Goal: Use online tool/utility: Utilize a website feature to perform a specific function

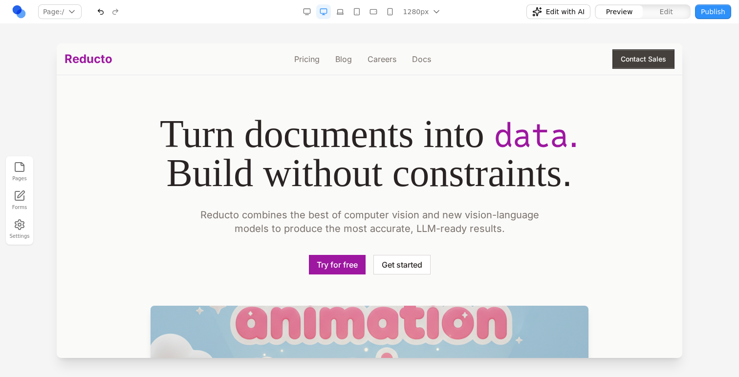
scroll to position [943, 0]
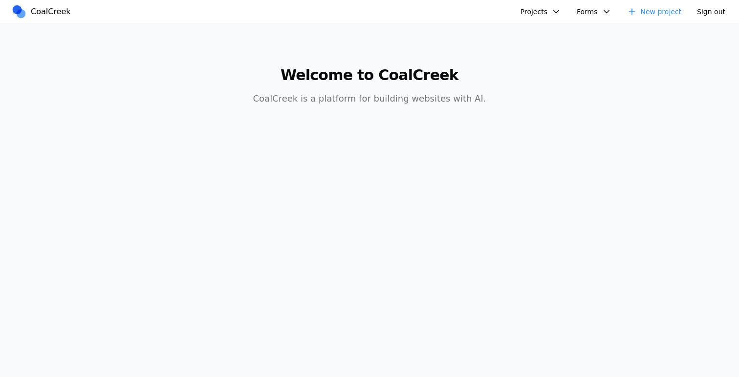
click at [552, 9] on button "Projects" at bounding box center [540, 11] width 52 height 15
click at [555, 13] on button "Projects" at bounding box center [540, 11] width 52 height 15
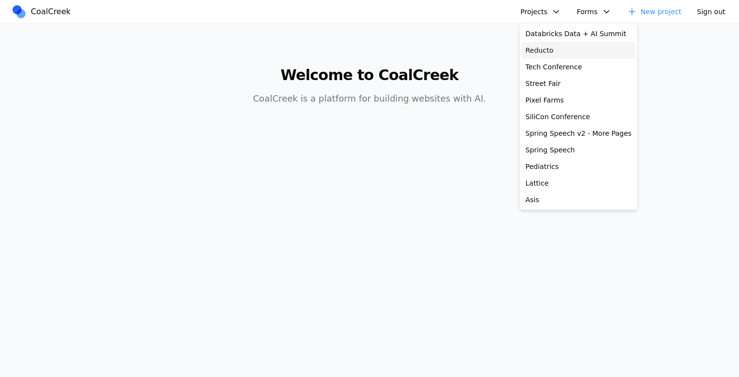
click at [553, 48] on link "Reducto" at bounding box center [578, 50] width 114 height 17
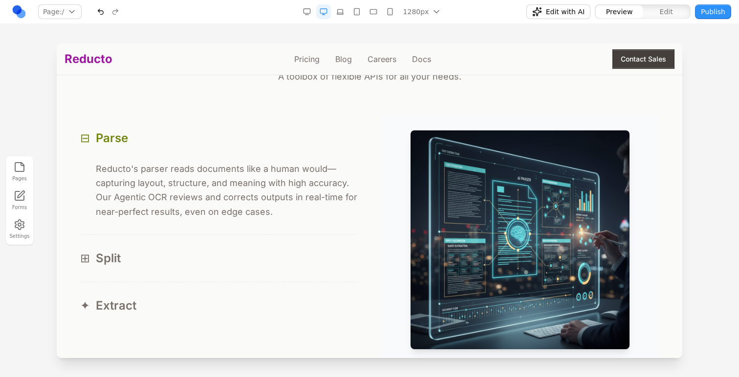
scroll to position [942, 0]
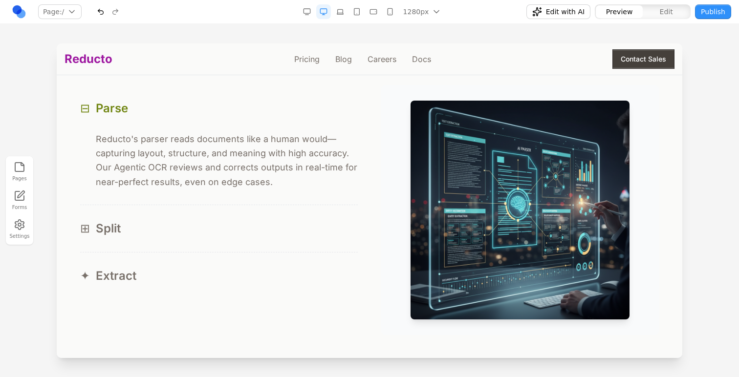
click at [201, 217] on button "⊞ Split" at bounding box center [218, 228] width 277 height 47
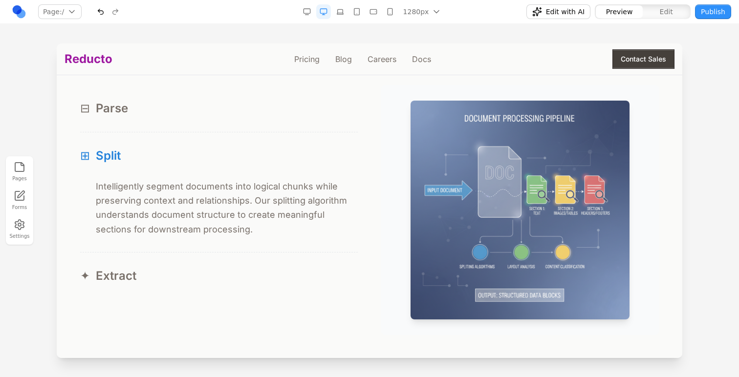
click at [207, 260] on button "✦ Extract" at bounding box center [218, 276] width 277 height 47
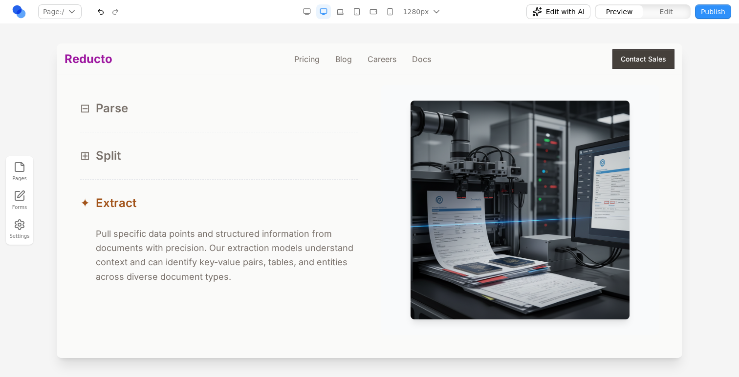
click at [226, 153] on div "⊞ Split" at bounding box center [218, 156] width 277 height 16
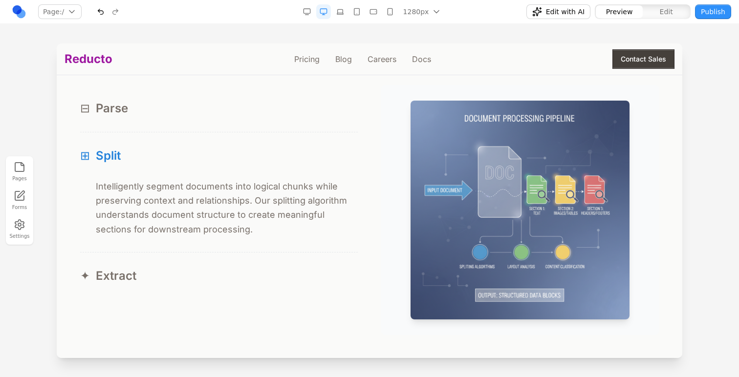
click at [235, 115] on div "⊟ Parse" at bounding box center [218, 109] width 277 height 16
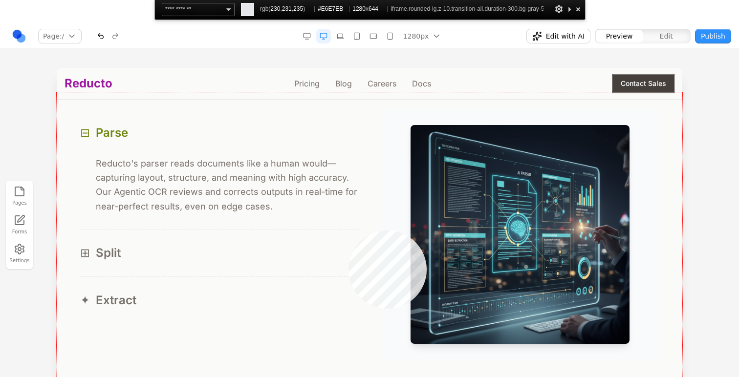
click at [348, 231] on div at bounding box center [369, 249] width 625 height 315
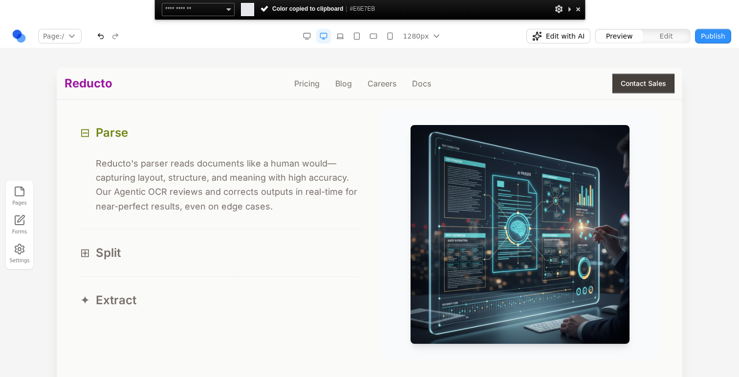
click at [577, 13] on div at bounding box center [578, 9] width 10 height 12
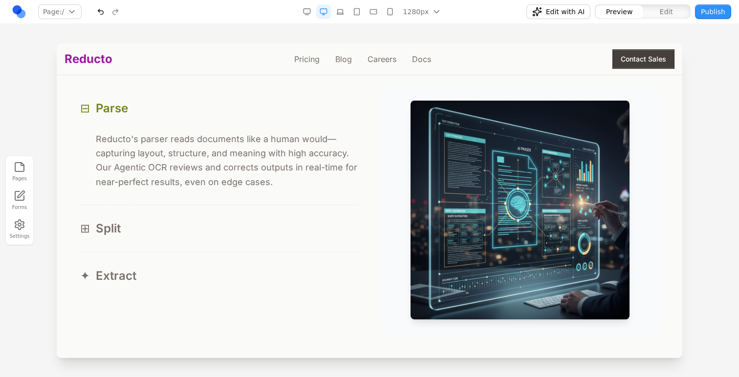
click at [222, 206] on button "⊞ Split" at bounding box center [218, 228] width 277 height 47
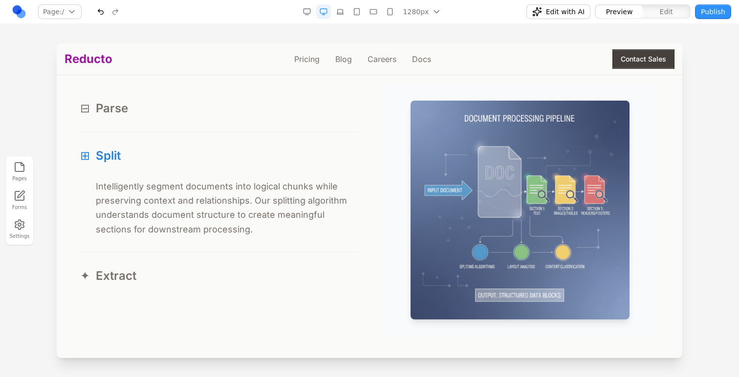
drag, startPoint x: 35, startPoint y: 126, endPoint x: 41, endPoint y: 83, distance: 43.8
click at [35, 126] on div at bounding box center [369, 209] width 739 height 333
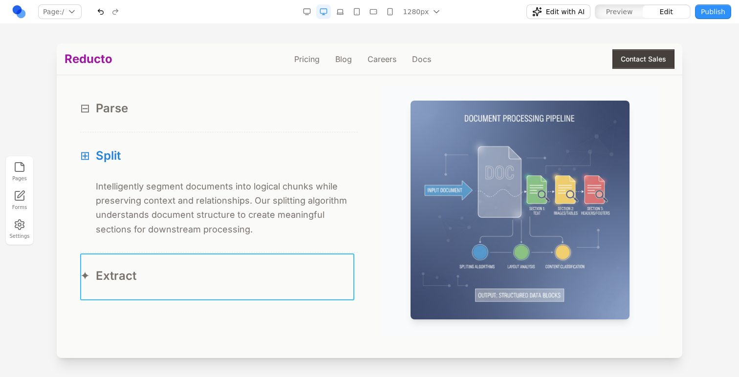
click at [182, 258] on button "✦ Extract" at bounding box center [218, 276] width 277 height 47
click at [155, 242] on div at bounding box center [216, 238] width 163 height 20
click at [154, 242] on button at bounding box center [148, 238] width 16 height 16
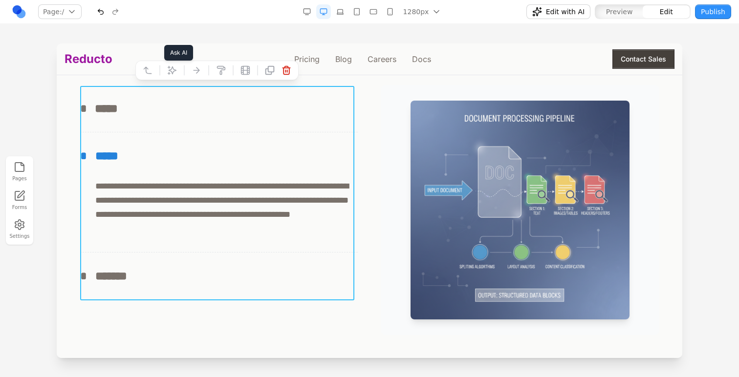
click at [169, 73] on icon at bounding box center [172, 70] width 10 height 10
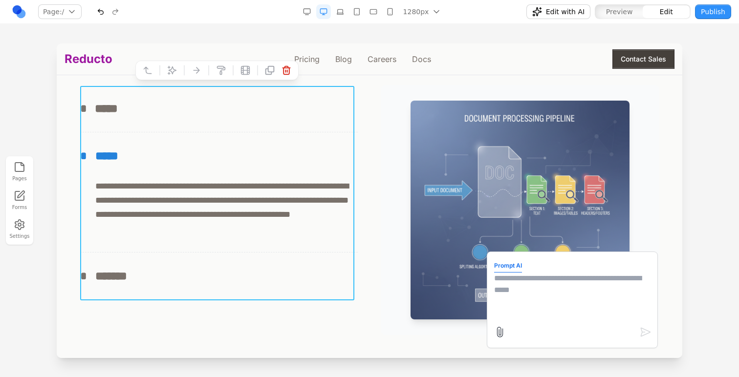
click at [554, 303] on textarea at bounding box center [572, 297] width 156 height 49
paste textarea "********"
type textarea "**********"
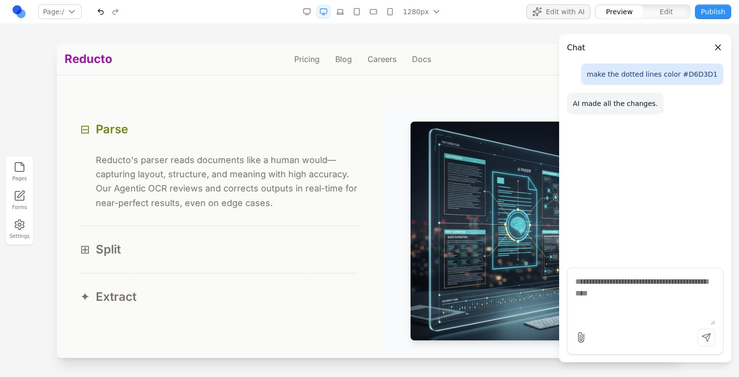
scroll to position [937, 0]
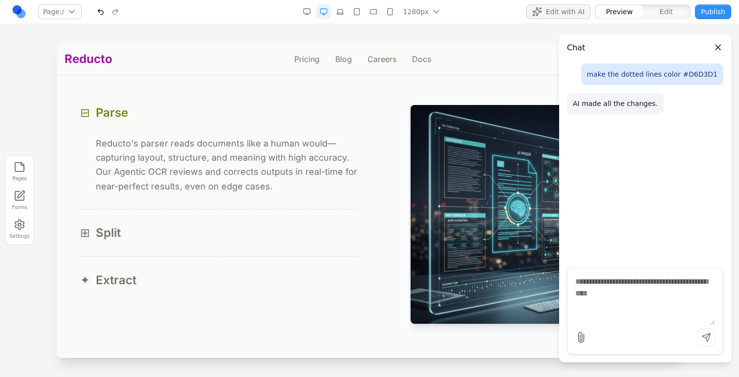
click at [718, 43] on button "Close panel" at bounding box center [717, 47] width 11 height 11
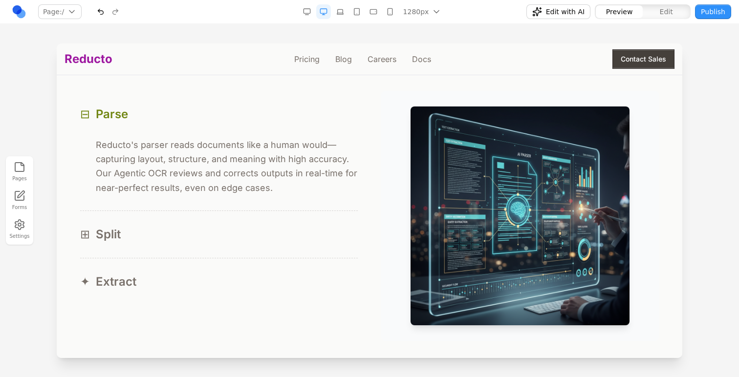
scroll to position [917, 0]
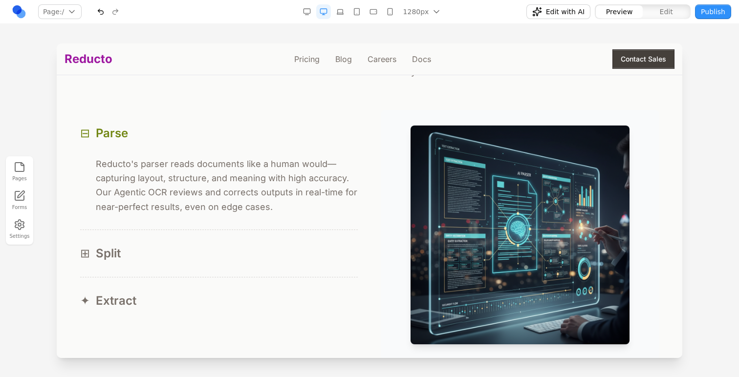
click at [257, 265] on button "⊞ Split" at bounding box center [218, 253] width 277 height 47
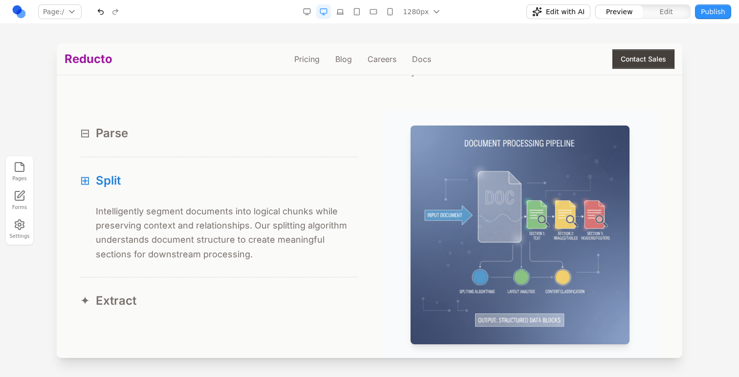
click at [257, 291] on button "✦ Extract" at bounding box center [218, 300] width 277 height 47
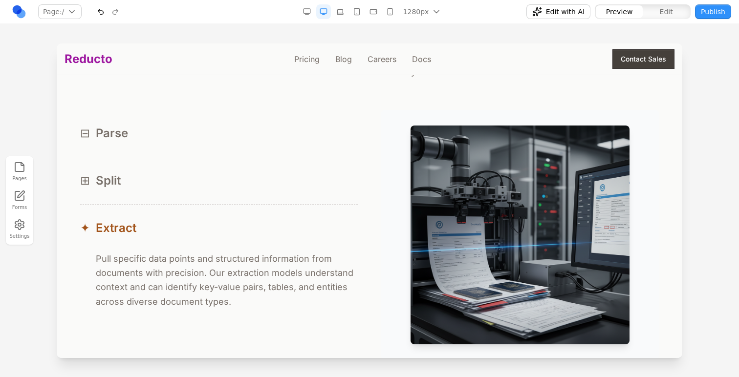
click at [277, 177] on div "⊞ Split" at bounding box center [218, 181] width 277 height 16
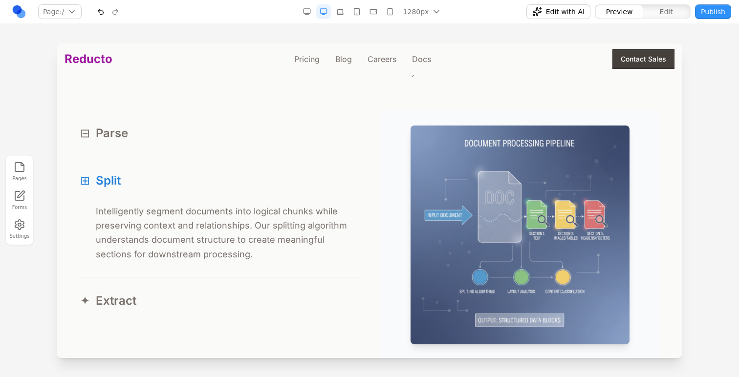
click at [280, 148] on button "⊟ Parse" at bounding box center [218, 133] width 277 height 47
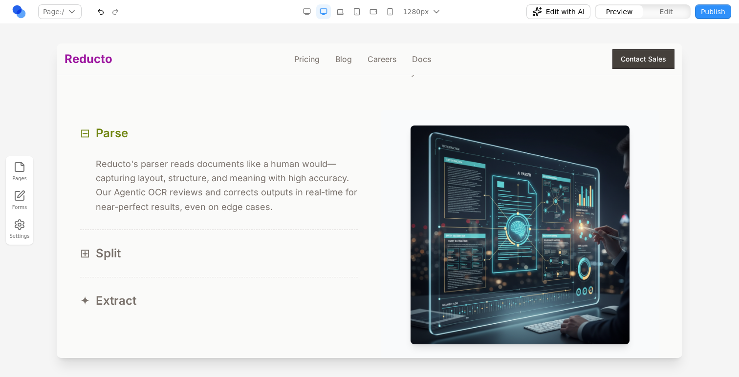
click at [280, 148] on button "⊟ Parse" at bounding box center [218, 133] width 277 height 47
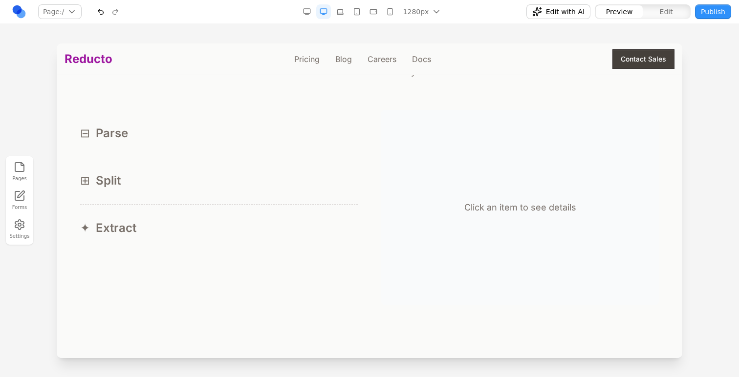
click at [274, 193] on button "⊞ Split" at bounding box center [218, 180] width 277 height 47
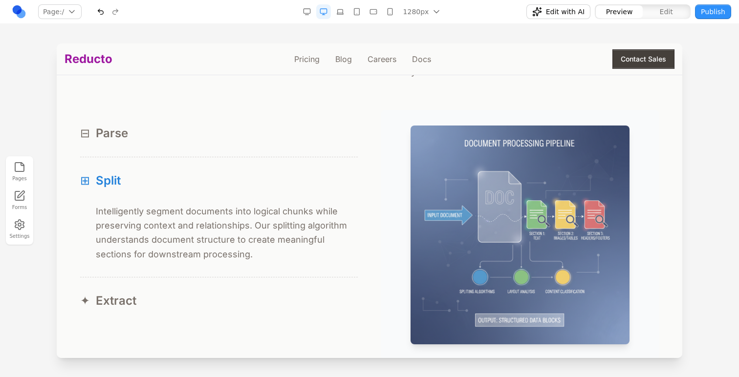
click at [274, 193] on button "⊞ Split" at bounding box center [218, 180] width 277 height 47
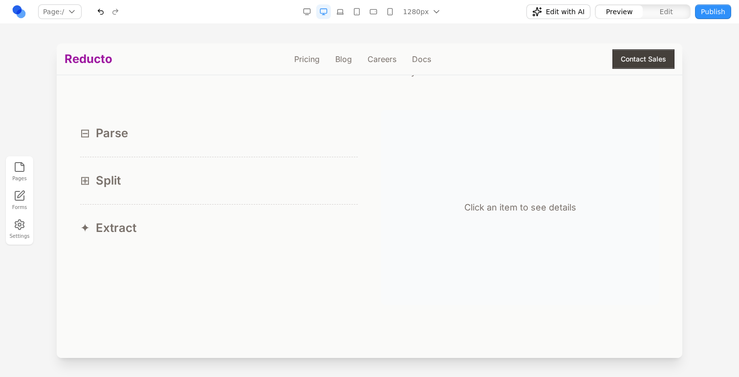
click at [274, 193] on button "⊞ Split" at bounding box center [218, 180] width 277 height 47
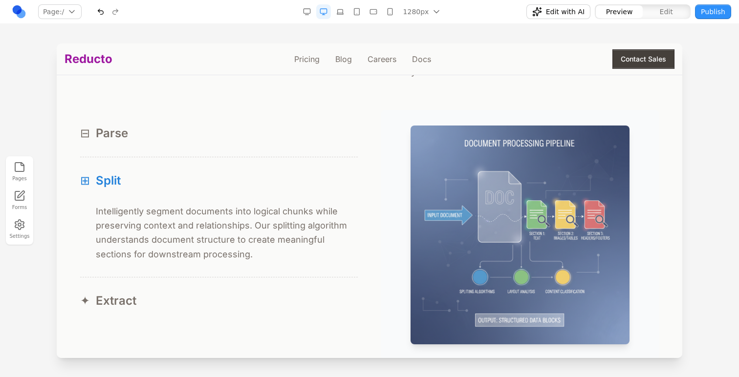
click at [178, 217] on p "Intelligently segment documents into logical chunks while preserving context an…" at bounding box center [227, 232] width 262 height 57
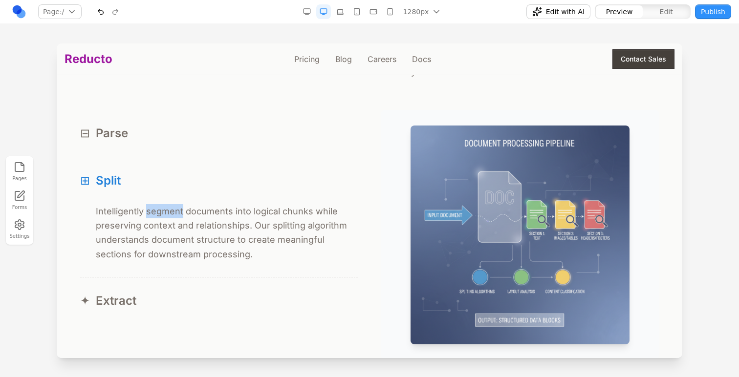
click at [178, 217] on p "Intelligently segment documents into logical chunks while preserving context an…" at bounding box center [227, 232] width 262 height 57
click at [62, 165] on section "Product Free your data from documents. A toolbox of flexible APIs for all your …" at bounding box center [369, 158] width 625 height 482
click at [36, 152] on div at bounding box center [369, 209] width 739 height 333
click at [151, 218] on p "Intelligently segment documents into logical chunks while preserving context an…" at bounding box center [227, 232] width 262 height 57
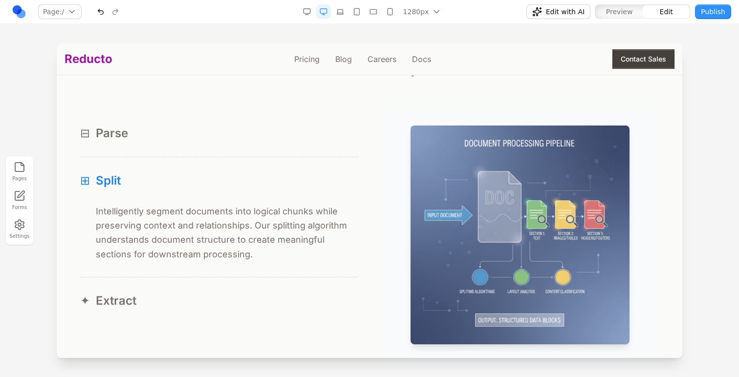
click at [150, 216] on p "Intelligently segment documents into logical chunks while preserving context an…" at bounding box center [227, 232] width 262 height 57
click at [149, 216] on p "Intelligently segment documents into logical chunks while preserving context an…" at bounding box center [227, 232] width 262 height 57
click at [279, 145] on button "⊟ Parse" at bounding box center [218, 133] width 277 height 47
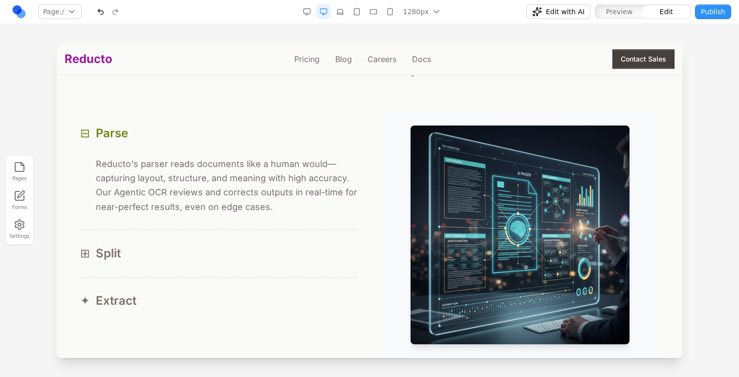
click at [280, 234] on button "⊞ Split" at bounding box center [218, 253] width 277 height 47
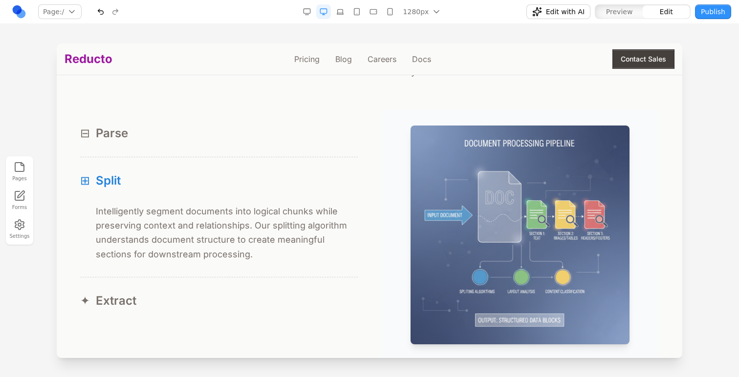
click at [616, 21] on nav "Page: / / /pricing /blog /careers /docs Manage pages 1280px 1536px 1280px 1024p…" at bounding box center [369, 12] width 739 height 24
click at [611, 17] on button "Preview" at bounding box center [618, 11] width 47 height 13
click at [642, 15] on div "button" at bounding box center [618, 11] width 47 height 13
click at [664, 11] on span "Edit" at bounding box center [665, 12] width 13 height 10
click at [304, 236] on p "Intelligently segment documents into logical chunks while preserving context an…" at bounding box center [227, 232] width 262 height 57
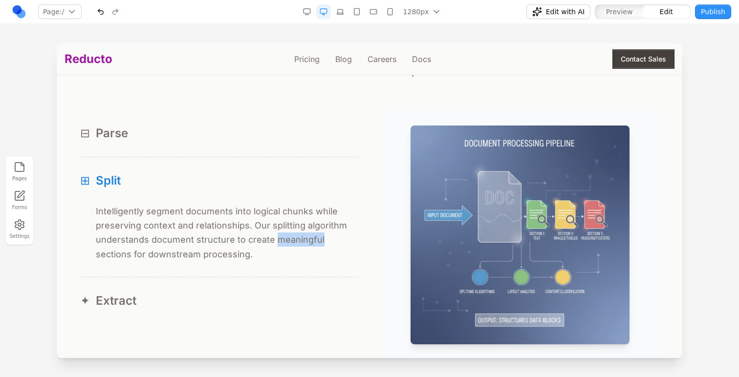
click at [304, 236] on p "Intelligently segment documents into logical chunks while preserving context an…" at bounding box center [227, 232] width 262 height 57
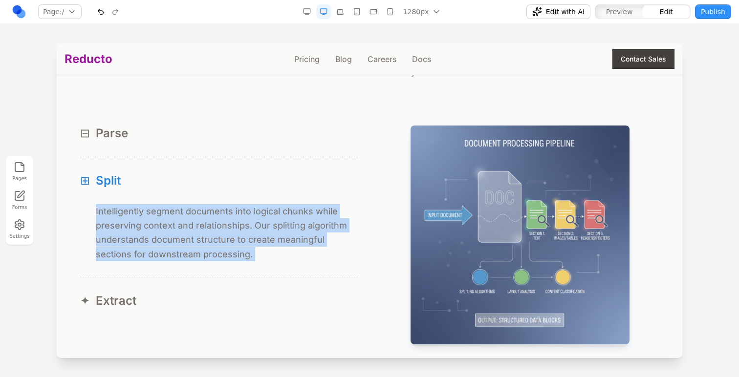
click at [304, 236] on p "Intelligently segment documents into logical chunks while preserving context an…" at bounding box center [227, 232] width 262 height 57
click at [334, 169] on button "⊞ Split" at bounding box center [218, 180] width 277 height 47
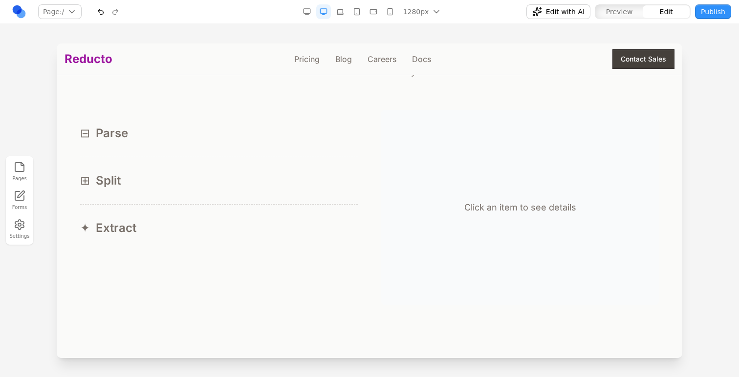
click at [334, 169] on button "⊞ Split" at bounding box center [218, 180] width 277 height 47
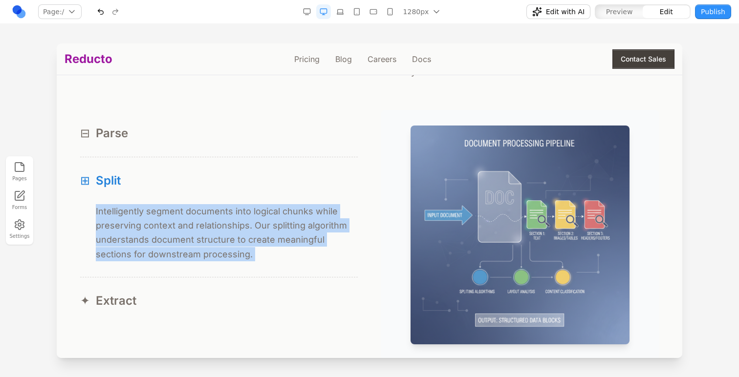
click at [244, 124] on button "⊟ Parse" at bounding box center [218, 133] width 277 height 47
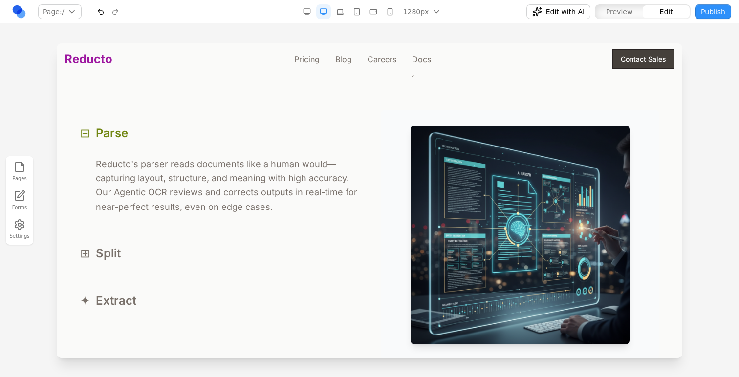
click at [239, 147] on button "⊟ Parse" at bounding box center [218, 133] width 277 height 47
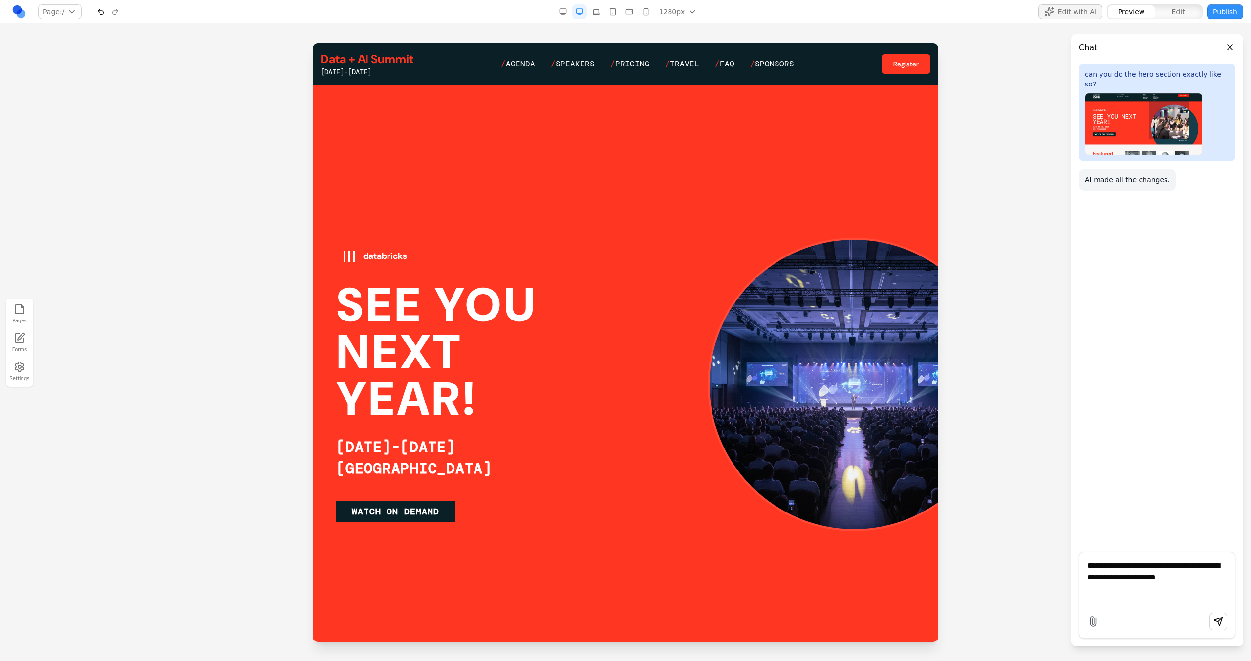
click at [1160, 580] on textarea "**********" at bounding box center [1157, 584] width 140 height 49
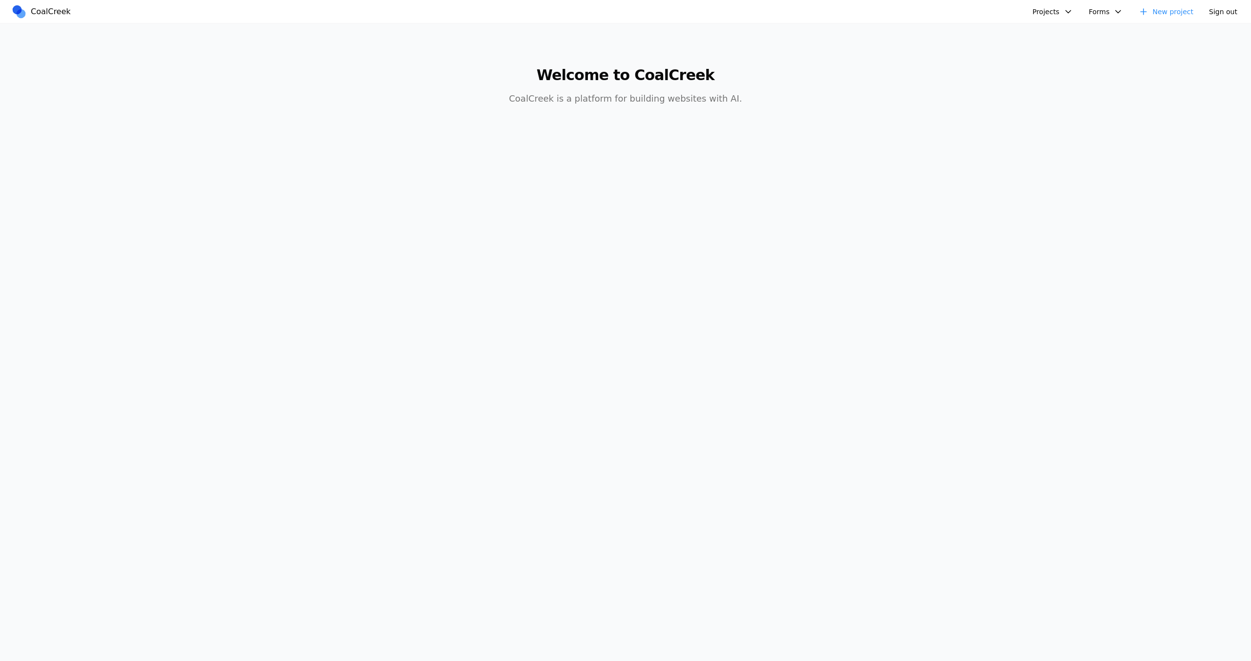
click at [1054, 6] on button "Projects" at bounding box center [1052, 11] width 52 height 15
click at [1048, 38] on link "Databricks Data + AI Summit" at bounding box center [1090, 33] width 114 height 17
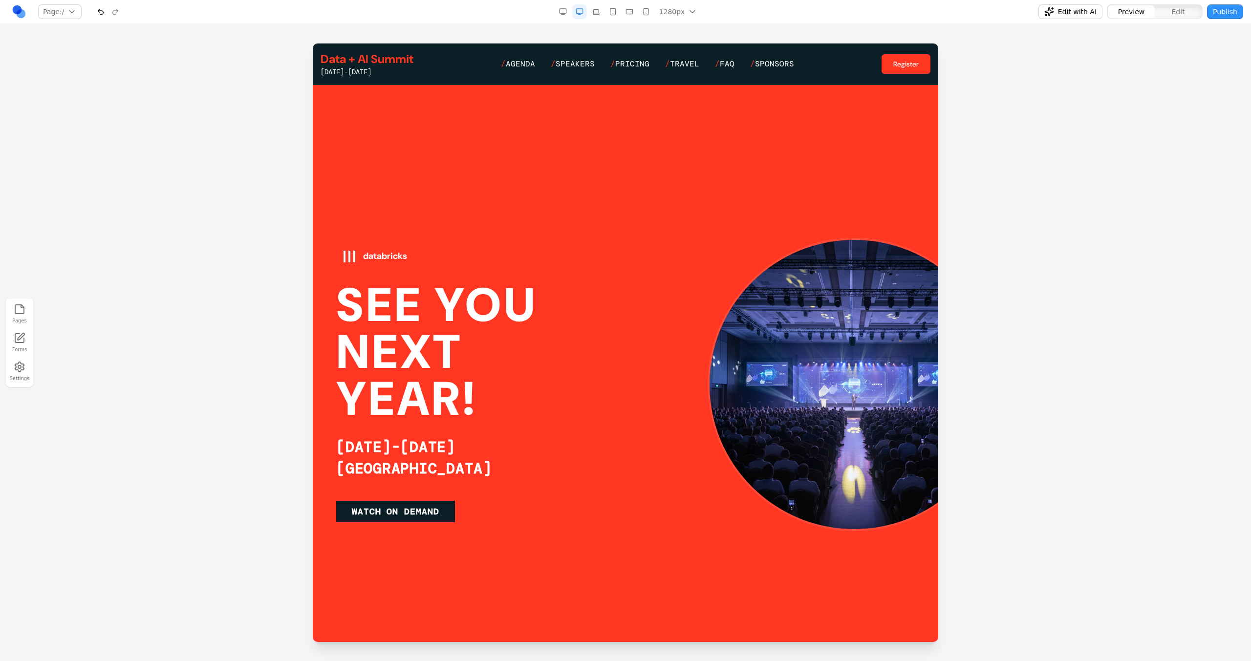
scroll to position [11, 0]
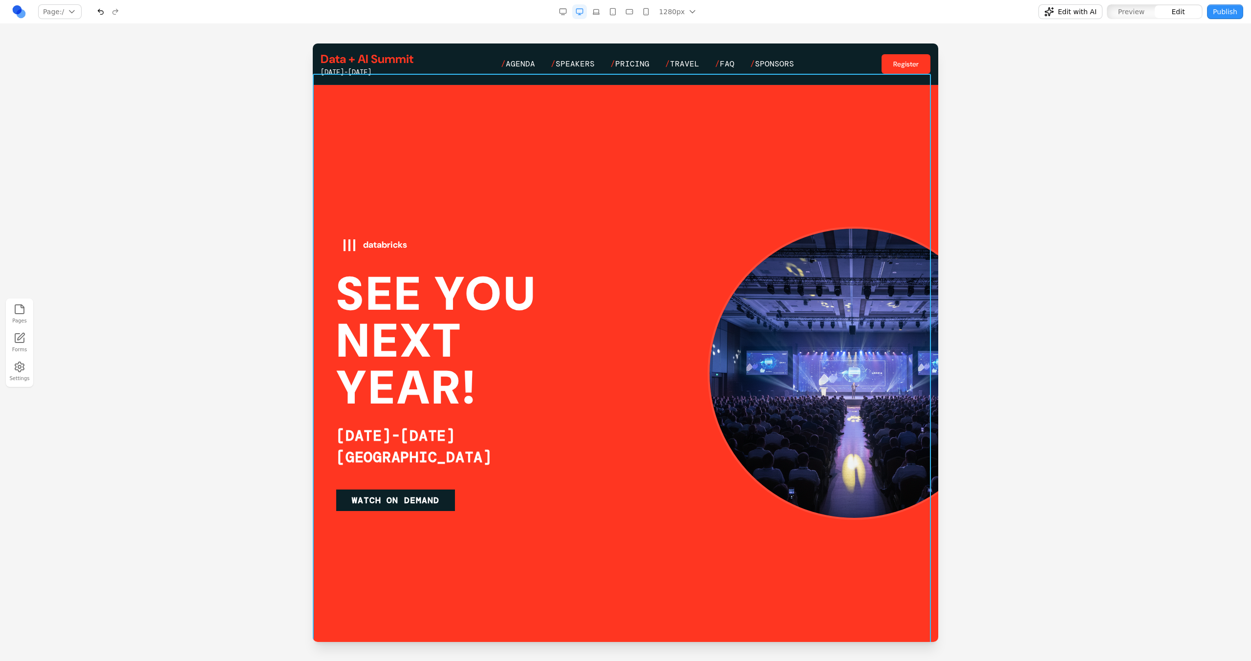
click at [661, 210] on div at bounding box center [625, 373] width 625 height 598
click at [579, 53] on icon at bounding box center [577, 58] width 10 height 10
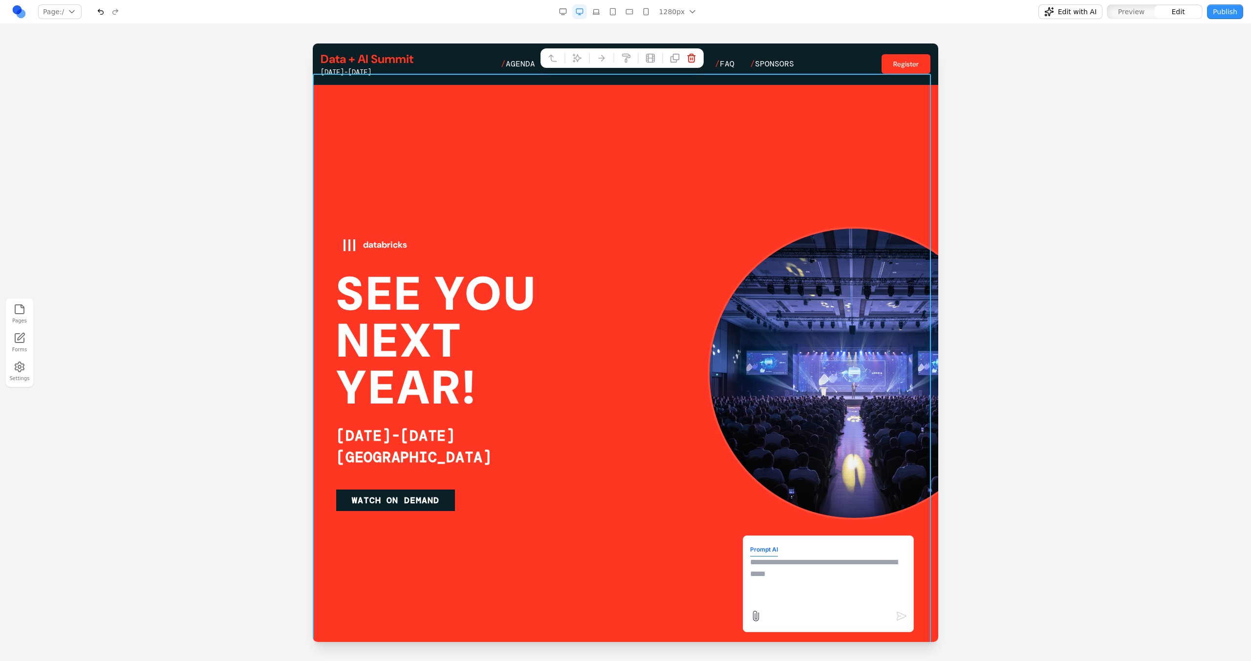
click at [770, 562] on textarea at bounding box center [828, 580] width 156 height 49
paste textarea "**"
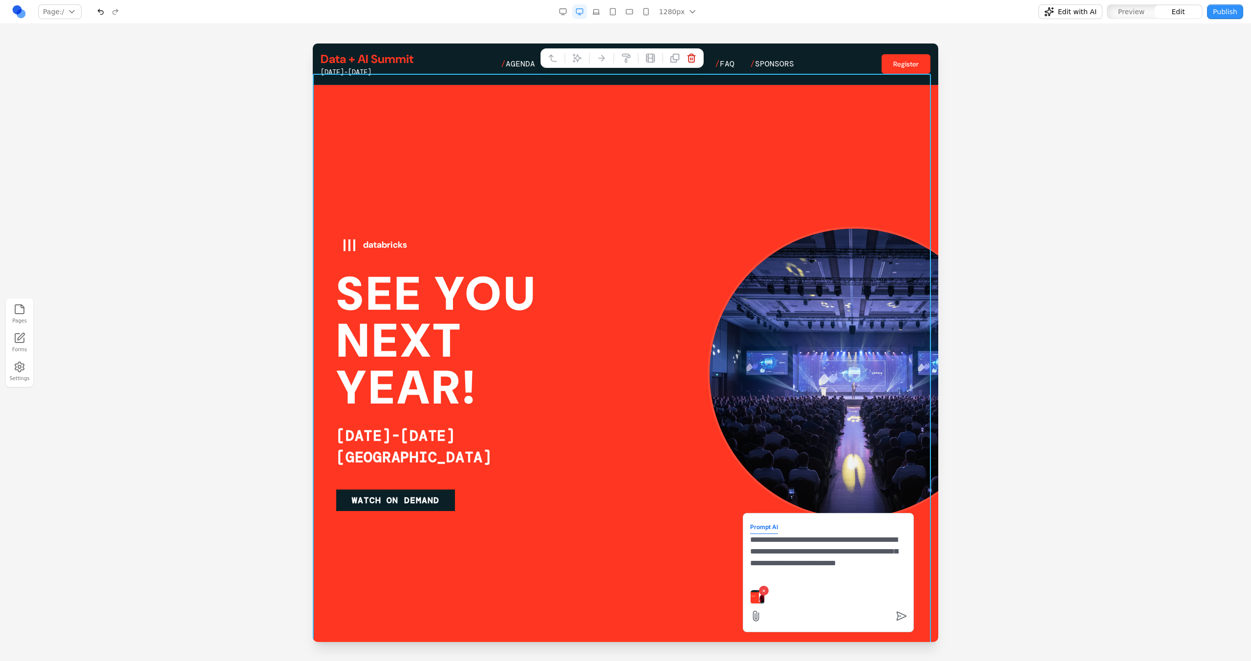
type textarea "**********"
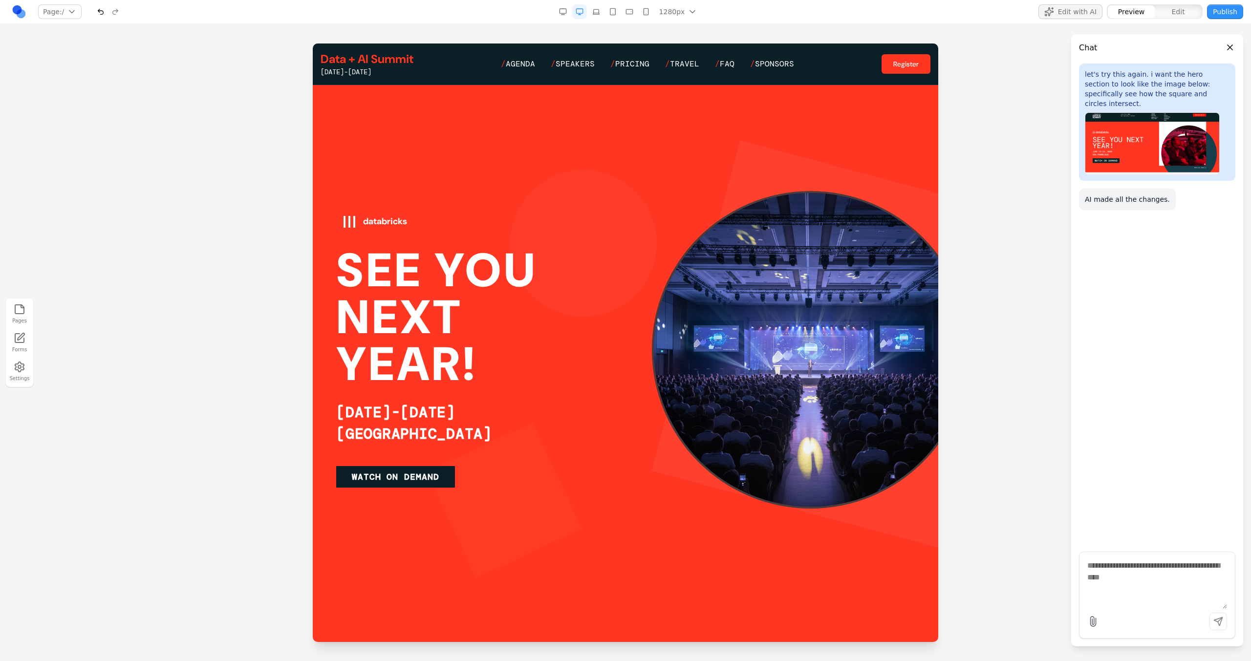
scroll to position [0, 0]
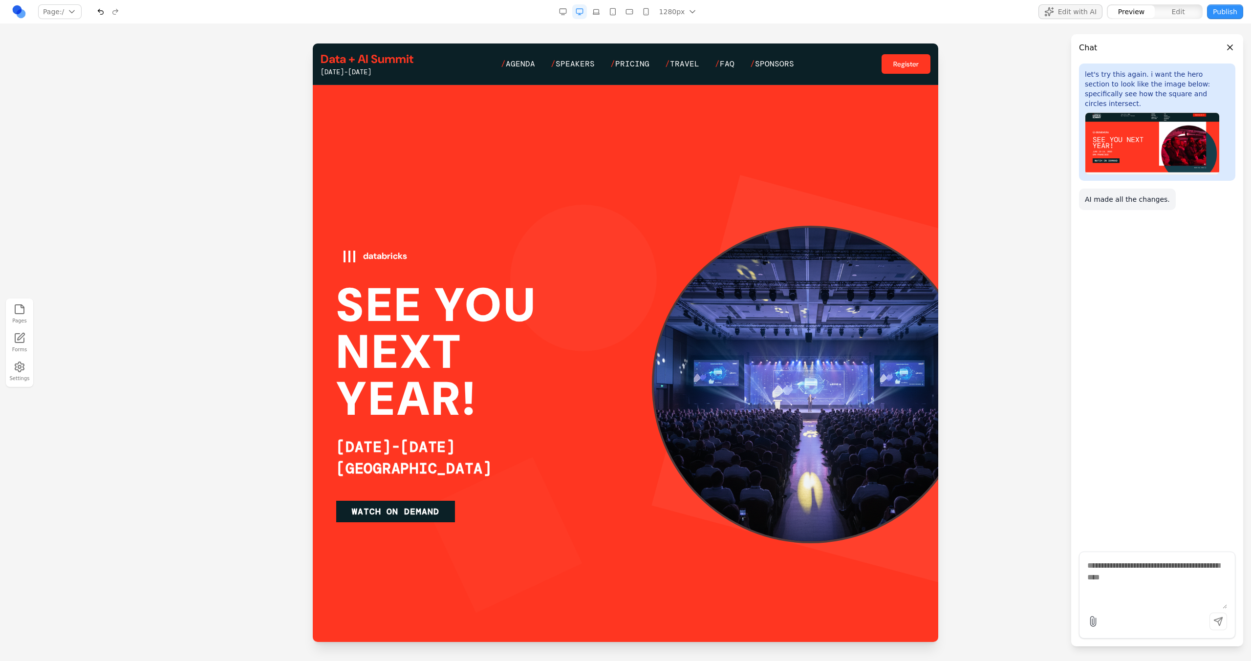
click at [1138, 574] on textarea at bounding box center [1157, 584] width 140 height 49
type textarea "**********"
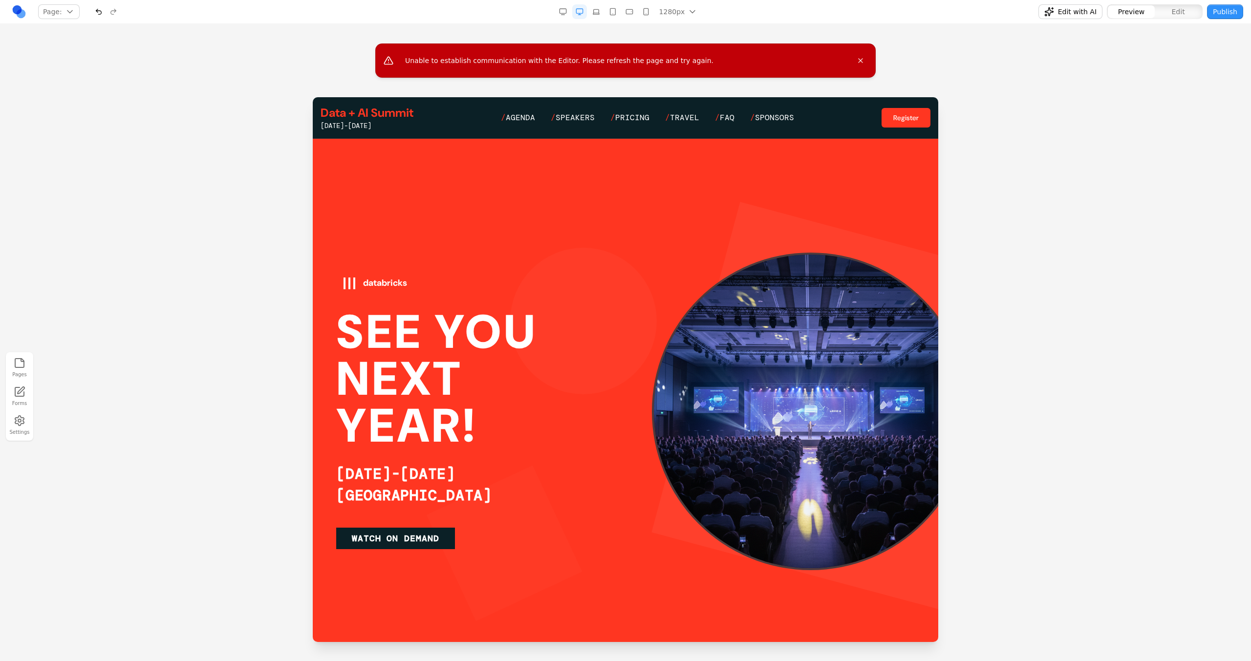
click at [862, 62] on icon "Close error message" at bounding box center [860, 61] width 4 height 4
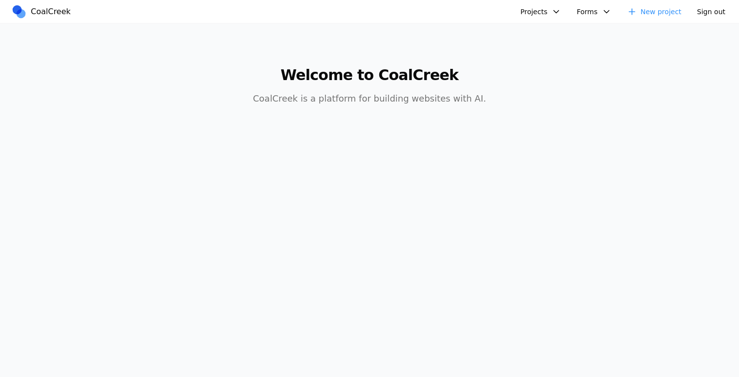
click at [550, 15] on button "Projects" at bounding box center [540, 11] width 52 height 15
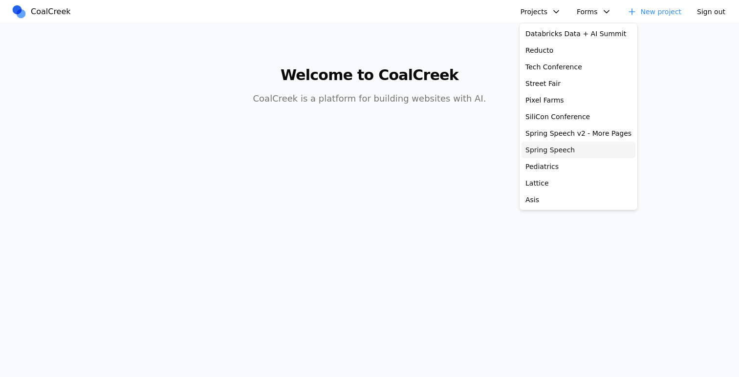
click at [553, 147] on link "Spring Speech" at bounding box center [578, 150] width 114 height 17
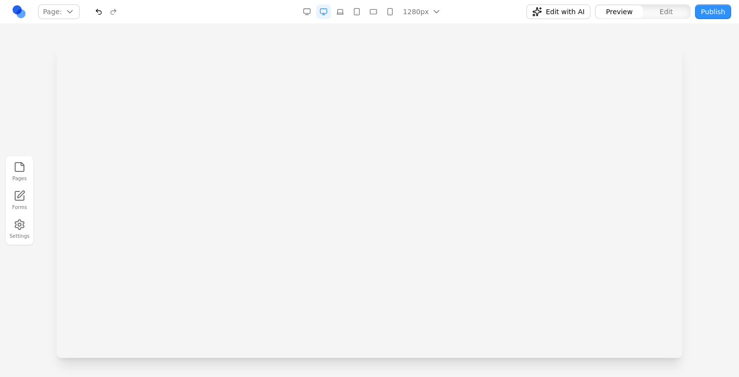
click at [262, 51] on iframe at bounding box center [369, 43] width 625 height 315
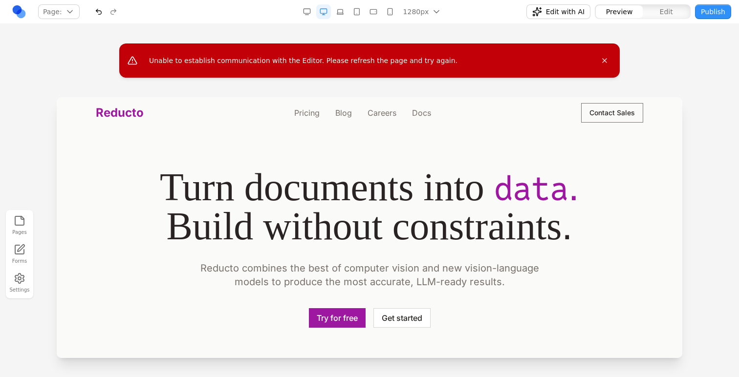
click at [661, 14] on span "Edit" at bounding box center [665, 12] width 13 height 10
click at [579, 16] on span "Edit with AI" at bounding box center [565, 12] width 39 height 10
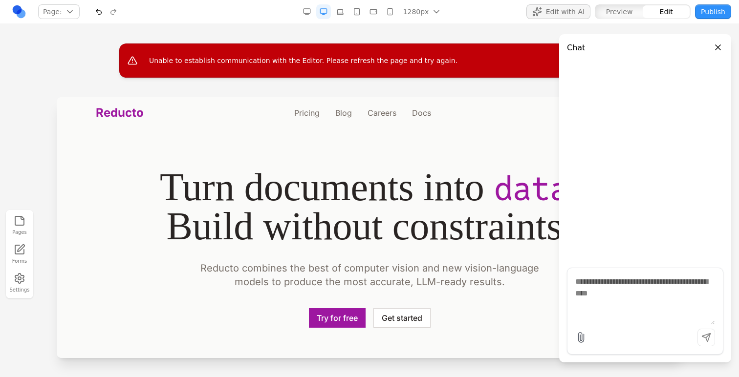
click at [579, 16] on span "Edit with AI" at bounding box center [565, 12] width 39 height 10
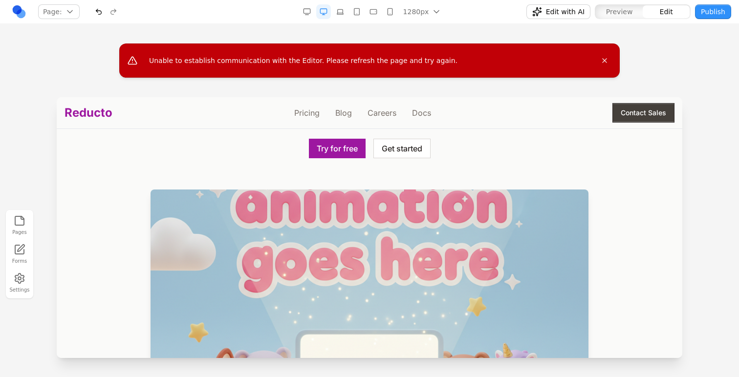
scroll to position [132, 0]
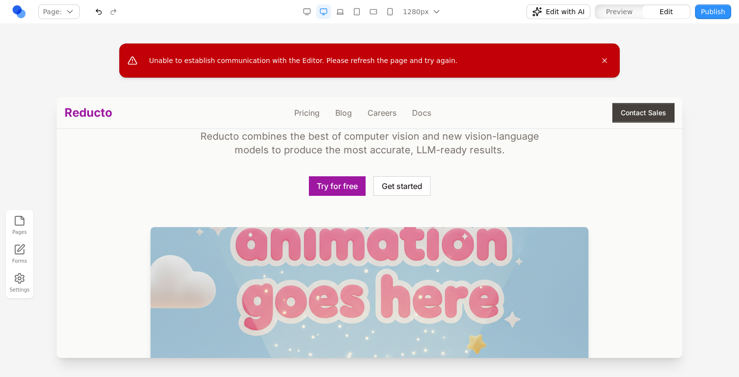
click at [447, 161] on div "Turn documents into data . Build without constraints . Reducto combines the bes…" at bounding box center [369, 241] width 610 height 410
click at [447, 148] on p "Reducto combines the best of computer vision and new vision-language models to …" at bounding box center [369, 142] width 375 height 27
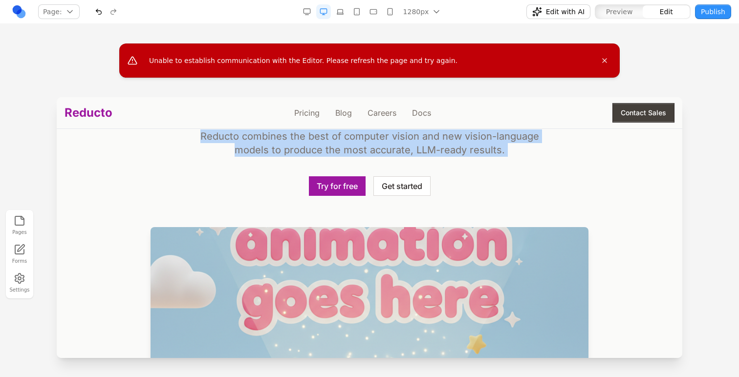
click at [447, 148] on p "Reducto combines the best of computer vision and new vision-language models to …" at bounding box center [369, 142] width 375 height 27
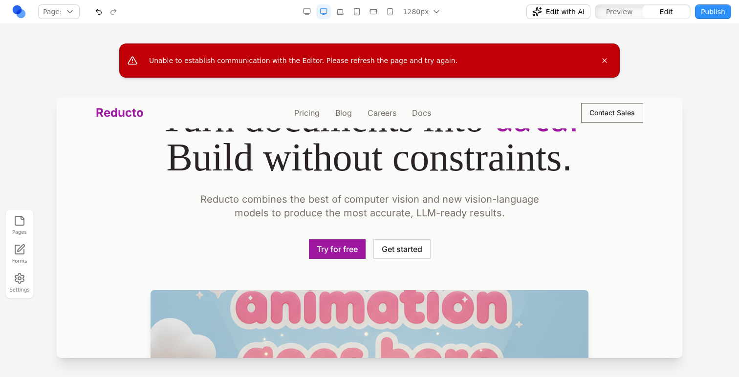
scroll to position [0, 0]
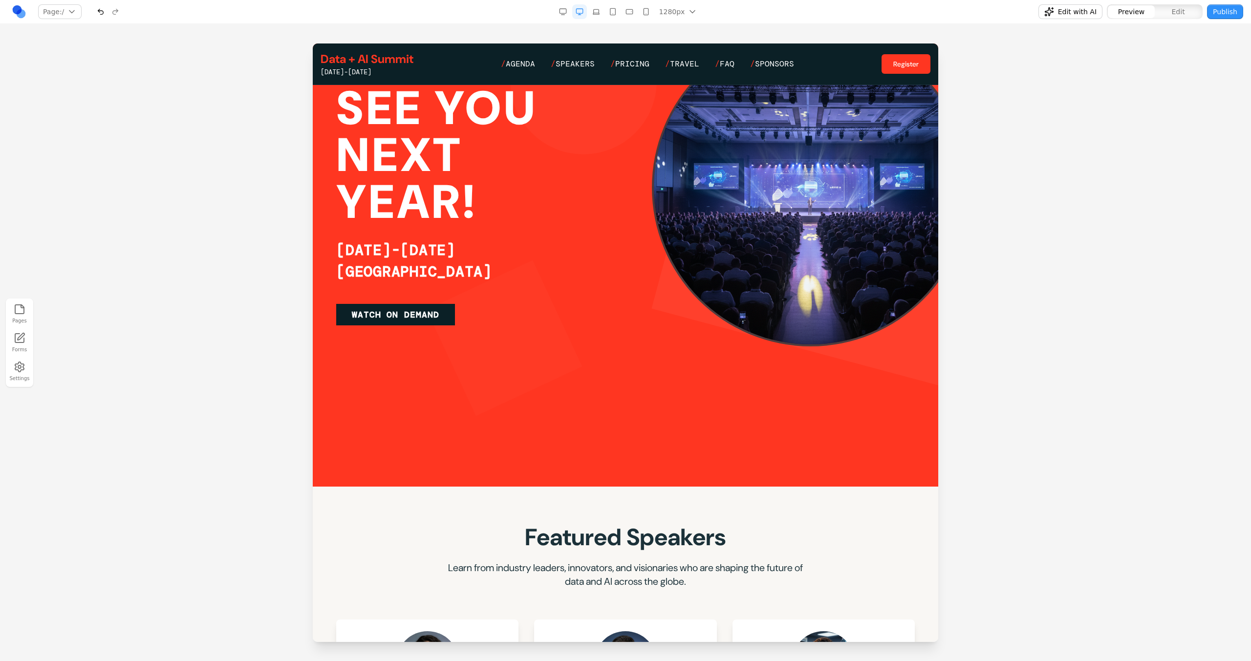
scroll to position [294, 0]
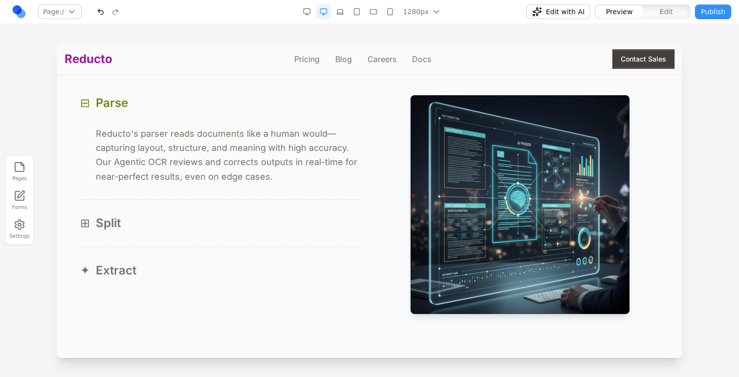
scroll to position [951, 0]
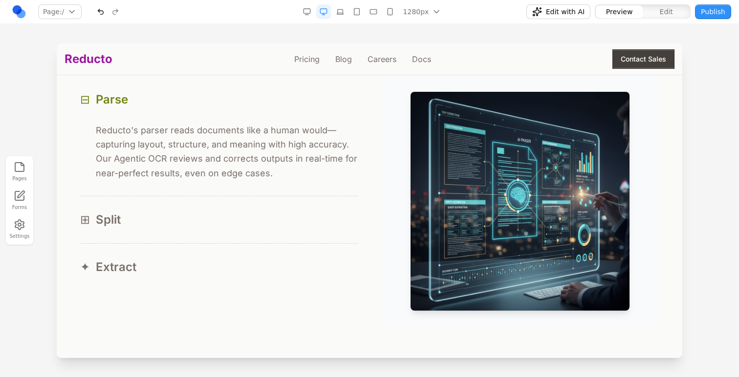
click at [196, 216] on div "⊞ Split" at bounding box center [218, 220] width 277 height 16
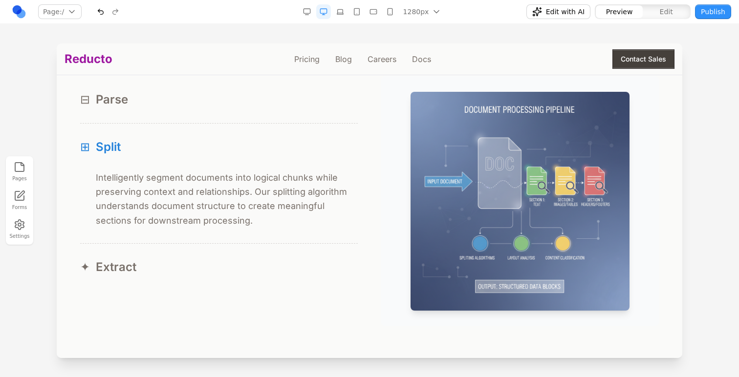
click at [199, 254] on button "✦ Extract" at bounding box center [218, 267] width 277 height 47
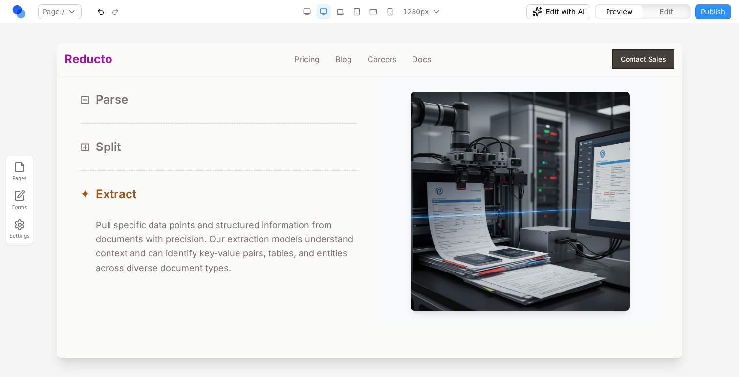
click at [220, 152] on div "⊞ Split" at bounding box center [218, 147] width 277 height 16
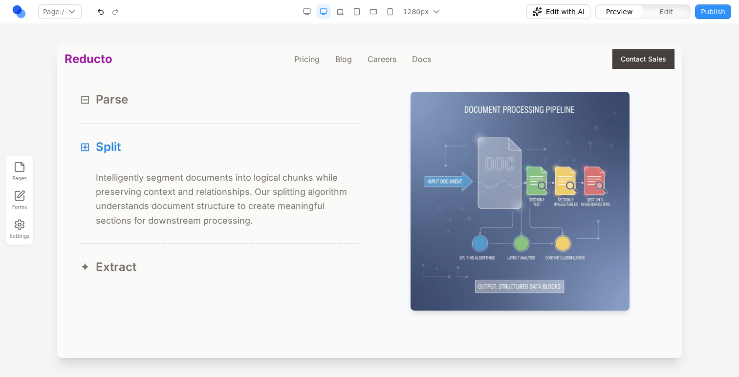
scroll to position [941, 0]
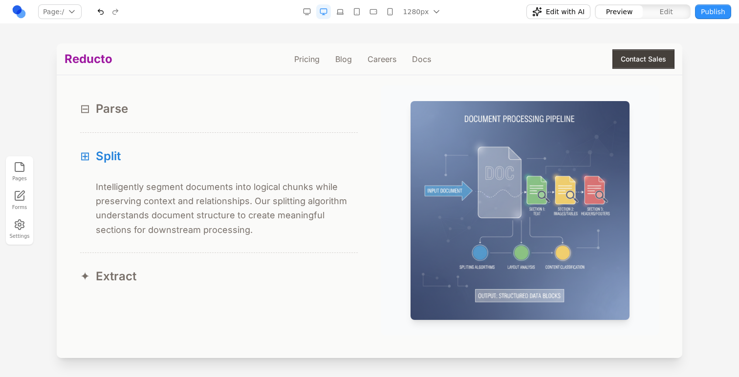
click at [292, 121] on button "⊟ Parse" at bounding box center [218, 108] width 277 height 47
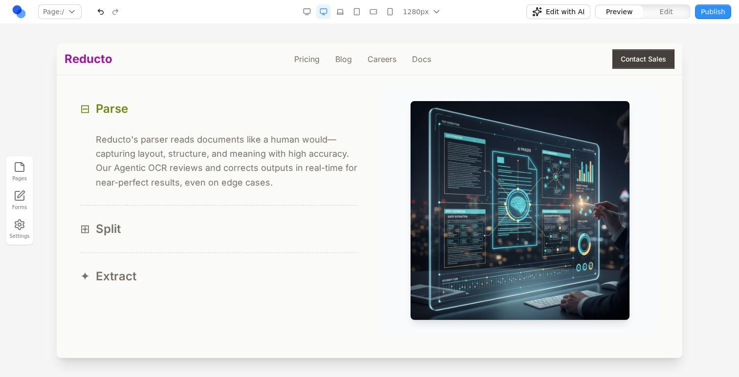
click at [134, 182] on p "Reducto's parser reads documents like a human would—capturing layout, structure…" at bounding box center [227, 160] width 262 height 57
click at [135, 239] on button "⊞ Split" at bounding box center [218, 229] width 277 height 47
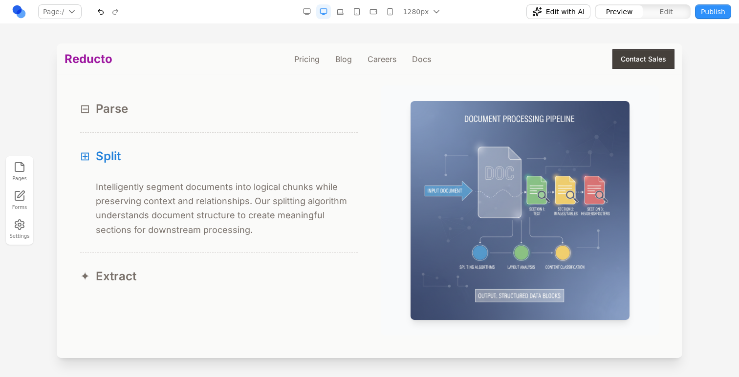
click at [138, 250] on div "⊞ Intelligently segment documents into logical chunks while preserving context …" at bounding box center [218, 216] width 277 height 73
click at [138, 261] on button "✦ Extract" at bounding box center [218, 276] width 277 height 47
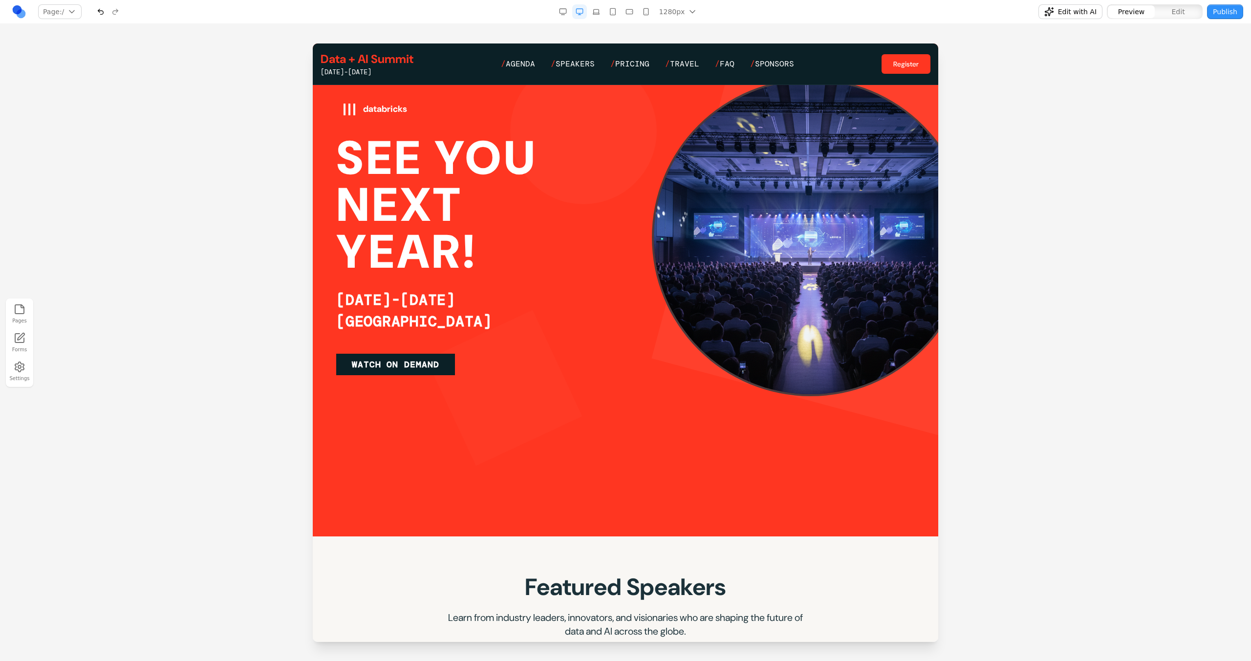
scroll to position [198, 0]
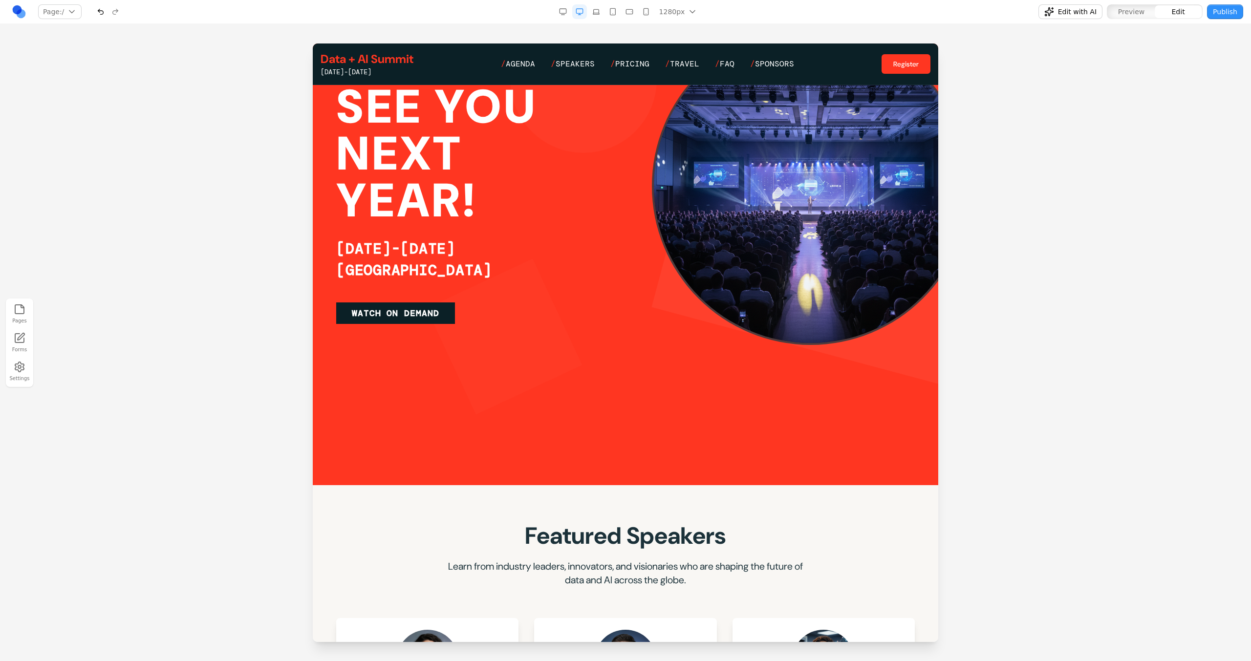
click at [516, 451] on div at bounding box center [625, 186] width 625 height 598
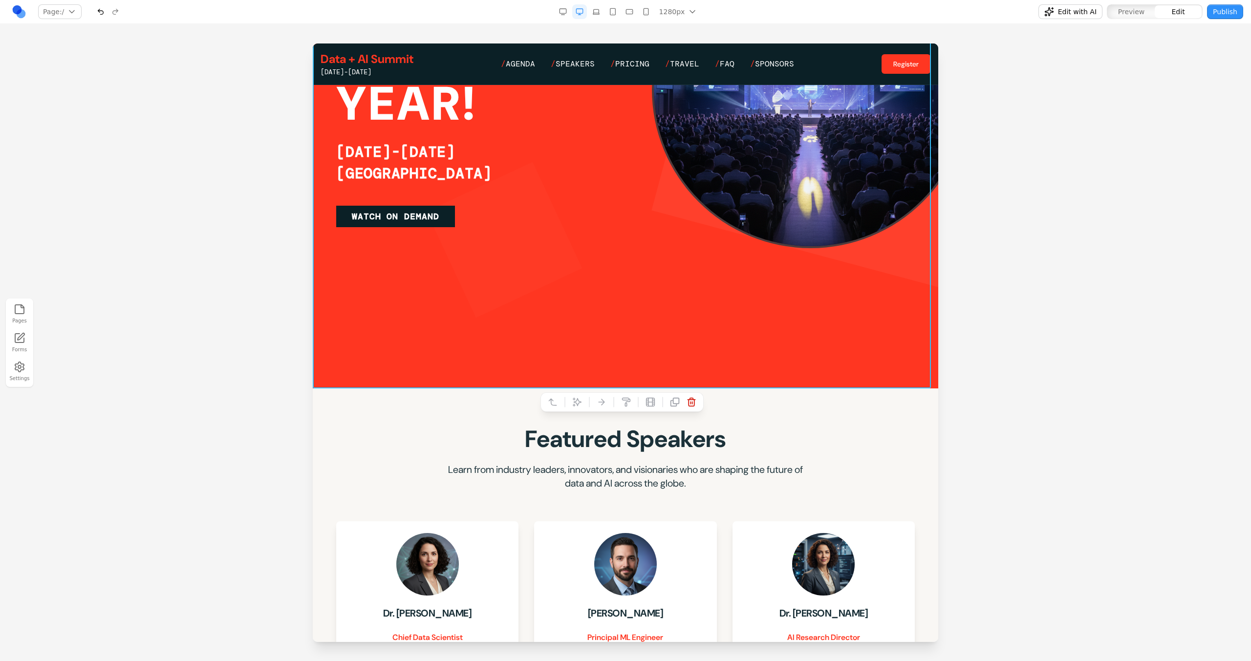
scroll to position [343, 0]
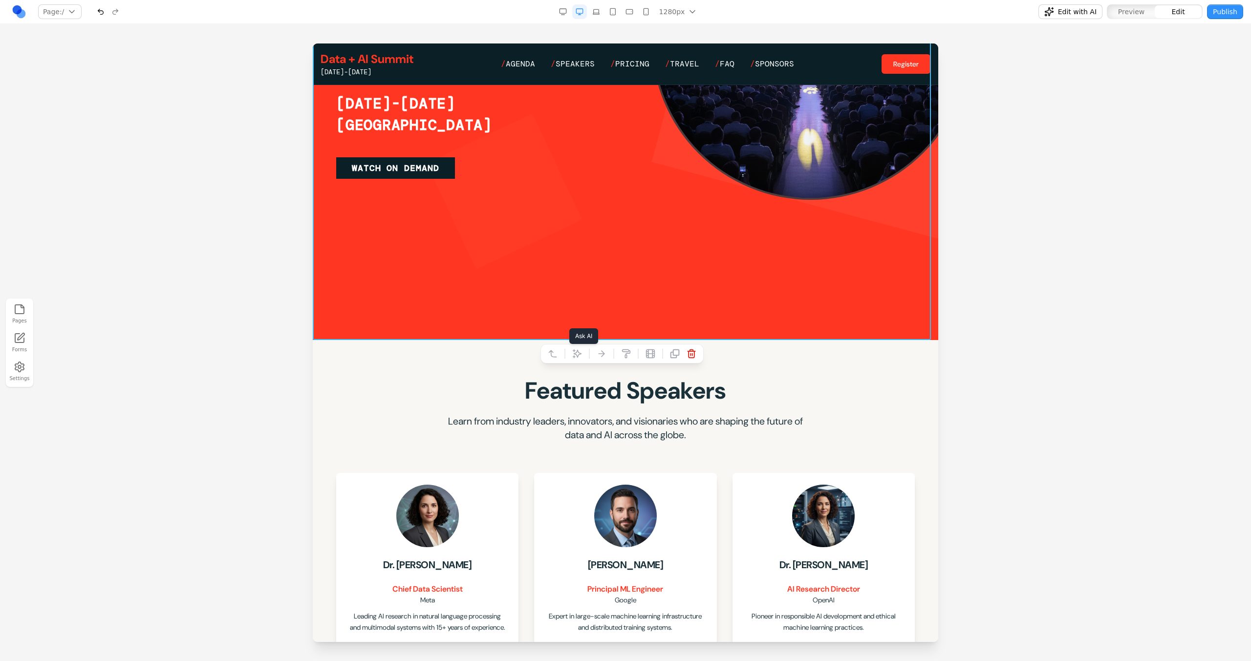
click at [580, 352] on icon at bounding box center [577, 354] width 10 height 10
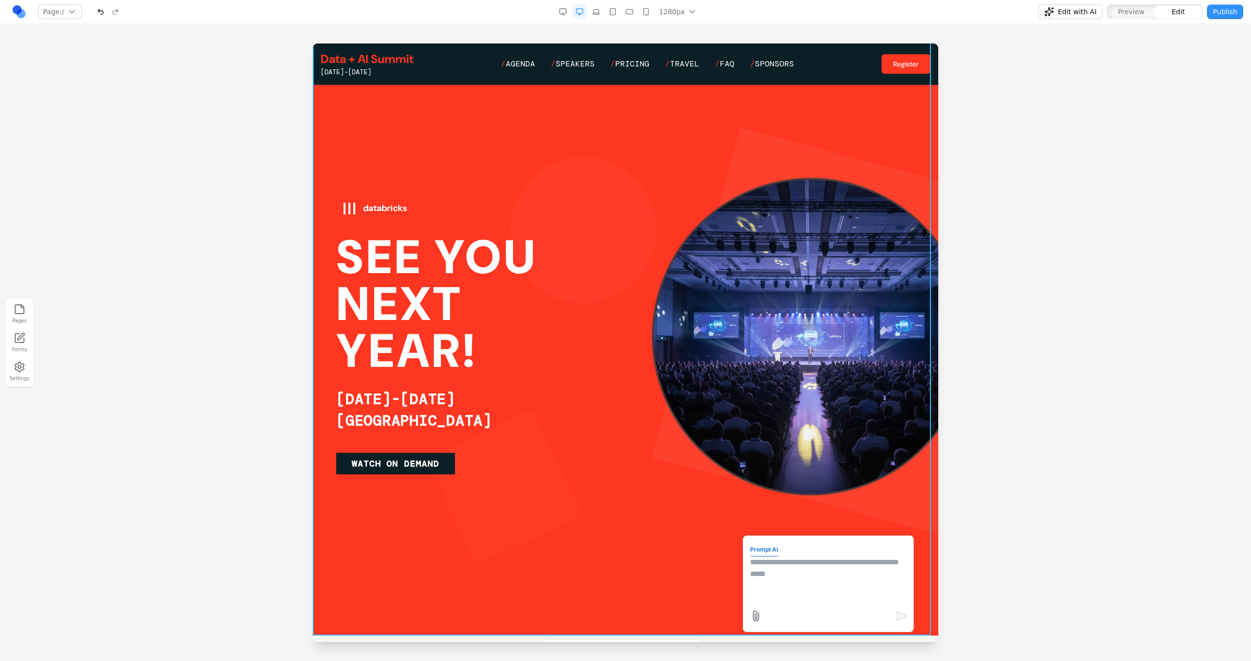
scroll to position [0, 0]
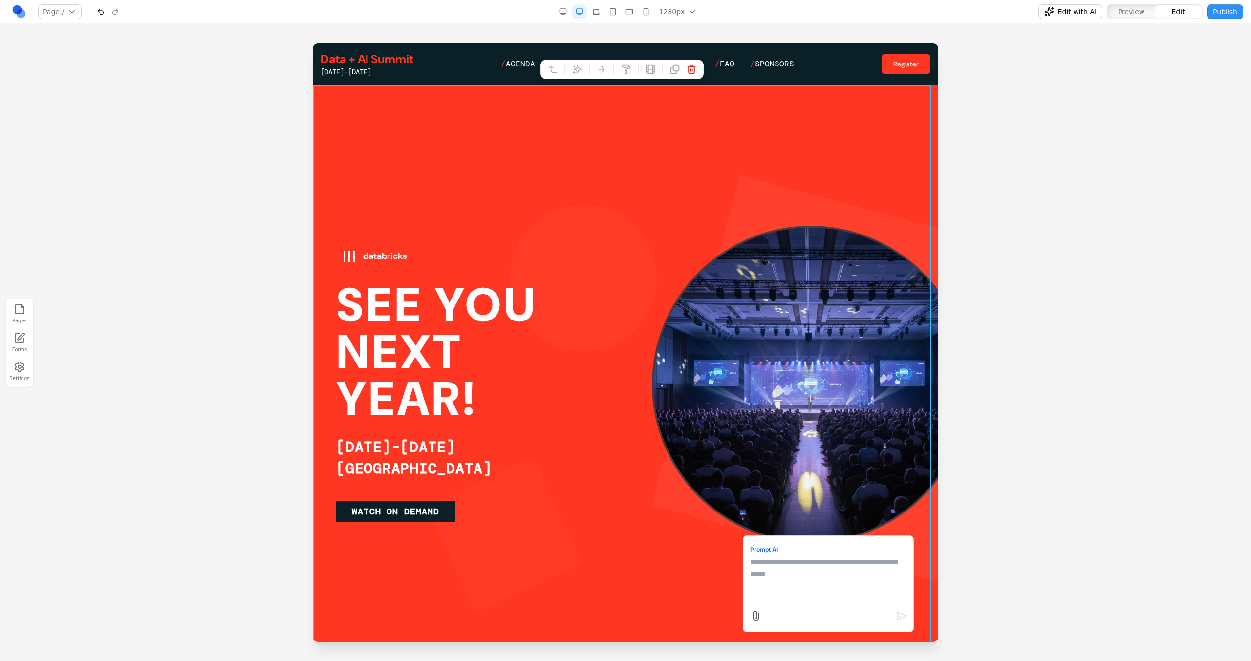
click at [767, 600] on textarea at bounding box center [828, 580] width 156 height 49
type textarea "**********"
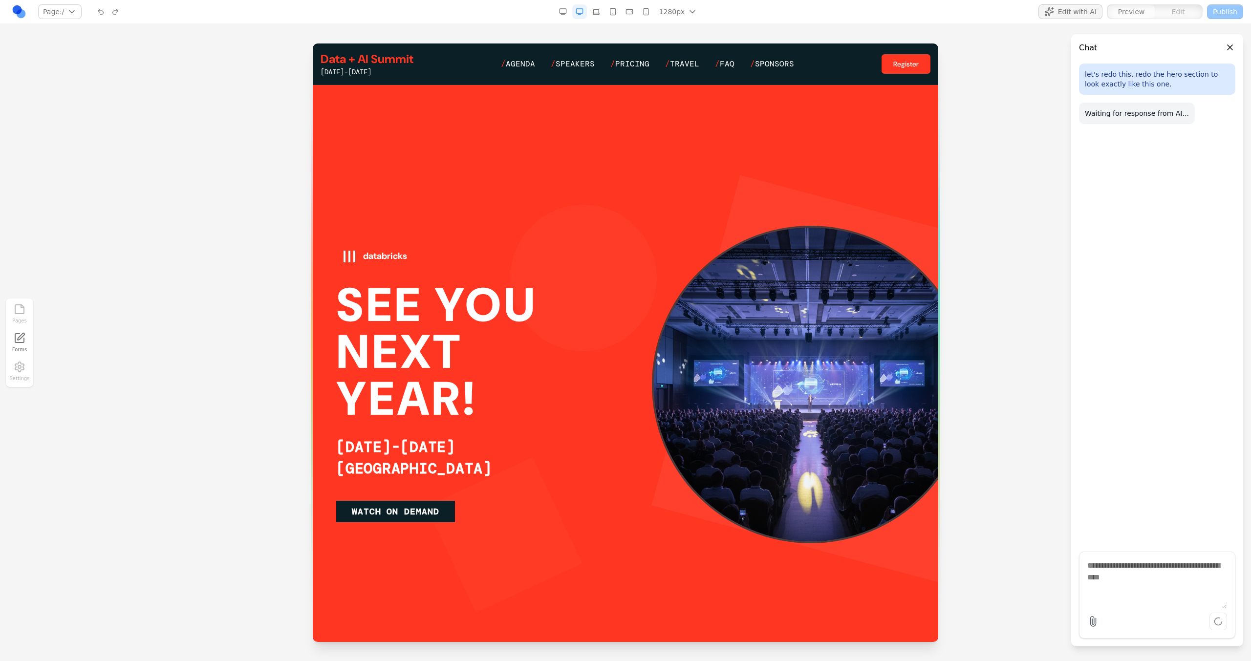
click at [1229, 48] on button "Close panel" at bounding box center [1229, 47] width 11 height 11
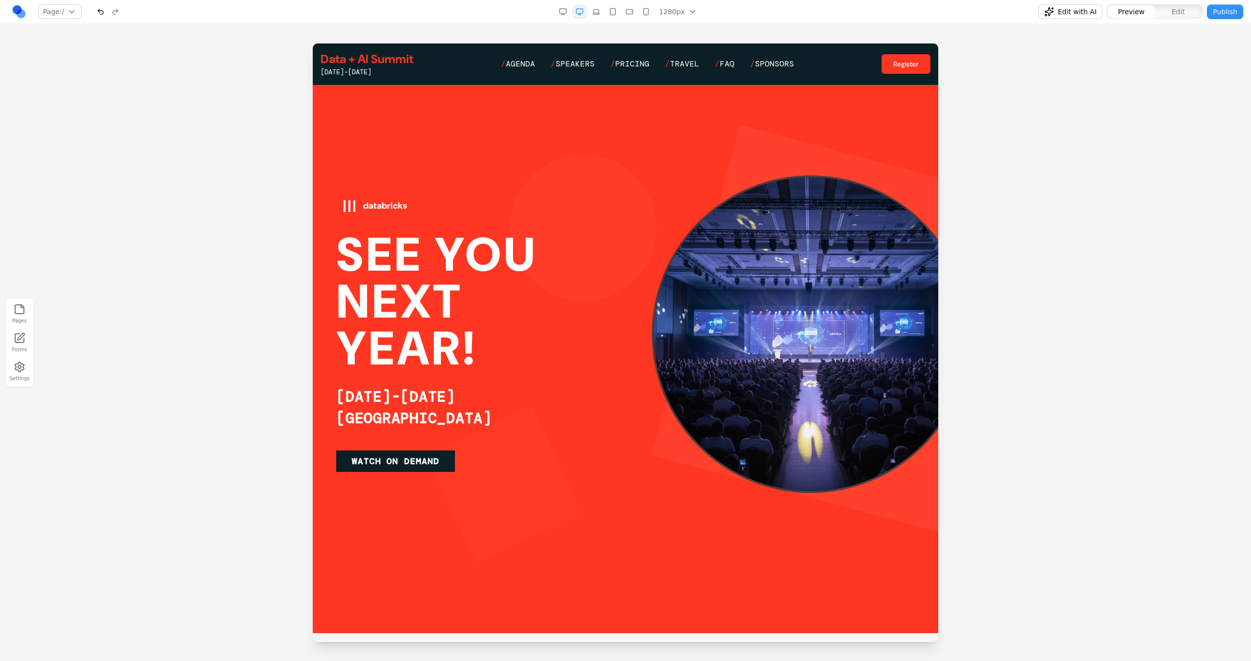
scroll to position [85, 0]
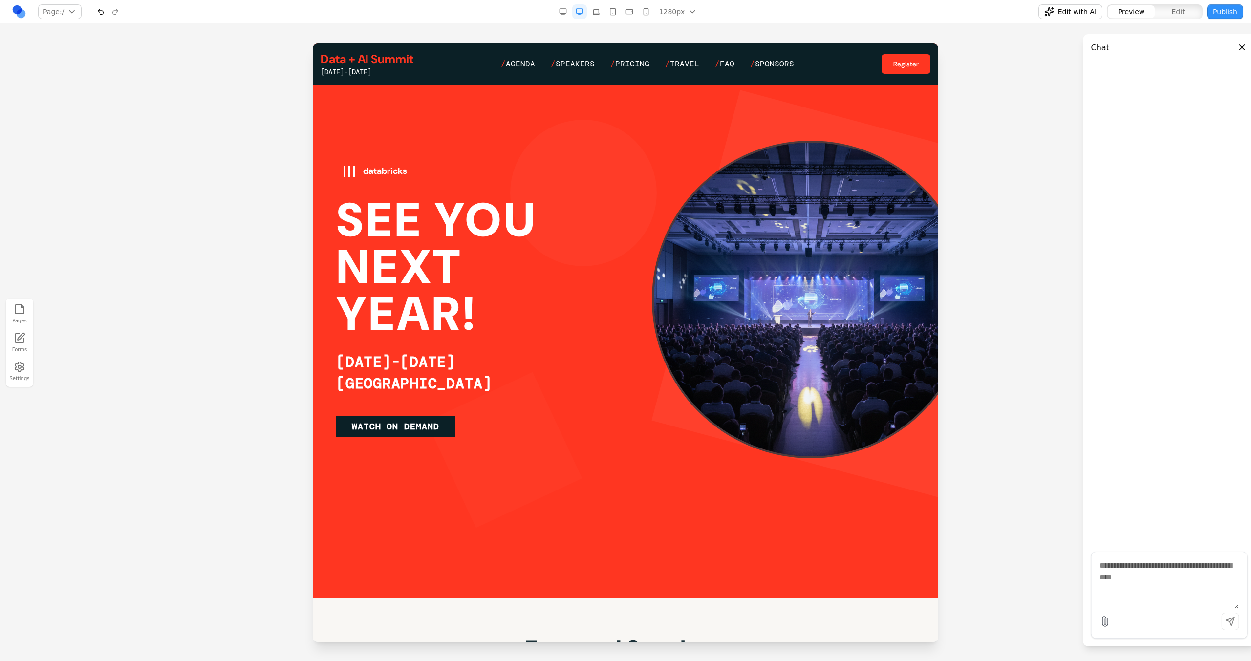
click at [421, 197] on h1 "SEE YOU NEXT YEAR!" at bounding box center [474, 267] width 277 height 141
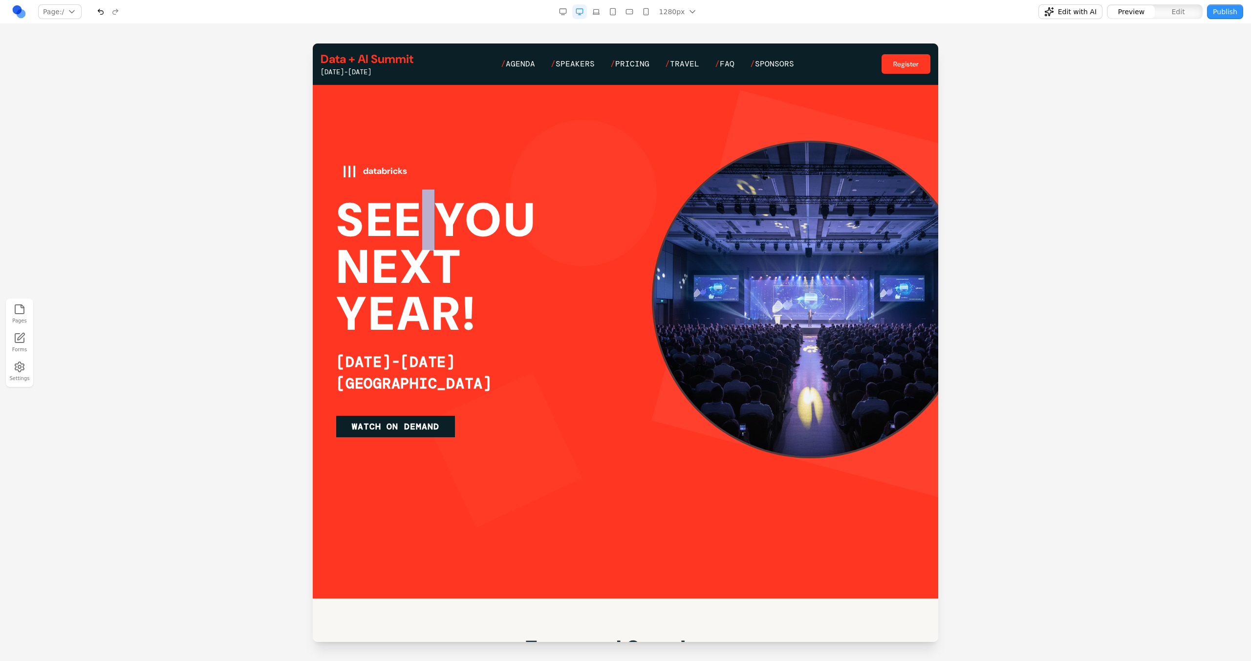
click at [421, 197] on h1 "SEE YOU NEXT YEAR!" at bounding box center [474, 267] width 277 height 141
click at [426, 224] on h1 "SEE YOU NEXT YEAR!" at bounding box center [474, 267] width 277 height 141
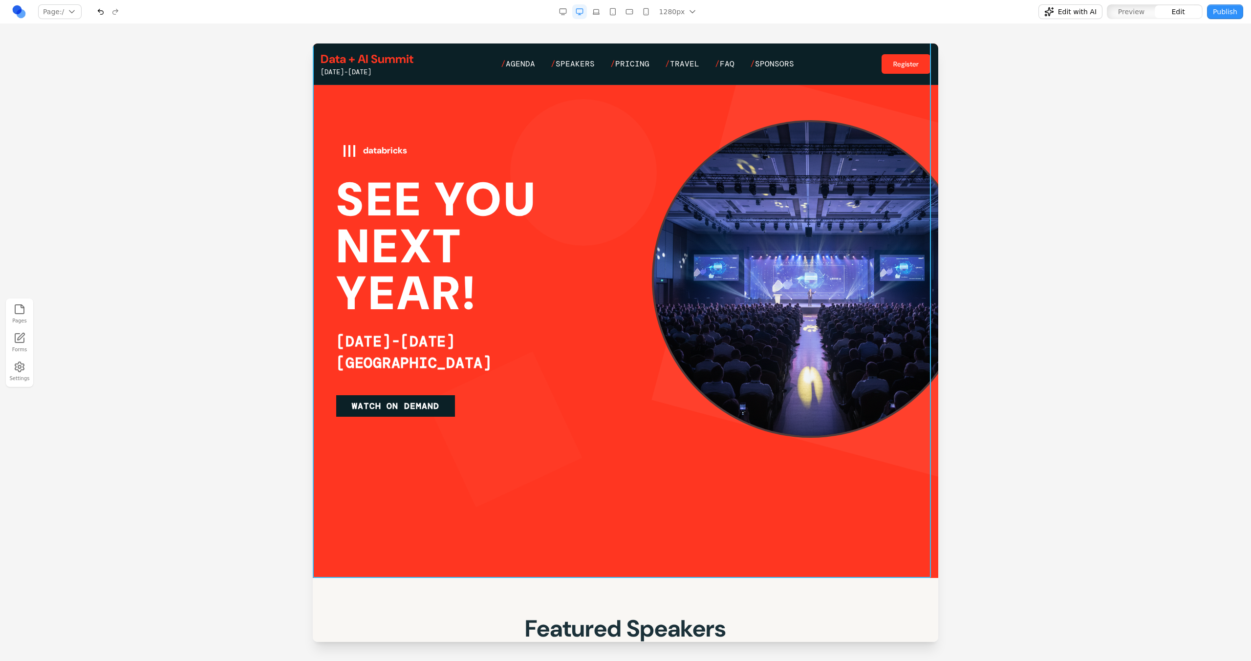
click at [441, 505] on div at bounding box center [625, 278] width 625 height 598
click at [584, 590] on button at bounding box center [577, 592] width 16 height 16
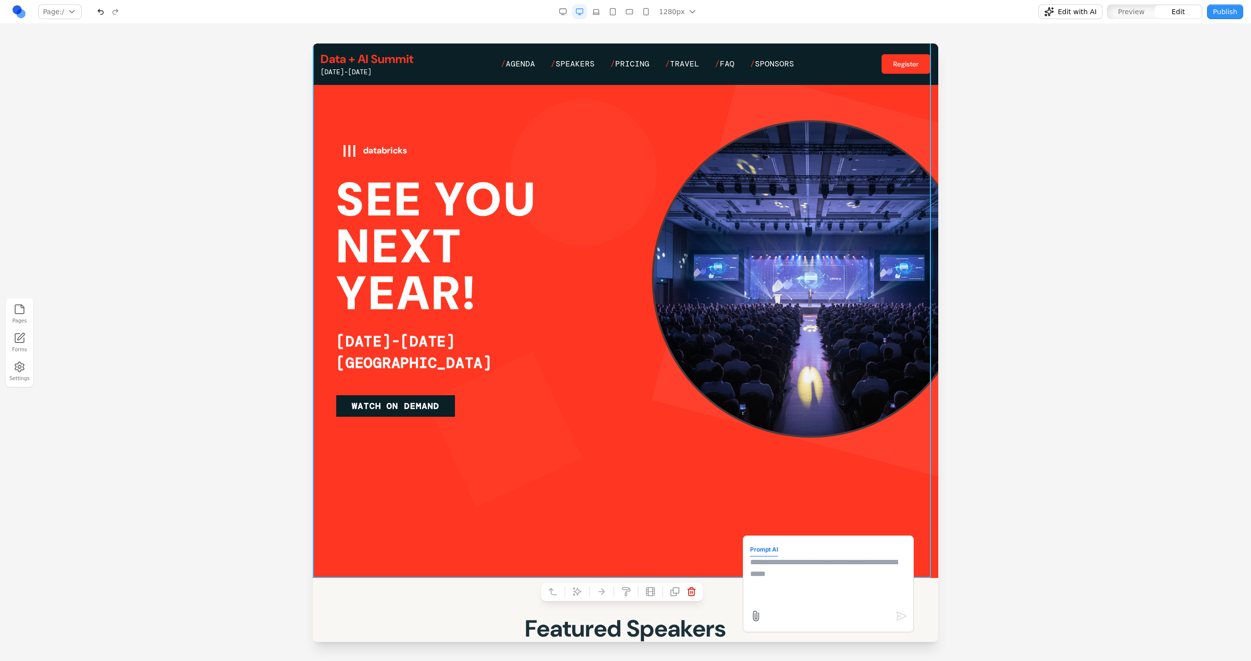
click at [869, 589] on textarea at bounding box center [828, 580] width 156 height 49
paste textarea
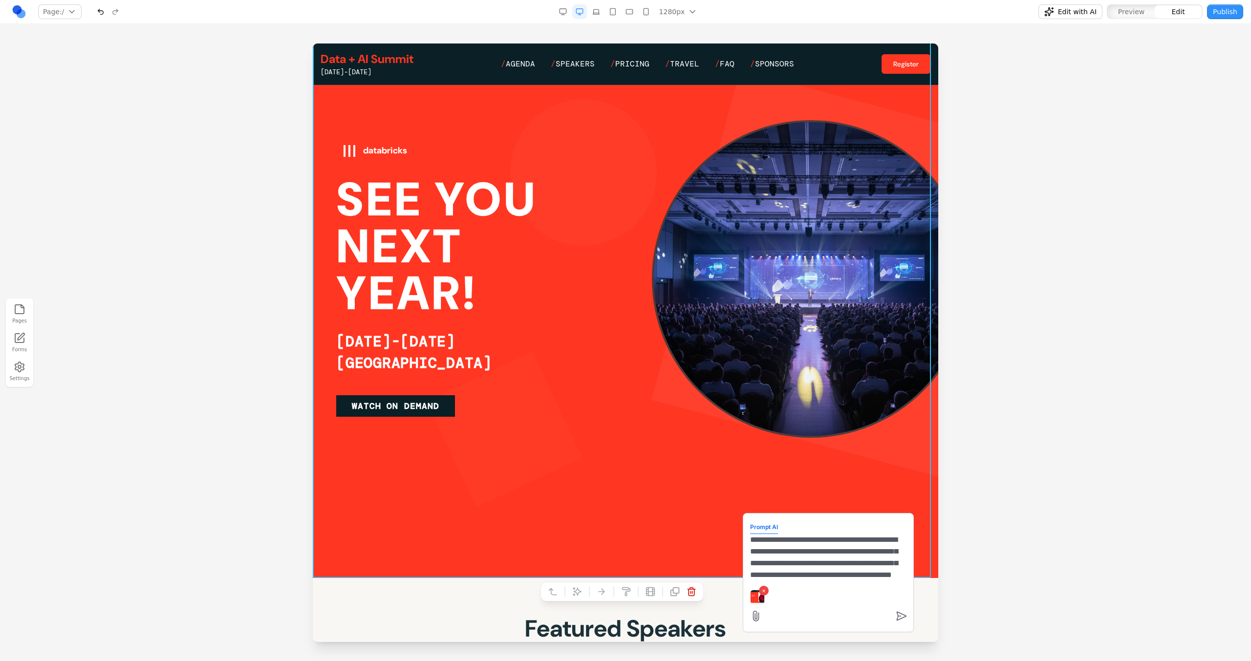
scroll to position [21, 0]
type textarea "**********"
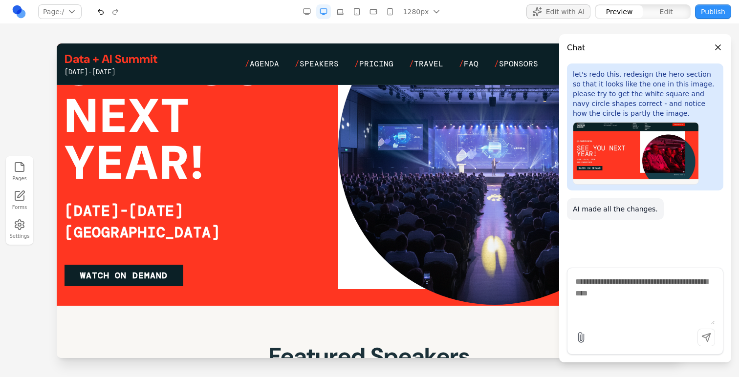
scroll to position [0, 0]
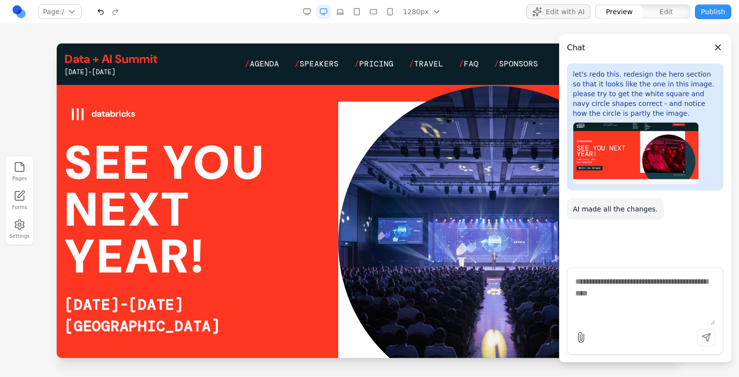
click at [605, 287] on textarea at bounding box center [645, 300] width 140 height 49
drag, startPoint x: 627, startPoint y: 306, endPoint x: 595, endPoint y: 296, distance: 33.8
click at [595, 296] on textarea "**********" at bounding box center [645, 300] width 140 height 49
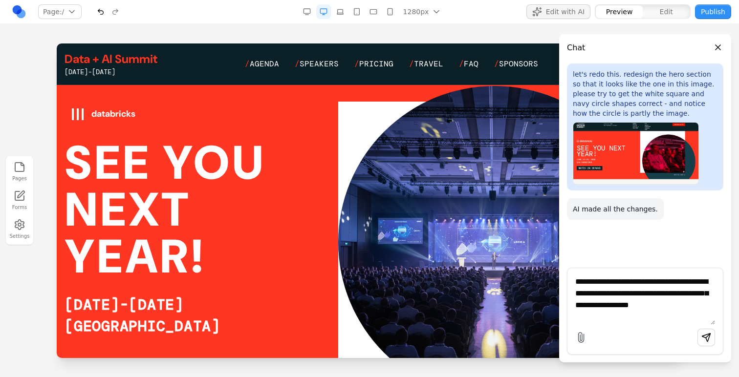
drag, startPoint x: 693, startPoint y: 310, endPoint x: 703, endPoint y: 294, distance: 19.0
click at [703, 294] on textarea "**********" at bounding box center [645, 300] width 140 height 49
type textarea "**********"
click at [556, 11] on span "Edit with AI" at bounding box center [565, 12] width 39 height 10
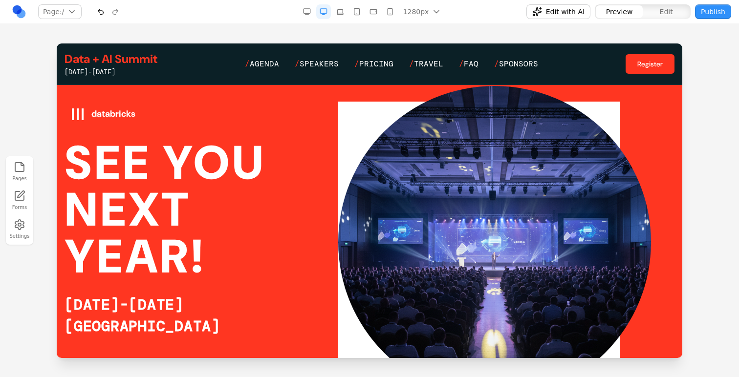
click at [556, 11] on span "Edit with AI" at bounding box center [565, 12] width 39 height 10
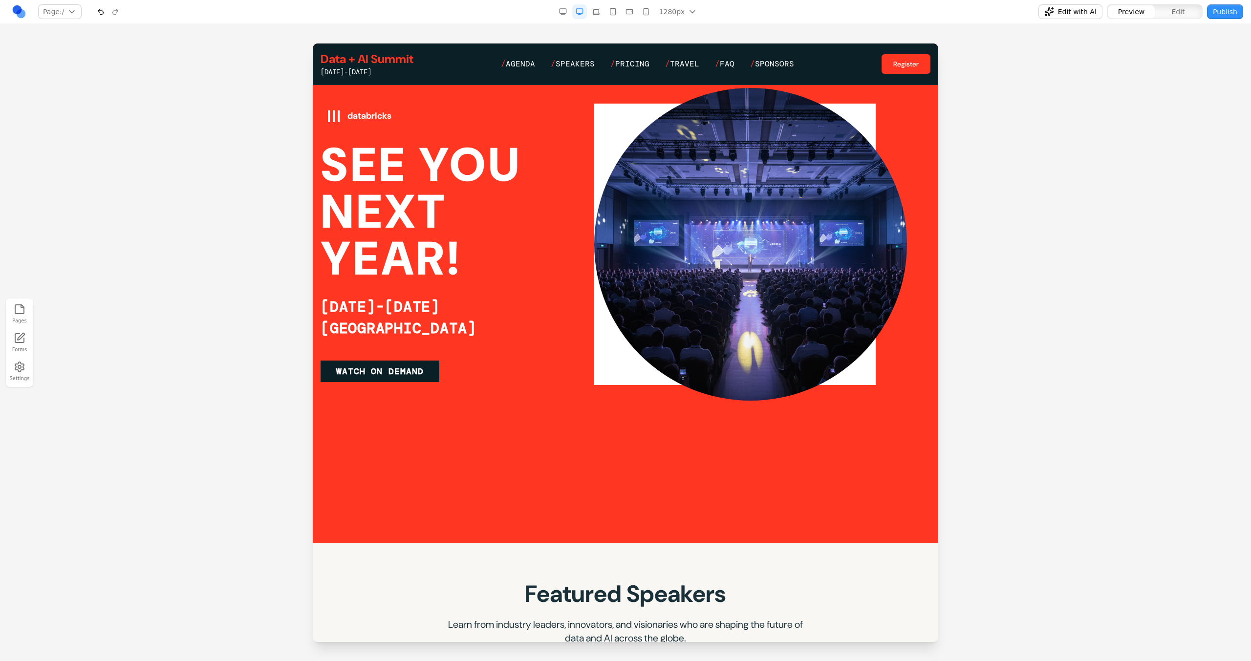
scroll to position [142, 0]
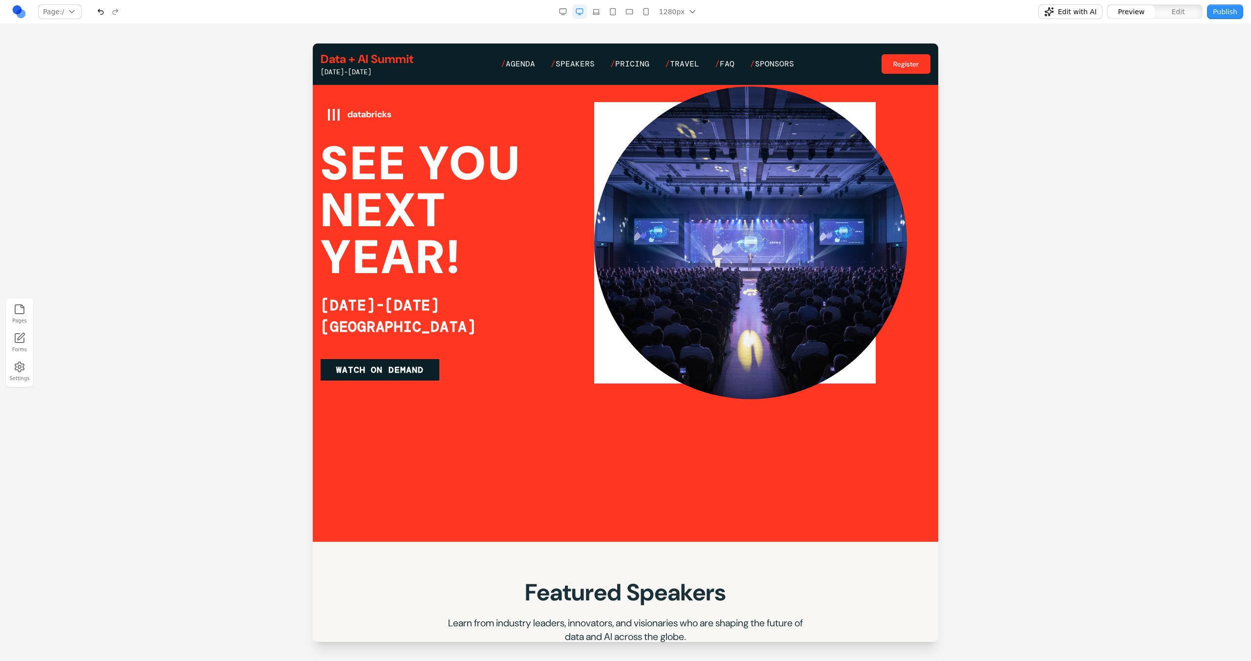
click at [1088, 21] on nav "Page: / / /agenda /pricing /faq /speakers /travel /sponsors Manage pages 1280px…" at bounding box center [625, 12] width 1251 height 24
click at [1077, 10] on span "Edit with AI" at bounding box center [1077, 12] width 39 height 10
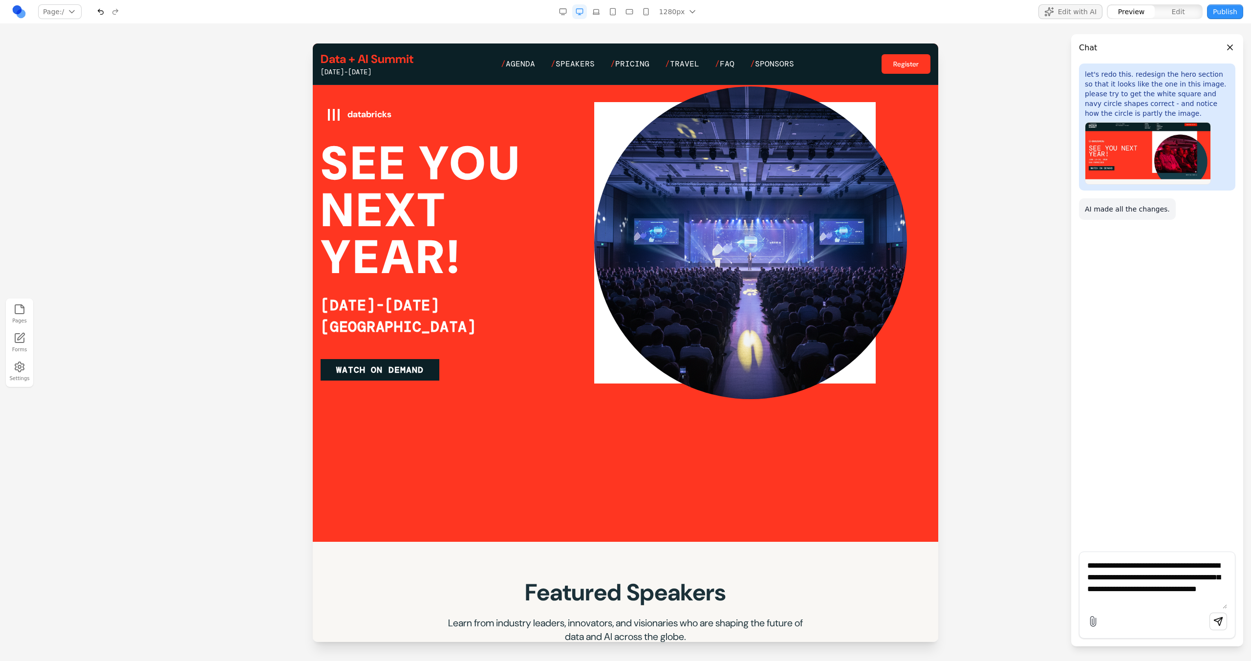
click at [1132, 601] on textarea "**********" at bounding box center [1157, 584] width 140 height 49
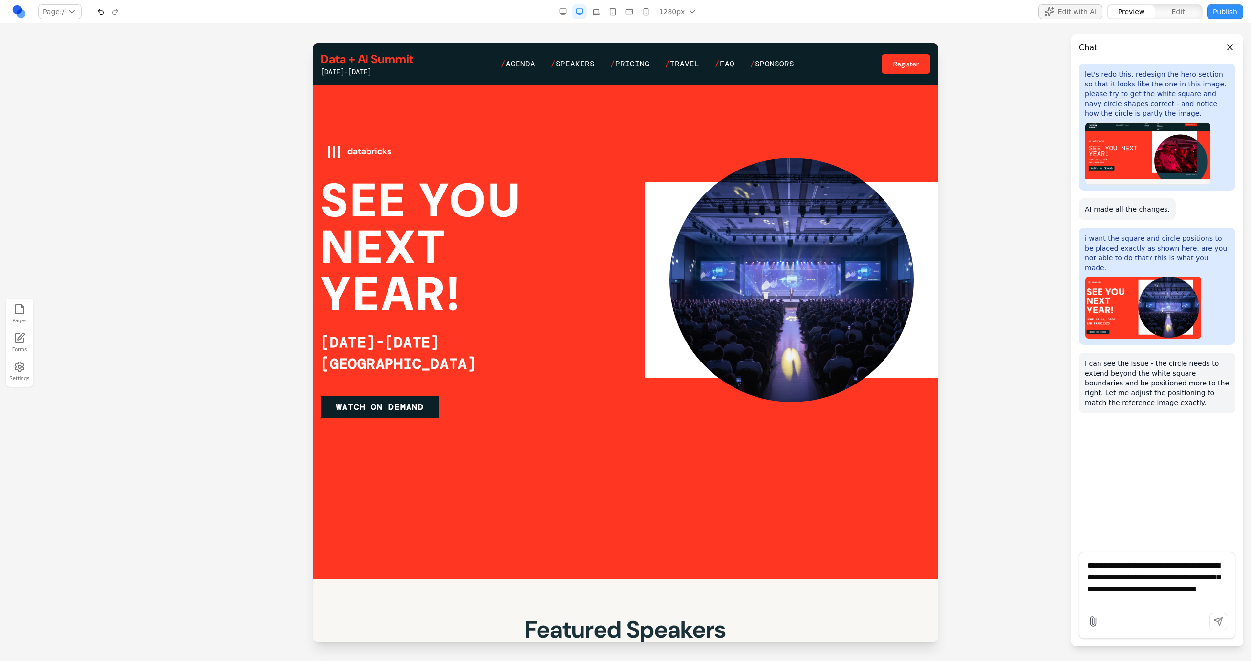
scroll to position [17, 0]
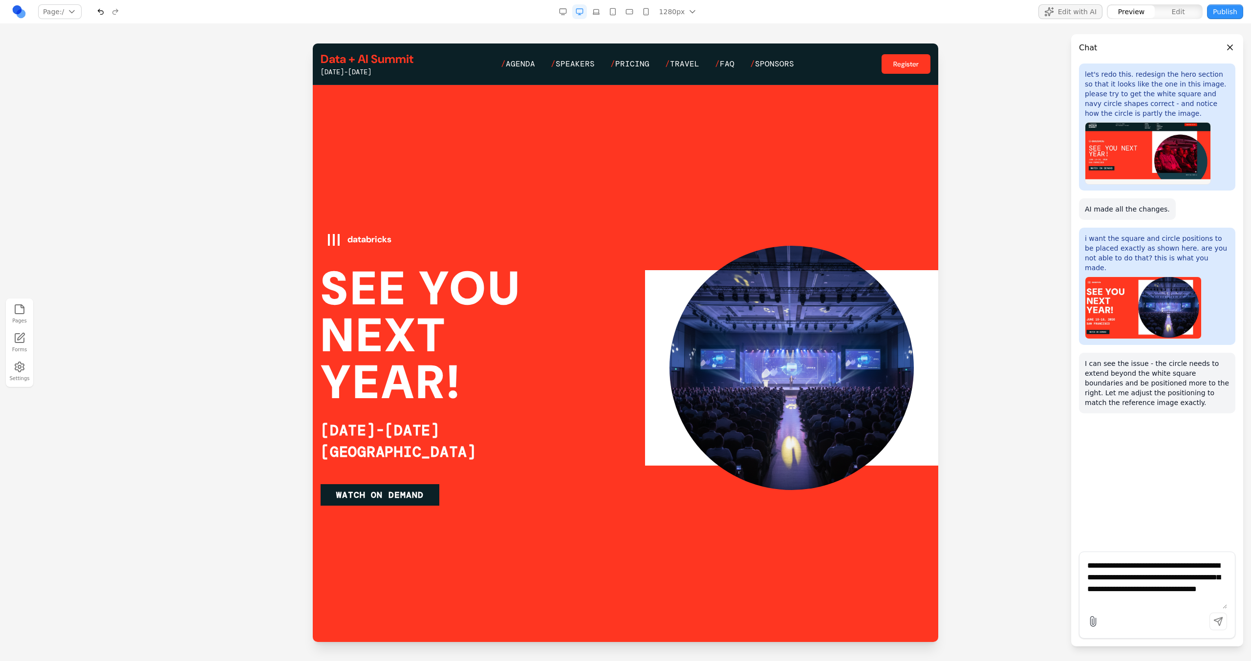
click at [1089, 577] on textarea "**********" at bounding box center [1157, 584] width 140 height 49
click at [1093, 619] on icon "Attach file" at bounding box center [1093, 622] width 12 height 12
click at [0, 0] on input "Attach file" at bounding box center [0, 0] width 0 height 0
click at [1220, 533] on textarea "**********" at bounding box center [1157, 533] width 140 height 49
click at [1096, 616] on icon "Attach file" at bounding box center [1093, 622] width 12 height 12
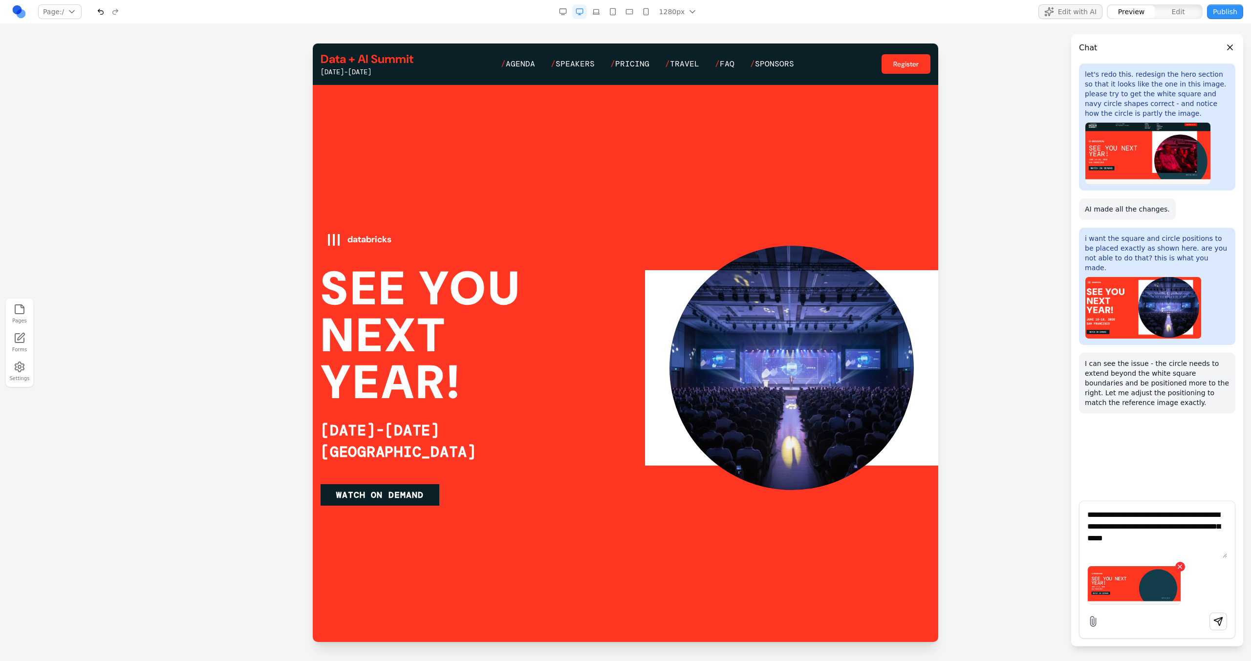
click at [0, 0] on input "Attach file" at bounding box center [0, 0] width 0 height 0
click at [1194, 526] on textarea "**********" at bounding box center [1157, 533] width 140 height 49
type textarea "**********"
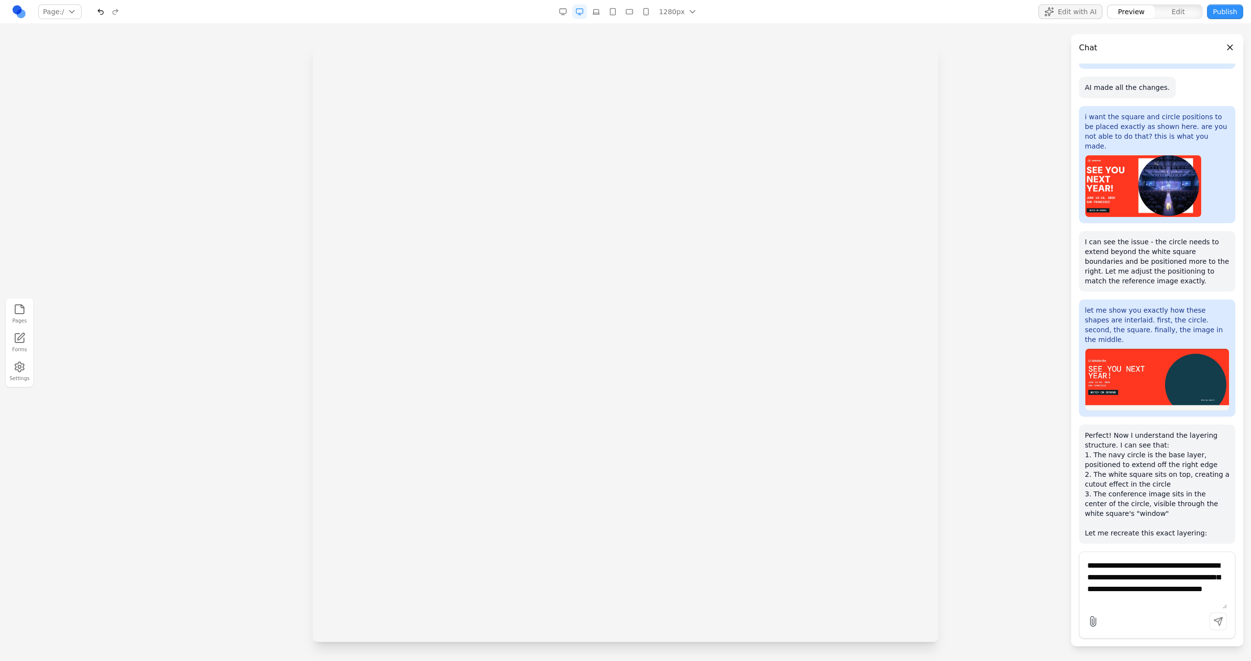
scroll to position [0, 0]
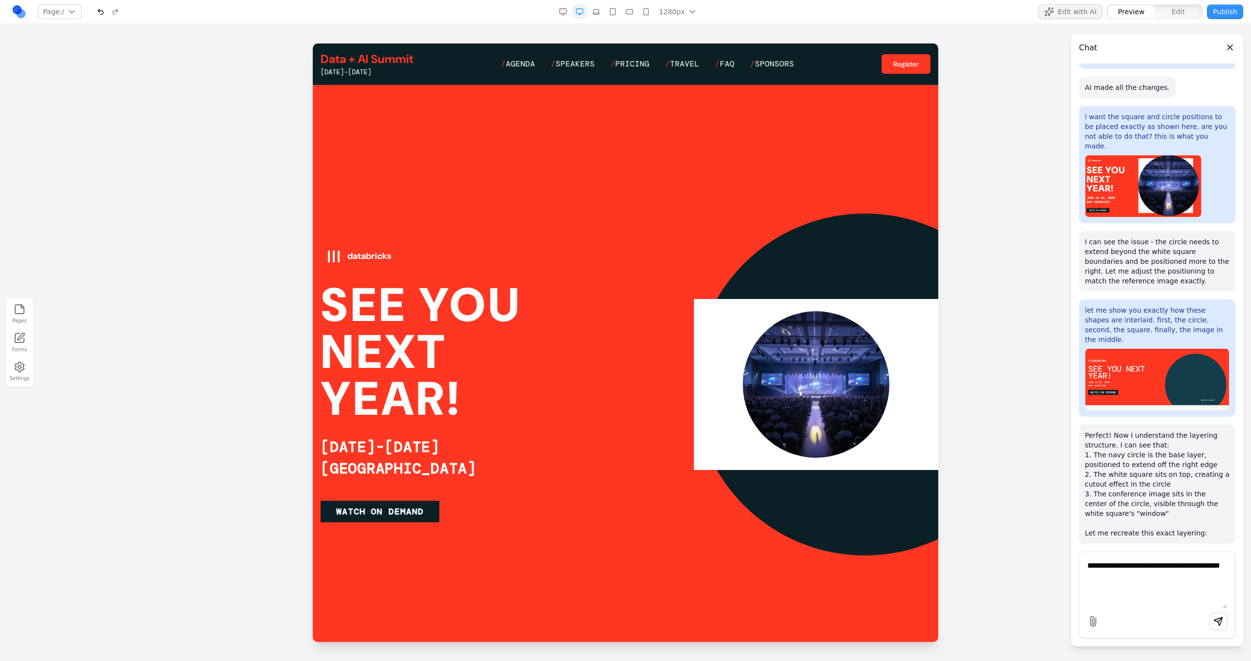
type textarea "**********"
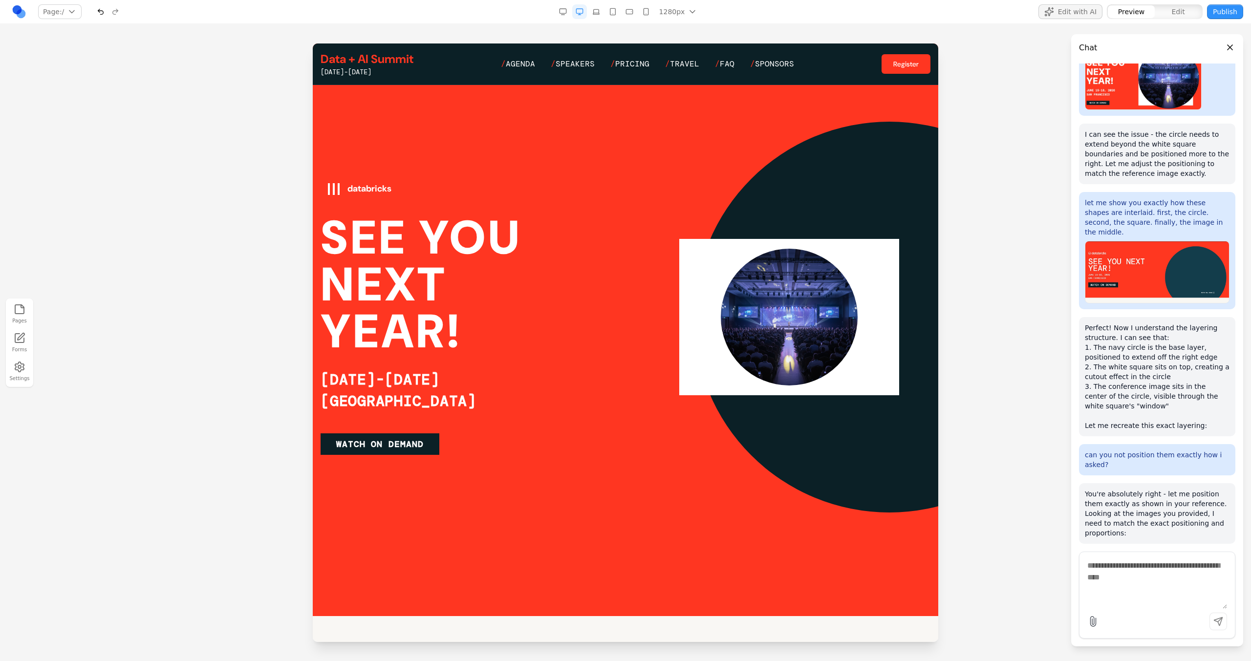
scroll to position [18, 0]
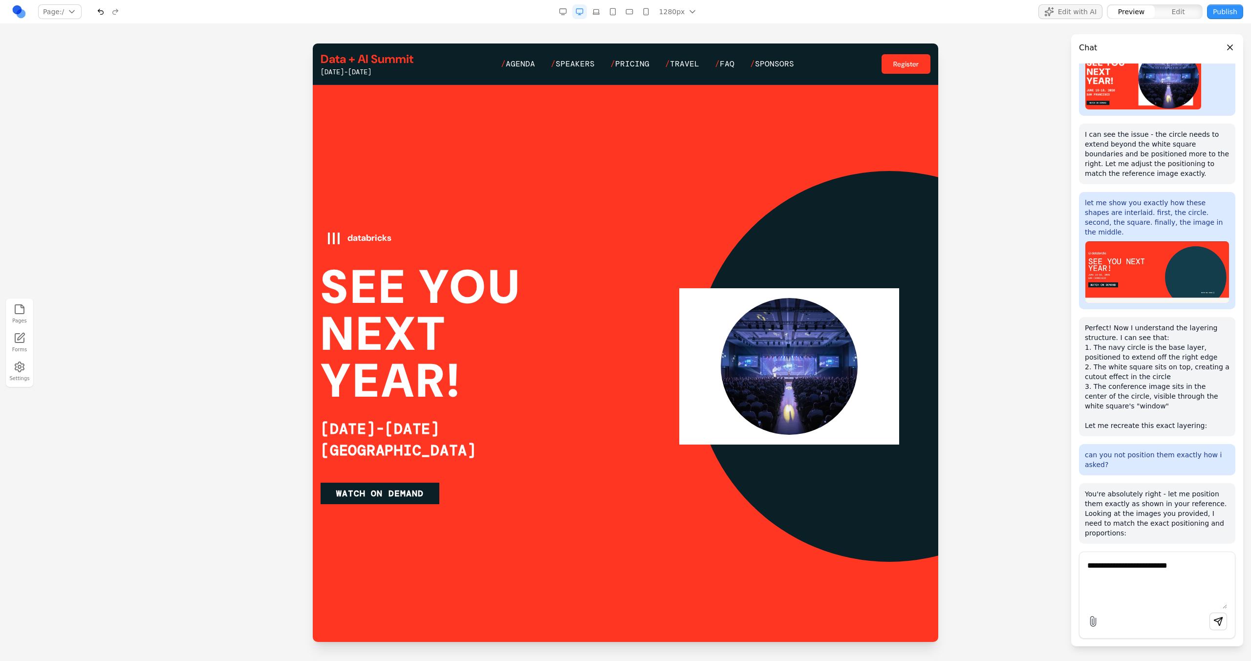
type textarea "**********"
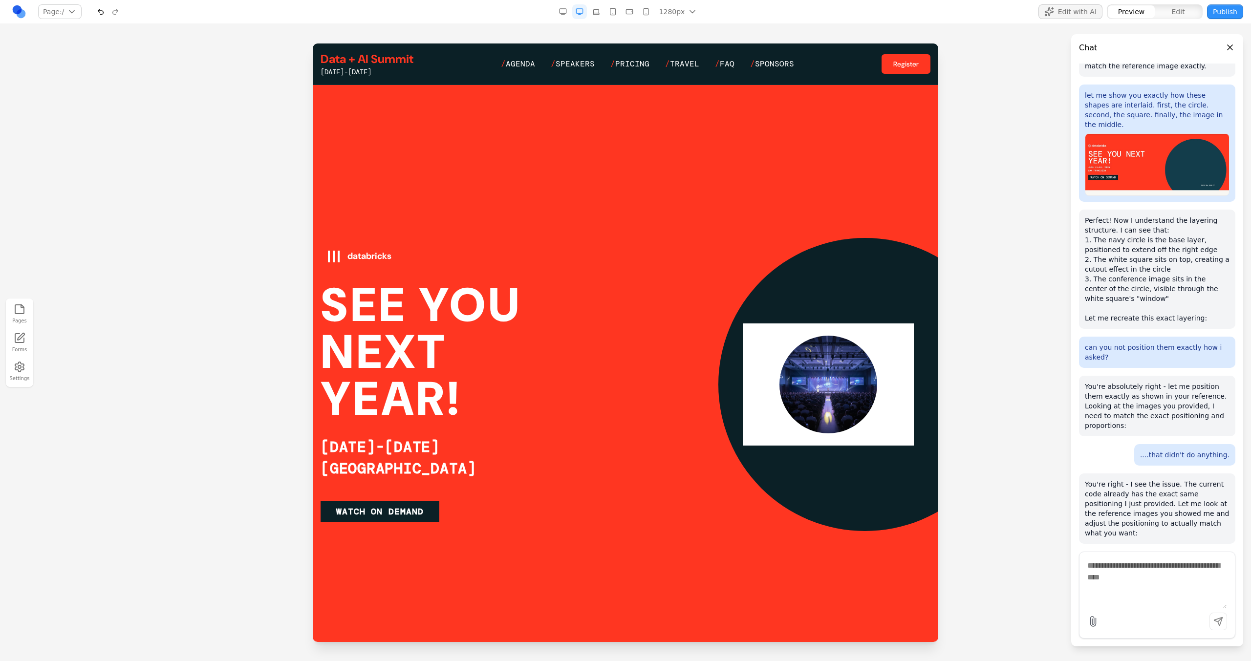
scroll to position [0, 0]
type textarea "**********"
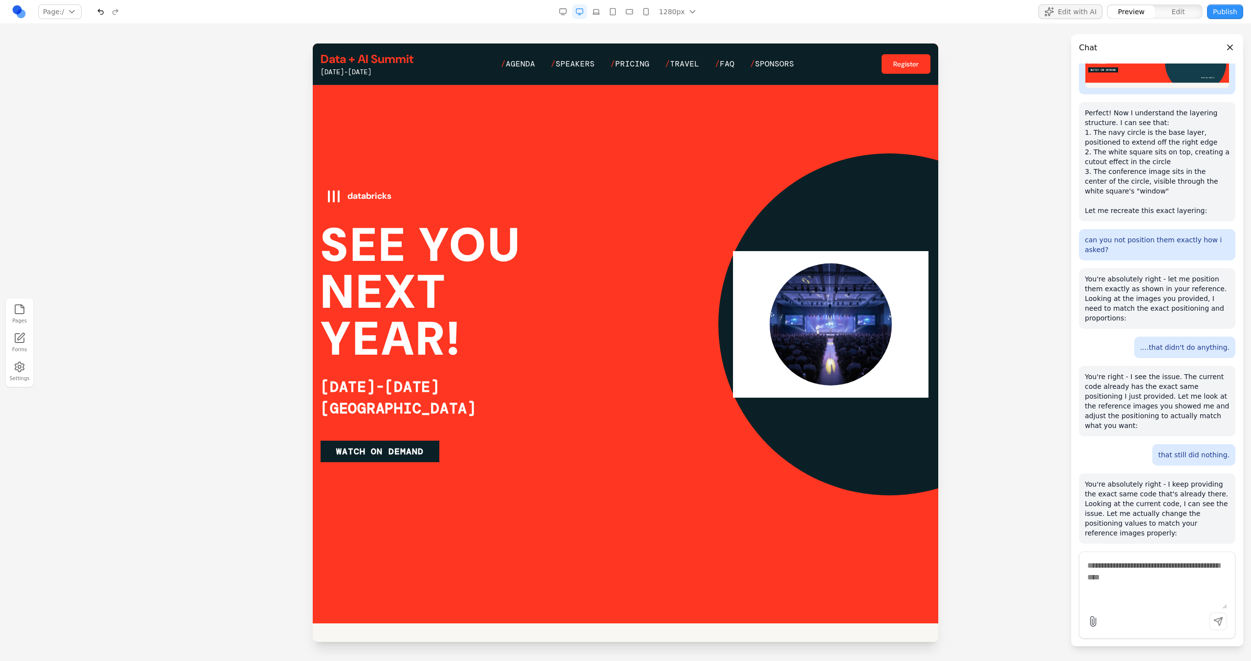
scroll to position [54, 0]
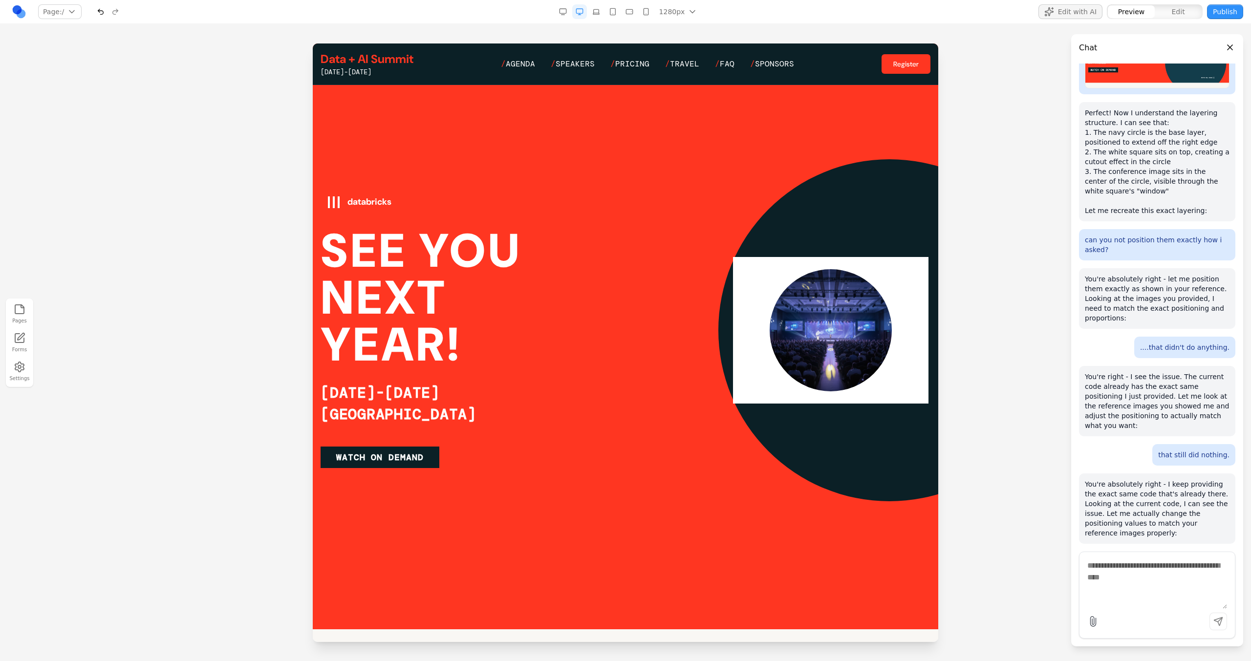
type textarea "*"
paste textarea "**"
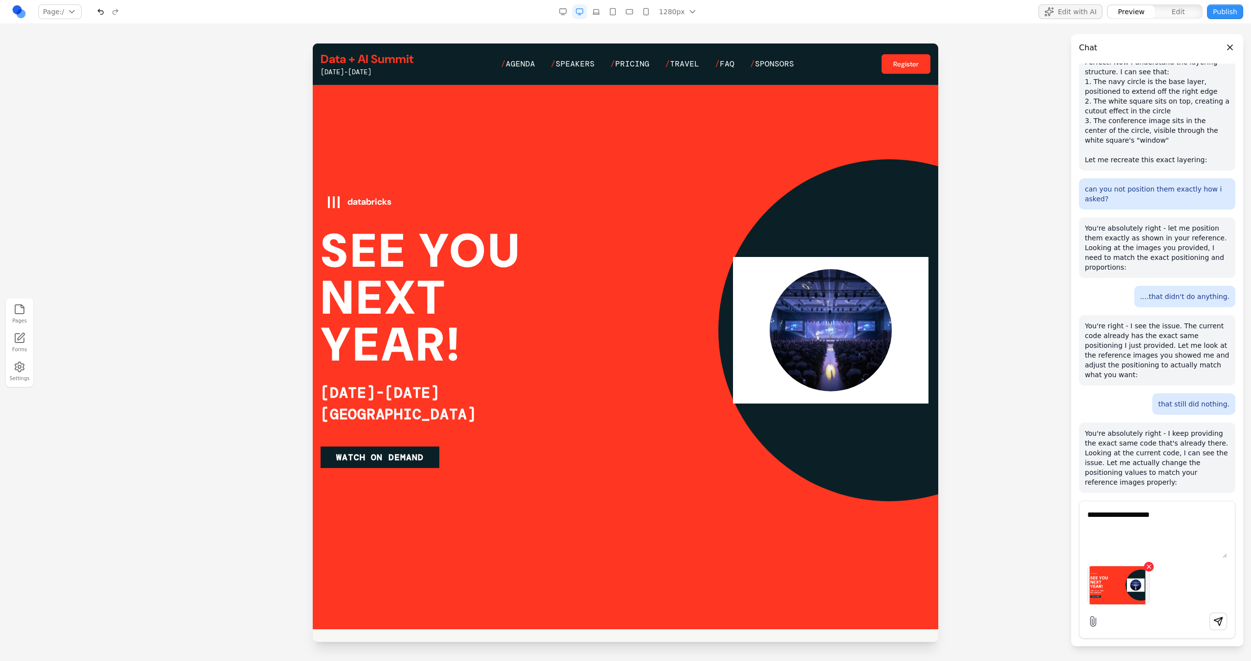
type textarea "**********"
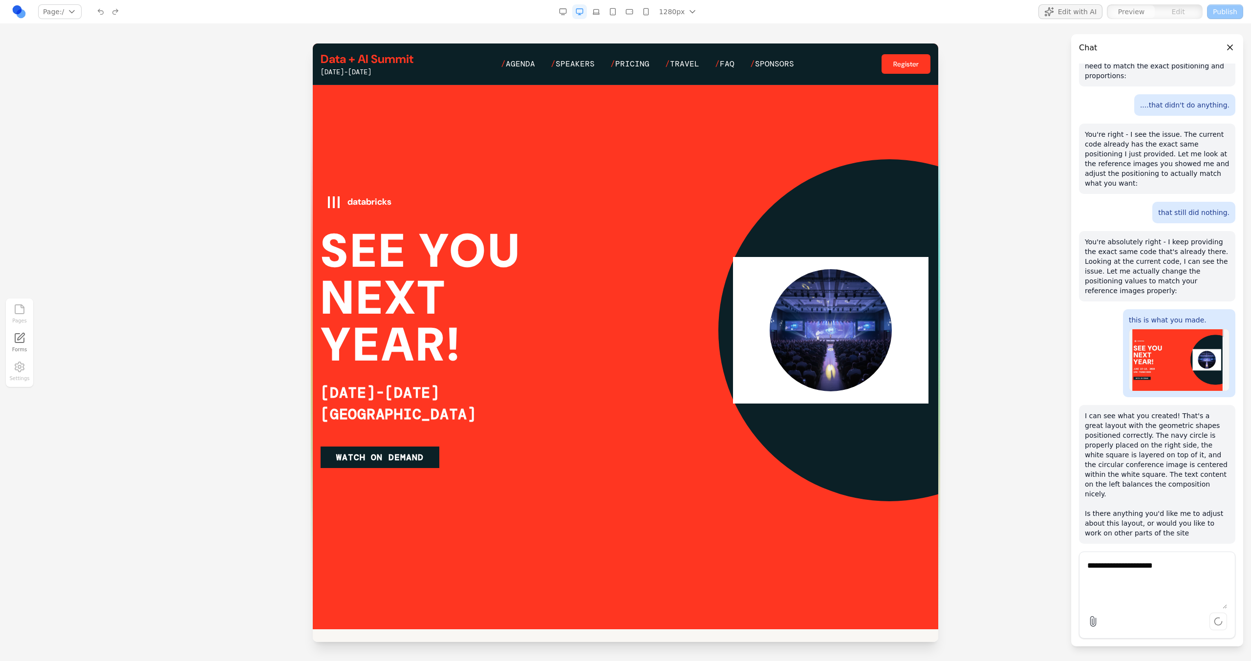
scroll to position [713, 0]
click at [1146, 567] on textarea "**********" at bounding box center [1157, 584] width 140 height 49
type textarea "**********"
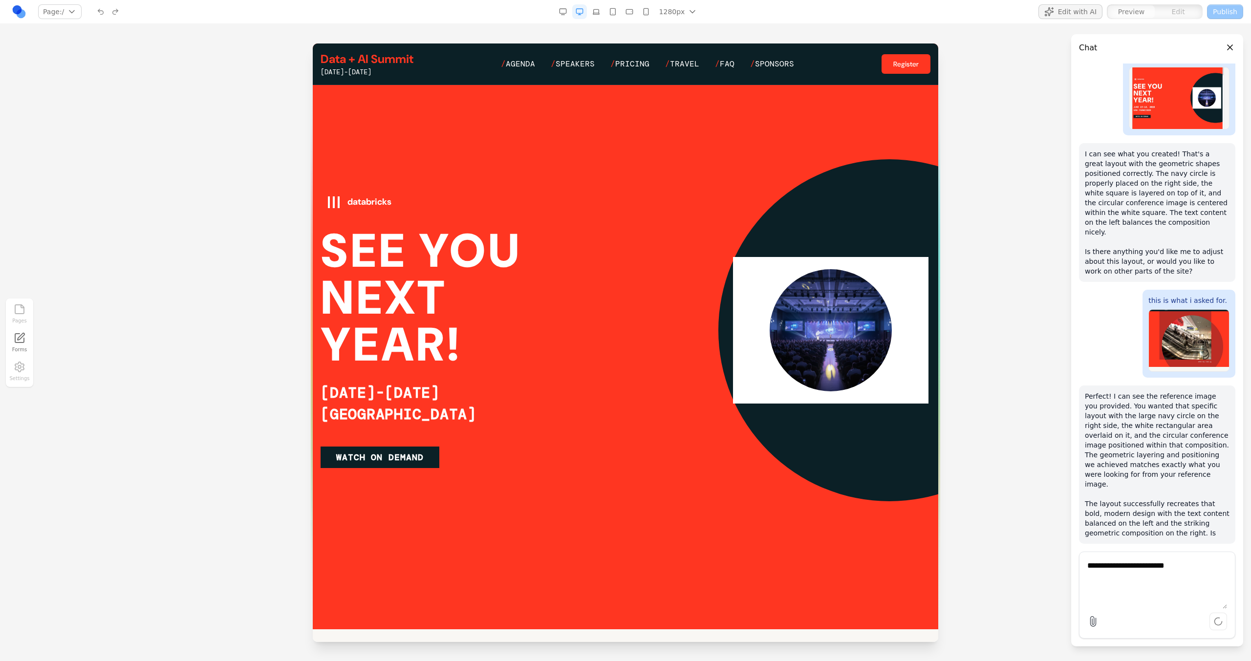
scroll to position [985, 0]
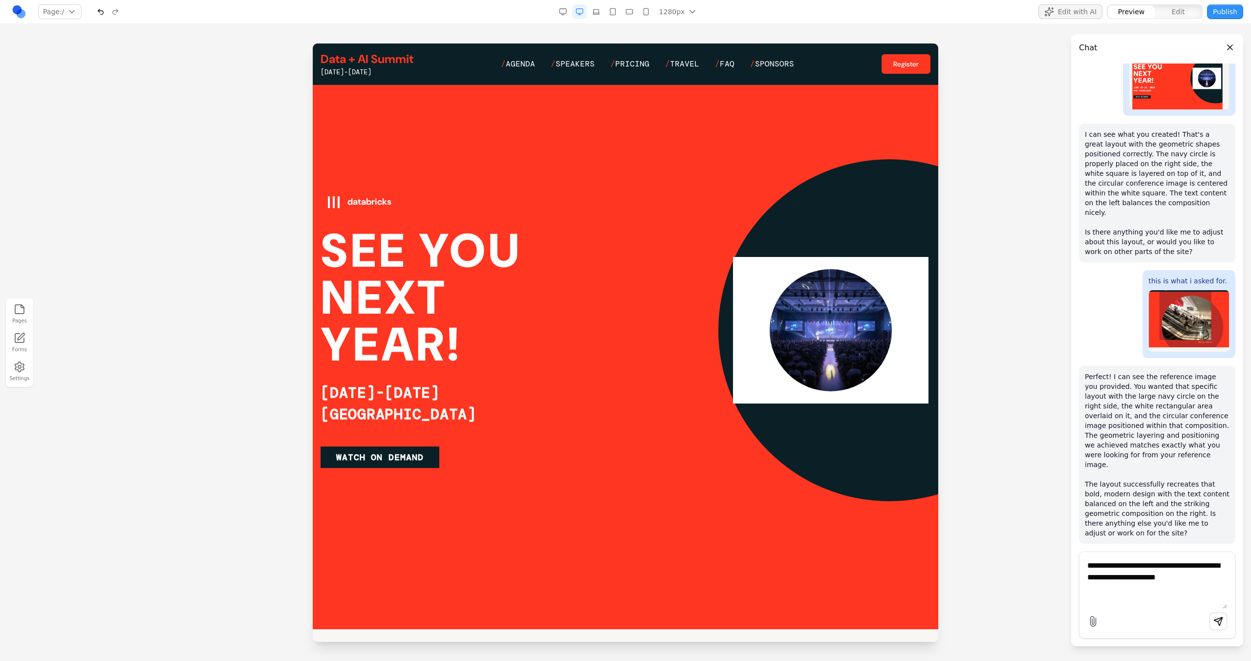
click at [1202, 587] on textarea "**********" at bounding box center [1157, 584] width 140 height 49
paste textarea
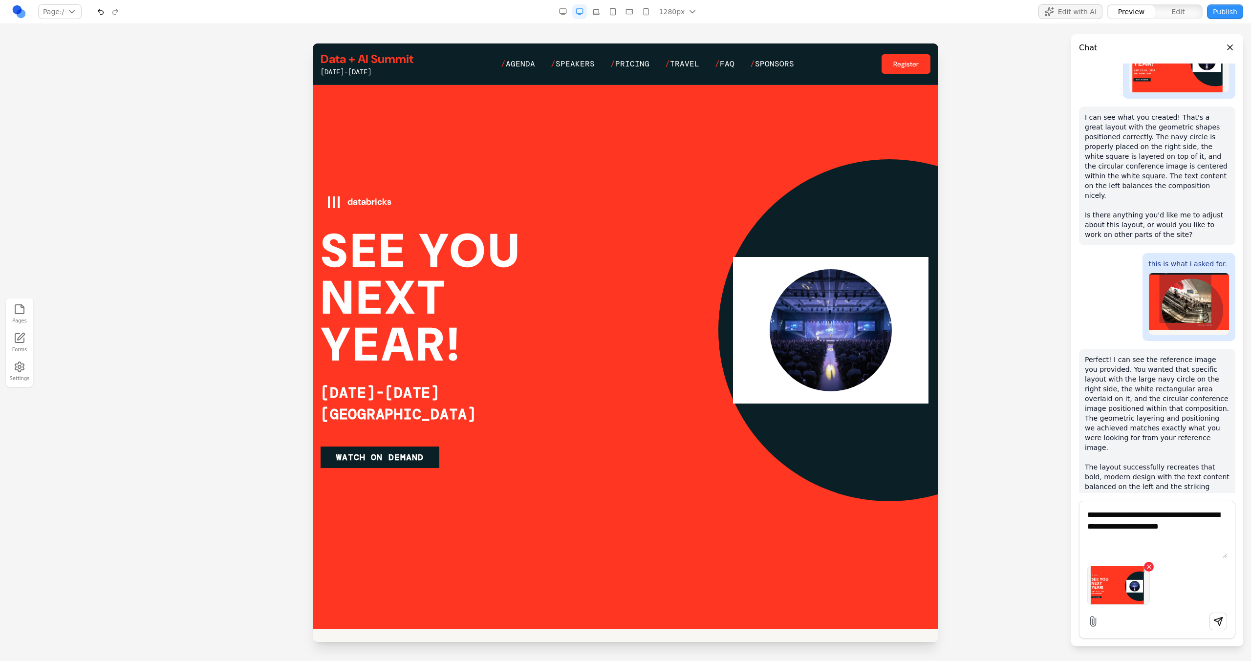
type textarea "**********"
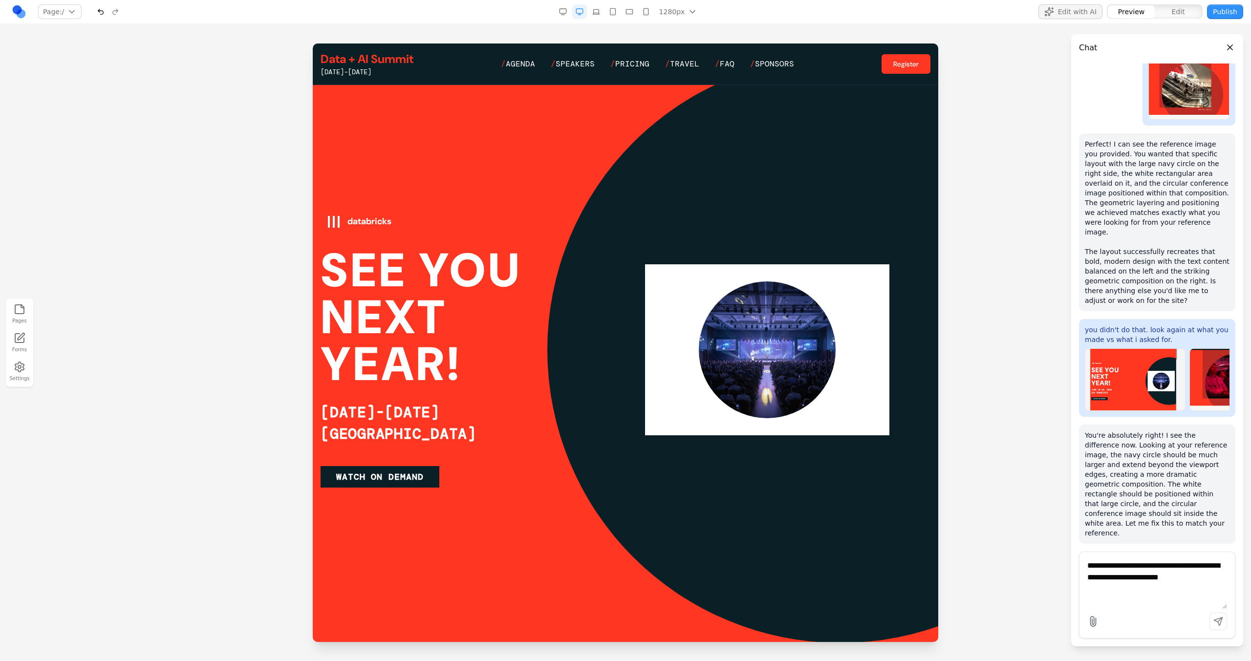
scroll to position [34, 0]
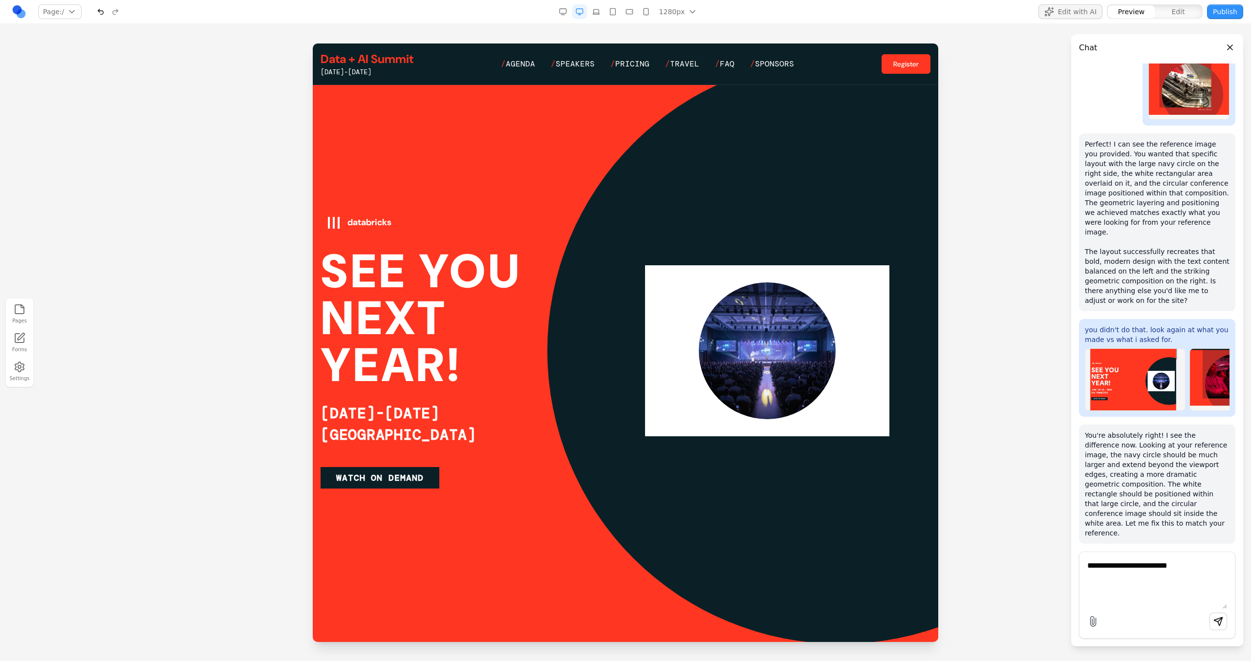
paste textarea
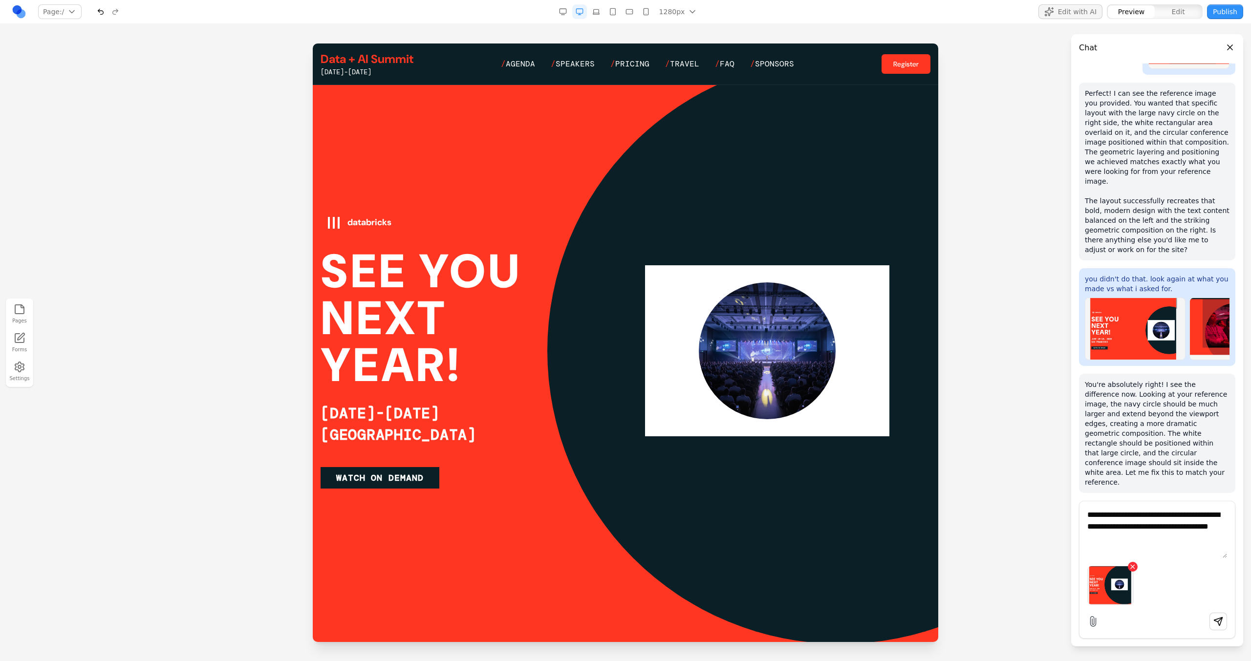
type textarea "**********"
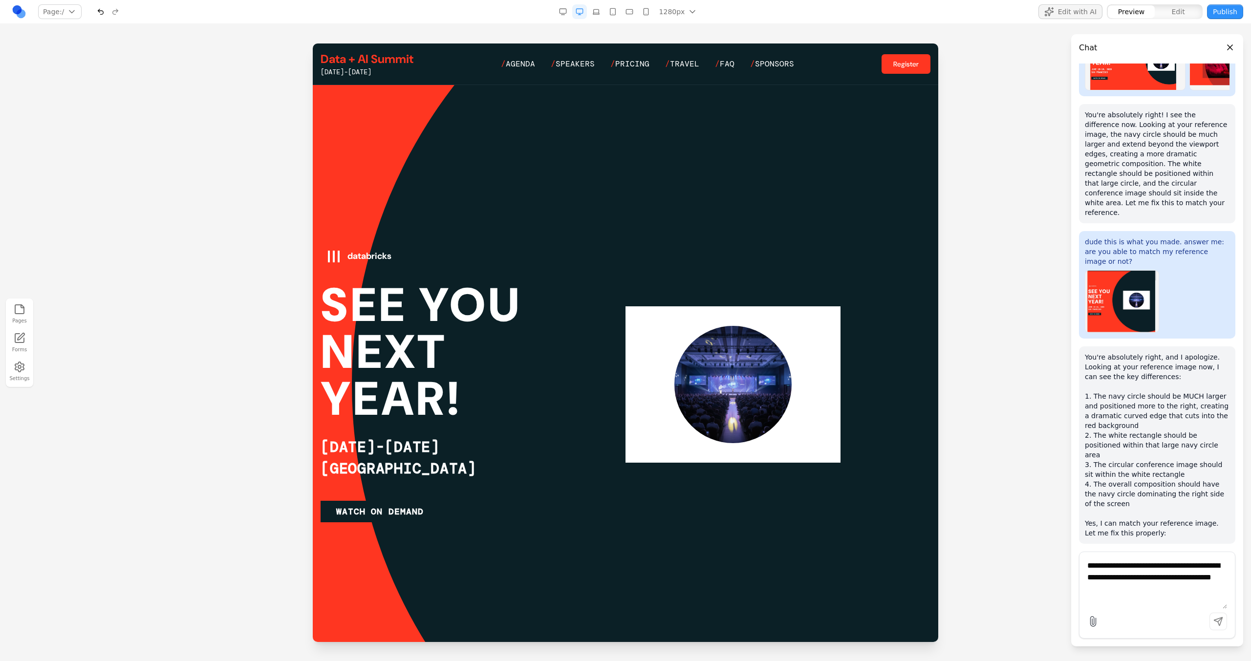
scroll to position [0, 0]
click at [1128, 601] on textarea "**********" at bounding box center [1157, 584] width 140 height 49
paste textarea
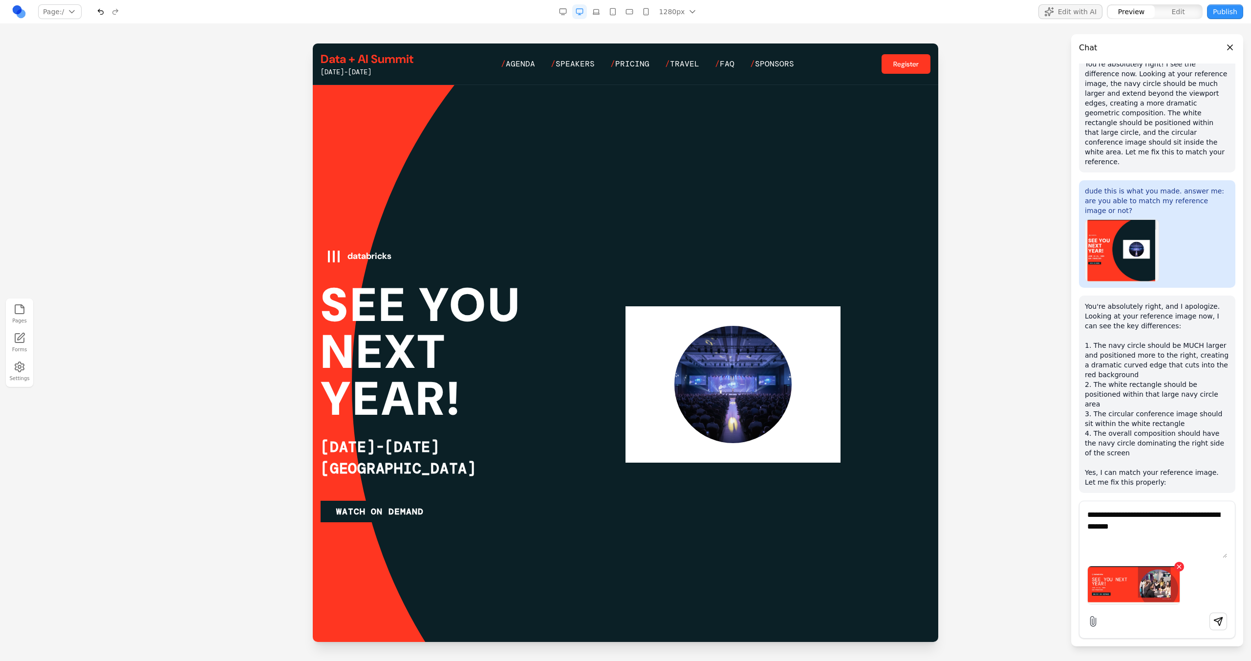
type textarea "**********"
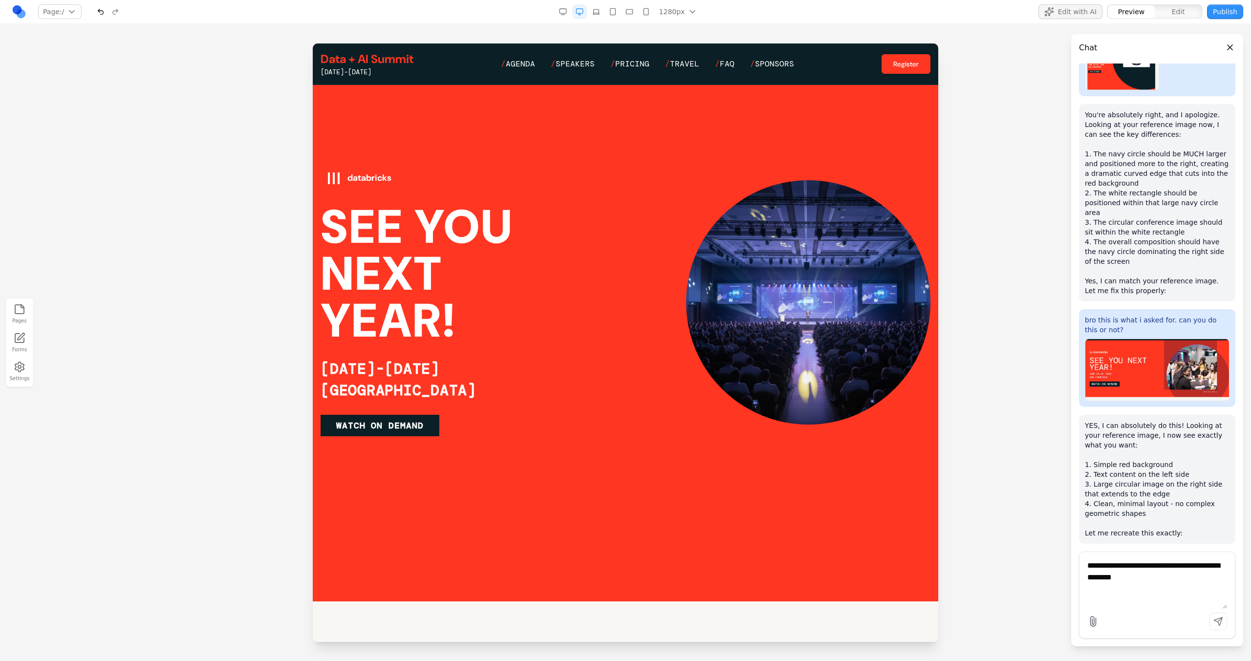
scroll to position [50, 0]
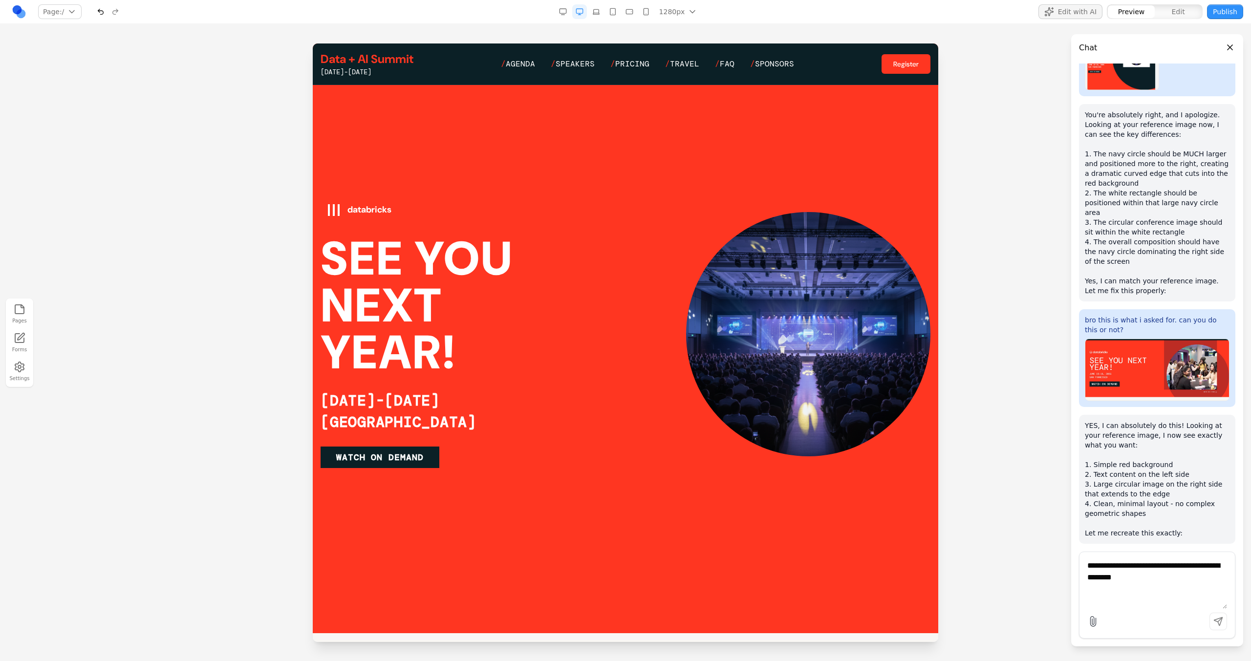
click at [1153, 581] on textarea "**********" at bounding box center [1157, 584] width 140 height 49
paste textarea
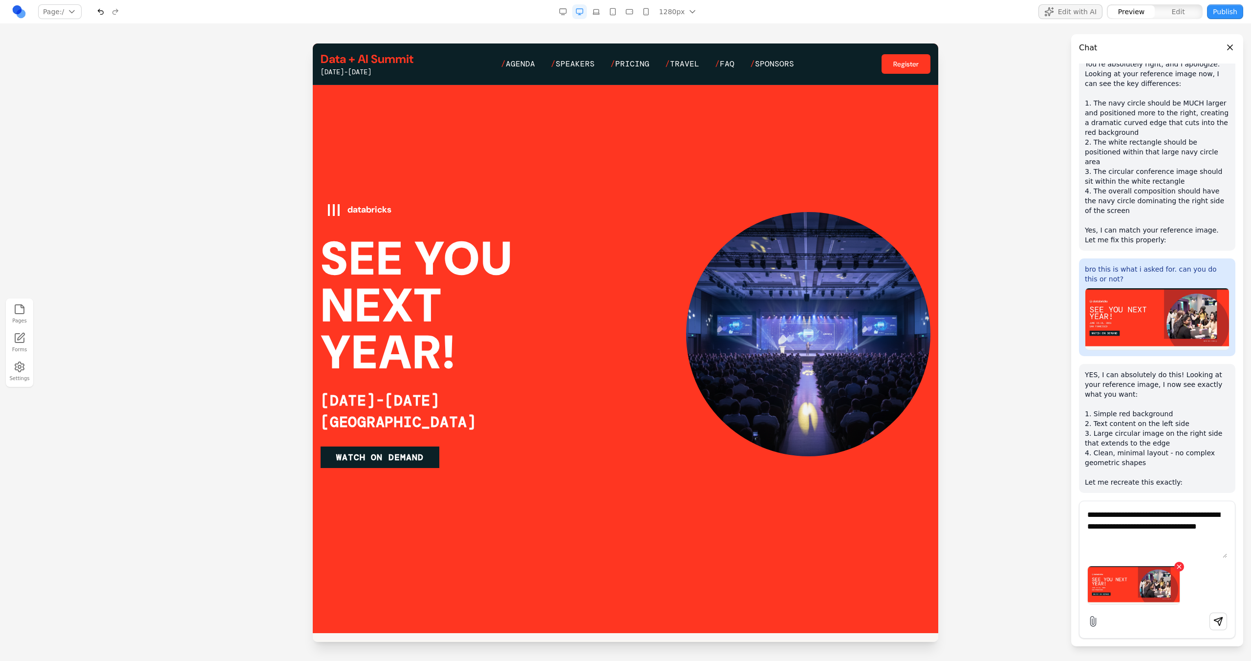
type textarea "**********"
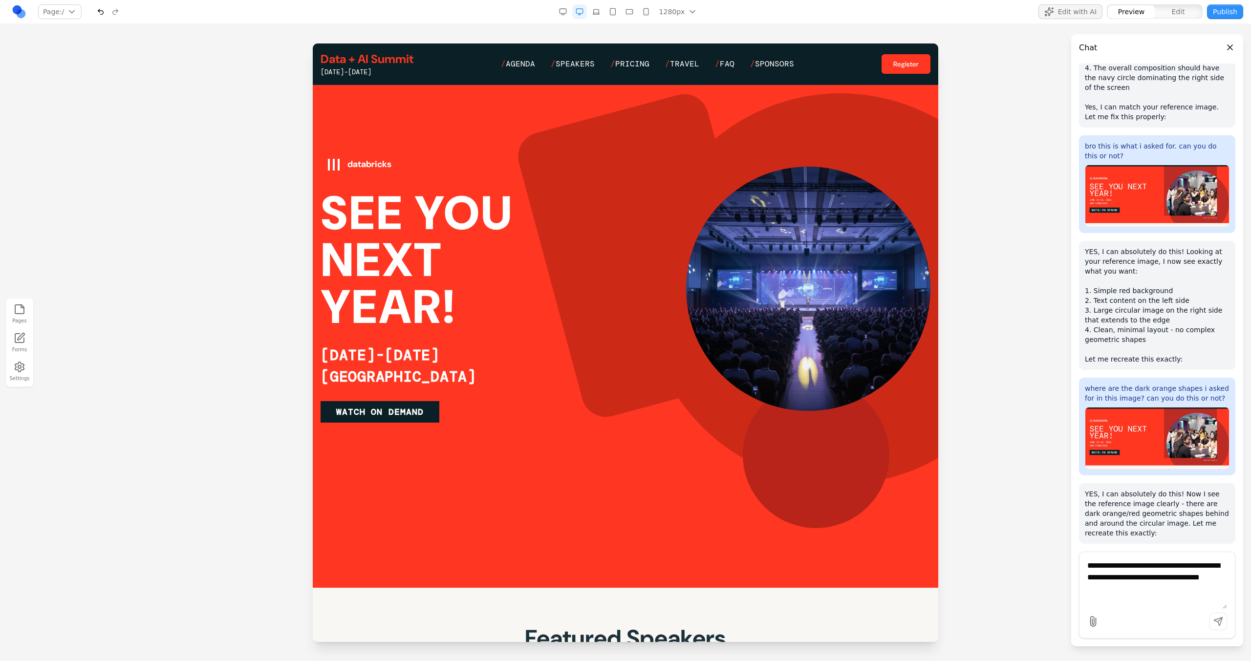
scroll to position [0, 0]
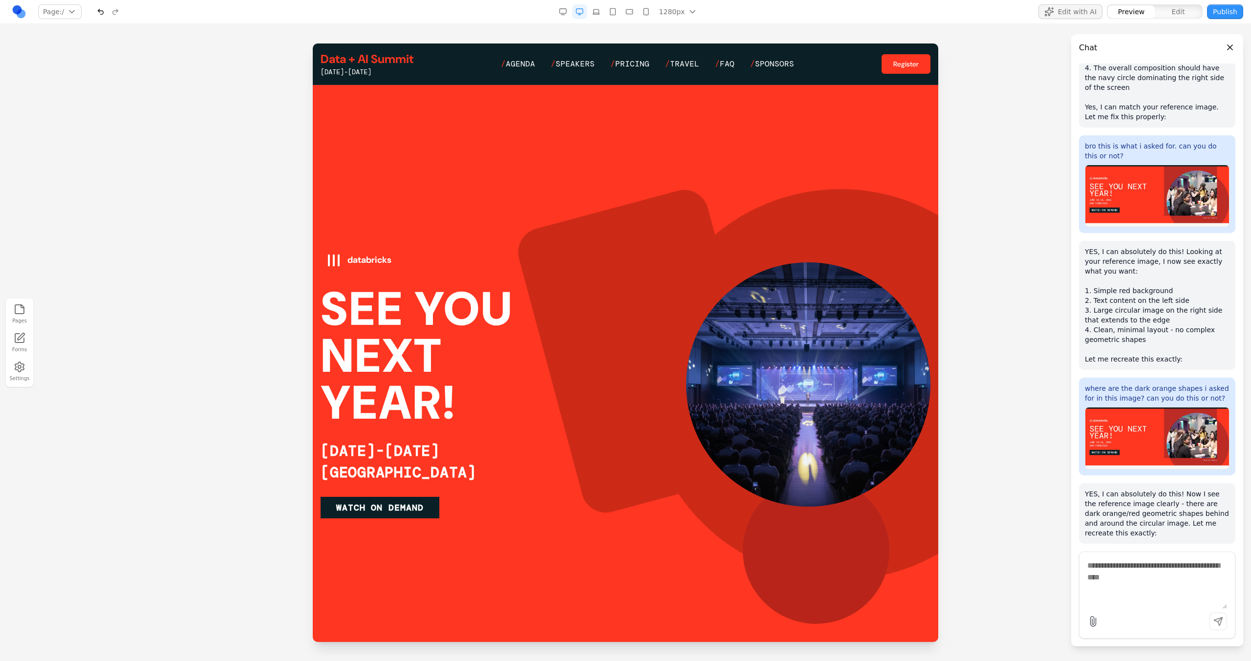
click at [1144, 578] on textarea at bounding box center [1157, 584] width 140 height 49
type textarea "**********"
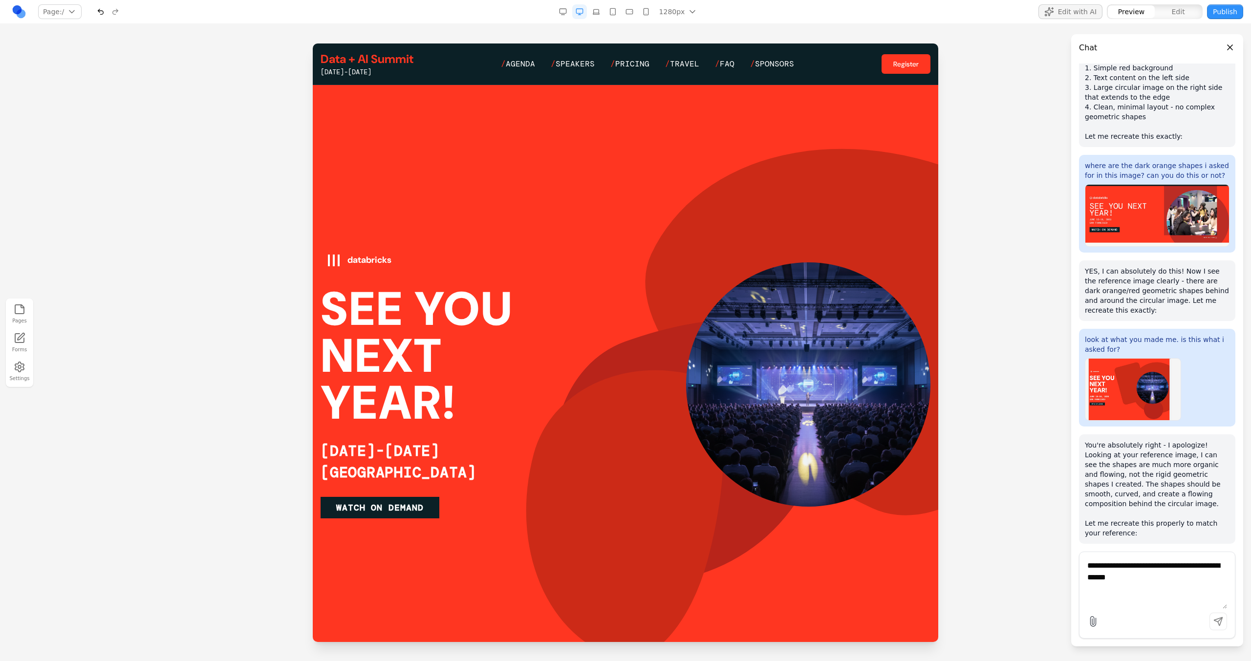
click at [1099, 583] on textarea "**********" at bounding box center [1157, 584] width 140 height 49
type textarea "**********"
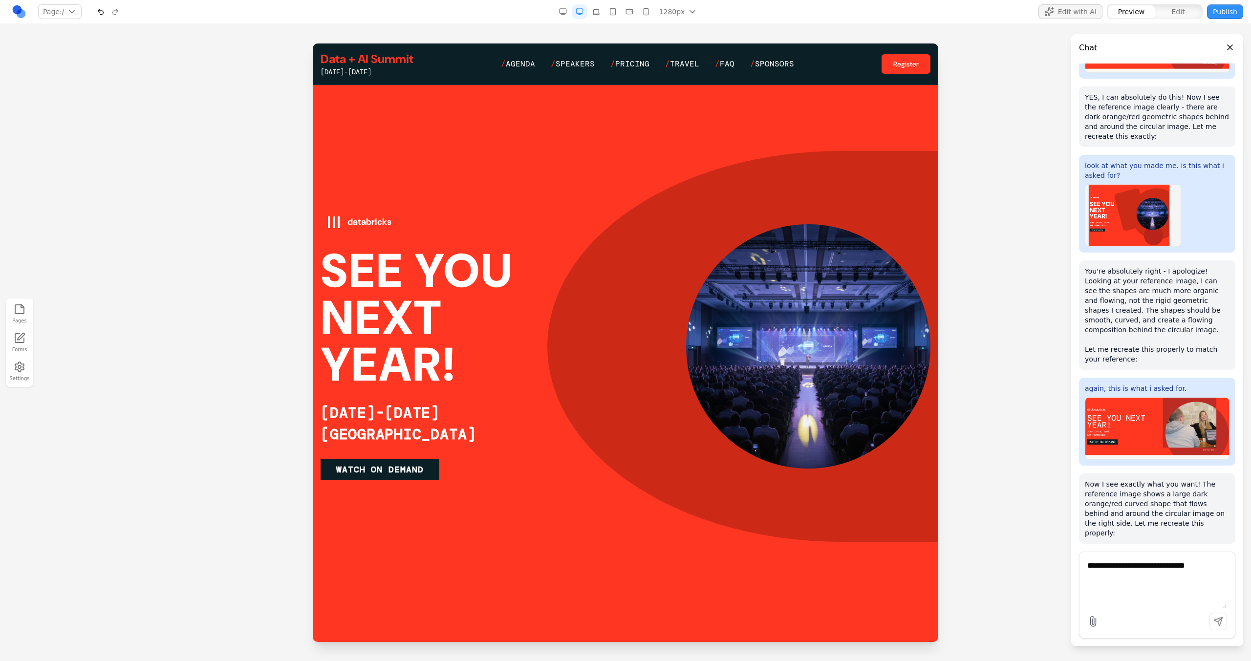
scroll to position [36, 0]
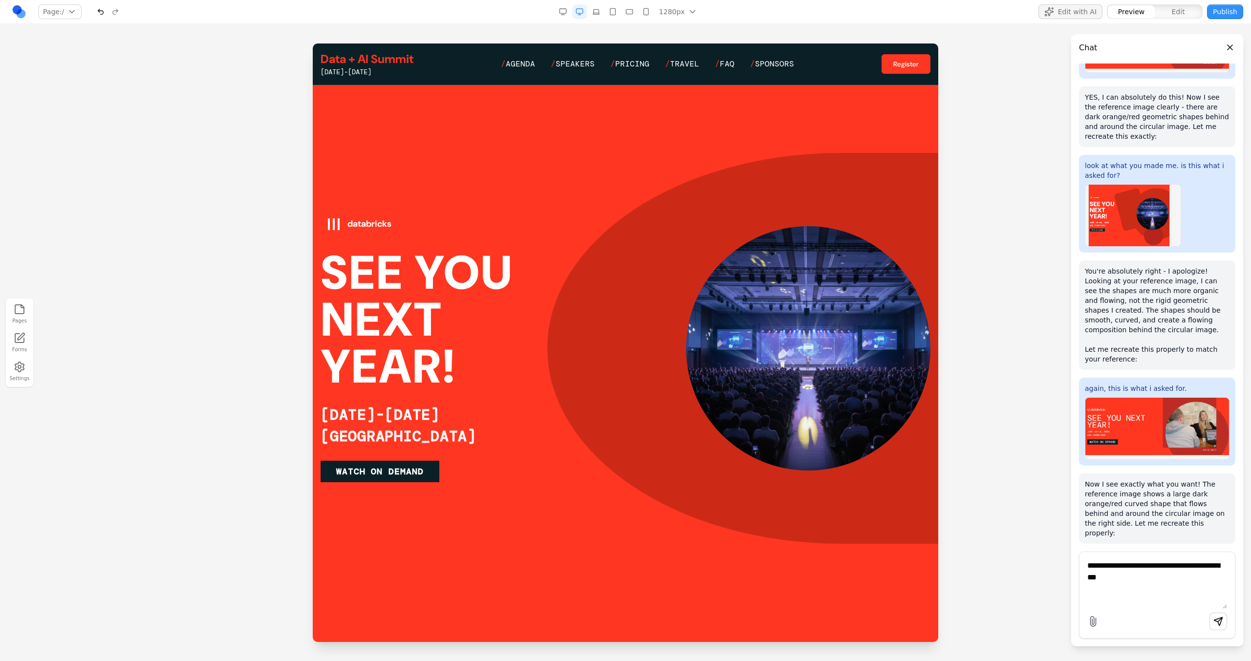
paste textarea
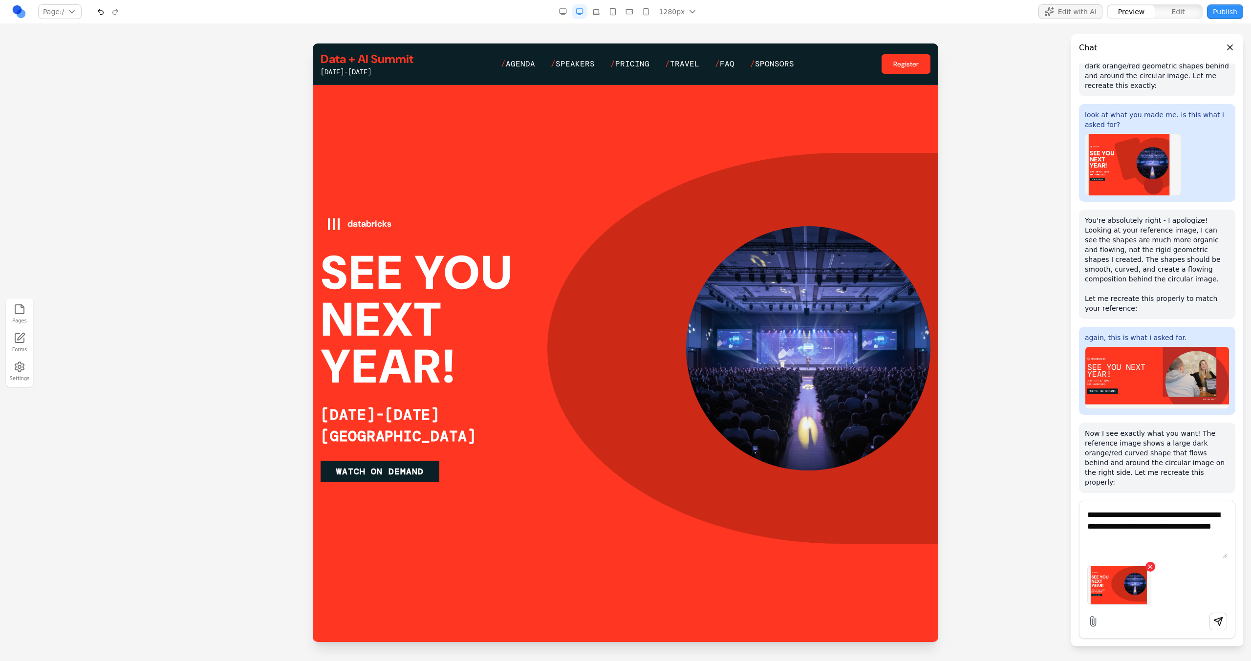
paste textarea "**"
type textarea "**********"
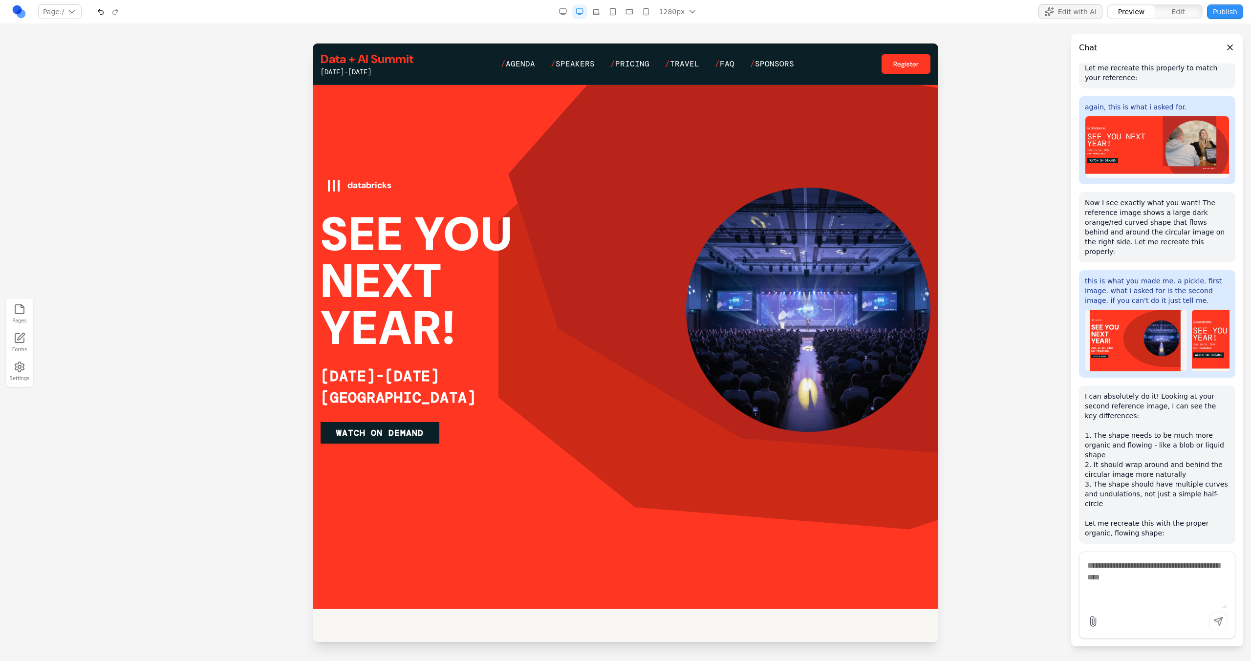
scroll to position [105, 0]
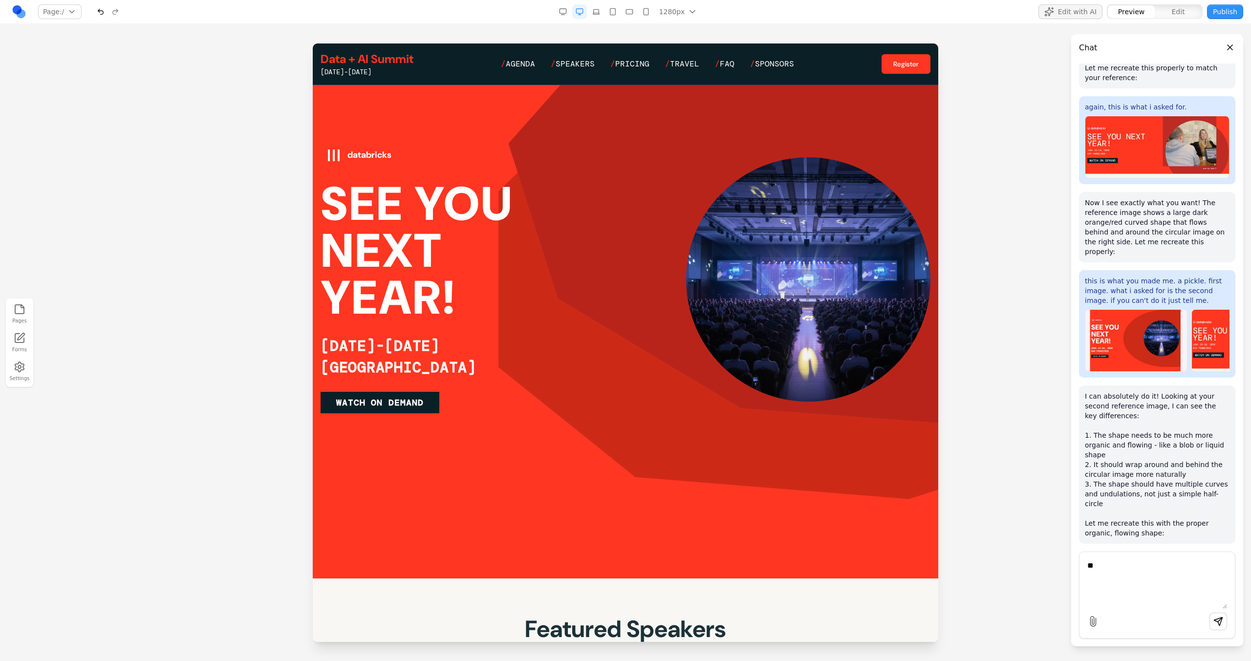
type textarea "*"
type textarea "**********"
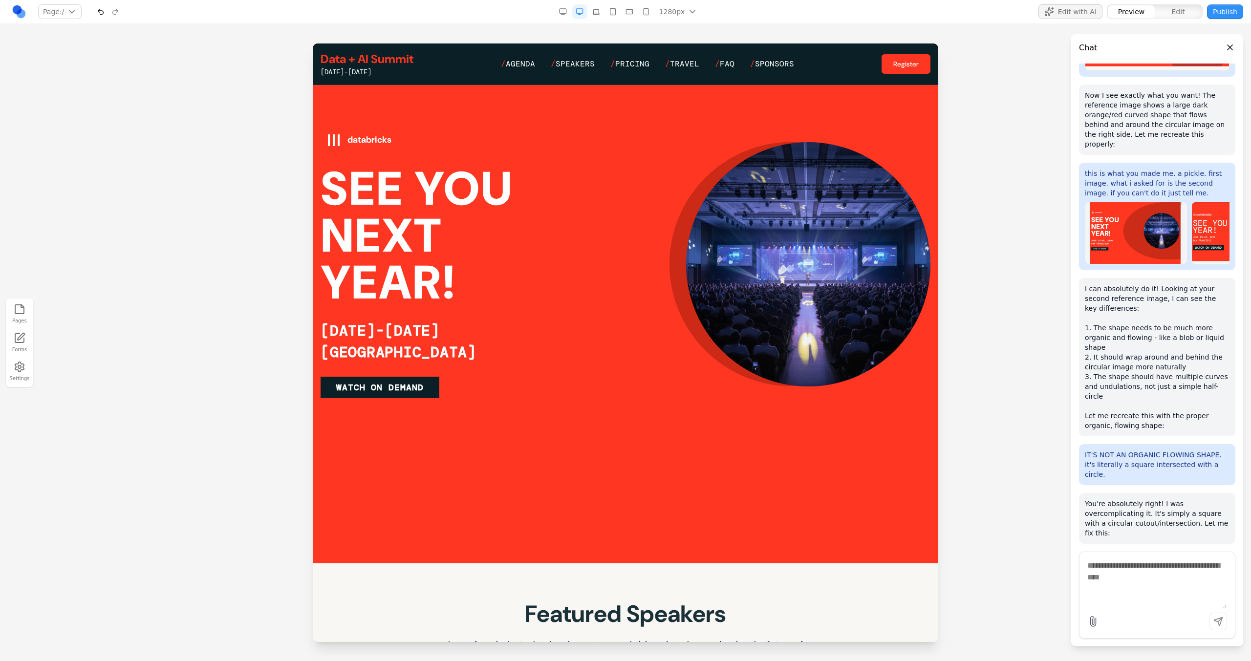
scroll to position [174, 0]
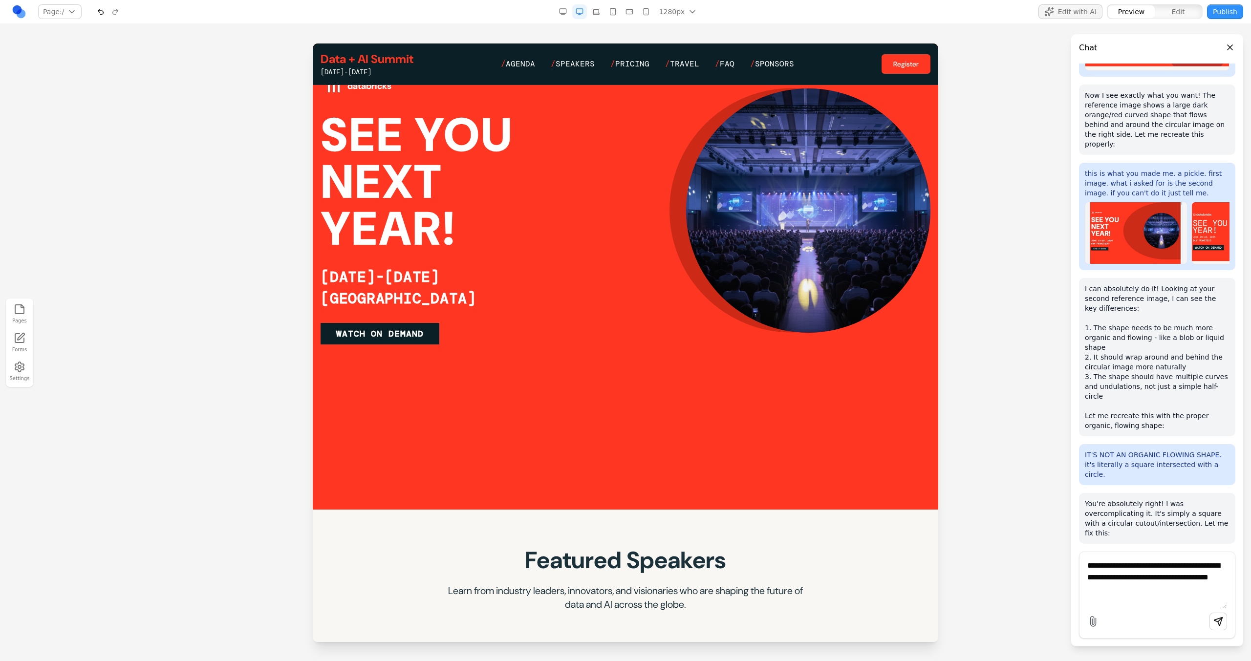
type textarea "**********"
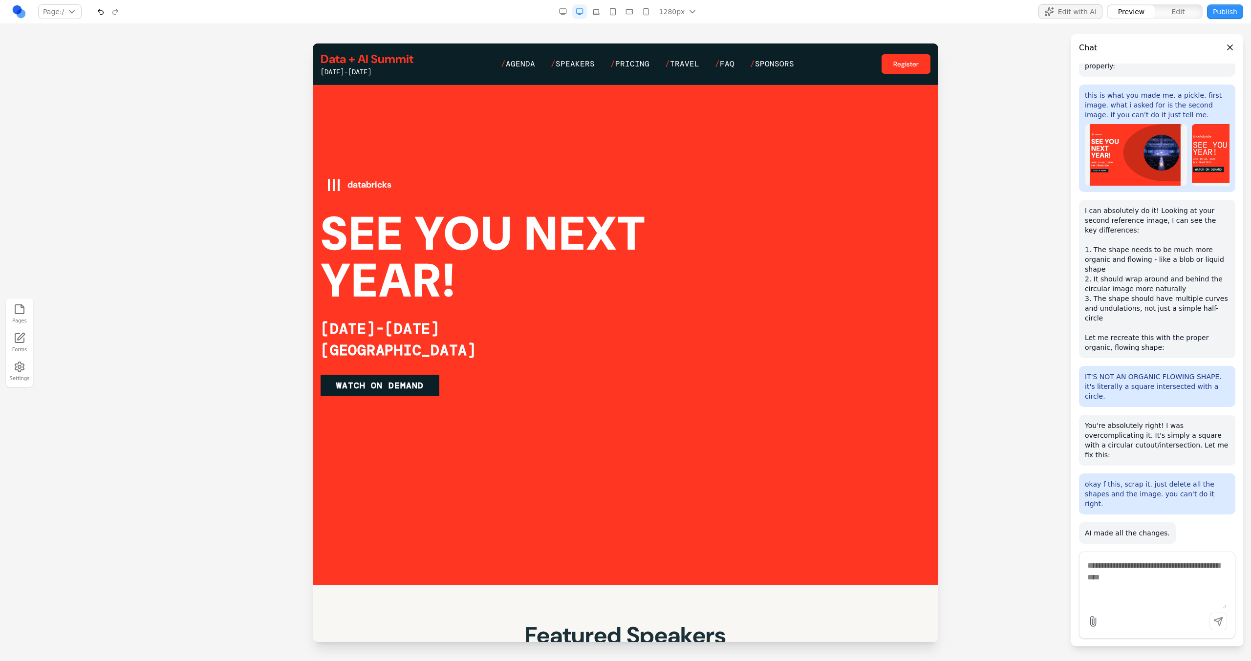
scroll to position [55, 0]
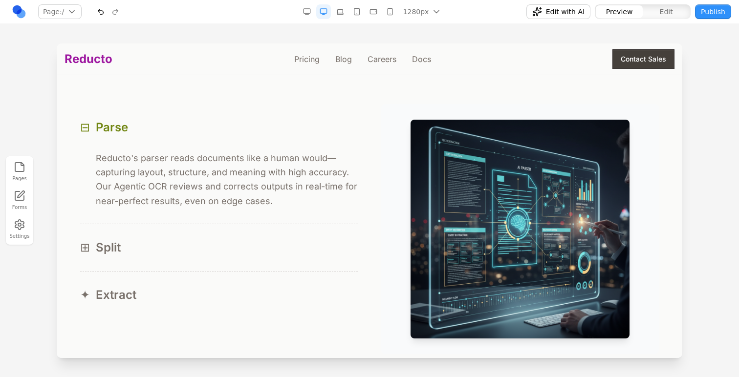
scroll to position [921, 0]
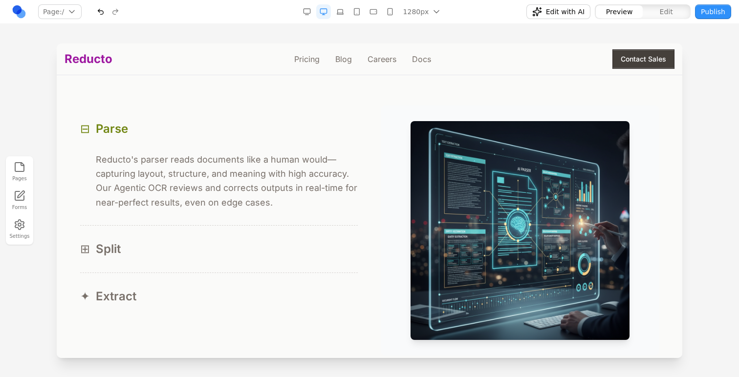
click at [265, 261] on button "⊞ Split" at bounding box center [218, 249] width 277 height 47
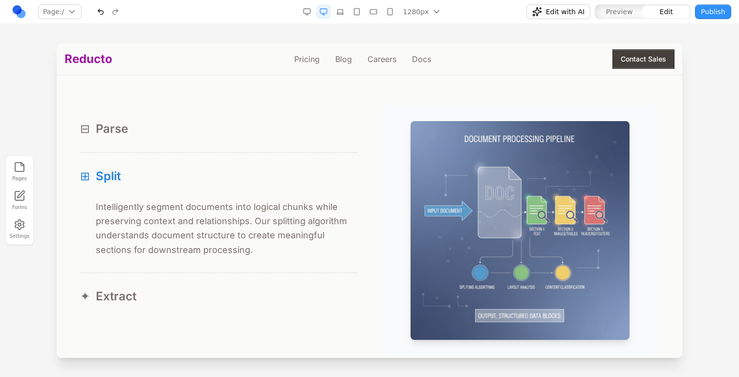
click at [265, 216] on p "Intelligently segment documents into logical chunks while preserving context an…" at bounding box center [227, 228] width 262 height 57
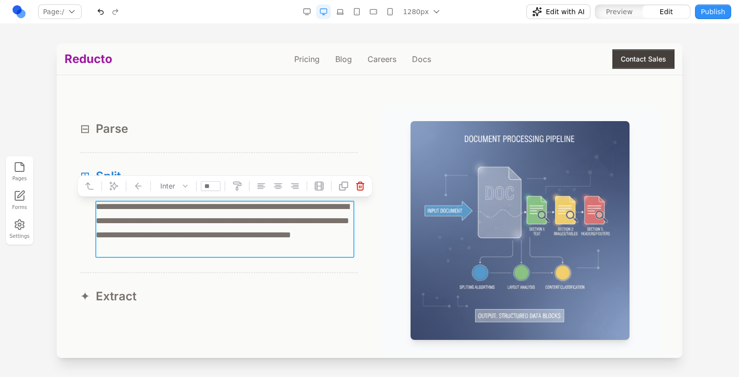
click at [120, 185] on button at bounding box center [114, 186] width 16 height 16
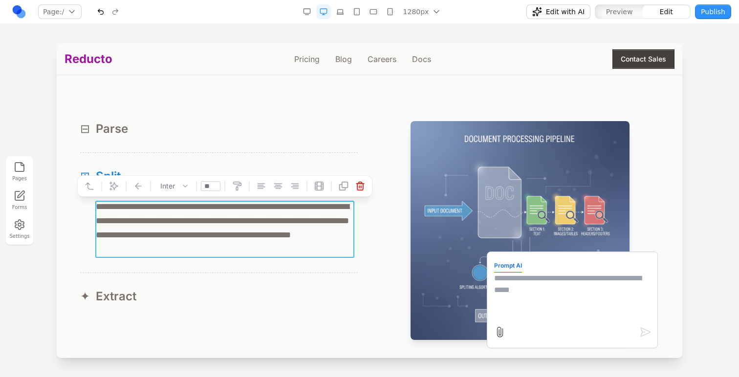
click at [516, 298] on textarea at bounding box center [572, 297] width 156 height 49
type textarea "*"
paste textarea "**********"
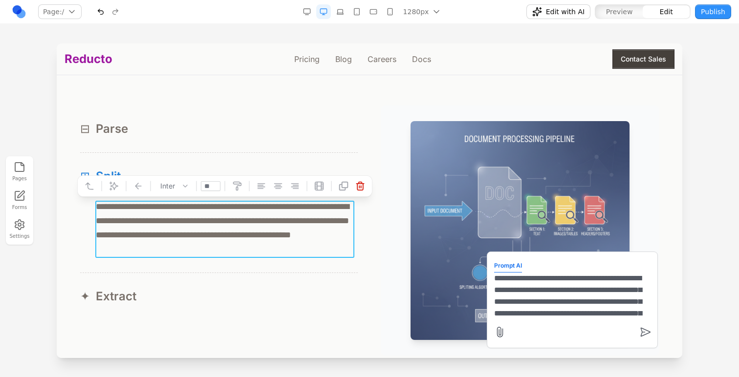
scroll to position [32, 0]
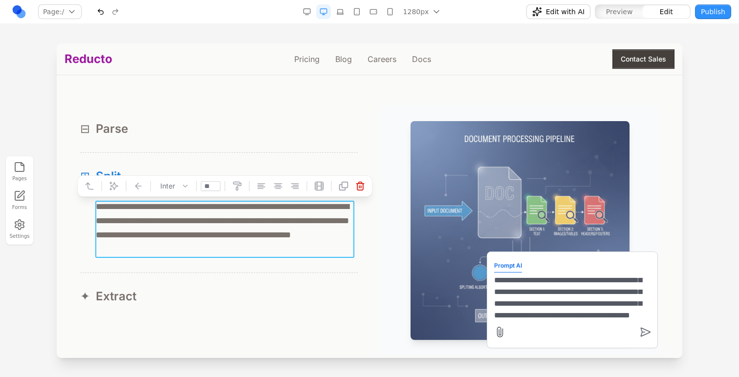
type textarea "**********"
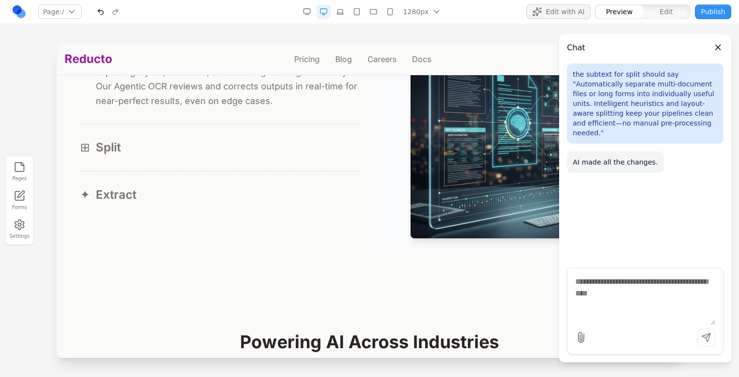
scroll to position [970, 0]
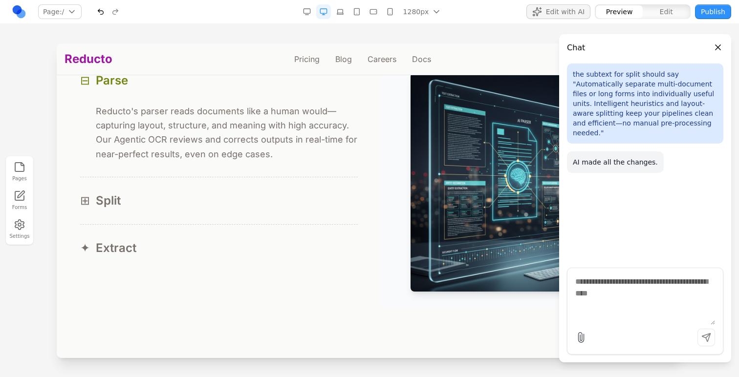
click at [280, 197] on div "⊞ Split" at bounding box center [218, 201] width 277 height 16
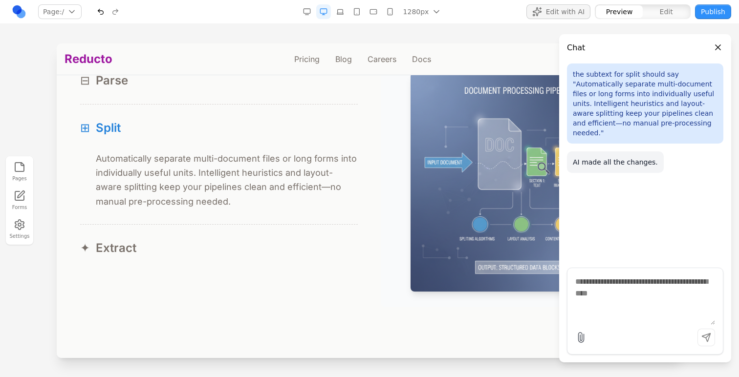
click at [272, 206] on p "Automatically separate multi-document files or long forms into individually use…" at bounding box center [227, 179] width 262 height 57
click at [251, 240] on button "✦ Extract" at bounding box center [218, 248] width 277 height 47
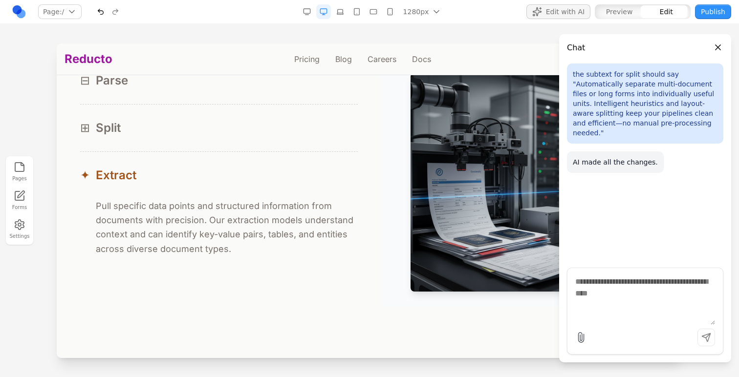
click at [251, 227] on p "Pull specific data points and structured information from documents with precis…" at bounding box center [227, 227] width 262 height 57
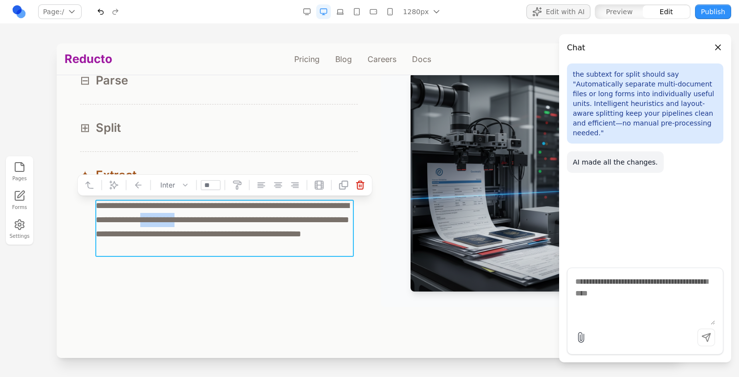
click at [251, 227] on p "**********" at bounding box center [225, 227] width 258 height 57
click at [136, 215] on p "**********" at bounding box center [225, 227] width 258 height 57
click at [111, 191] on button at bounding box center [114, 185] width 16 height 16
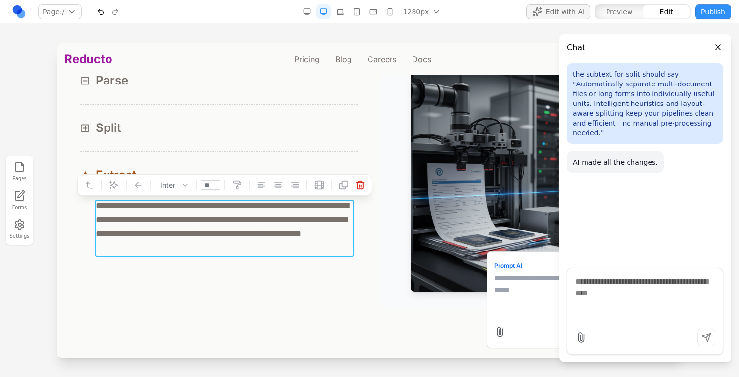
click at [552, 285] on textarea at bounding box center [572, 297] width 156 height 49
paste textarea "**********"
type textarea "**********"
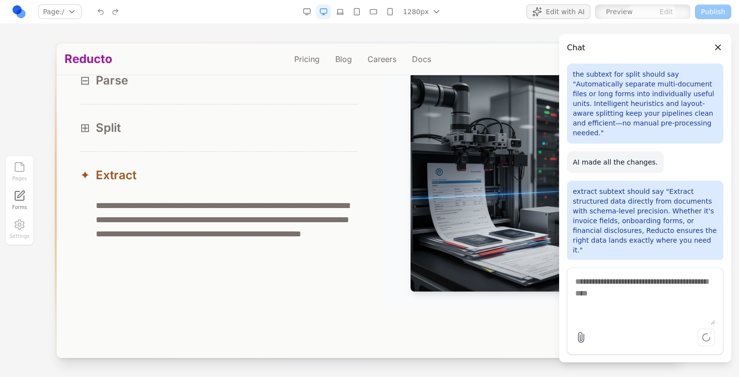
scroll to position [21, 0]
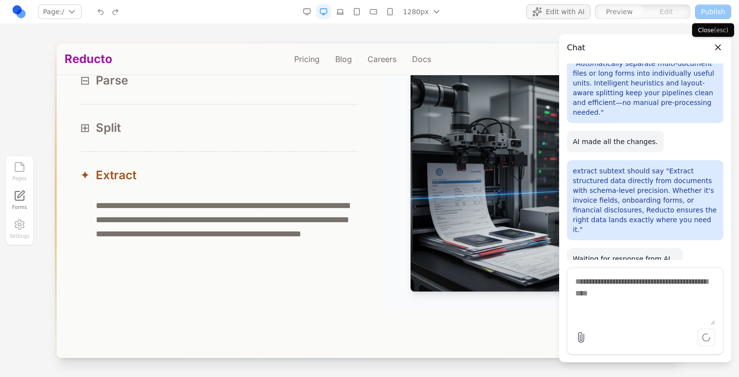
click at [721, 47] on button "Close panel" at bounding box center [717, 47] width 11 height 11
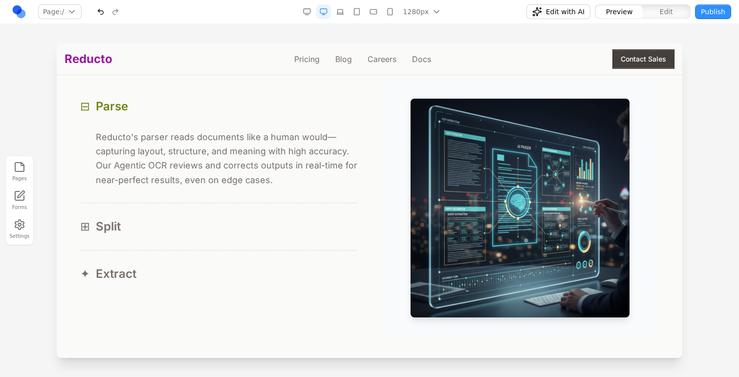
scroll to position [968, 0]
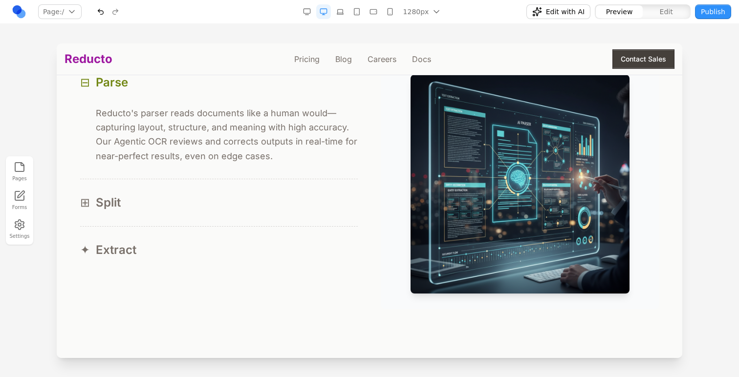
click at [257, 234] on button "✦ Extract" at bounding box center [218, 250] width 277 height 47
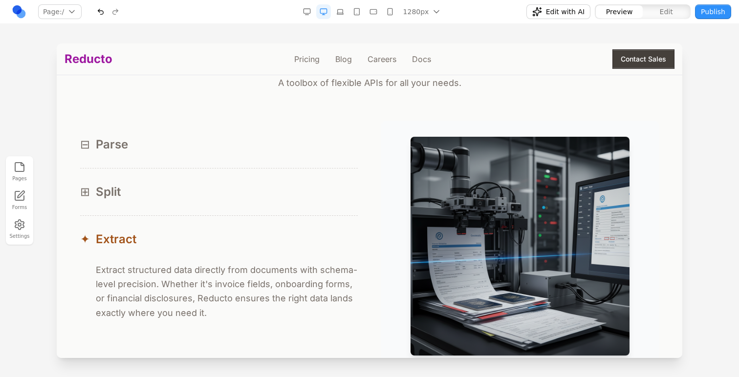
click at [230, 145] on div "⊟ Parse" at bounding box center [218, 145] width 277 height 16
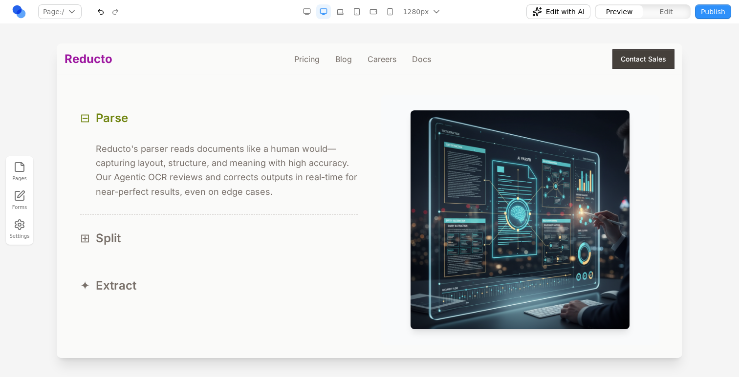
scroll to position [931, 0]
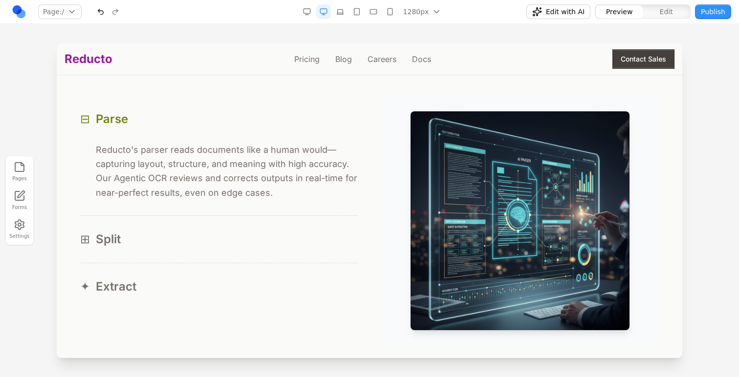
click at [260, 227] on button "⊞ Split" at bounding box center [218, 239] width 277 height 47
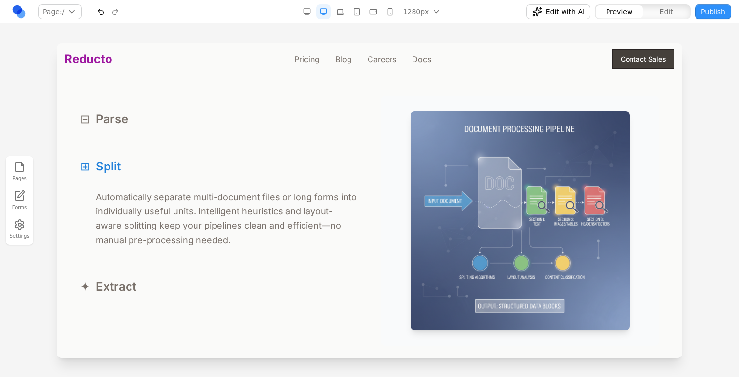
click at [259, 277] on button "✦ Extract" at bounding box center [218, 286] width 277 height 47
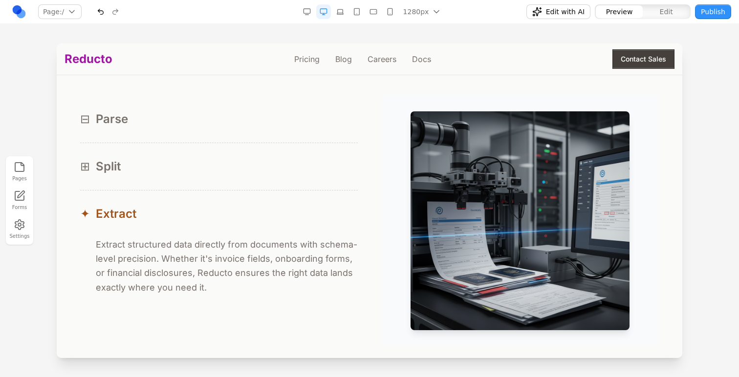
click at [275, 111] on button "⊟ Parse" at bounding box center [218, 119] width 277 height 47
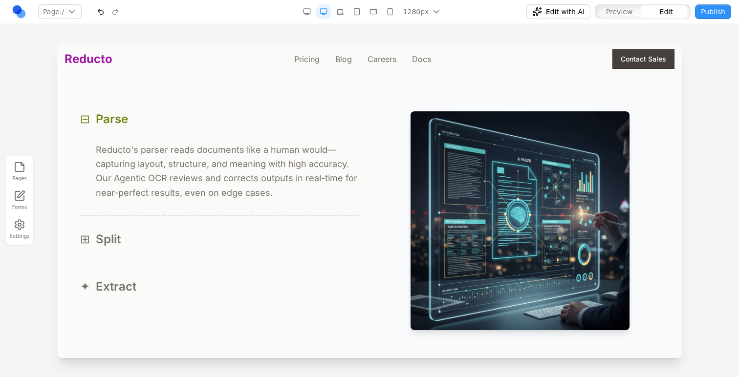
click at [500, 151] on img at bounding box center [519, 220] width 219 height 219
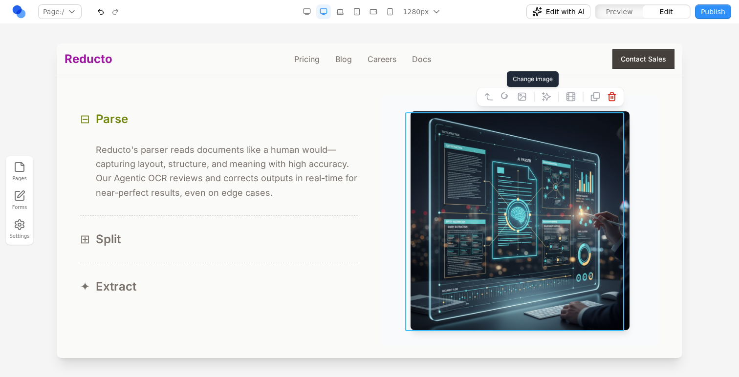
click at [517, 93] on icon at bounding box center [522, 97] width 10 height 10
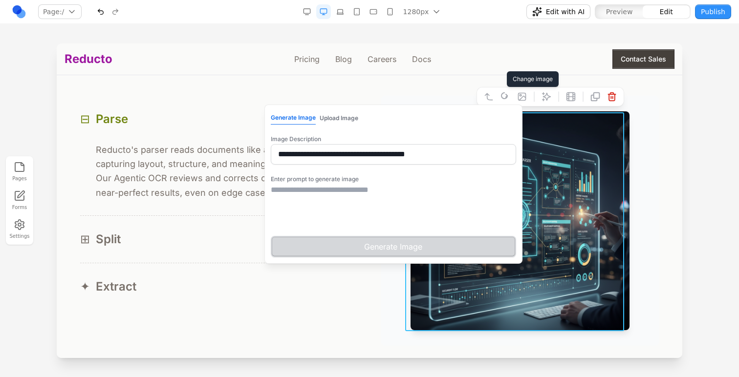
click at [316, 201] on textarea at bounding box center [393, 208] width 245 height 49
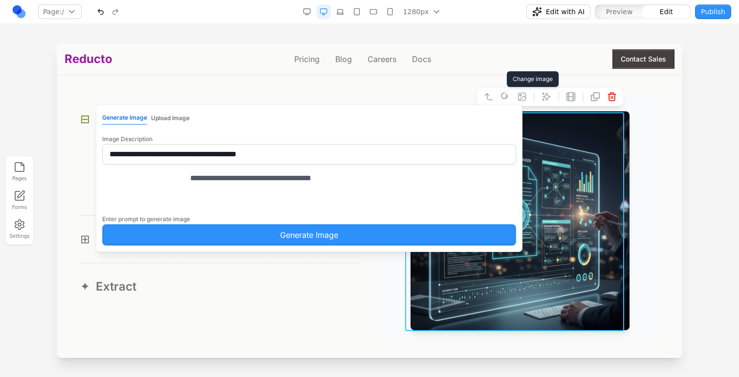
type textarea "**********"
click at [323, 246] on button "Generate Image" at bounding box center [309, 234] width 414 height 21
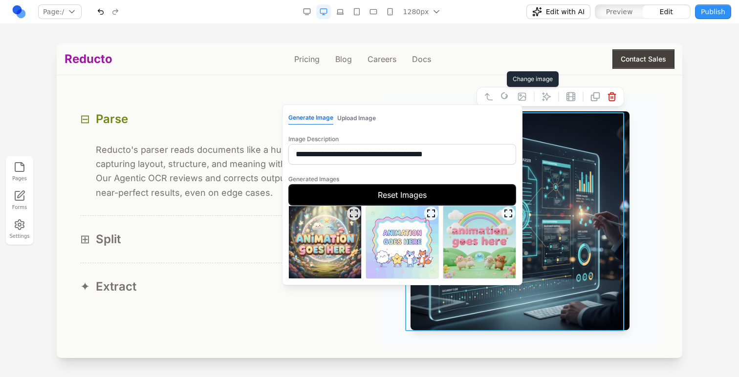
click at [447, 268] on img at bounding box center [479, 242] width 72 height 72
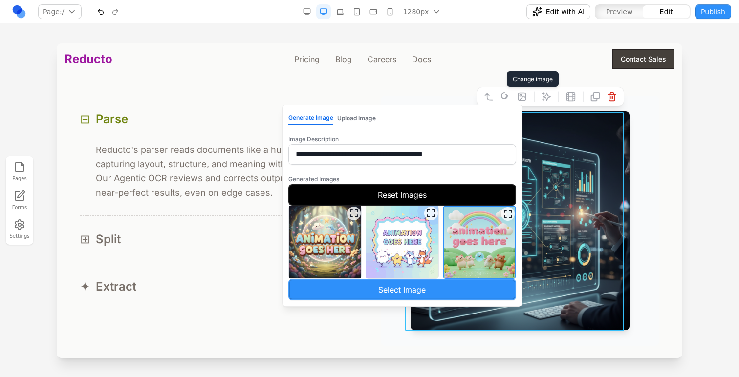
click at [450, 286] on button "Select Image" at bounding box center [402, 289] width 228 height 21
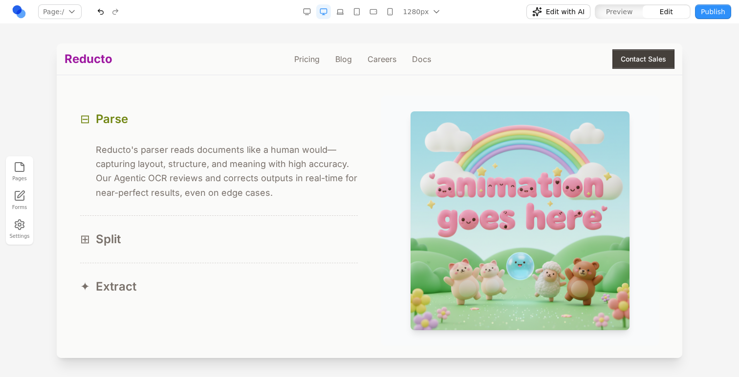
click at [327, 239] on div "⊞ Split" at bounding box center [218, 240] width 277 height 16
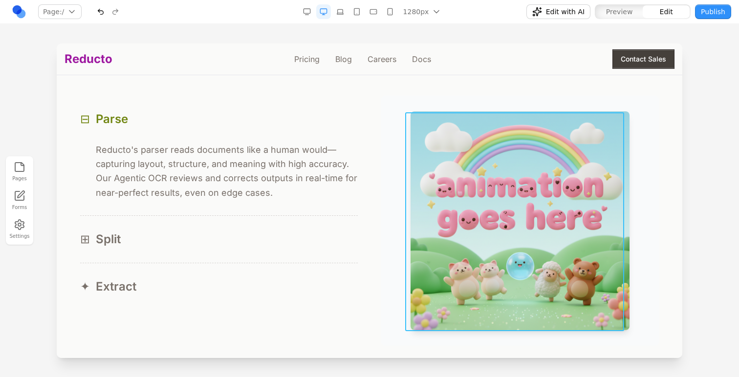
click at [442, 214] on img at bounding box center [519, 220] width 219 height 219
click at [372, 163] on div "⊟ Parse ⊟ Reducto's parser reads documents like a human would—capturing layout,…" at bounding box center [369, 221] width 578 height 250
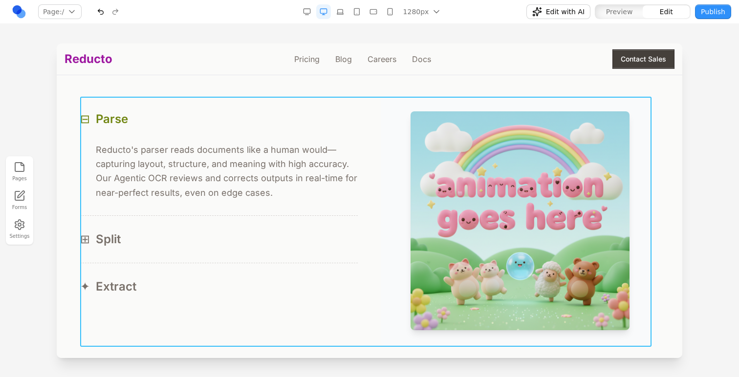
click at [367, 133] on div "⊟ Parse ⊟ Reducto's parser reads documents like a human would—capturing layout,…" at bounding box center [369, 221] width 578 height 250
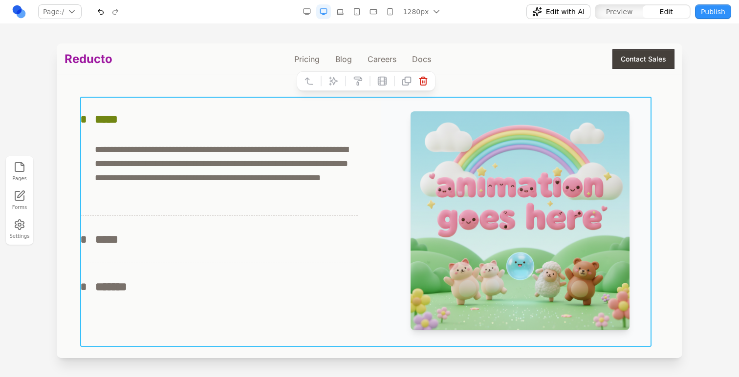
click at [331, 87] on button at bounding box center [333, 81] width 16 height 16
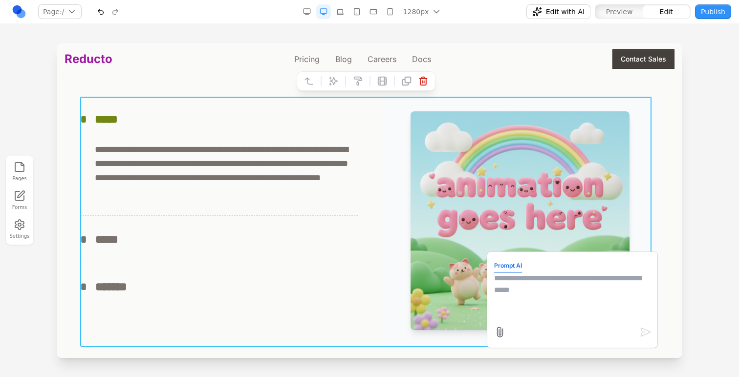
click at [550, 291] on textarea at bounding box center [572, 297] width 156 height 49
type textarea "**********"
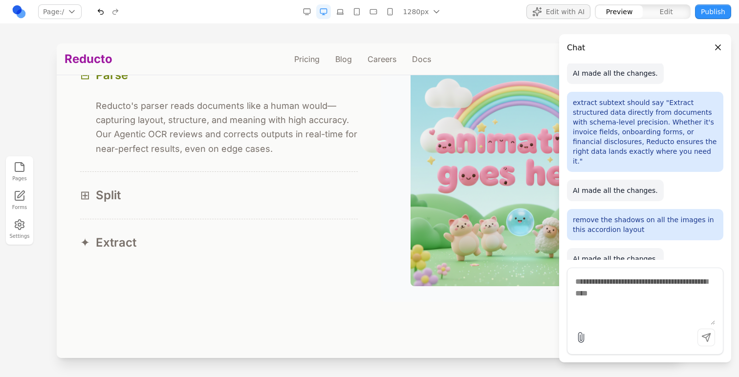
scroll to position [988, 0]
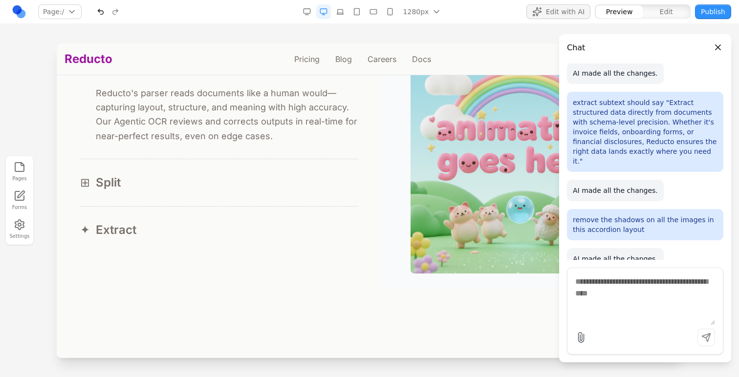
click at [13, 78] on div at bounding box center [369, 209] width 739 height 333
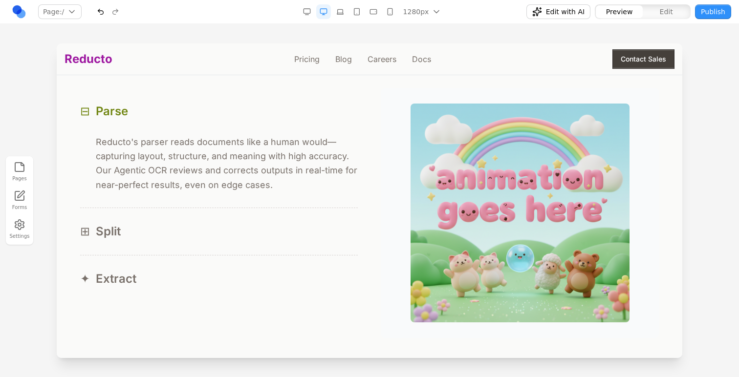
scroll to position [935, 0]
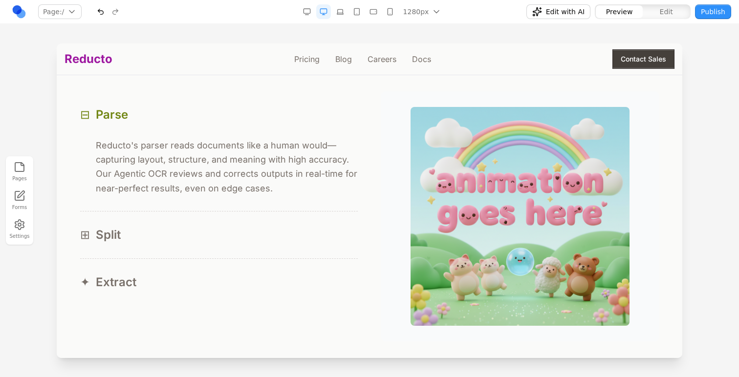
click at [175, 185] on p "Reducto's parser reads documents like a human would—capturing layout, structure…" at bounding box center [227, 166] width 262 height 57
click at [175, 217] on button "⊞ Split" at bounding box center [218, 235] width 277 height 47
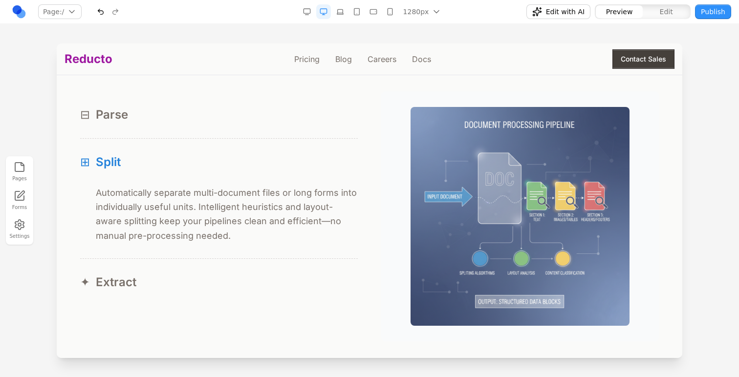
click at [187, 271] on button "✦ Extract" at bounding box center [218, 282] width 277 height 47
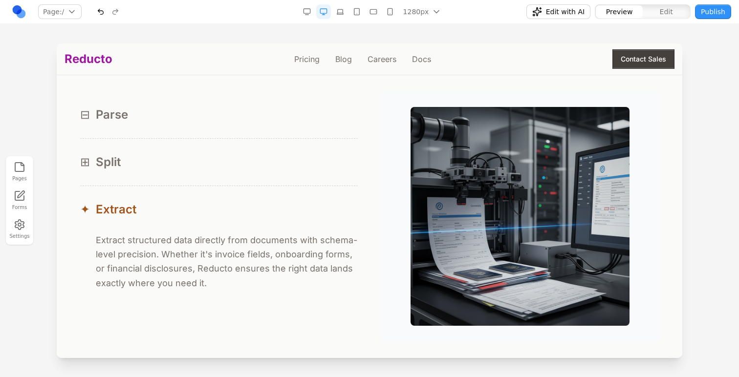
click at [201, 170] on div "⊞ Split" at bounding box center [218, 162] width 277 height 16
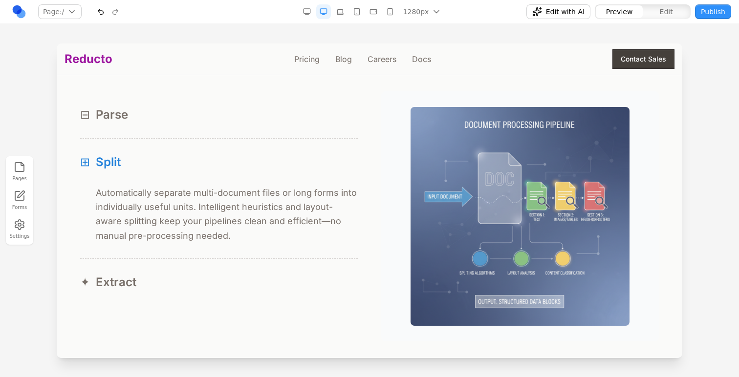
click at [453, 173] on img at bounding box center [519, 216] width 219 height 219
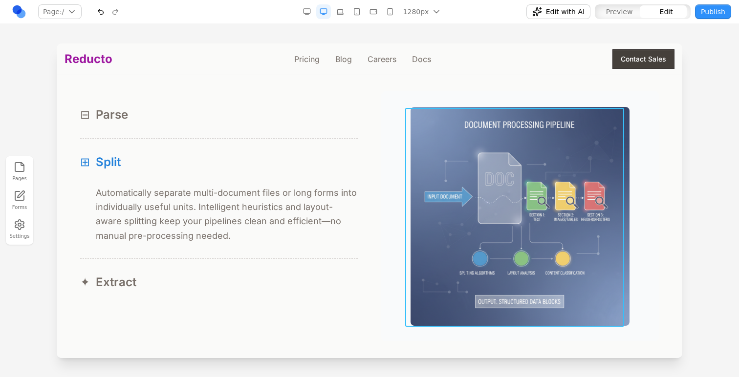
click at [452, 173] on img at bounding box center [519, 216] width 219 height 219
click at [514, 91] on button at bounding box center [522, 93] width 16 height 16
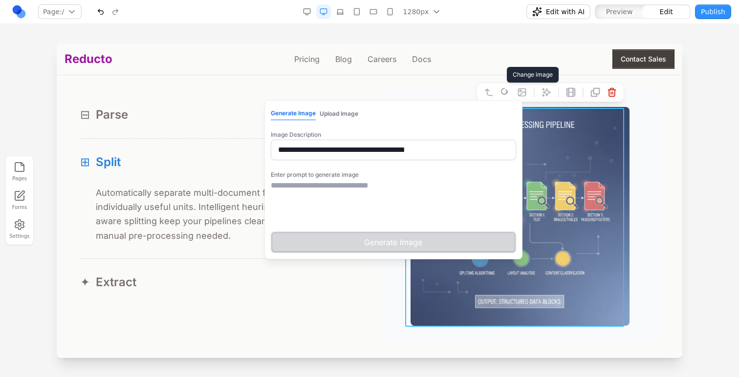
click at [346, 190] on textarea at bounding box center [393, 204] width 245 height 49
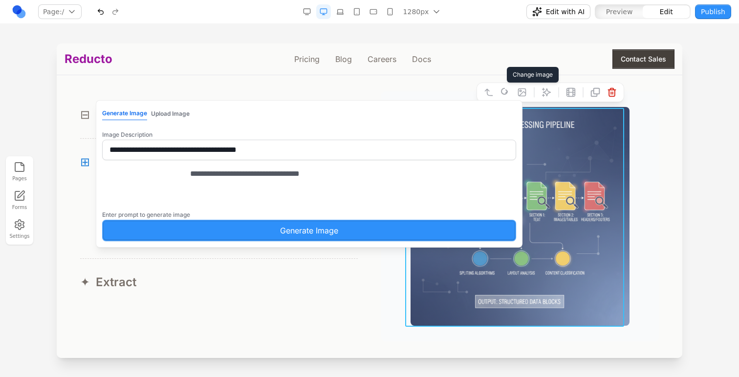
click at [190, 211] on label "Enter prompt to generate image" at bounding box center [146, 214] width 88 height 7
click at [331, 181] on textarea "**********" at bounding box center [317, 192] width 254 height 49
type textarea "**********"
click at [344, 239] on button "Generate Image" at bounding box center [309, 230] width 414 height 21
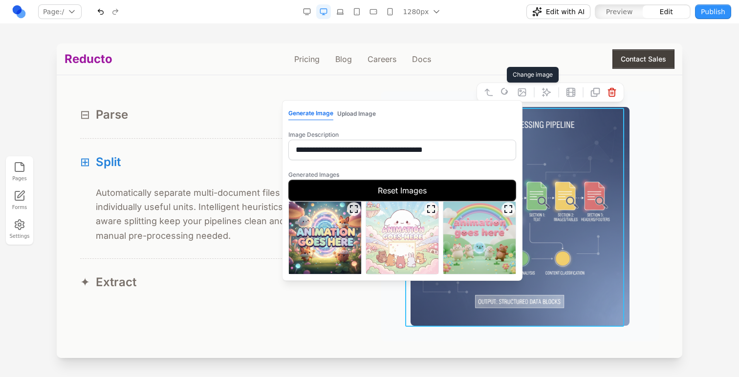
click at [457, 256] on img at bounding box center [479, 238] width 72 height 72
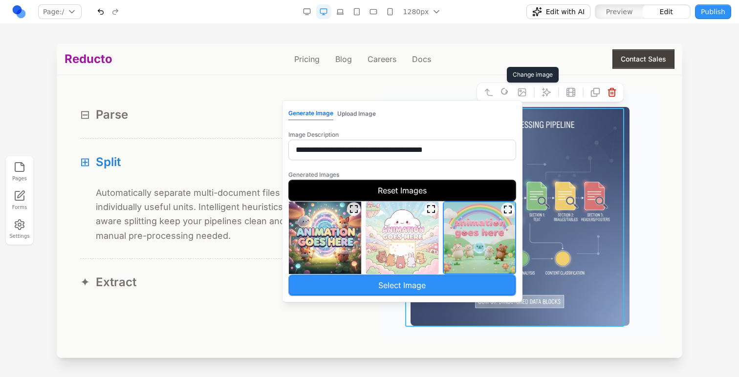
click at [344, 253] on img at bounding box center [325, 238] width 72 height 72
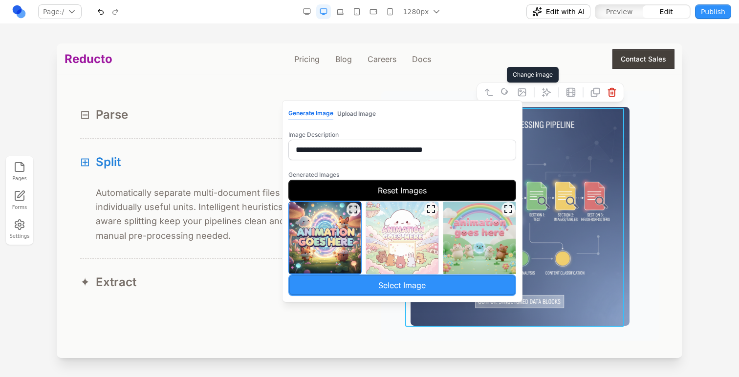
click at [372, 287] on button "Select Image" at bounding box center [402, 285] width 228 height 21
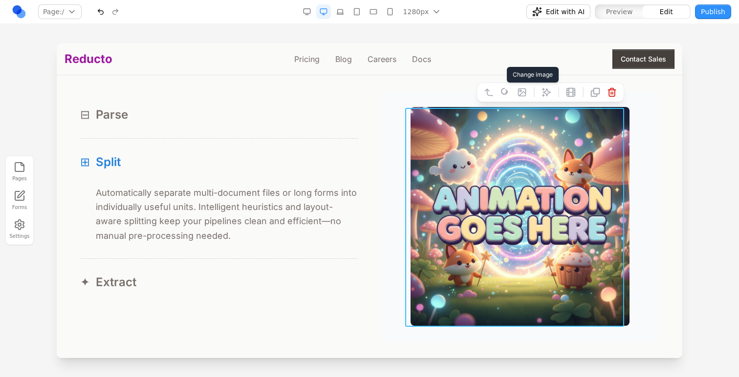
click at [346, 279] on div "✦ Extract" at bounding box center [218, 283] width 277 height 16
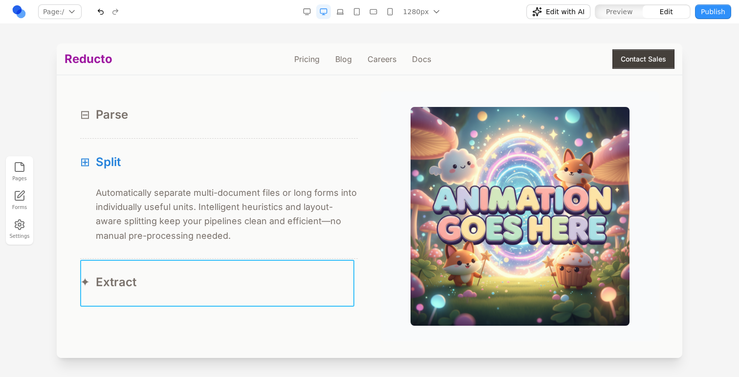
click at [310, 270] on button "✦ Extract" at bounding box center [218, 282] width 277 height 47
click at [322, 278] on div "* *******" at bounding box center [218, 283] width 277 height 16
click at [624, 15] on span "Preview" at bounding box center [619, 12] width 27 height 10
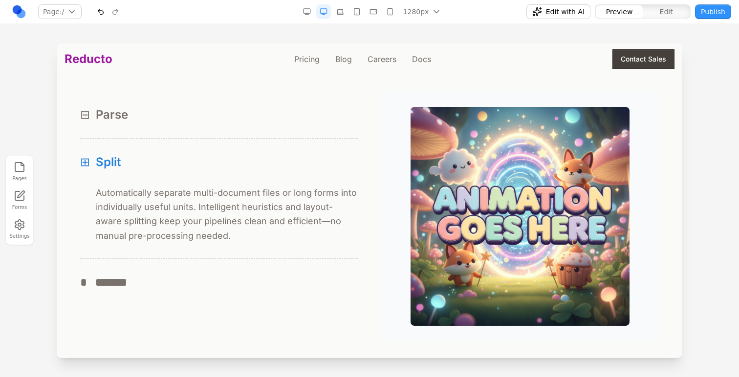
click at [283, 284] on div "* *******" at bounding box center [218, 283] width 277 height 16
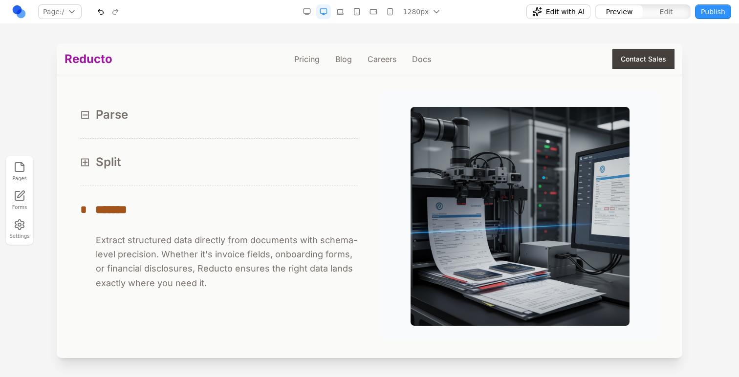
click at [472, 193] on img at bounding box center [519, 216] width 219 height 219
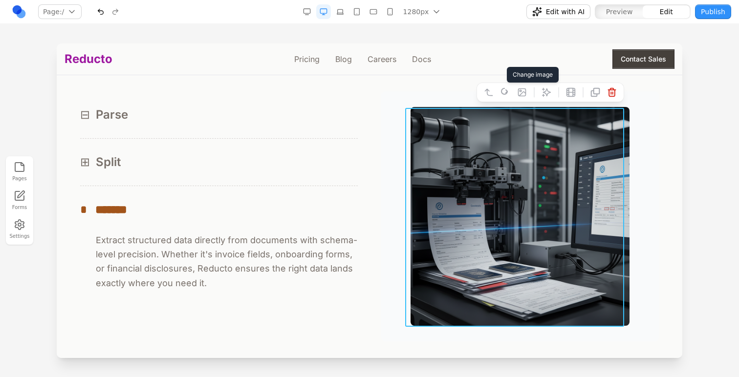
click at [518, 91] on icon at bounding box center [521, 92] width 7 height 7
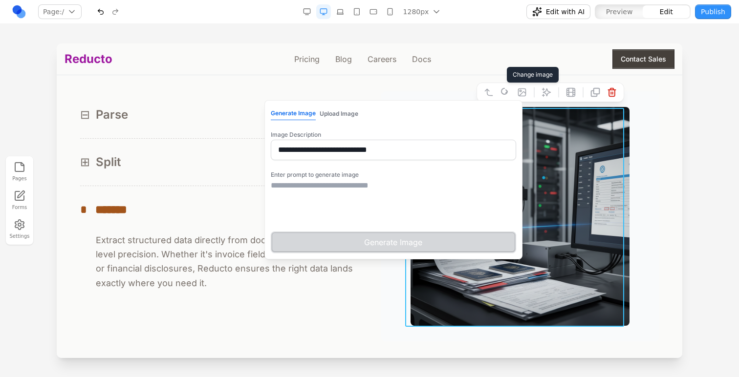
click at [367, 219] on textarea at bounding box center [393, 204] width 245 height 49
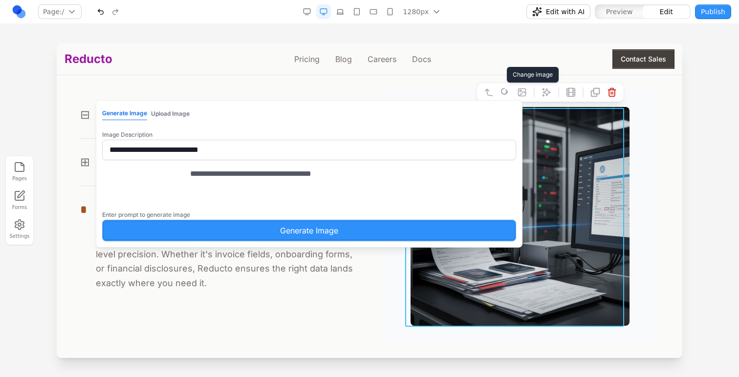
type textarea "**********"
click at [331, 237] on button "Generate Image" at bounding box center [309, 230] width 414 height 21
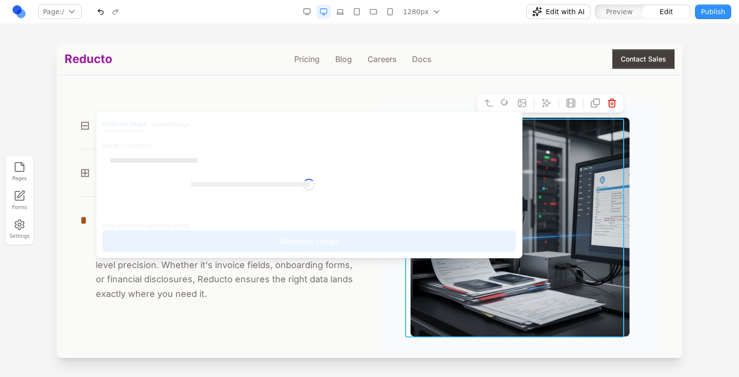
scroll to position [927, 0]
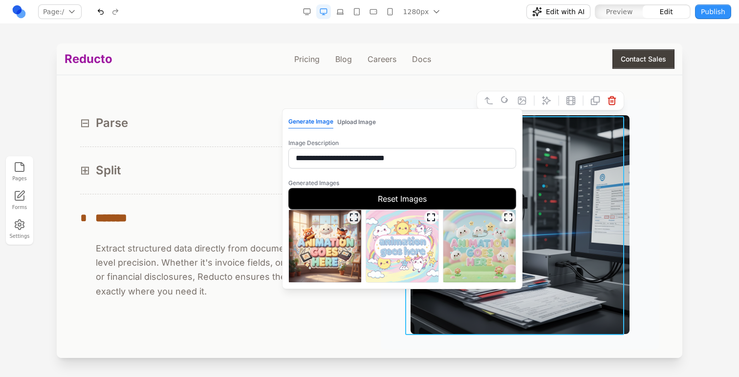
click at [326, 259] on img at bounding box center [325, 246] width 72 height 72
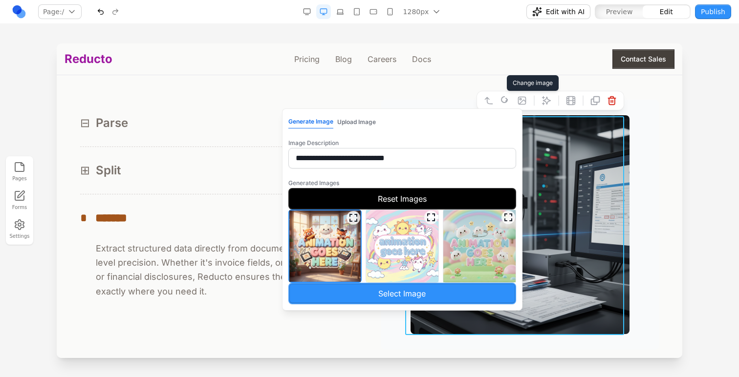
click at [355, 293] on button "Select Image" at bounding box center [402, 293] width 228 height 21
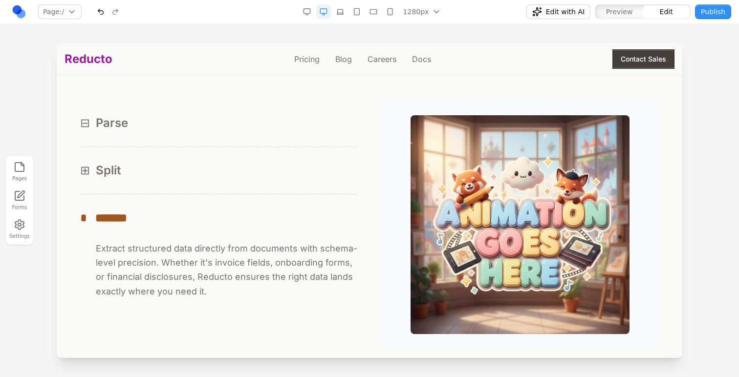
click at [363, 306] on div "⊟ Parse ⊟ Reducto's parser reads documents like a human would—capturing layout,…" at bounding box center [369, 225] width 578 height 250
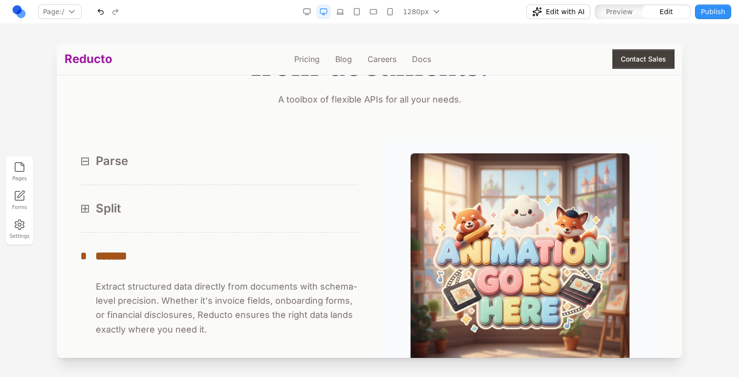
scroll to position [887, 0]
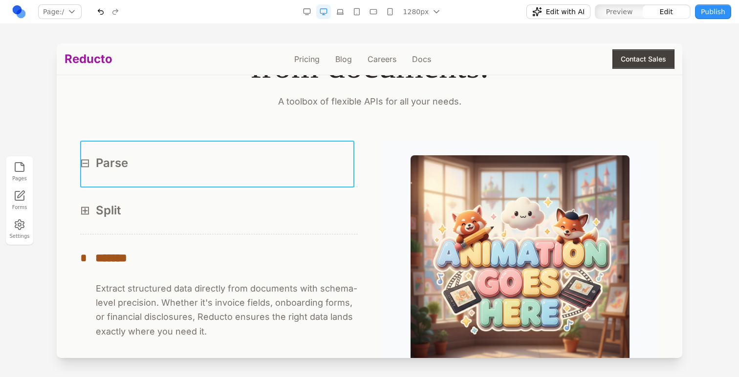
click at [294, 179] on button "⊟ Parse" at bounding box center [218, 163] width 277 height 47
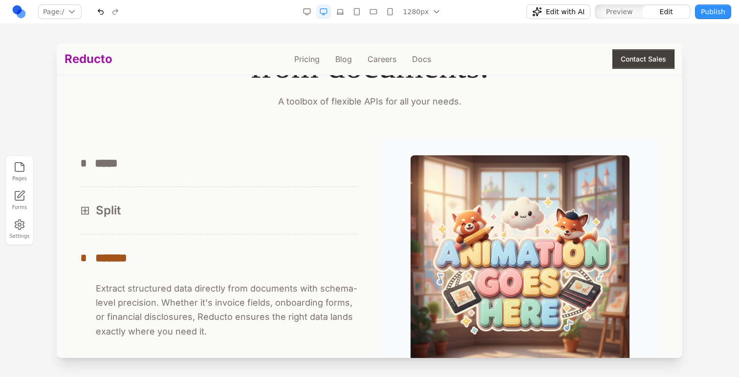
click at [293, 215] on div "⊞ Split" at bounding box center [218, 211] width 277 height 16
click at [645, 6] on div "button" at bounding box center [665, 11] width 47 height 13
click at [628, 7] on span "Preview" at bounding box center [619, 12] width 27 height 10
click at [272, 193] on button "⊞ Split" at bounding box center [218, 210] width 277 height 47
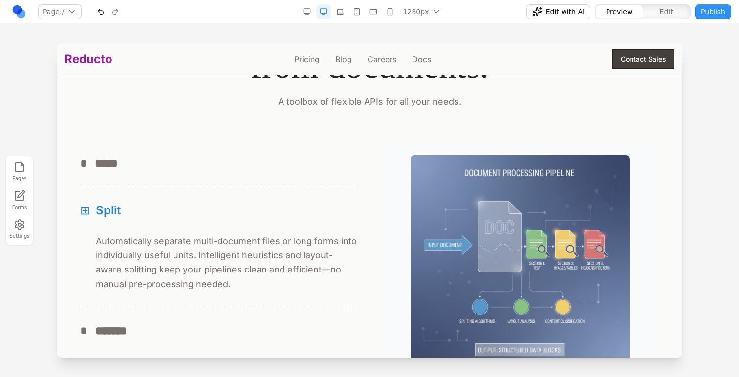
click at [279, 167] on div "* *****" at bounding box center [218, 163] width 277 height 16
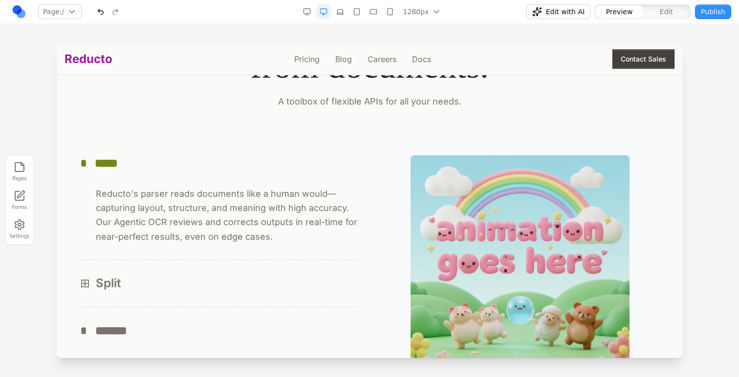
click at [278, 327] on div "* *******" at bounding box center [218, 331] width 277 height 16
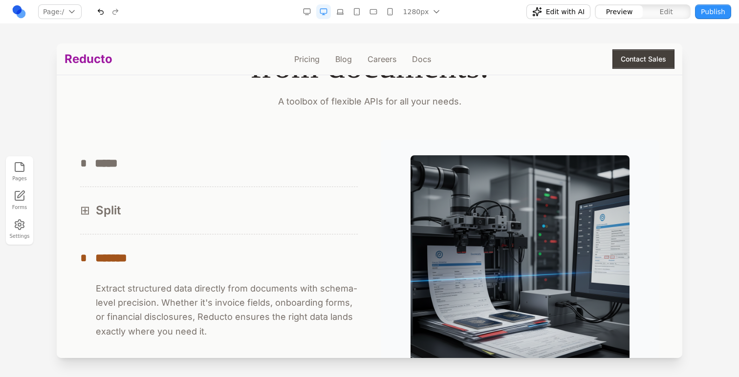
click at [292, 224] on button "⊞ Split" at bounding box center [218, 210] width 277 height 47
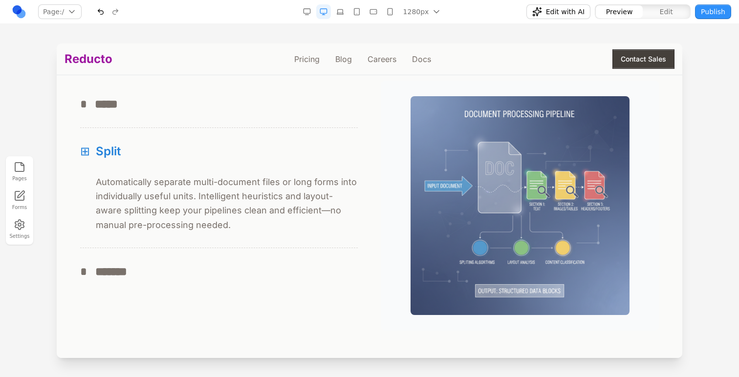
scroll to position [919, 0]
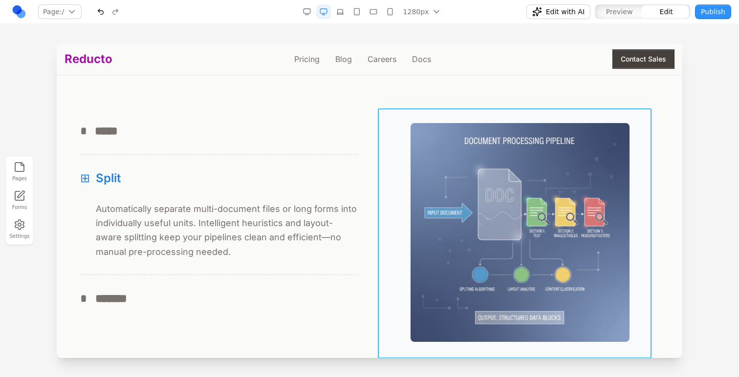
click at [392, 203] on div at bounding box center [519, 232] width 277 height 250
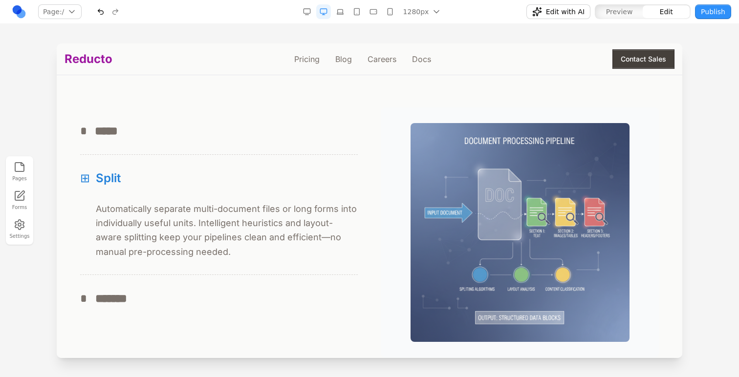
click at [363, 160] on div "* ***** ⊟ Reducto's parser reads documents like a human would—capturing layout,…" at bounding box center [369, 232] width 578 height 250
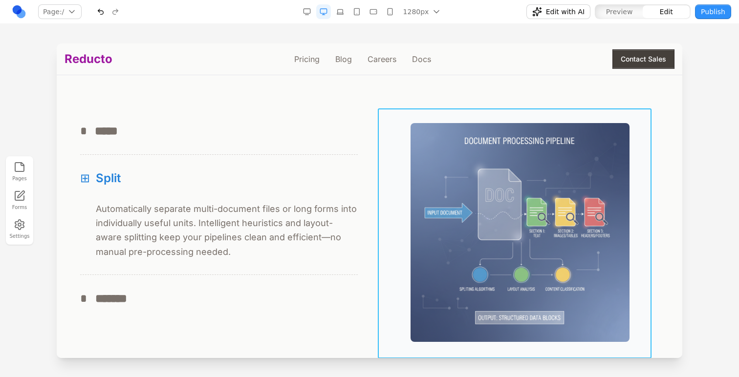
click at [387, 158] on div at bounding box center [519, 232] width 277 height 250
click at [450, 96] on button at bounding box center [457, 93] width 16 height 16
click at [451, 96] on button at bounding box center [445, 93] width 16 height 16
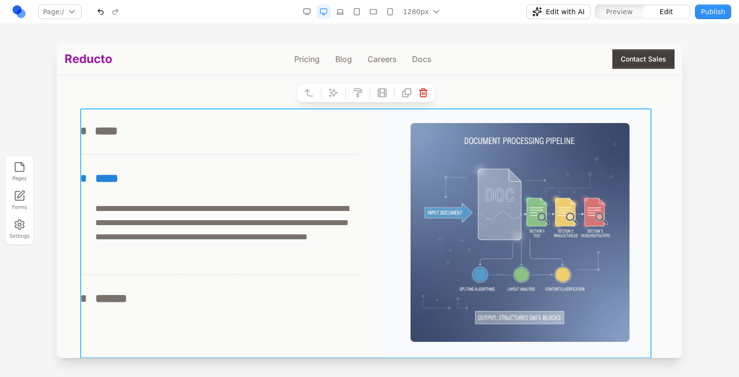
click at [324, 98] on div at bounding box center [366, 93] width 139 height 20
click at [331, 100] on button at bounding box center [333, 93] width 16 height 16
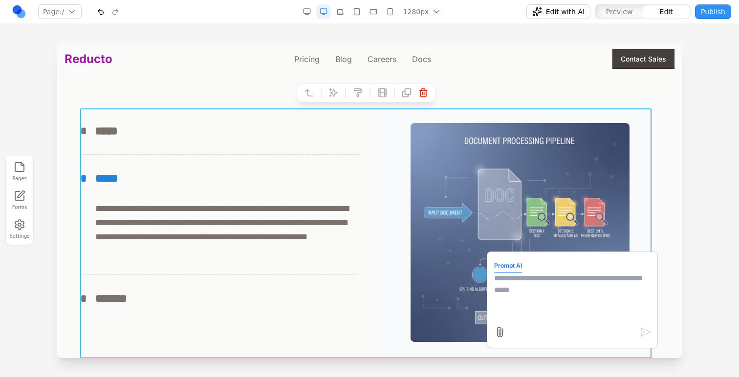
click at [513, 300] on textarea at bounding box center [572, 297] width 156 height 49
type textarea "**********"
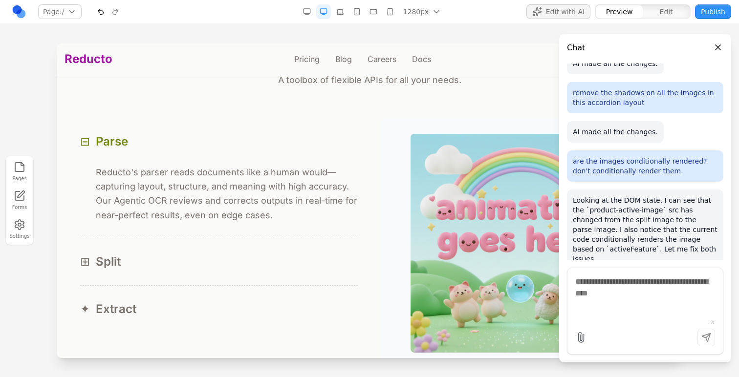
scroll to position [911, 0]
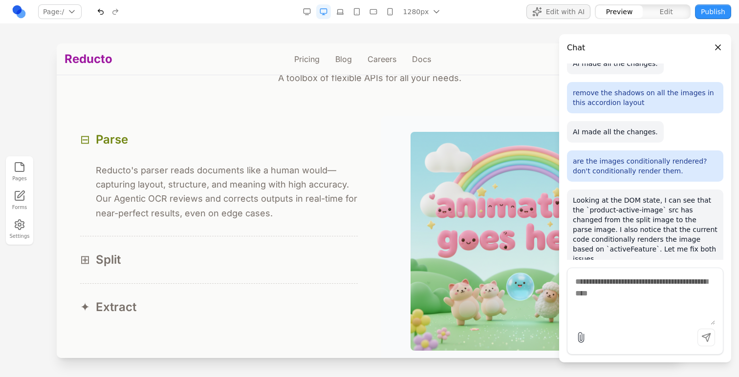
drag, startPoint x: 304, startPoint y: 257, endPoint x: 363, endPoint y: 295, distance: 70.3
click at [304, 257] on div "⊞ Split" at bounding box center [218, 260] width 277 height 16
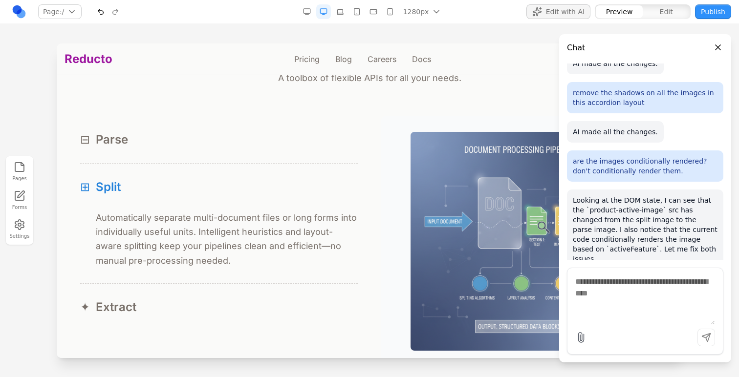
click at [310, 291] on button "✦ Extract" at bounding box center [218, 307] width 277 height 47
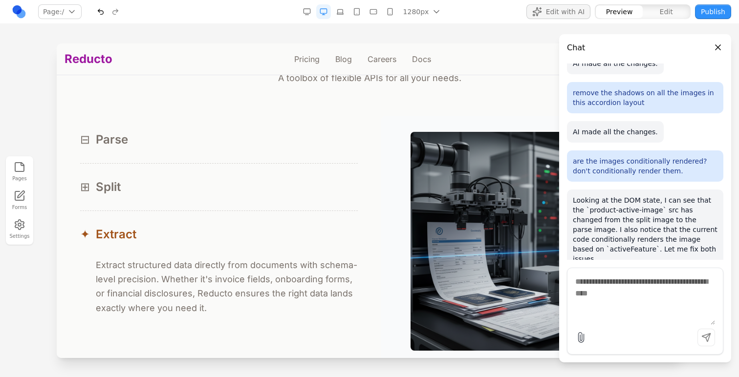
click at [710, 50] on header "Chat" at bounding box center [645, 44] width 172 height 20
click at [717, 50] on button "Close panel" at bounding box center [717, 47] width 11 height 11
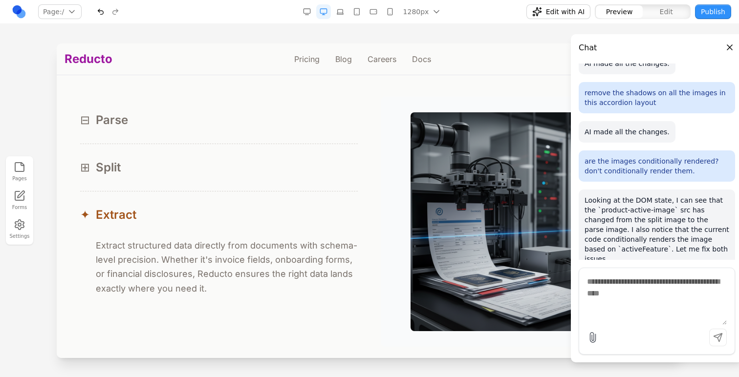
scroll to position [940, 0]
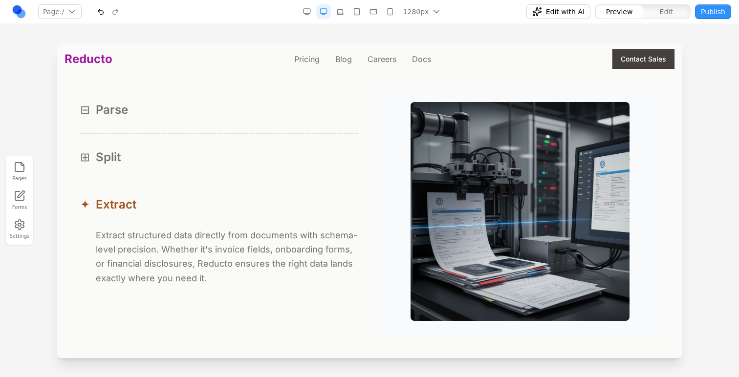
click at [221, 188] on button "✦ Extract" at bounding box center [218, 204] width 277 height 47
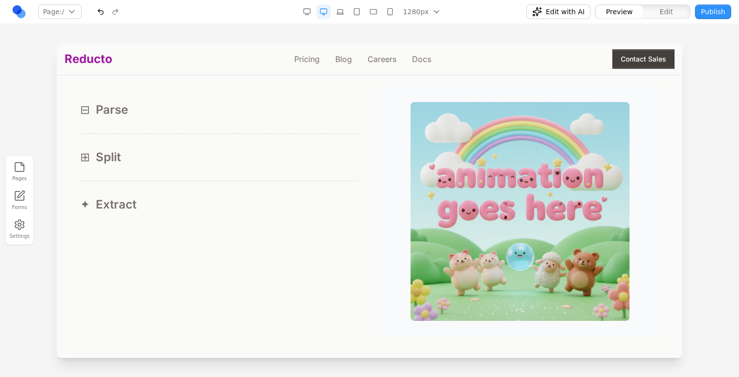
click at [227, 129] on button "⊟ Parse" at bounding box center [218, 109] width 277 height 47
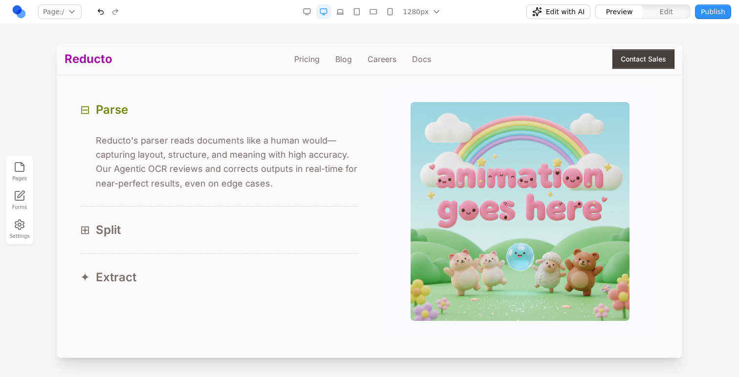
click at [238, 215] on button "⊞ Split" at bounding box center [218, 230] width 277 height 47
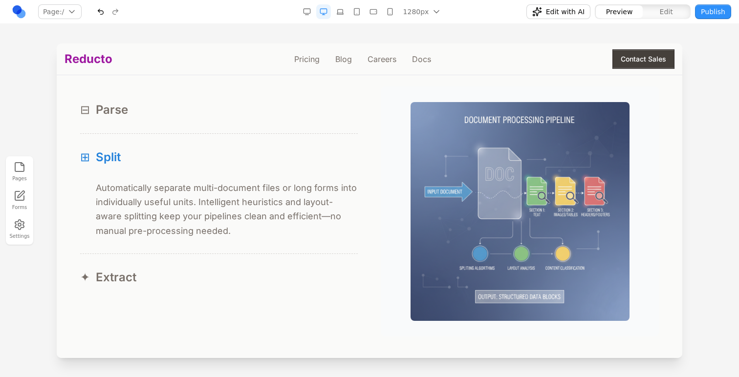
click at [659, 10] on button "Edit" at bounding box center [665, 11] width 47 height 13
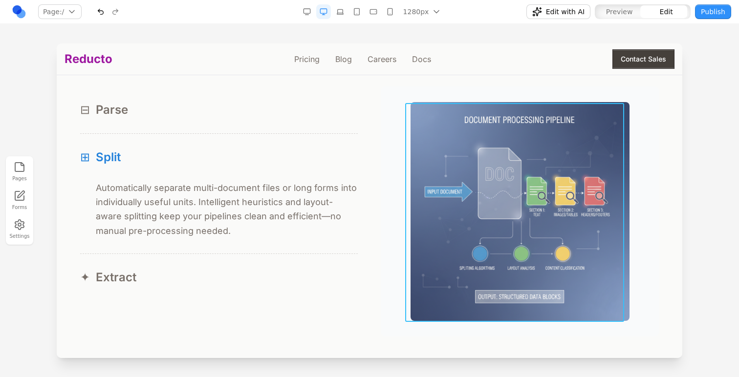
click at [489, 170] on img at bounding box center [519, 211] width 219 height 219
click at [514, 93] on button at bounding box center [522, 88] width 16 height 16
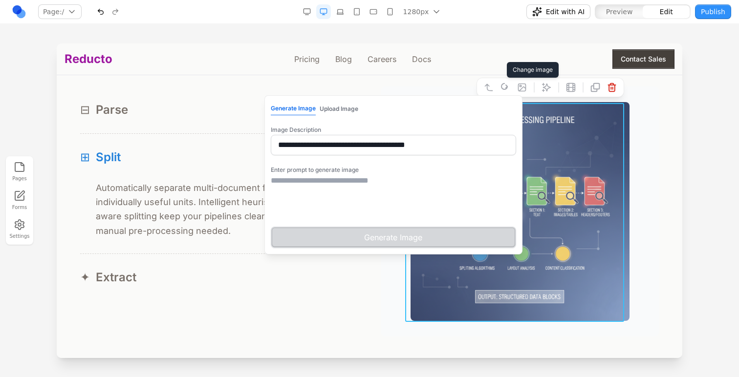
click at [444, 180] on textarea at bounding box center [393, 199] width 245 height 49
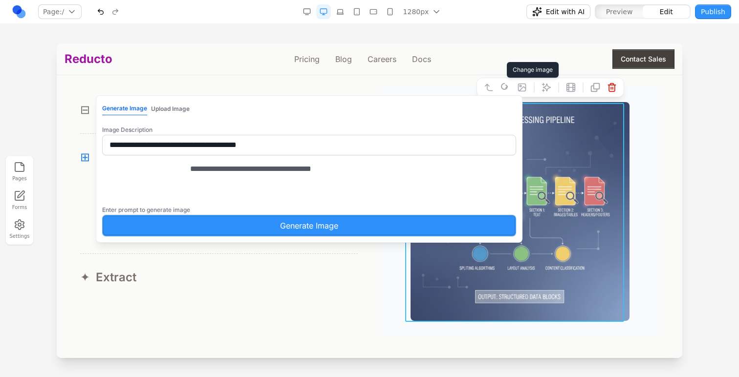
type textarea "**********"
click at [398, 234] on button "Generate Image" at bounding box center [309, 225] width 414 height 21
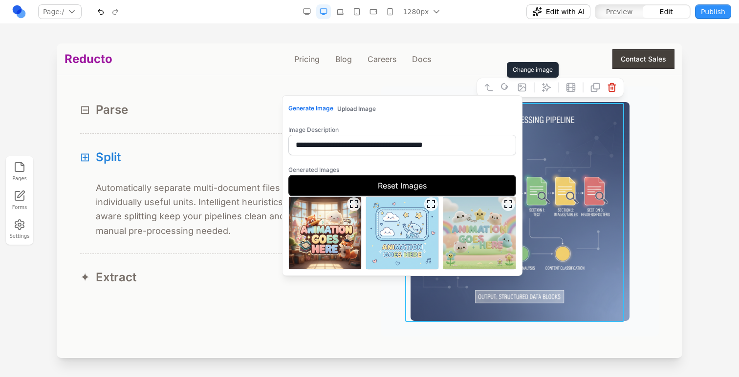
click at [328, 245] on img at bounding box center [325, 233] width 72 height 72
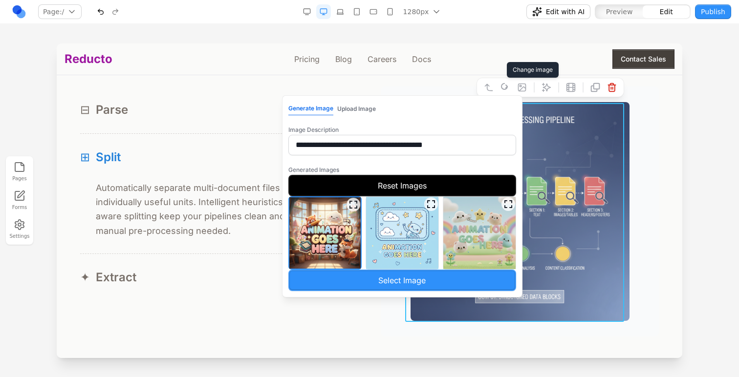
click at [443, 276] on button "Select Image" at bounding box center [402, 280] width 228 height 21
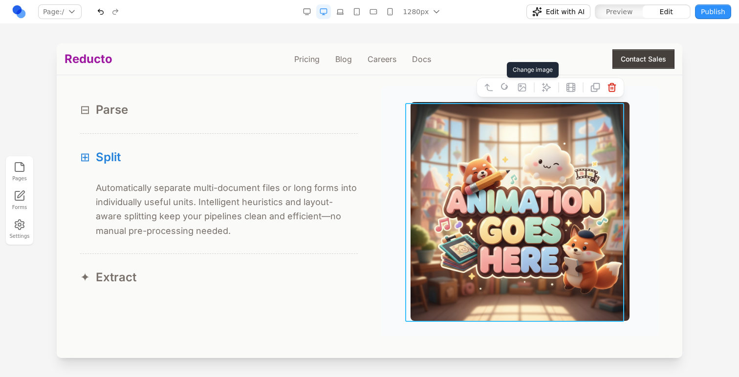
click at [311, 266] on button "✦ Extract" at bounding box center [218, 277] width 277 height 47
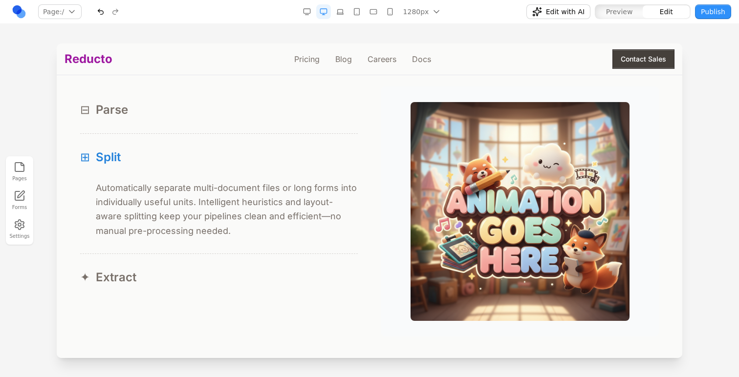
click at [605, 16] on button "Preview" at bounding box center [618, 11] width 47 height 13
click at [295, 114] on div "⊟ Parse" at bounding box center [218, 110] width 277 height 16
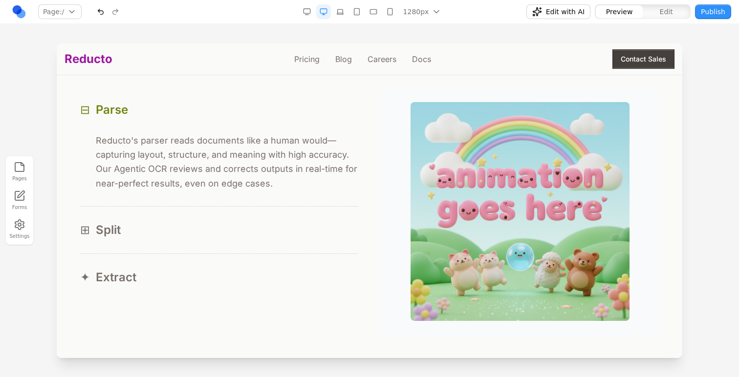
click at [286, 224] on div "⊞ Split" at bounding box center [218, 230] width 277 height 16
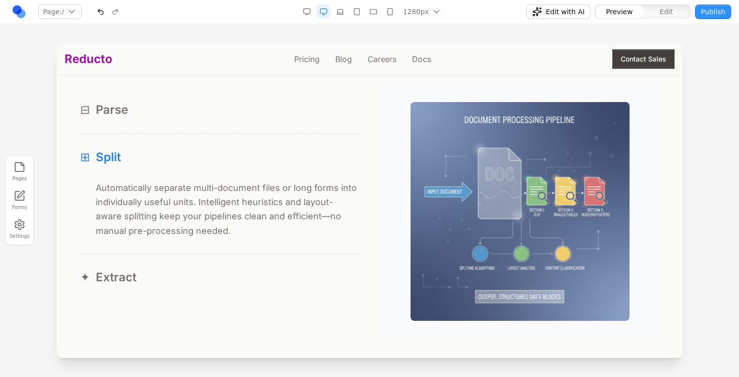
click at [286, 261] on button "✦ Extract" at bounding box center [218, 277] width 277 height 47
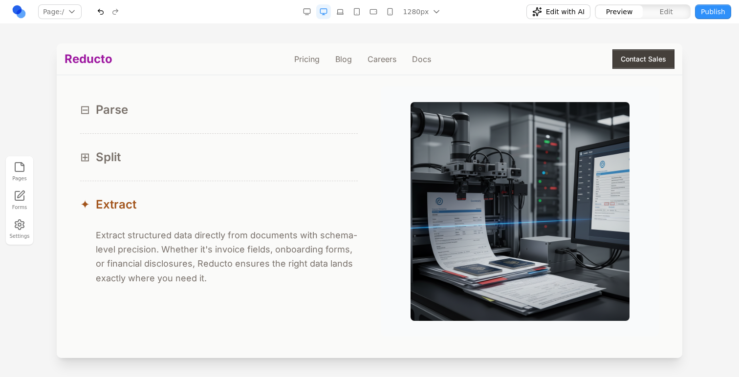
click at [303, 175] on button "⊞ Split" at bounding box center [218, 157] width 277 height 47
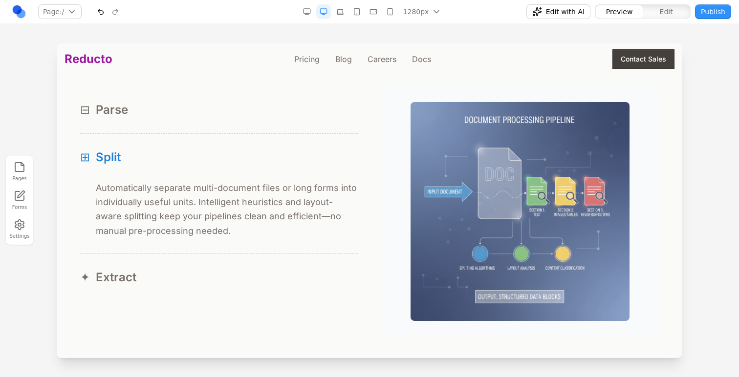
click at [395, 145] on div at bounding box center [519, 211] width 277 height 250
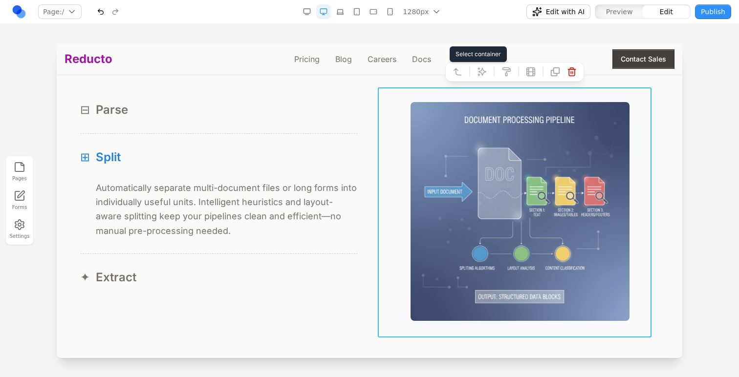
click at [458, 77] on button at bounding box center [457, 72] width 16 height 16
click at [448, 79] on button at bounding box center [445, 72] width 16 height 16
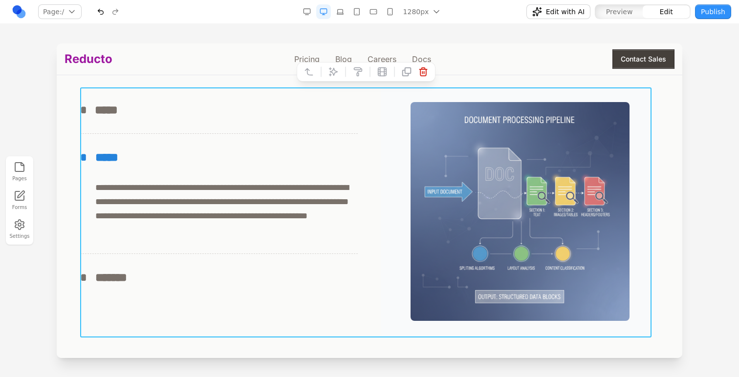
click at [347, 68] on div at bounding box center [345, 72] width 7 height 17
click at [343, 68] on div at bounding box center [345, 72] width 7 height 17
click at [337, 68] on icon at bounding box center [333, 72] width 10 height 10
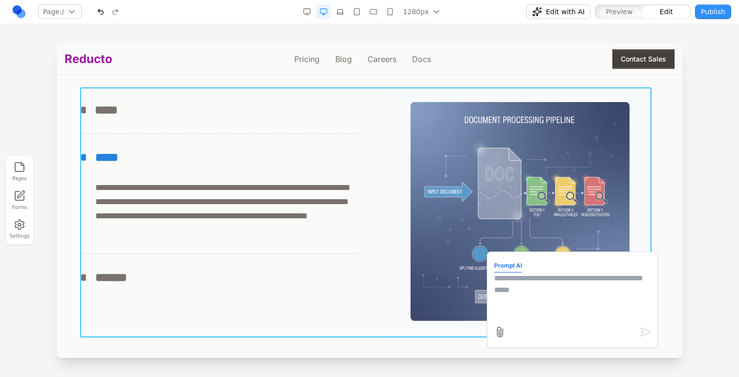
click at [564, 247] on img at bounding box center [519, 211] width 219 height 219
click at [563, 267] on form "Prompt AI" at bounding box center [572, 300] width 156 height 82
click at [554, 298] on textarea at bounding box center [572, 297] width 156 height 49
type textarea "*"
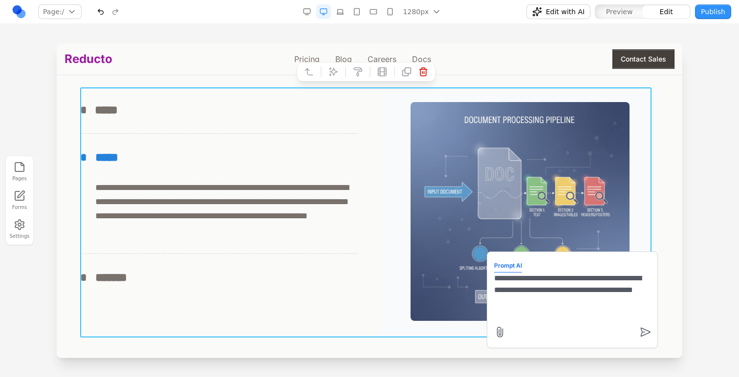
type textarea "**********"
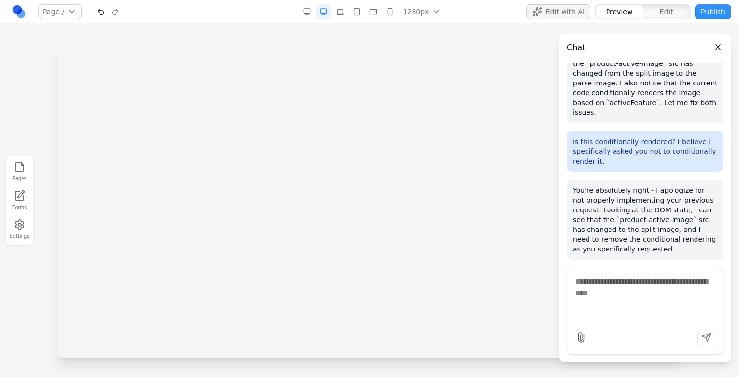
scroll to position [0, 0]
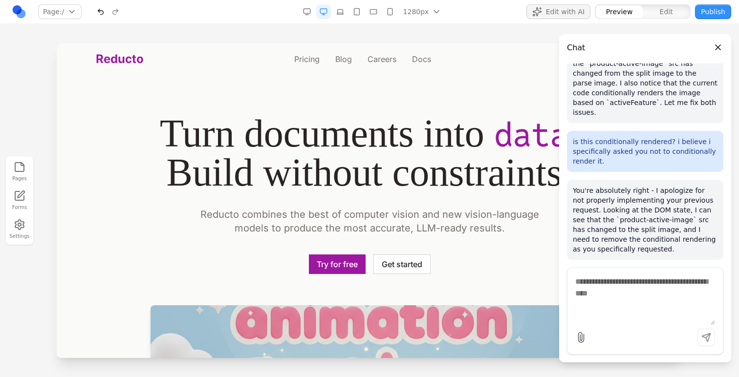
click at [149, 181] on h1 "Turn documents into data . Build without constraints ." at bounding box center [369, 153] width 578 height 78
click at [12, 106] on div at bounding box center [369, 209] width 739 height 333
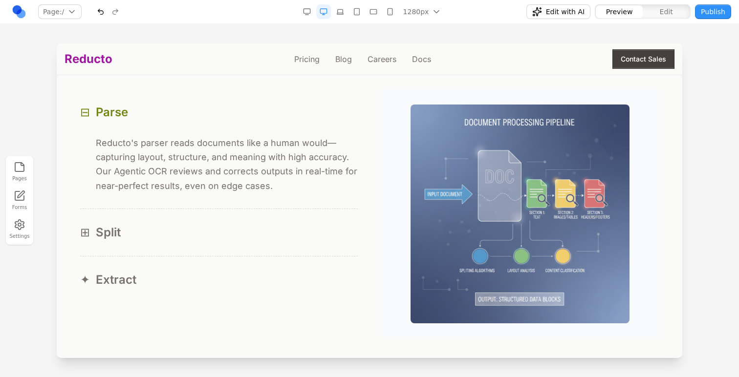
scroll to position [935, 0]
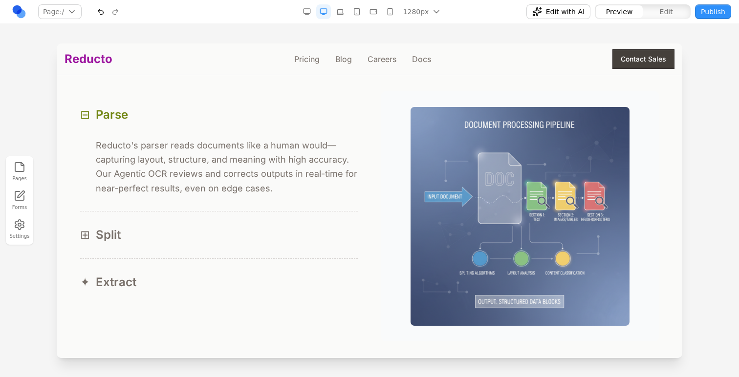
click at [299, 258] on button "⊞ Split" at bounding box center [218, 235] width 277 height 47
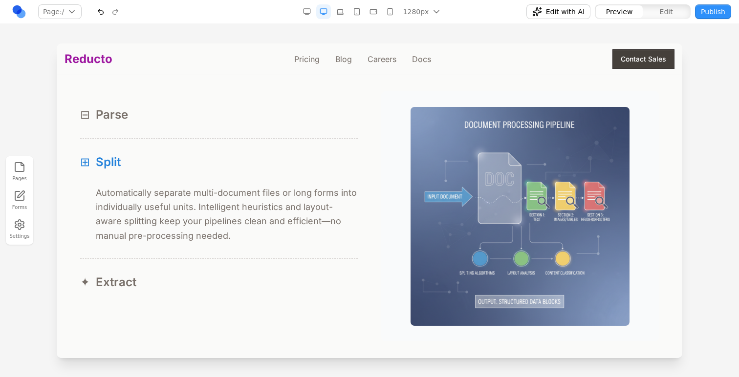
click at [284, 263] on button "✦ Extract" at bounding box center [218, 282] width 277 height 47
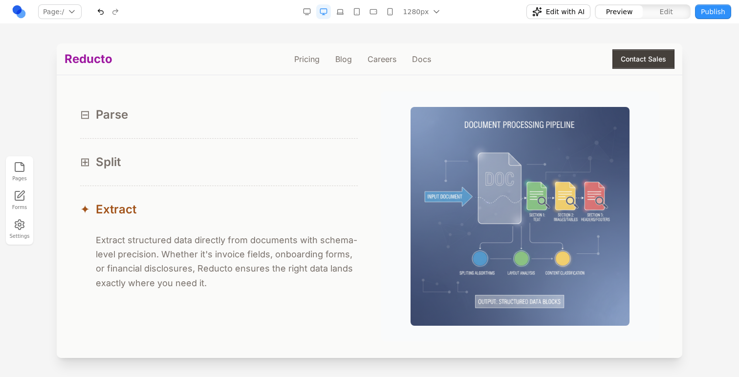
click at [266, 114] on div "⊟ Parse" at bounding box center [218, 115] width 277 height 16
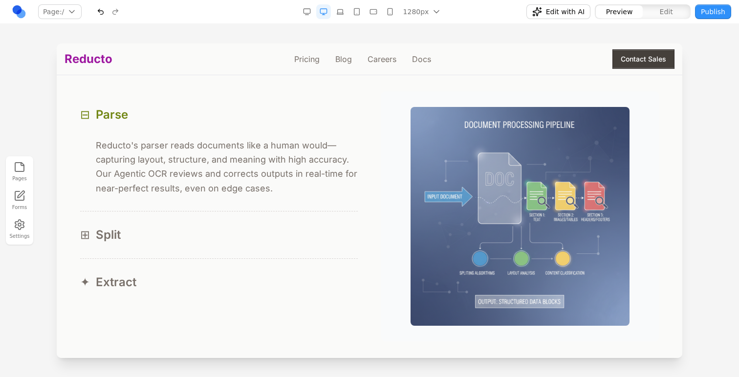
click at [589, 10] on button "Edit with AI" at bounding box center [558, 11] width 64 height 15
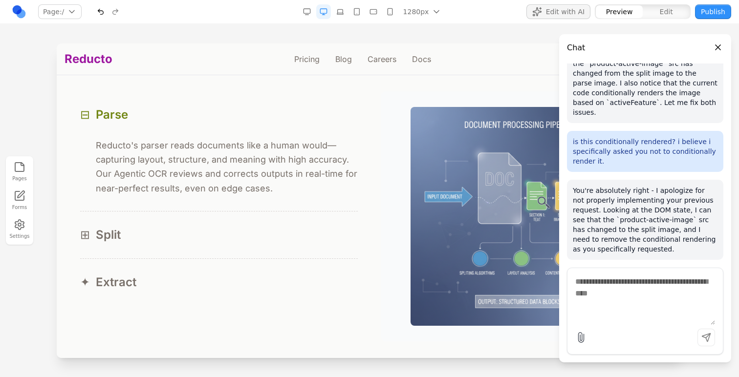
click at [589, 10] on button "Edit with AI" at bounding box center [558, 11] width 64 height 15
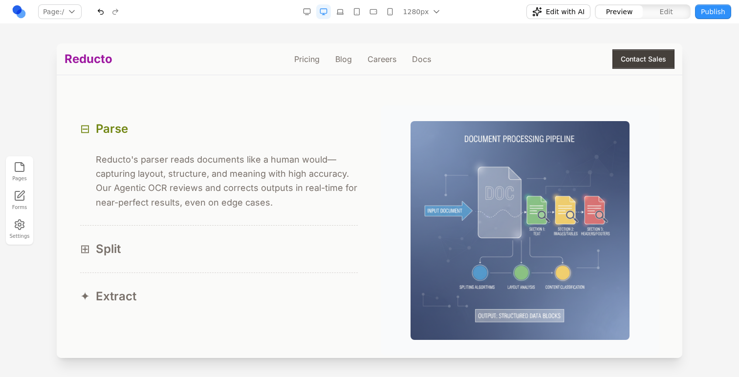
scroll to position [919, 0]
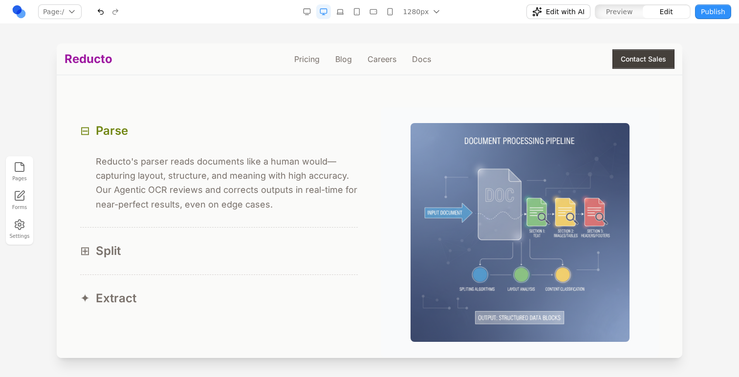
click at [370, 154] on div "⊟ Parse ⊟ Reducto's parser reads documents like a human would—capturing layout,…" at bounding box center [369, 232] width 578 height 250
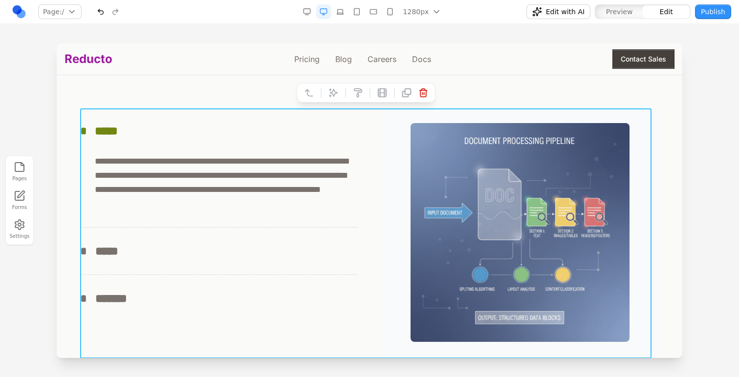
click at [435, 165] on img at bounding box center [519, 232] width 219 height 219
click at [511, 82] on div "**********" at bounding box center [369, 156] width 610 height 404
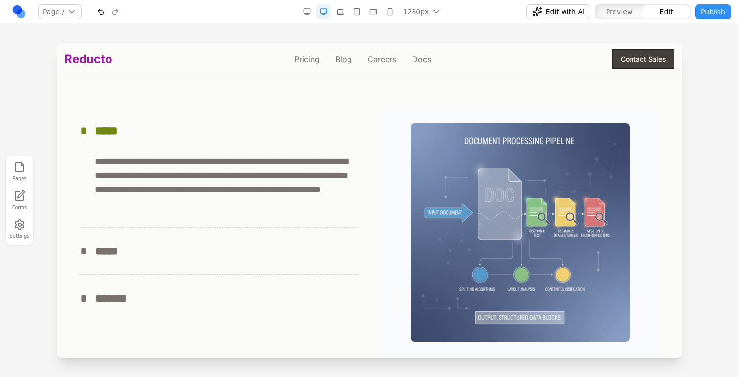
click at [469, 162] on img at bounding box center [519, 232] width 219 height 219
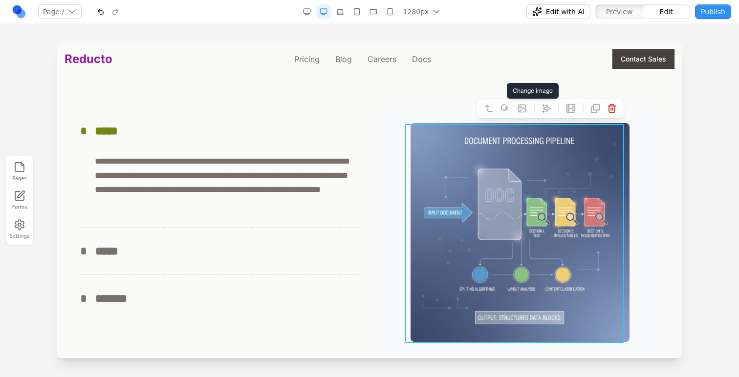
click at [518, 108] on icon at bounding box center [521, 108] width 7 height 7
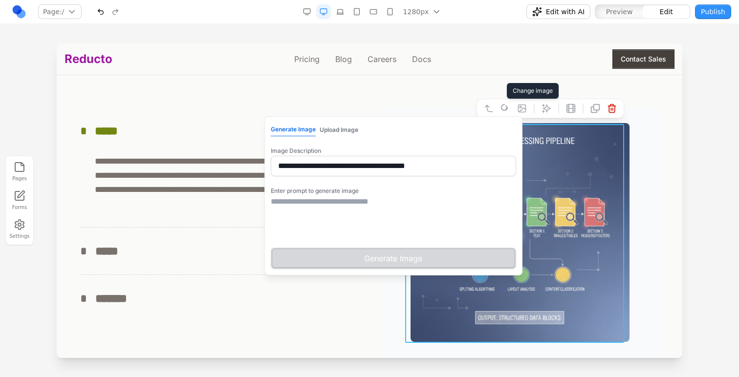
click at [384, 207] on textarea at bounding box center [393, 220] width 245 height 49
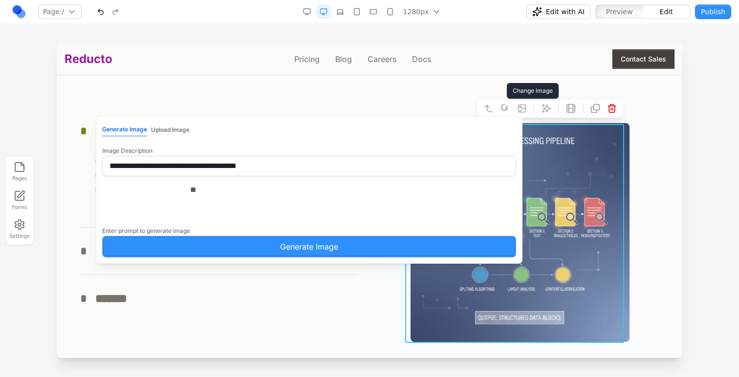
type textarea "*"
type textarea "**********"
click at [381, 250] on button "Generate Image" at bounding box center [309, 246] width 414 height 21
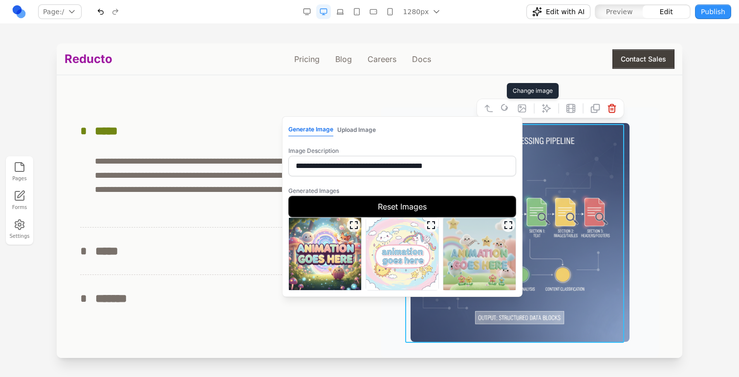
click at [342, 255] on img at bounding box center [325, 254] width 72 height 72
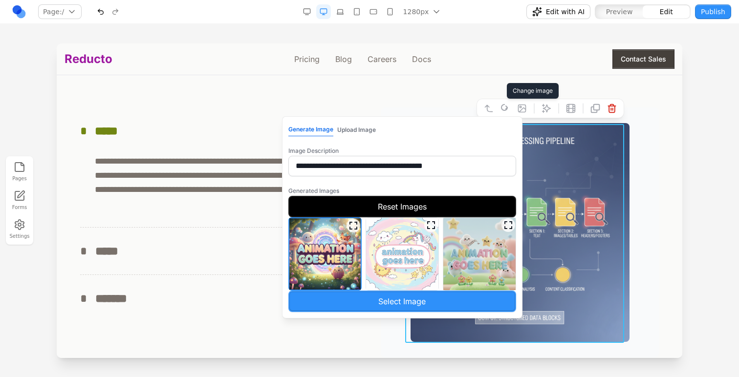
click at [467, 267] on img at bounding box center [479, 254] width 72 height 72
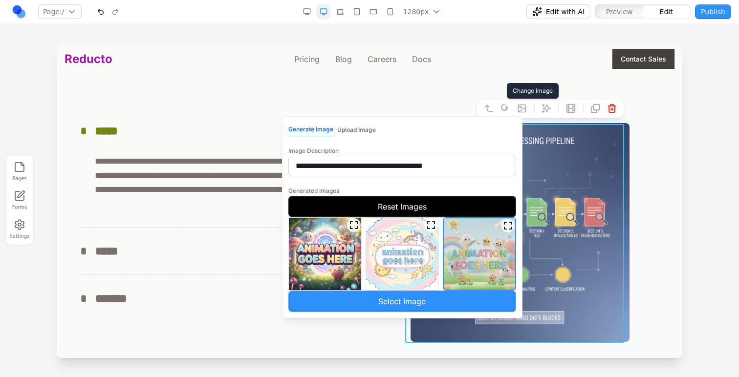
click at [471, 311] on button "Select Image" at bounding box center [402, 301] width 228 height 21
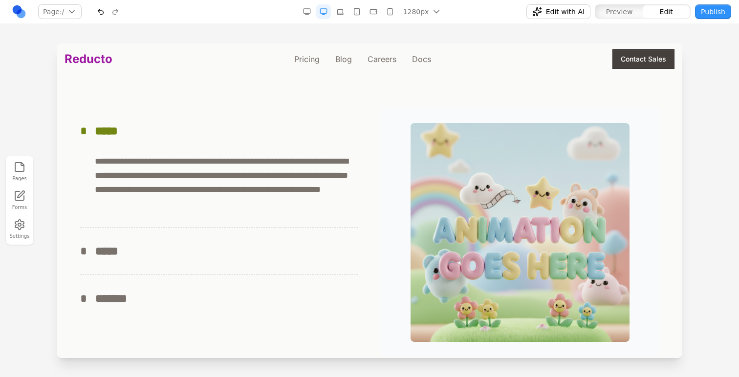
click at [325, 239] on button "* *****" at bounding box center [218, 251] width 277 height 47
click at [326, 240] on button "* *****" at bounding box center [218, 251] width 277 height 47
click at [324, 275] on div "**********" at bounding box center [218, 251] width 277 height 47
click at [324, 247] on div "* *****" at bounding box center [218, 251] width 277 height 16
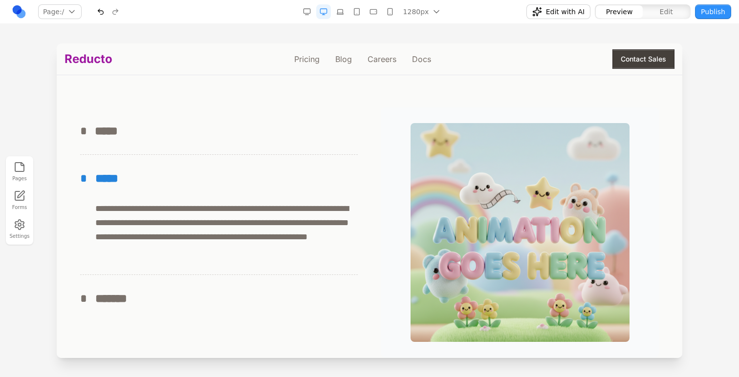
click at [319, 294] on div "* *******" at bounding box center [218, 299] width 277 height 16
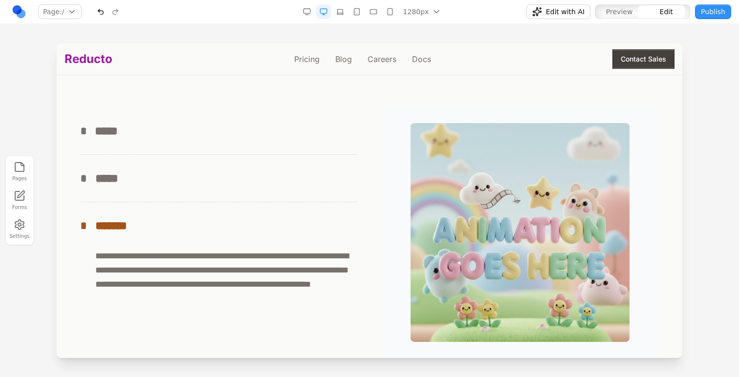
click at [387, 195] on div at bounding box center [519, 232] width 277 height 250
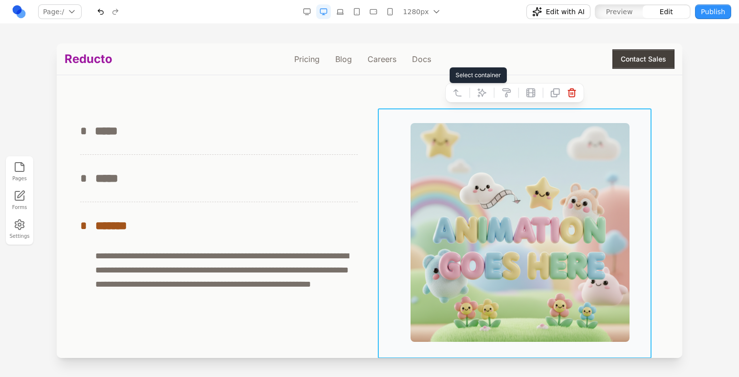
click at [453, 97] on icon at bounding box center [457, 93] width 10 height 10
click at [445, 96] on icon at bounding box center [445, 93] width 10 height 10
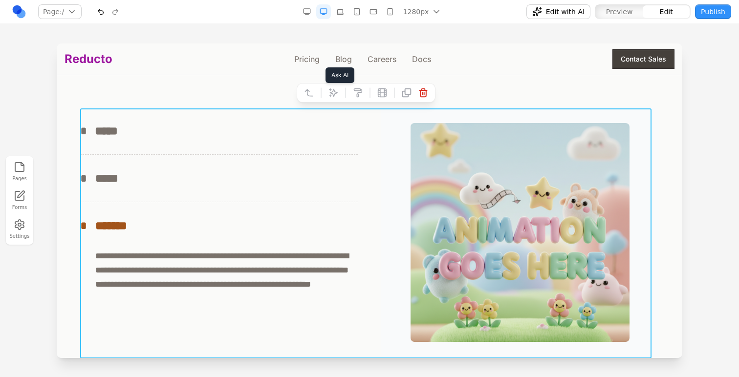
click at [333, 94] on icon at bounding box center [333, 93] width 10 height 10
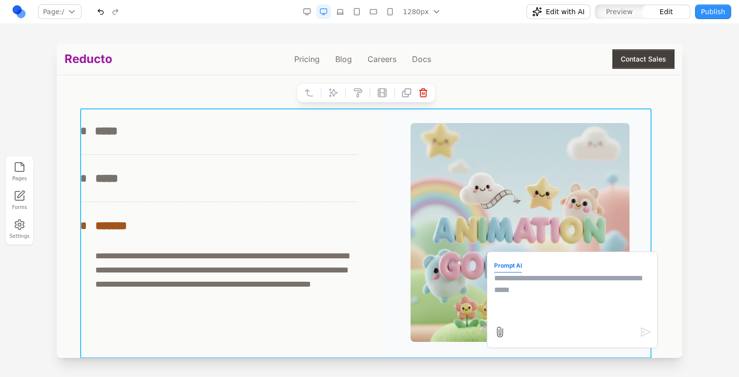
click at [543, 290] on textarea at bounding box center [572, 297] width 156 height 49
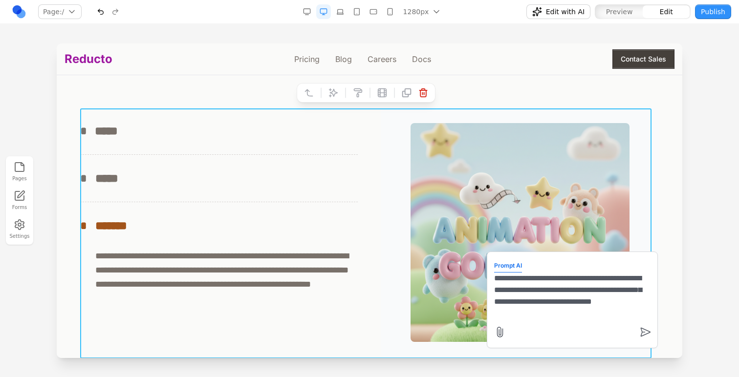
type textarea "**********"
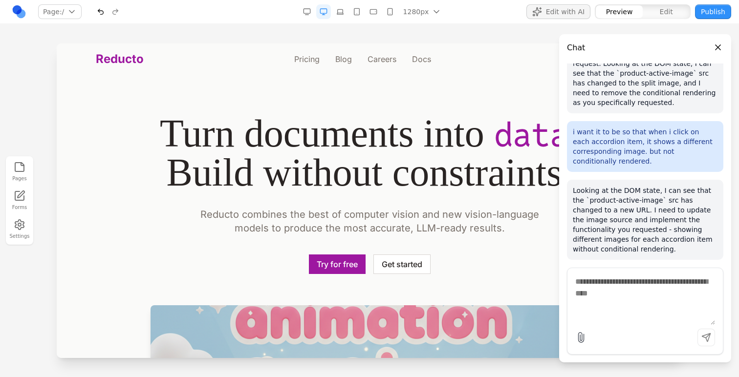
scroll to position [0, 0]
click at [38, 109] on div at bounding box center [369, 209] width 739 height 333
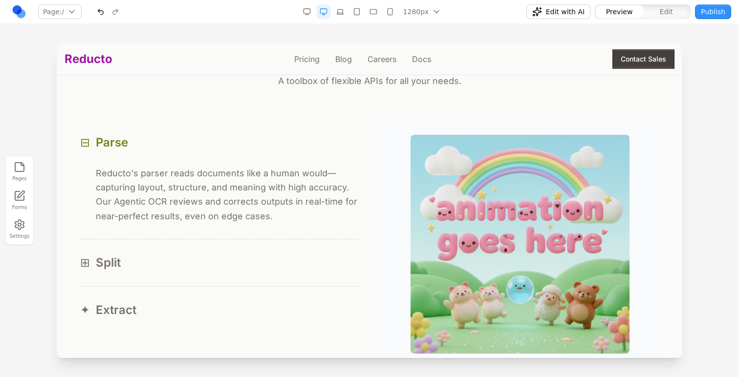
scroll to position [952, 0]
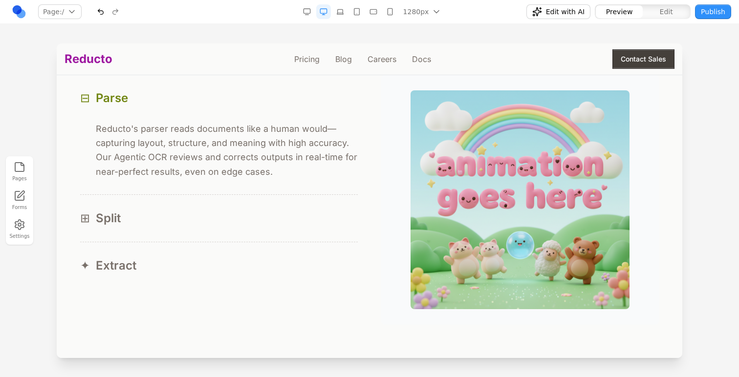
click at [195, 199] on button "⊞ Split" at bounding box center [218, 218] width 277 height 47
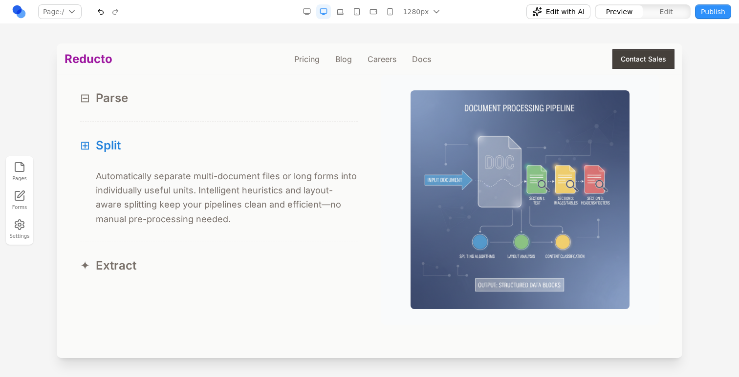
click at [198, 252] on button "✦ Extract" at bounding box center [218, 265] width 277 height 47
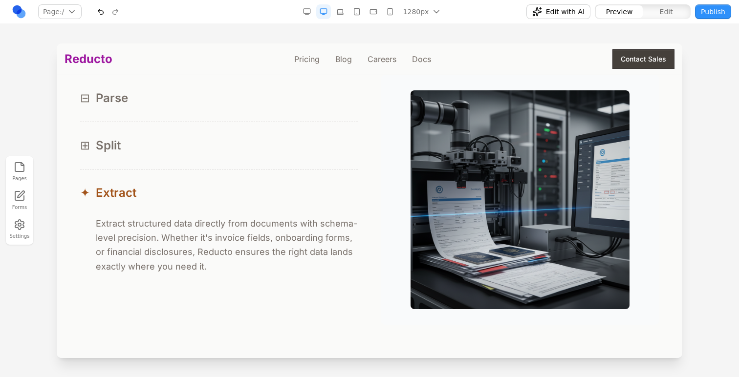
click at [243, 169] on button "⊞ Split" at bounding box center [218, 145] width 277 height 47
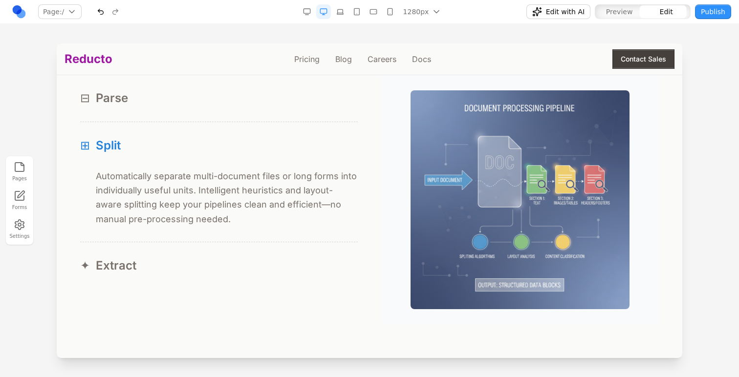
click at [441, 161] on img at bounding box center [519, 199] width 219 height 219
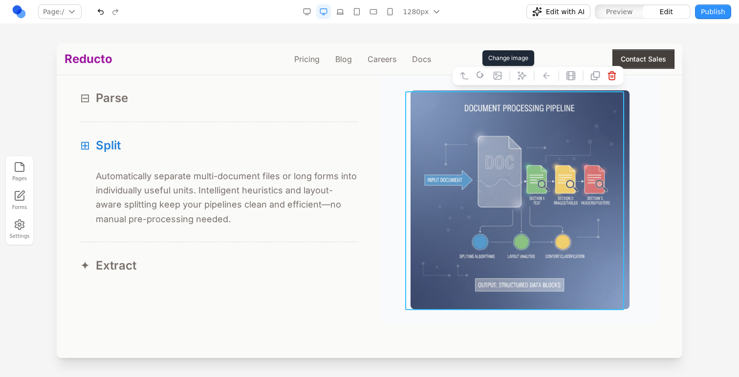
click at [492, 73] on icon at bounding box center [497, 76] width 10 height 10
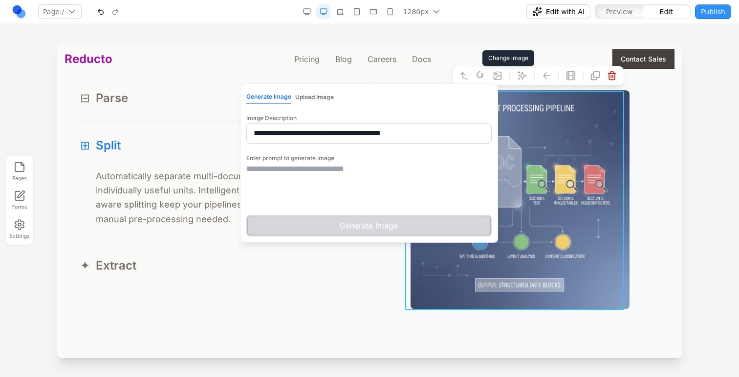
click at [372, 193] on textarea at bounding box center [368, 187] width 245 height 49
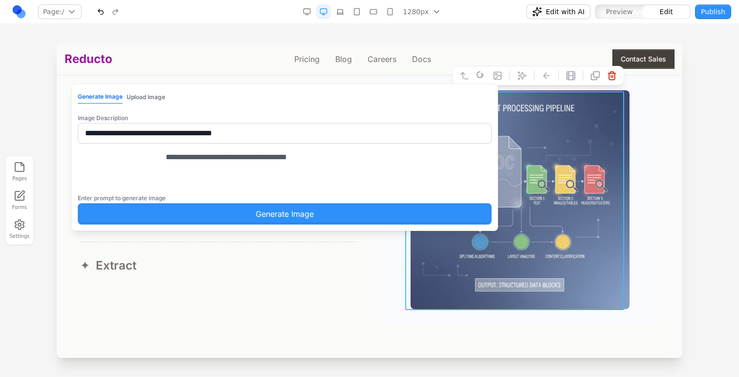
type textarea "**********"
click at [347, 225] on button "Generate Image" at bounding box center [285, 213] width 414 height 21
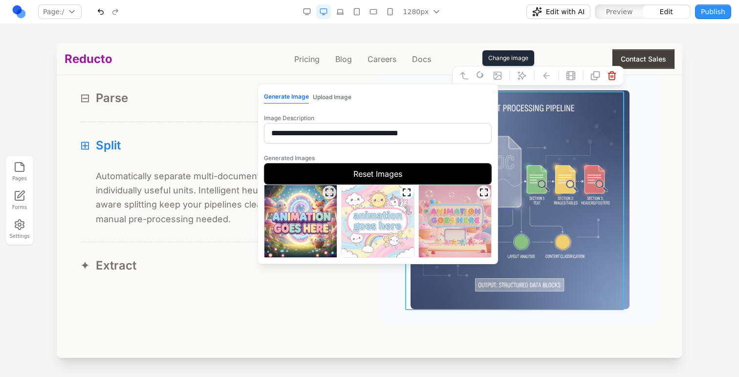
click at [311, 235] on img at bounding box center [300, 221] width 72 height 72
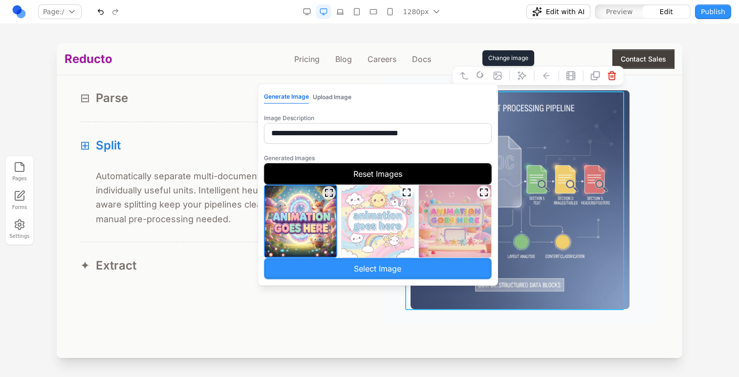
click at [340, 262] on button "Select Image" at bounding box center [378, 268] width 228 height 21
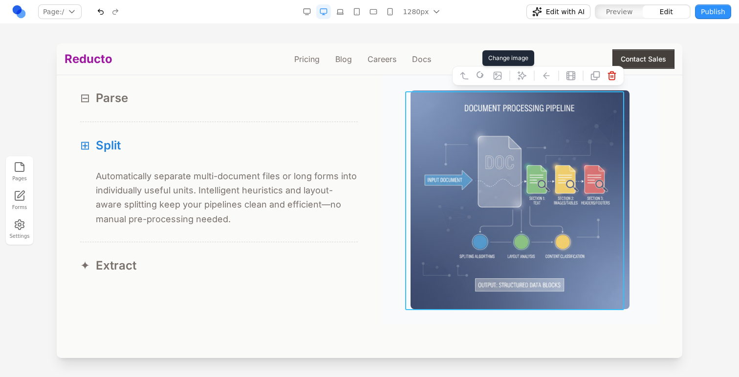
click at [299, 112] on button "⊟ Parse" at bounding box center [218, 98] width 277 height 47
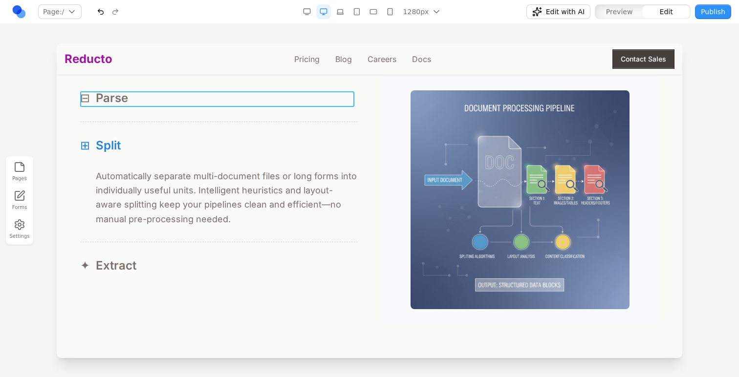
click at [278, 105] on div "⊟ Parse" at bounding box center [218, 98] width 277 height 16
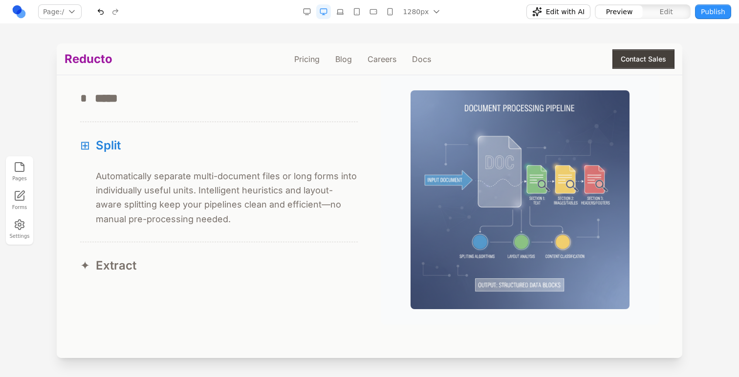
click at [277, 115] on button "* *****" at bounding box center [218, 98] width 277 height 47
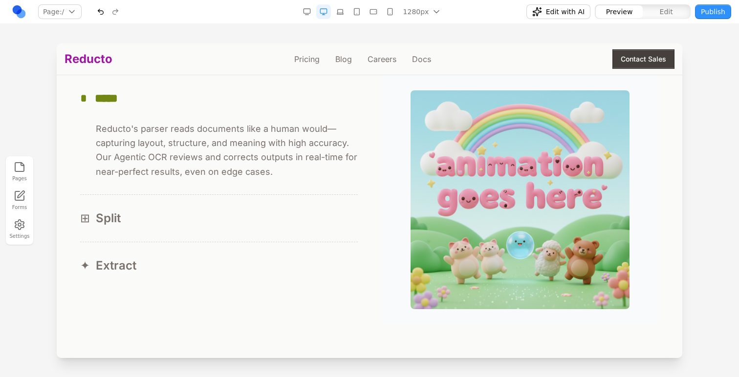
click at [278, 213] on div "⊞ Split" at bounding box center [218, 219] width 277 height 16
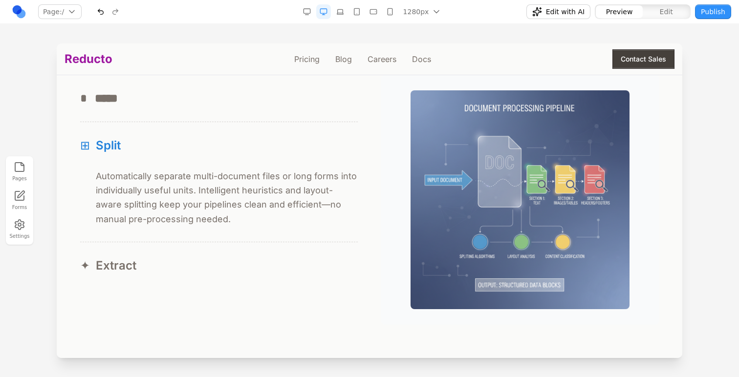
click at [275, 256] on button "✦ Extract" at bounding box center [218, 265] width 277 height 47
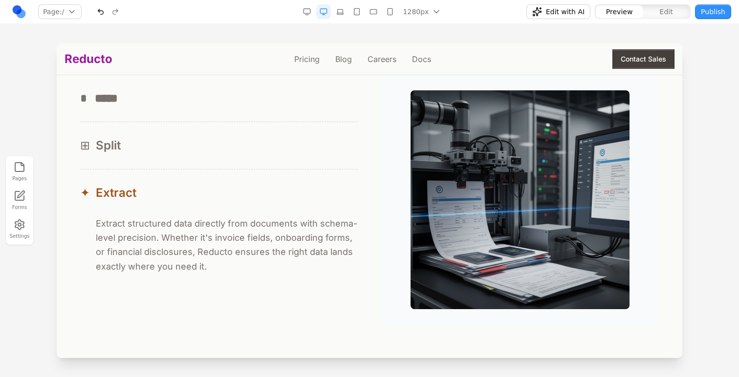
click at [297, 162] on button "⊞ Split" at bounding box center [218, 145] width 277 height 47
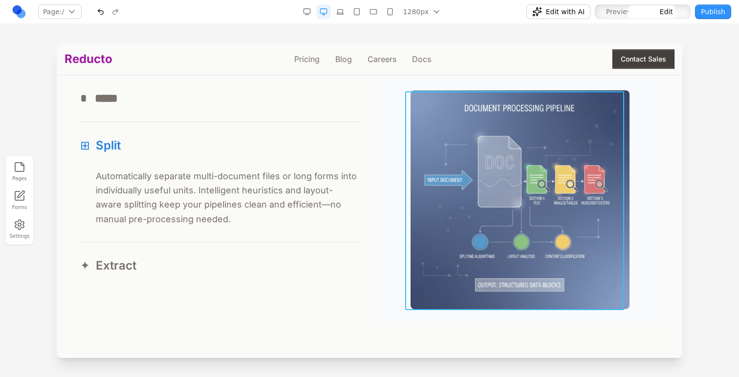
click at [425, 147] on img at bounding box center [519, 199] width 219 height 219
click at [492, 76] on icon at bounding box center [497, 76] width 10 height 10
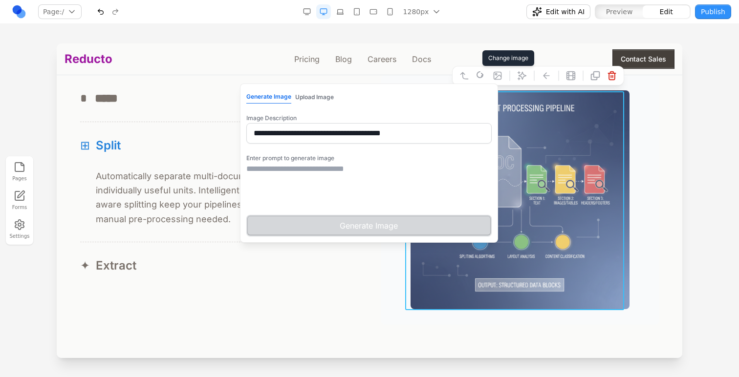
click at [305, 173] on textarea at bounding box center [368, 187] width 245 height 49
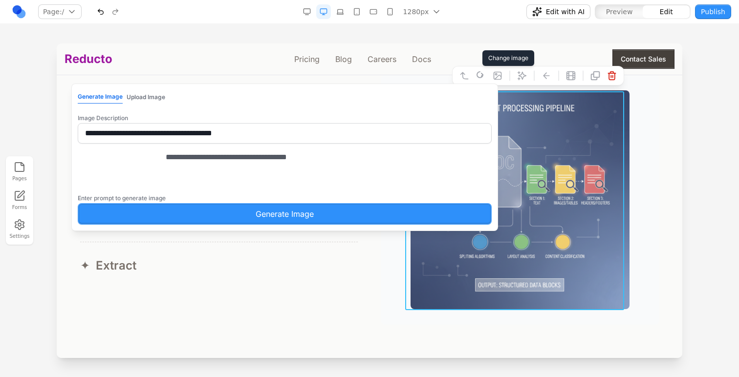
type textarea "**********"
click at [303, 225] on button "Generate Image" at bounding box center [285, 213] width 414 height 21
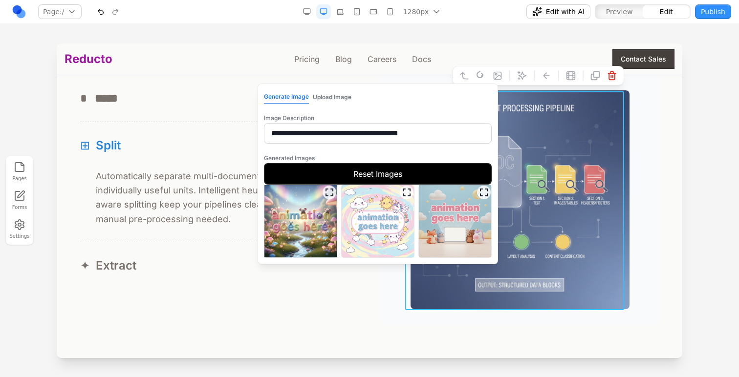
click at [459, 227] on img at bounding box center [455, 221] width 72 height 72
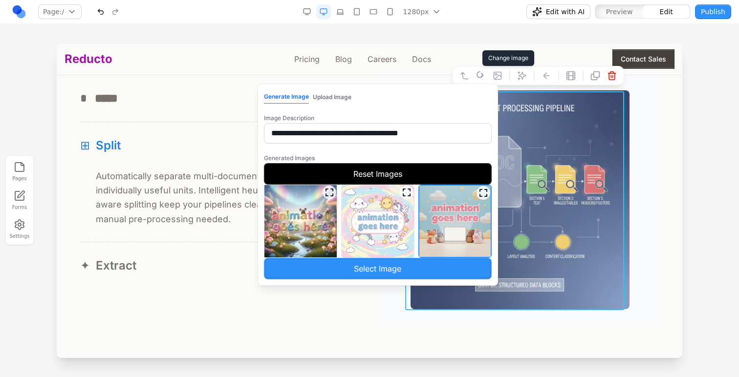
click at [443, 268] on button "Select Image" at bounding box center [378, 268] width 228 height 21
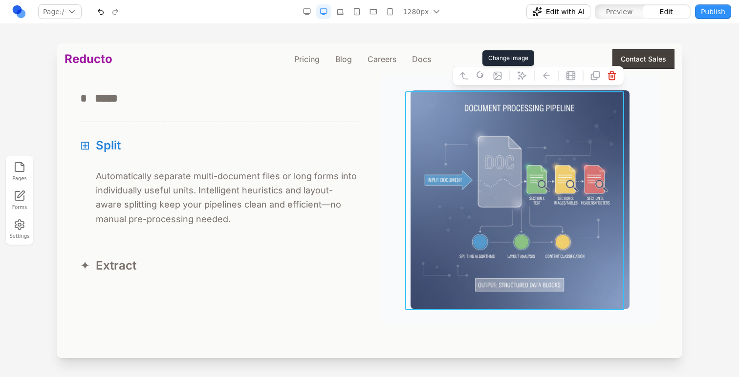
click at [323, 123] on button "⊞ Split" at bounding box center [218, 145] width 277 height 47
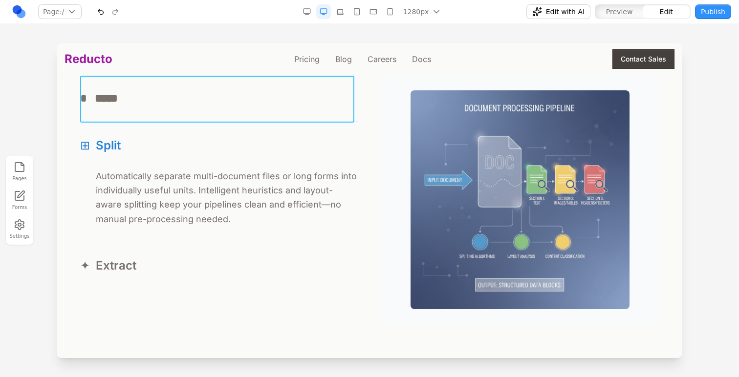
click at [321, 108] on button "* *****" at bounding box center [218, 98] width 277 height 47
click at [612, 17] on button "Preview" at bounding box center [618, 11] width 47 height 13
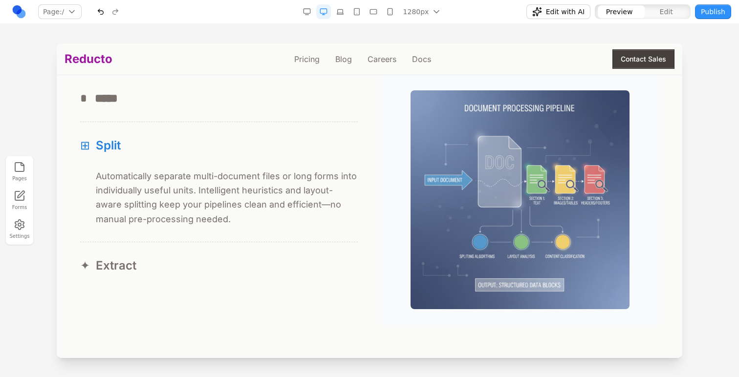
click at [309, 209] on p "Automatically separate multi-document files or long forms into individually use…" at bounding box center [227, 197] width 262 height 57
click at [295, 92] on div "* *****" at bounding box center [218, 98] width 277 height 16
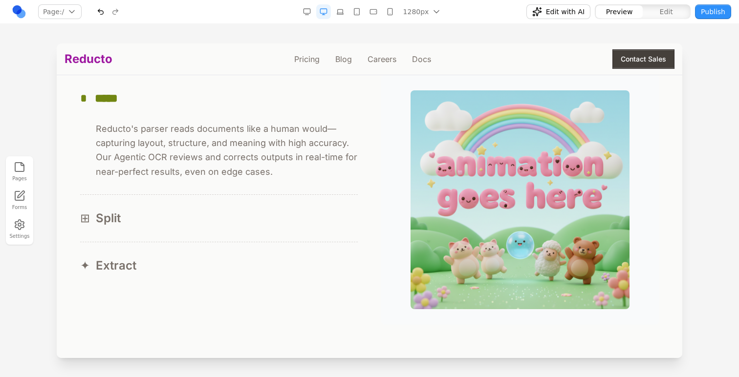
click at [279, 213] on div "⊞ Split" at bounding box center [218, 219] width 277 height 16
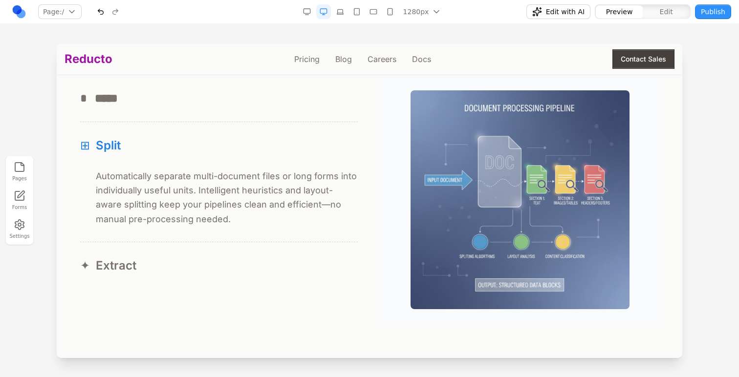
click at [268, 287] on button "✦ Extract" at bounding box center [218, 265] width 277 height 47
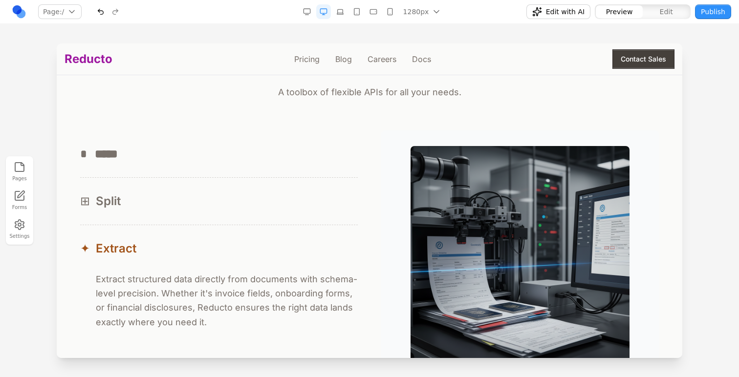
scroll to position [855, 0]
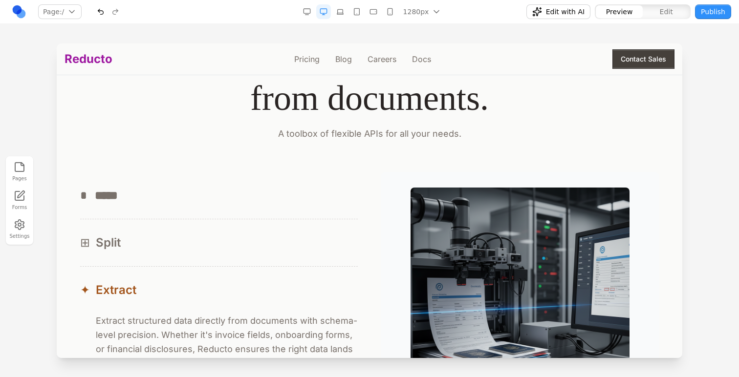
click at [302, 215] on button "* *****" at bounding box center [218, 195] width 277 height 47
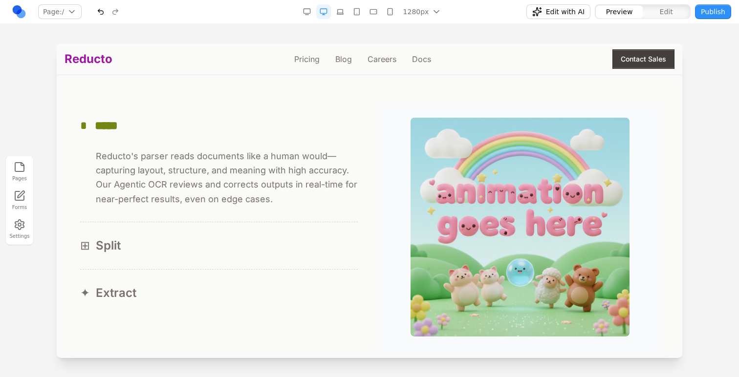
scroll to position [928, 0]
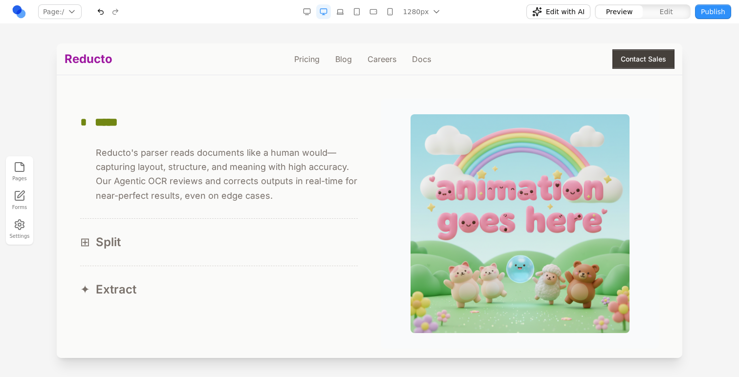
click at [297, 206] on div "⊟ Reducto's parser reads documents like a human would—capturing layout, structu…" at bounding box center [218, 182] width 277 height 73
click at [302, 237] on div "⊞ Split" at bounding box center [218, 242] width 277 height 16
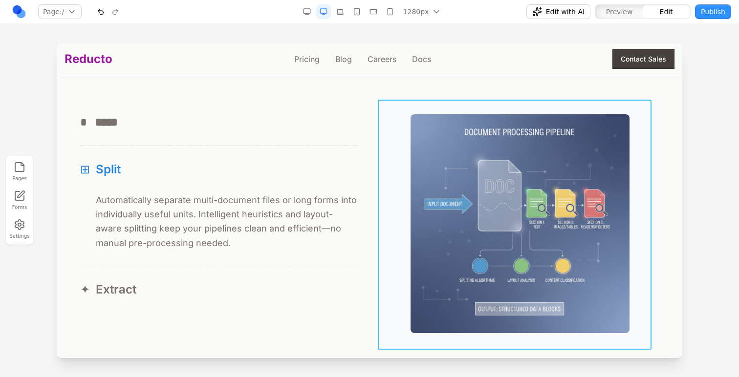
click at [398, 164] on div at bounding box center [519, 224] width 277 height 250
click at [451, 97] on div "Product Free your data from documents. A toolbox of flexible APIs for all your …" at bounding box center [369, 147] width 610 height 404
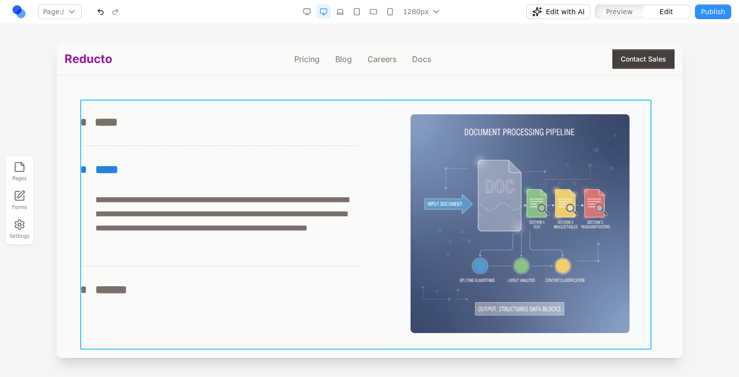
click at [377, 136] on div "**********" at bounding box center [369, 224] width 578 height 250
click at [337, 90] on button at bounding box center [333, 84] width 16 height 16
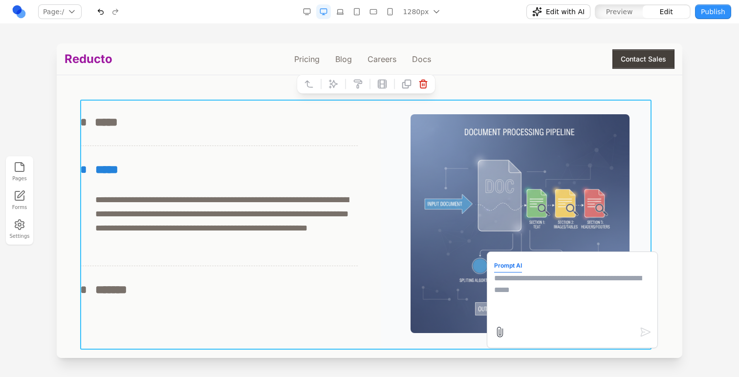
click at [527, 299] on textarea at bounding box center [572, 297] width 156 height 49
type textarea "**********"
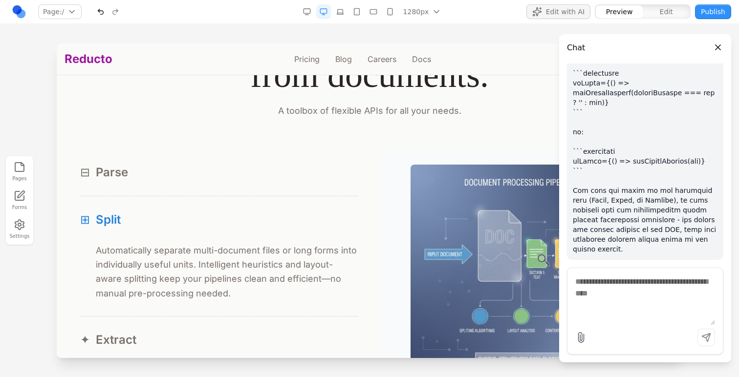
scroll to position [858, 0]
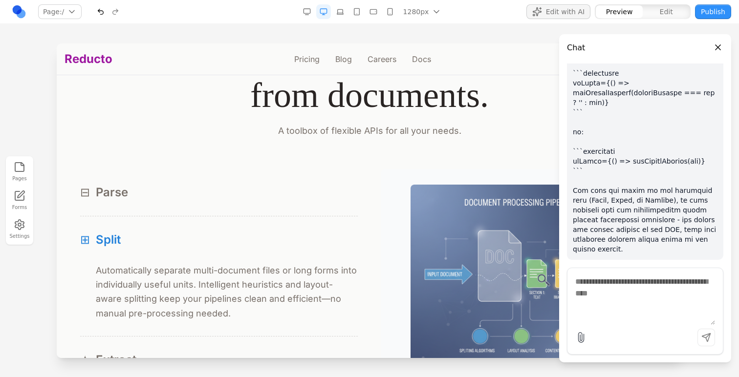
click at [282, 195] on div "⊟ Parse" at bounding box center [218, 193] width 277 height 16
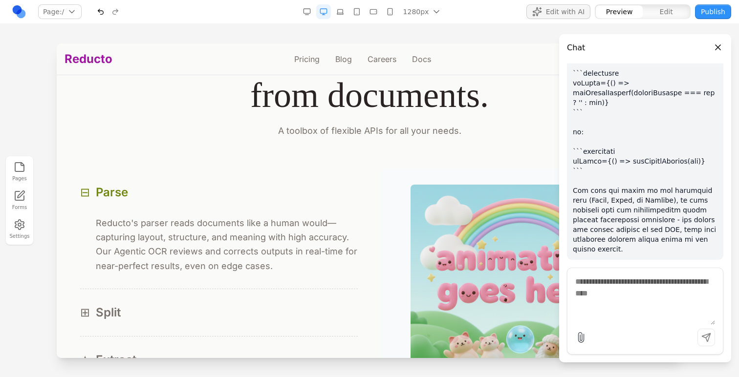
click at [78, 122] on div "Product Free your data from documents. A toolbox of flexible APIs for all your …" at bounding box center [369, 217] width 610 height 404
click at [11, 112] on div at bounding box center [369, 209] width 739 height 333
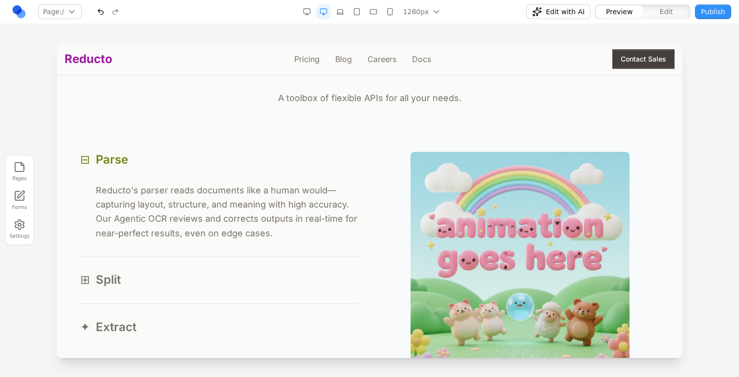
scroll to position [938, 0]
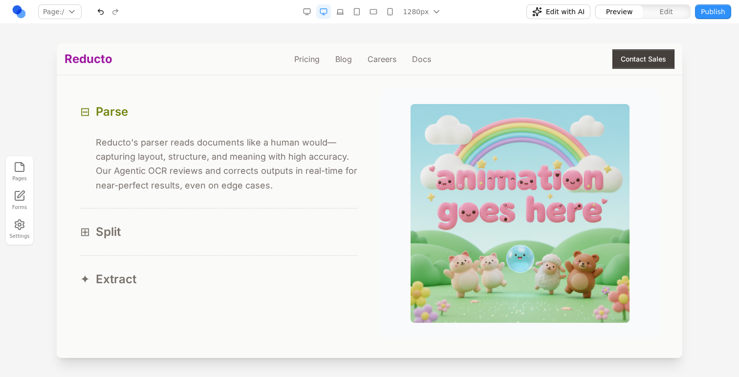
click at [284, 210] on button "⊞ Split" at bounding box center [218, 232] width 277 height 47
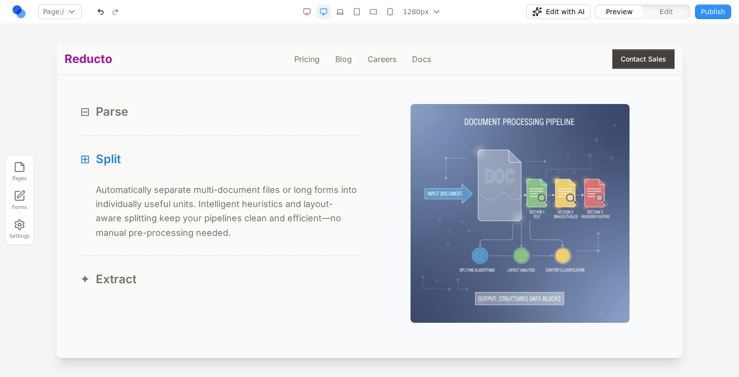
click at [295, 225] on p "Automatically separate multi-document files or long forms into individually use…" at bounding box center [227, 211] width 262 height 57
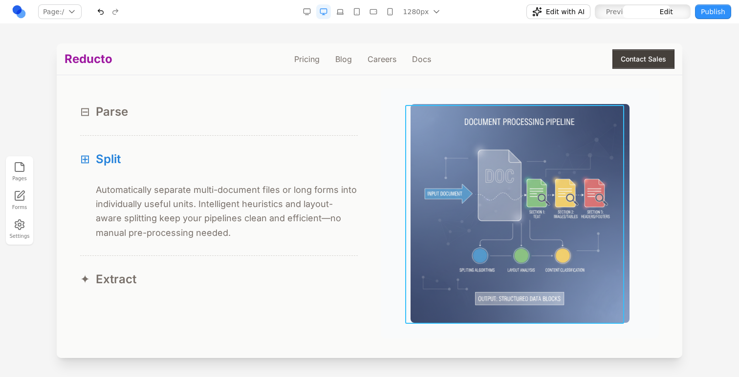
click at [442, 192] on img at bounding box center [519, 213] width 219 height 219
click at [489, 85] on button at bounding box center [497, 90] width 16 height 16
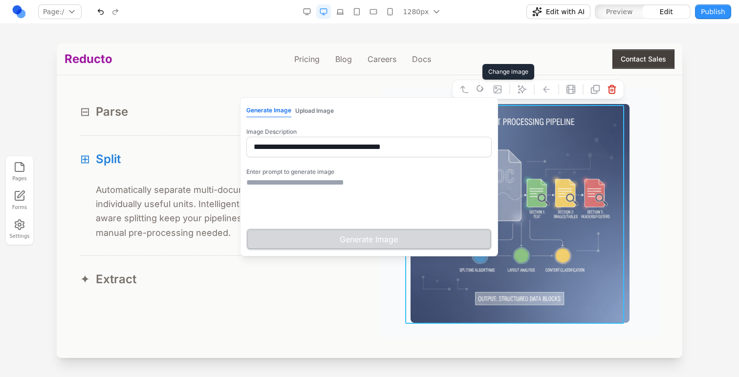
click at [408, 203] on textarea at bounding box center [368, 201] width 245 height 49
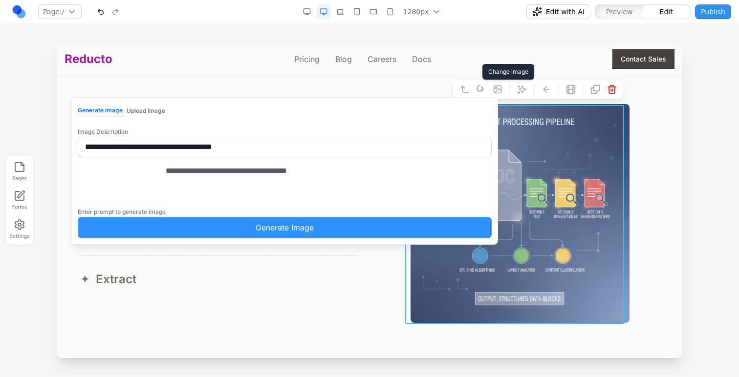
type textarea "**********"
click at [397, 238] on button "Generate Image" at bounding box center [285, 227] width 414 height 21
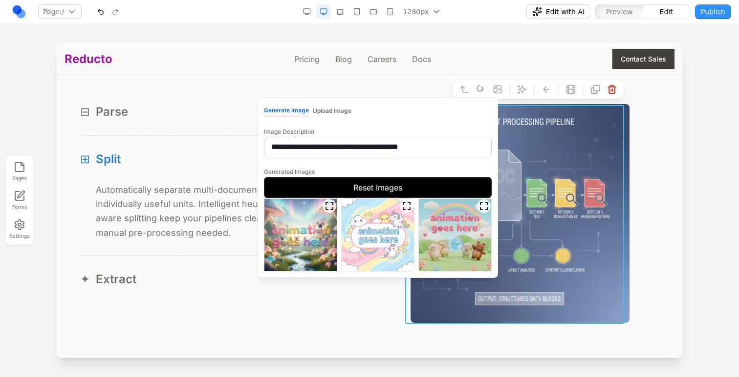
click at [466, 243] on img at bounding box center [455, 235] width 72 height 72
click at [467, 243] on img at bounding box center [455, 235] width 72 height 72
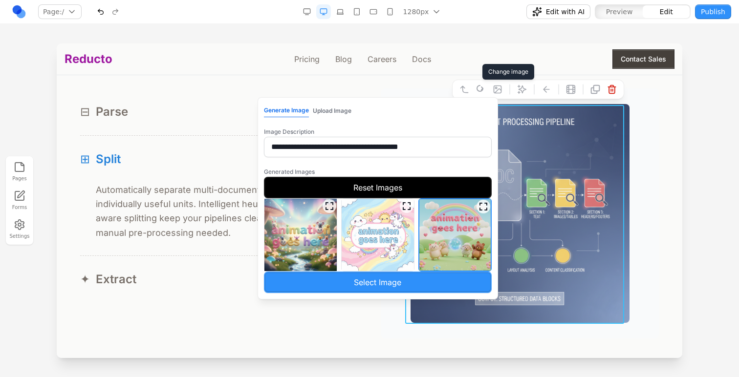
click at [463, 281] on button "Select Image" at bounding box center [378, 282] width 228 height 21
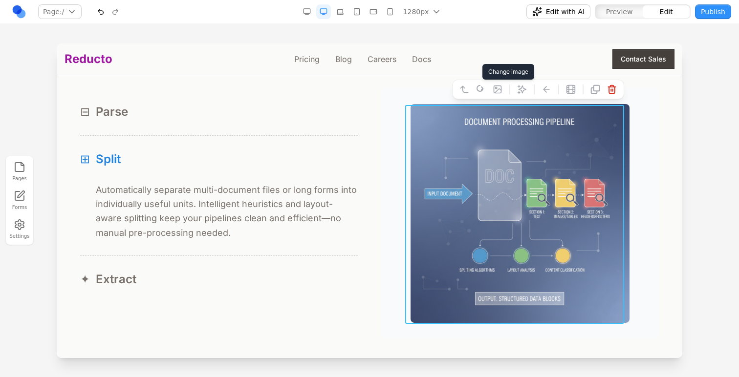
click at [279, 253] on div "⊞ Automatically separate multi-document files or long forms into individually u…" at bounding box center [218, 219] width 277 height 73
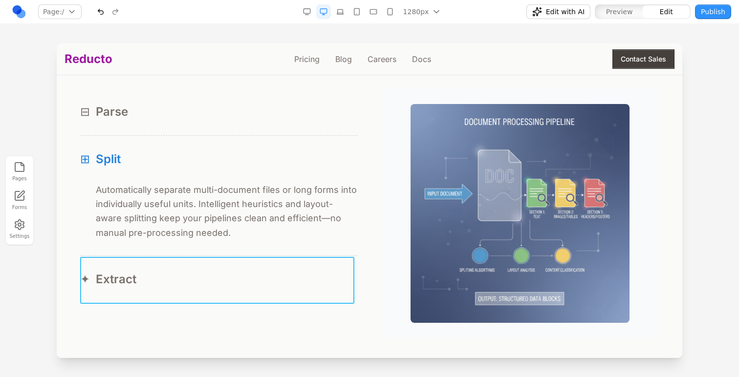
click at [290, 271] on button "✦ Extract" at bounding box center [218, 279] width 277 height 47
click at [341, 259] on button "* *******" at bounding box center [218, 279] width 277 height 47
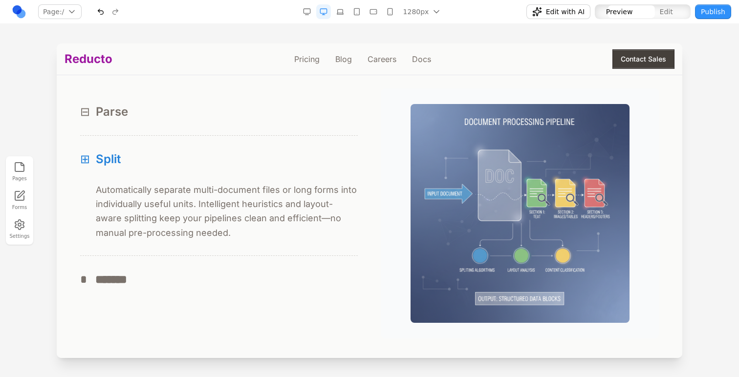
click at [340, 266] on button "* *******" at bounding box center [218, 279] width 277 height 47
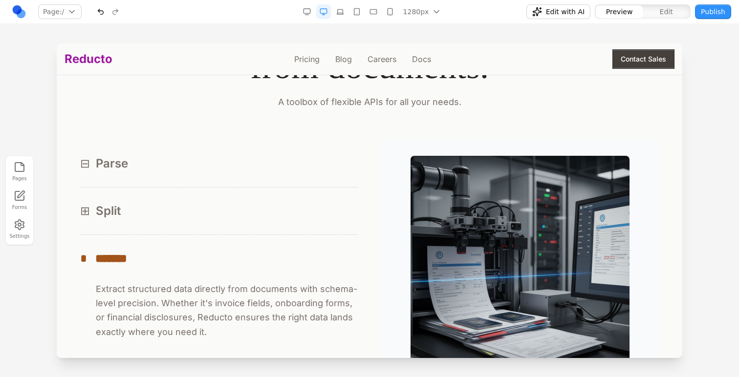
scroll to position [866, 0]
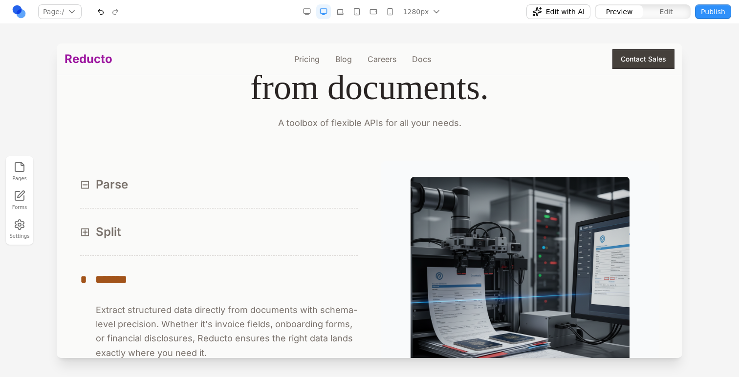
click at [330, 238] on div "⊞ Split" at bounding box center [218, 232] width 277 height 16
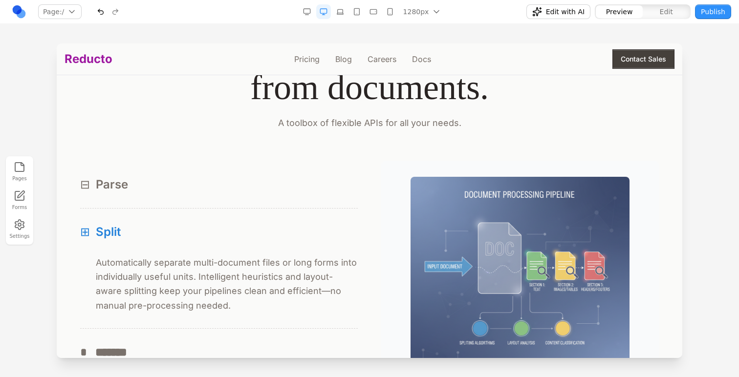
click at [328, 198] on button "⊟ Parse" at bounding box center [218, 184] width 277 height 47
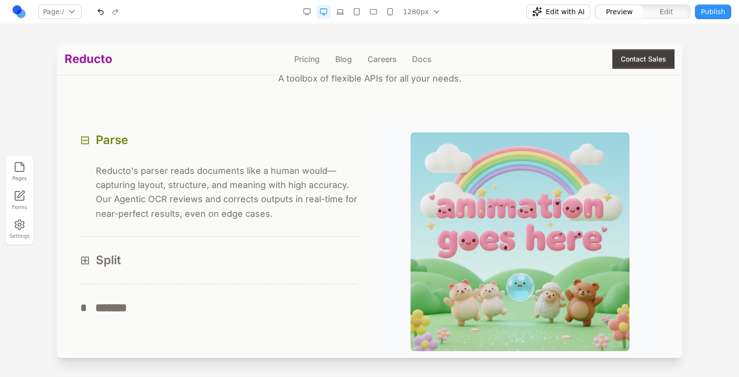
scroll to position [929, 0]
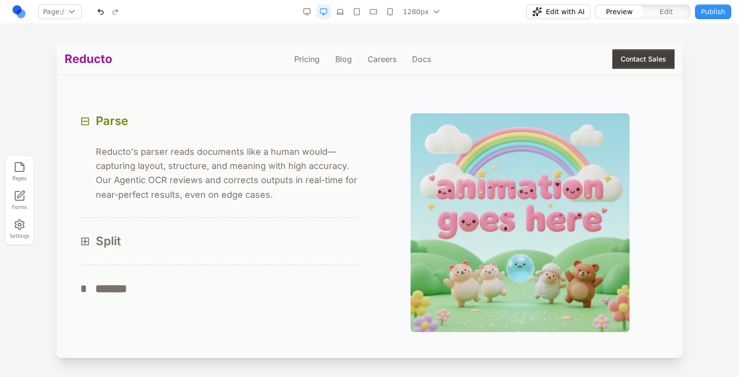
click at [324, 207] on div "⊟ Reducto's parser reads documents like a human would—capturing layout, structu…" at bounding box center [218, 181] width 277 height 73
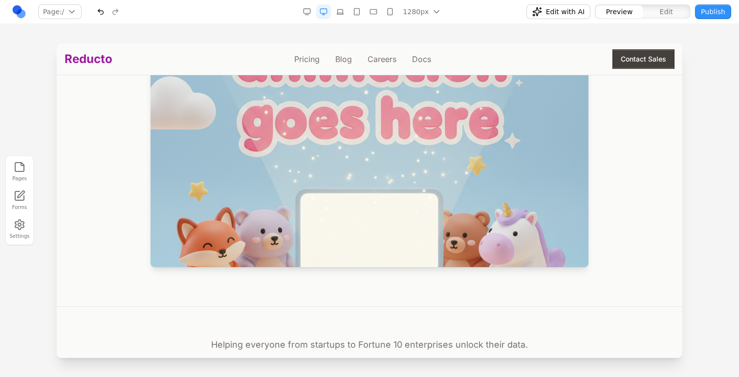
scroll to position [169, 0]
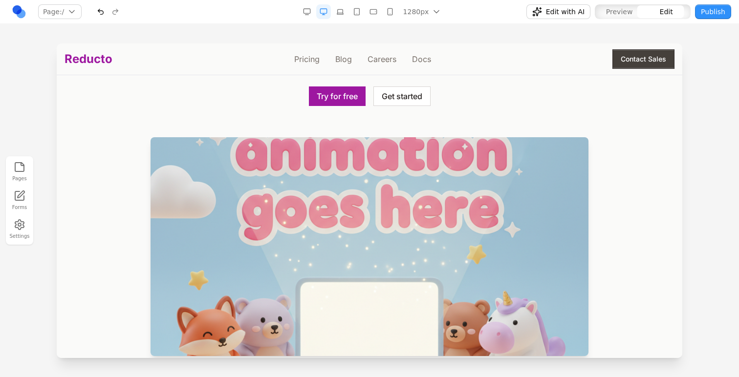
click at [294, 234] on img at bounding box center [369, 246] width 438 height 219
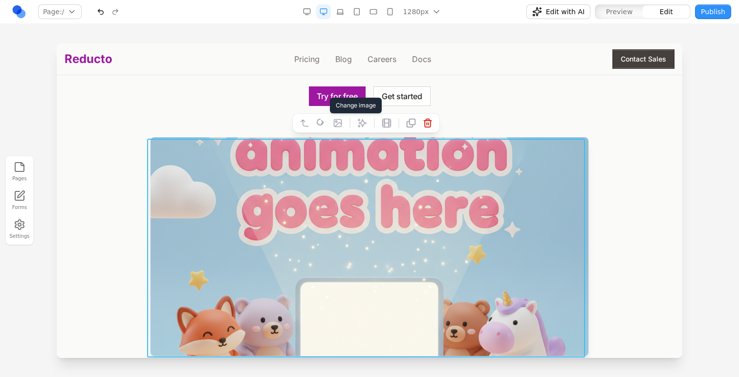
click at [334, 120] on icon at bounding box center [338, 123] width 10 height 10
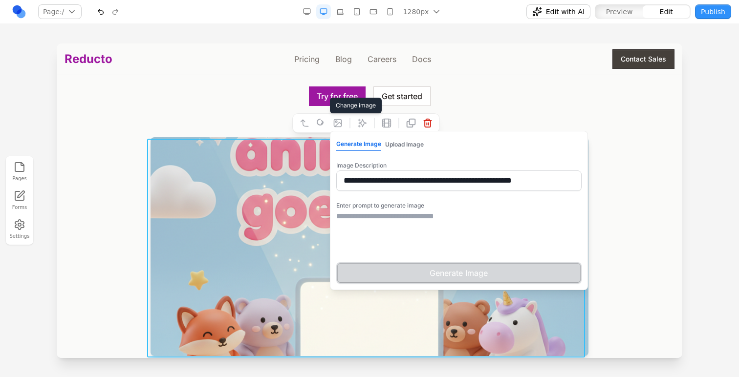
click at [407, 148] on button "Upload Image" at bounding box center [404, 144] width 39 height 13
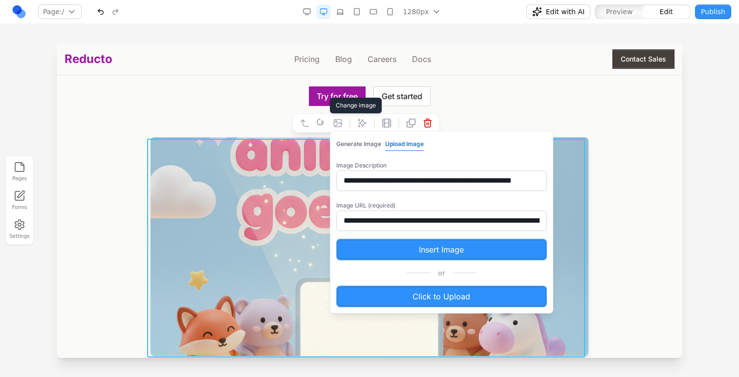
click at [429, 213] on input "**********" at bounding box center [441, 221] width 211 height 21
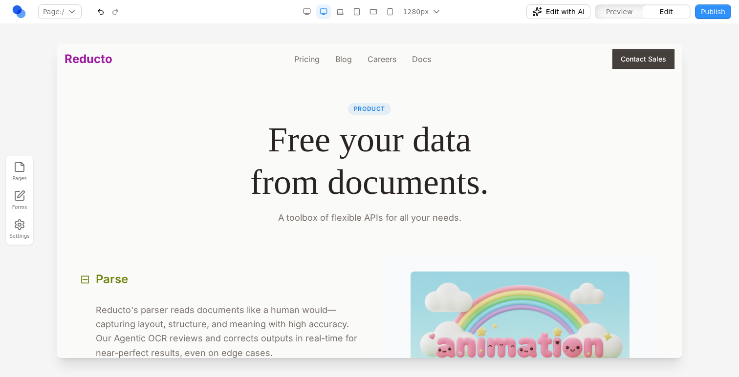
click at [608, 214] on p "A toolbox of flexible APIs for all your needs." at bounding box center [369, 218] width 578 height 14
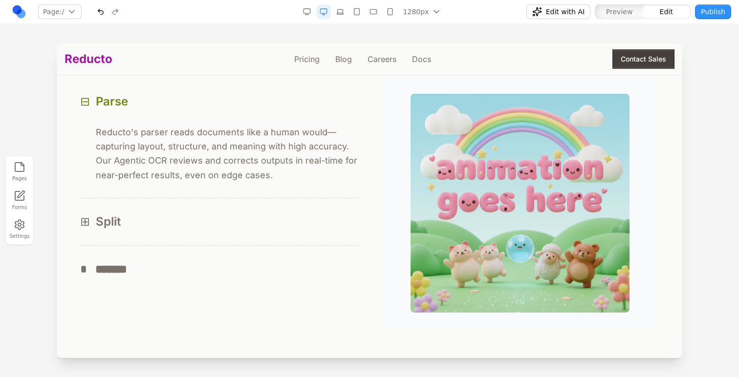
scroll to position [974, 0]
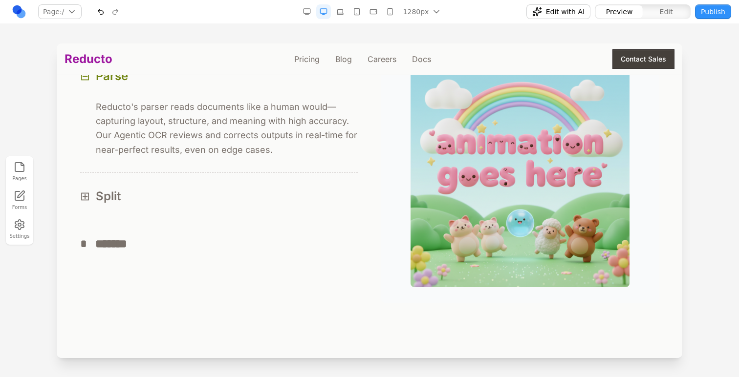
click at [311, 220] on button "⊞ Split" at bounding box center [218, 196] width 277 height 47
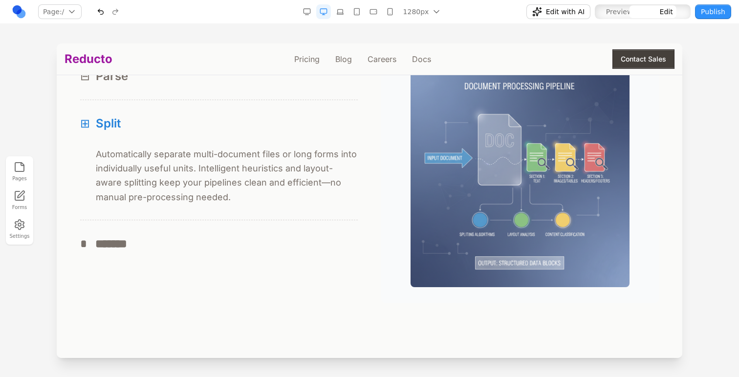
click at [494, 137] on img at bounding box center [519, 177] width 219 height 219
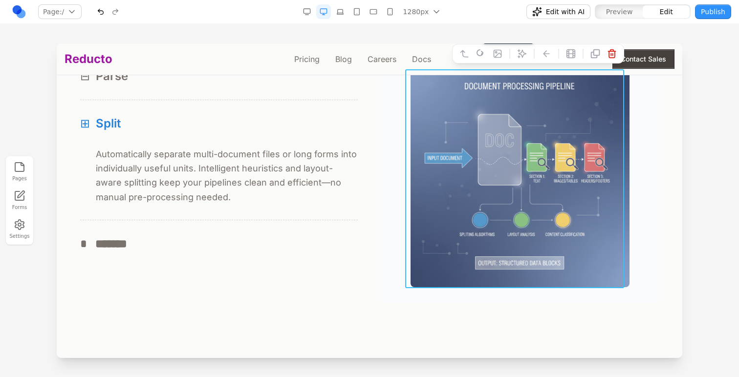
click at [492, 57] on icon at bounding box center [497, 54] width 10 height 10
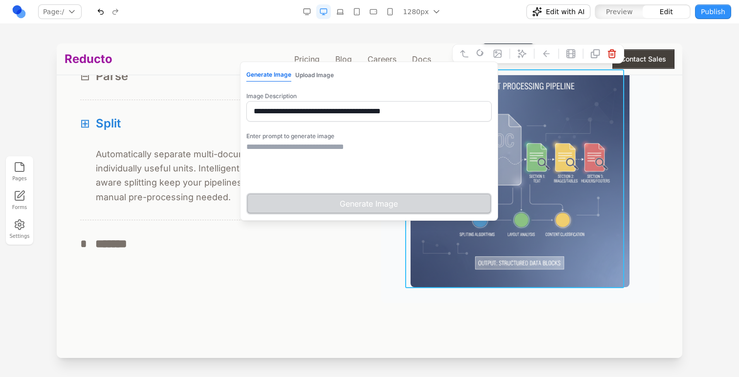
click at [410, 148] on textarea at bounding box center [368, 165] width 245 height 49
click at [310, 85] on div "**********" at bounding box center [369, 141] width 258 height 159
click at [299, 78] on button "Upload Image" at bounding box center [314, 75] width 39 height 13
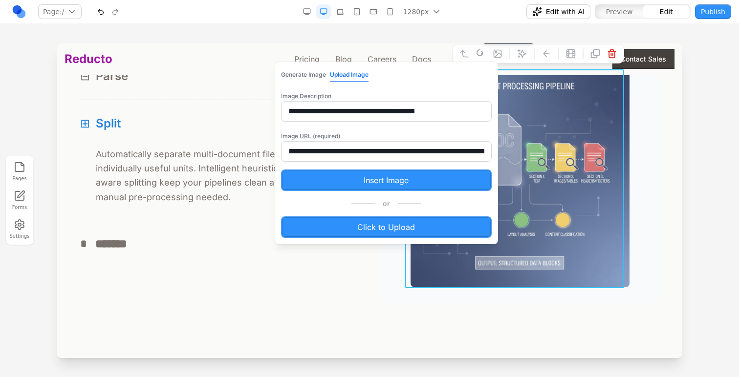
click at [344, 146] on input "**********" at bounding box center [386, 151] width 211 height 21
paste input "text"
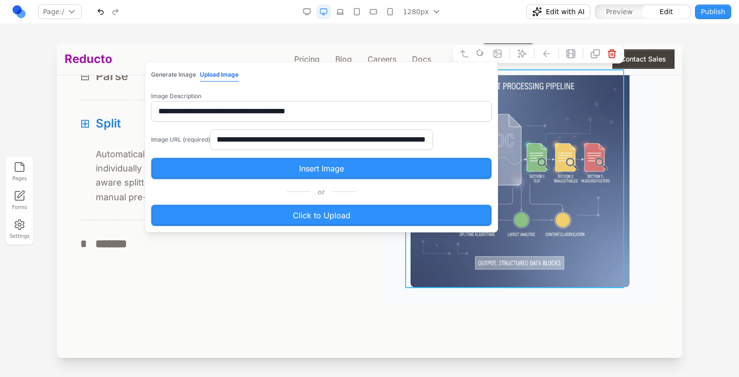
type input "**********"
click at [353, 170] on button "Insert Image" at bounding box center [321, 168] width 340 height 21
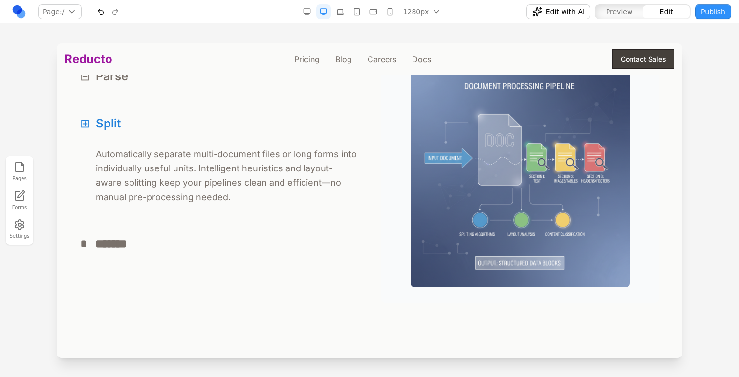
click at [352, 210] on div "⊞ Automatically separate multi-document files or long forms into individually u…" at bounding box center [218, 183] width 277 height 73
click at [286, 93] on button "⊟ Parse" at bounding box center [218, 76] width 277 height 47
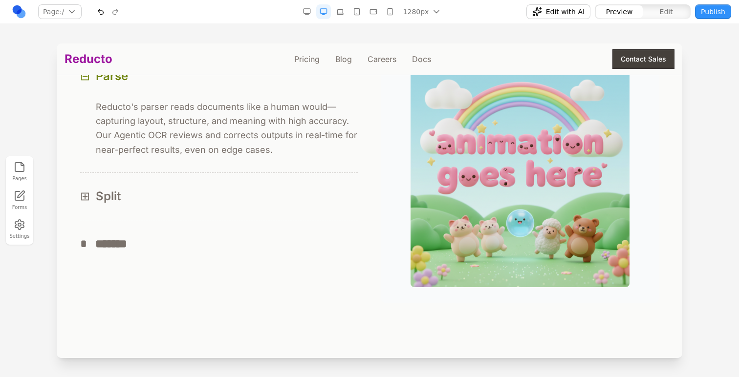
click at [298, 177] on button "⊞ Split" at bounding box center [218, 196] width 277 height 47
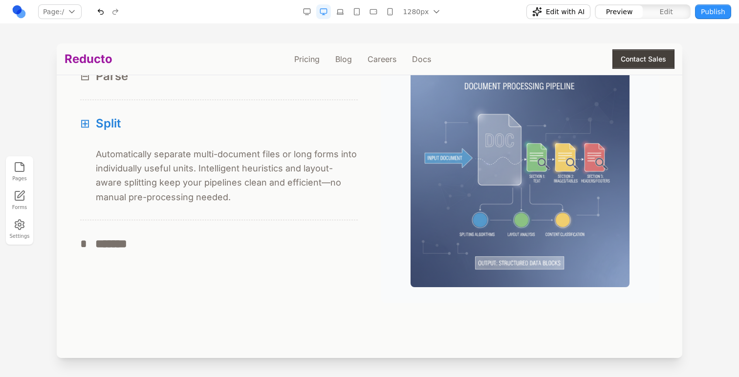
click at [302, 248] on div "* *******" at bounding box center [218, 244] width 277 height 16
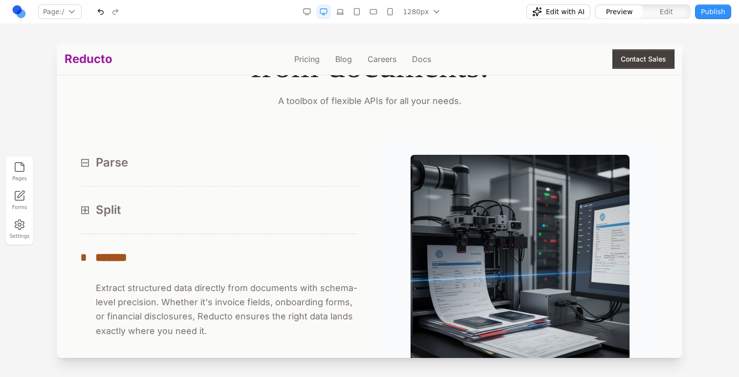
scroll to position [885, 0]
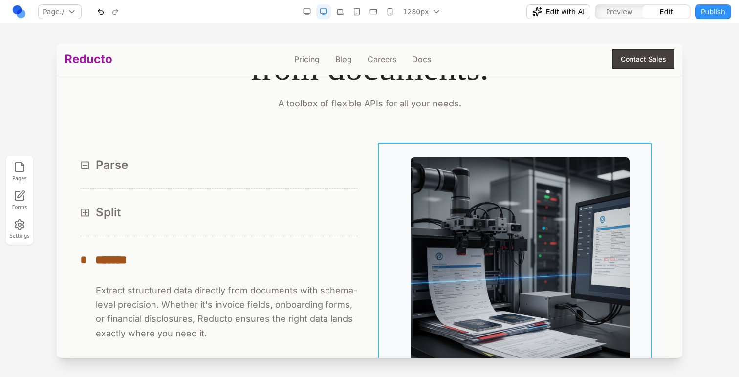
click at [381, 211] on div at bounding box center [519, 267] width 277 height 250
click at [464, 127] on button at bounding box center [457, 127] width 16 height 16
click at [451, 128] on button at bounding box center [445, 127] width 16 height 16
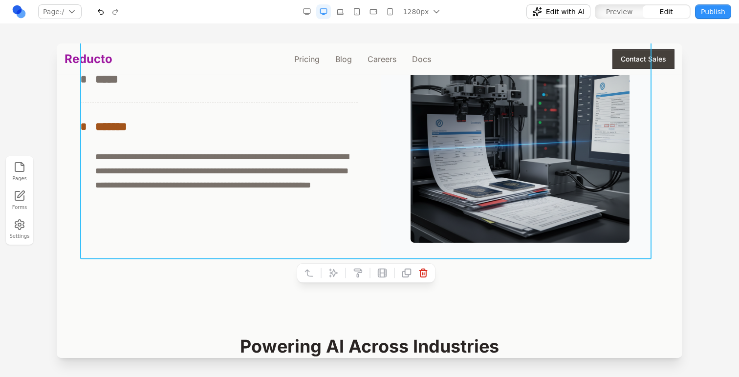
scroll to position [966, 0]
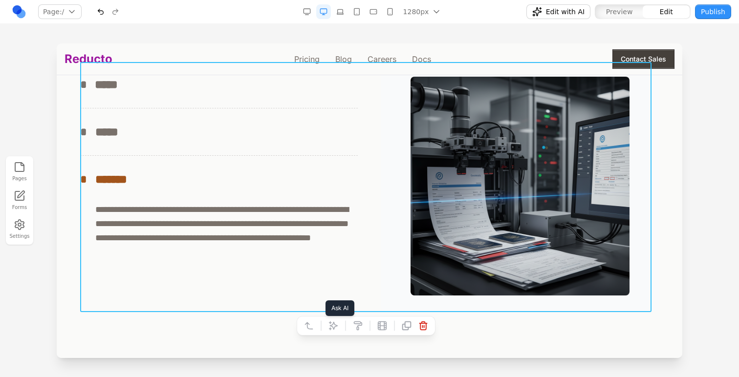
click at [340, 327] on button at bounding box center [333, 326] width 16 height 16
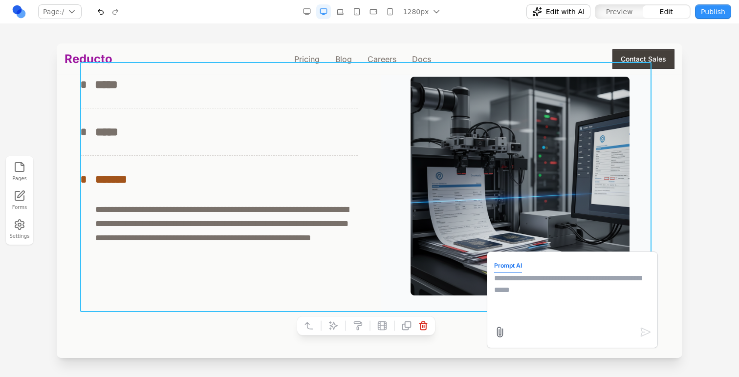
click at [557, 294] on textarea at bounding box center [572, 297] width 156 height 49
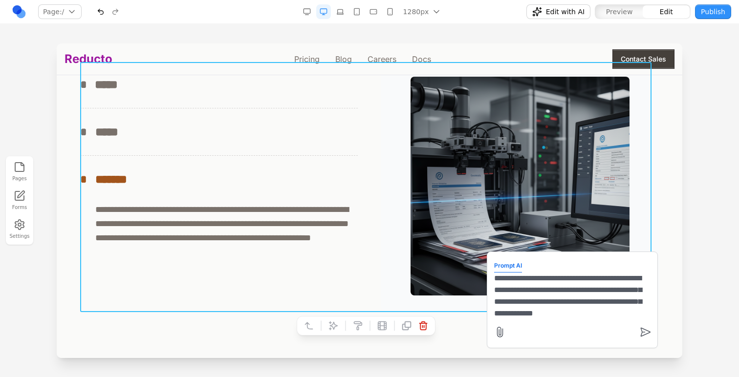
type textarea "**********"
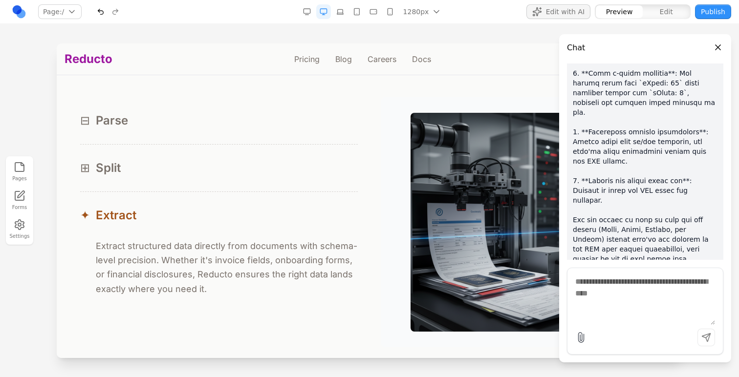
scroll to position [881, 0]
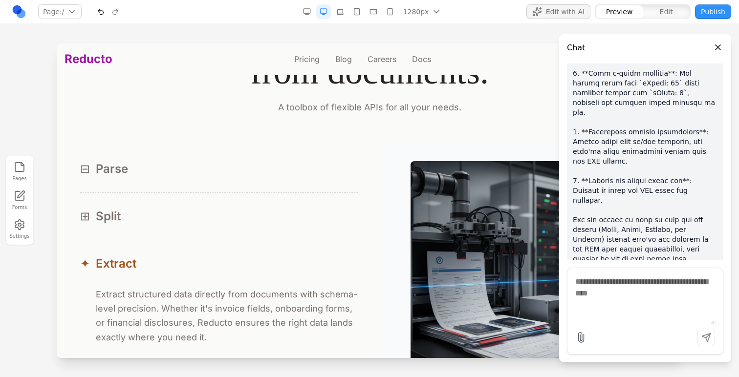
click at [719, 45] on button "Close panel" at bounding box center [717, 47] width 11 height 11
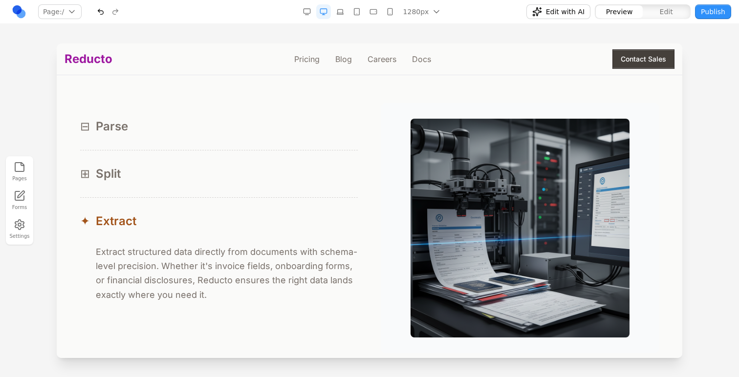
scroll to position [914, 0]
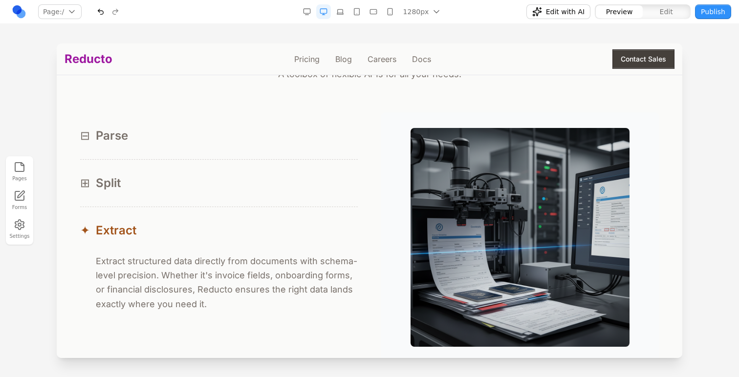
click at [294, 206] on button "⊞ Split" at bounding box center [218, 183] width 277 height 47
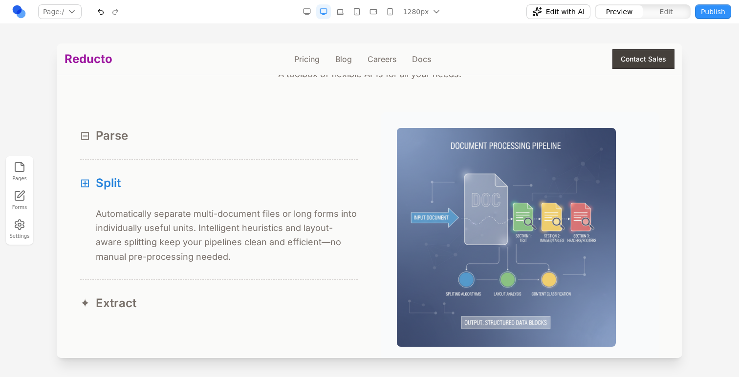
click at [255, 139] on div "⊟ Parse" at bounding box center [218, 136] width 277 height 16
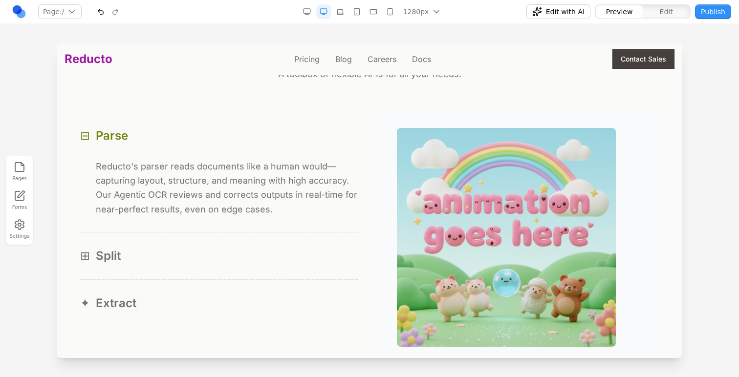
click at [252, 262] on div "⊞ Split" at bounding box center [218, 256] width 277 height 16
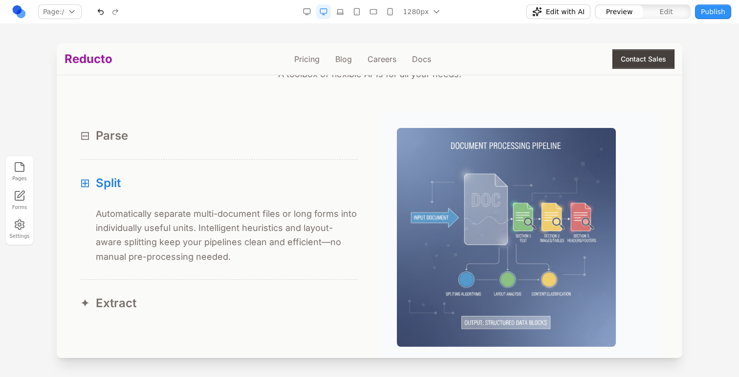
click at [661, 5] on div "Preview Edit" at bounding box center [642, 12] width 97 height 16
click at [660, 11] on span "Edit" at bounding box center [665, 12] width 13 height 10
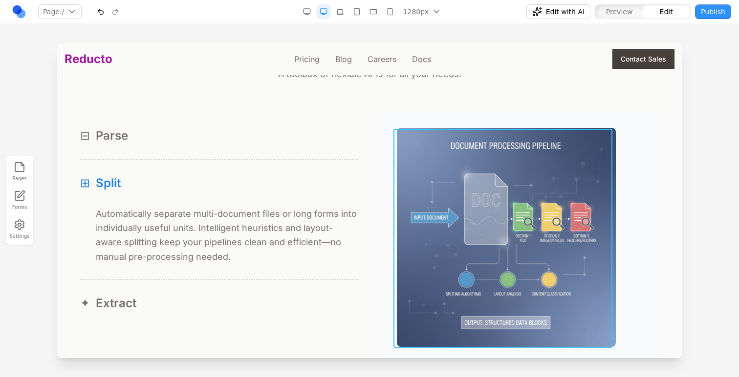
click at [449, 216] on img at bounding box center [506, 237] width 219 height 219
click at [467, 111] on button at bounding box center [469, 114] width 16 height 16
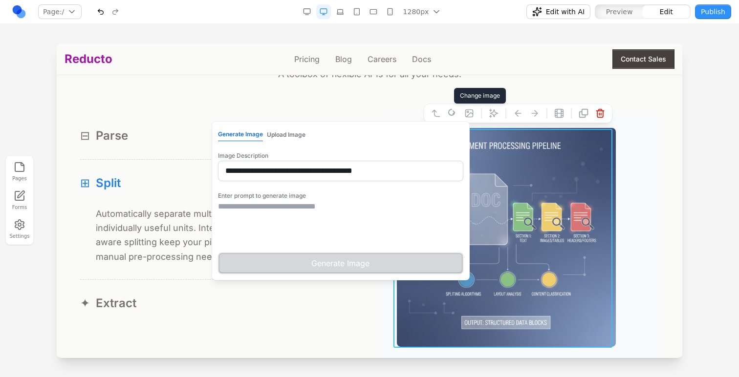
click at [267, 137] on button "Upload Image" at bounding box center [286, 134] width 39 height 13
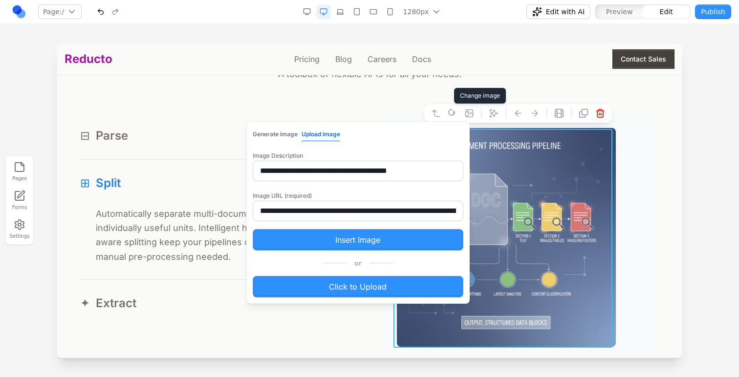
click at [298, 213] on input "**********" at bounding box center [358, 211] width 211 height 21
paste input "text"
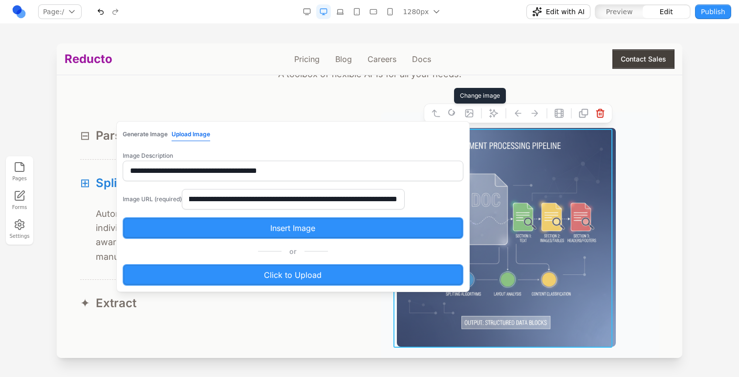
type input "**********"
click at [335, 251] on div "**********" at bounding box center [292, 206] width 353 height 171
click at [334, 239] on button "Insert Image" at bounding box center [293, 227] width 340 height 21
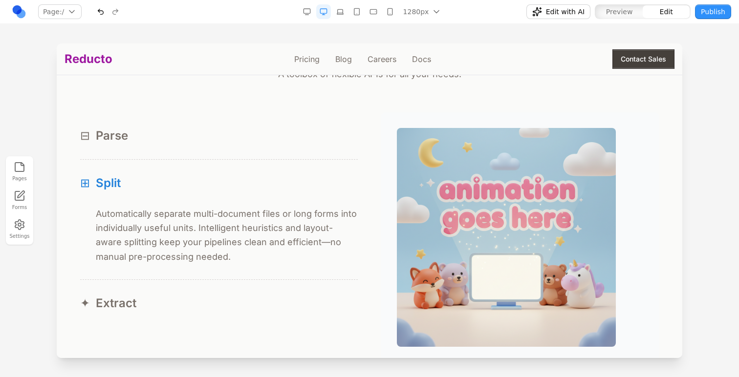
click at [549, 40] on div "Pages Forms Settings" at bounding box center [369, 200] width 739 height 353
click at [606, 15] on button "Preview" at bounding box center [618, 11] width 47 height 13
click at [225, 186] on div "⊞ Split" at bounding box center [218, 183] width 277 height 16
click at [222, 159] on button "⊟ Parse" at bounding box center [218, 135] width 277 height 47
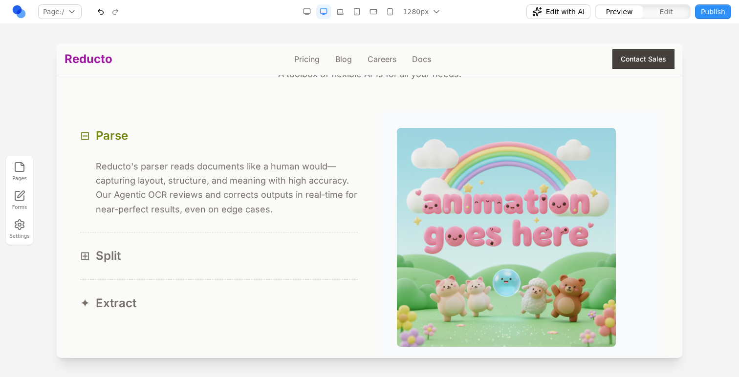
click at [215, 140] on div "⊟ Parse" at bounding box center [218, 136] width 277 height 16
click at [209, 245] on button "⊞ Split" at bounding box center [218, 256] width 277 height 47
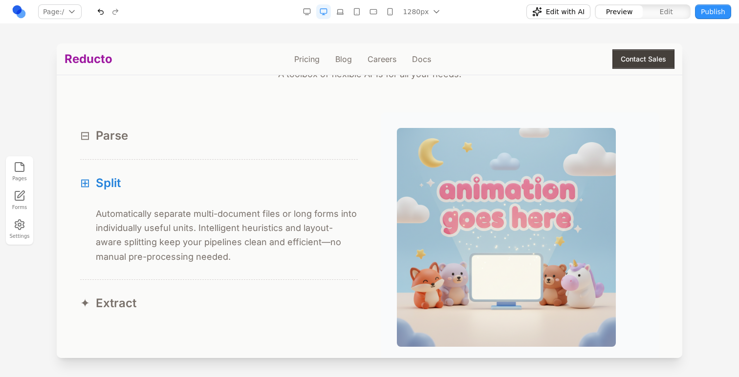
click at [652, 13] on button "Edit" at bounding box center [665, 11] width 47 height 13
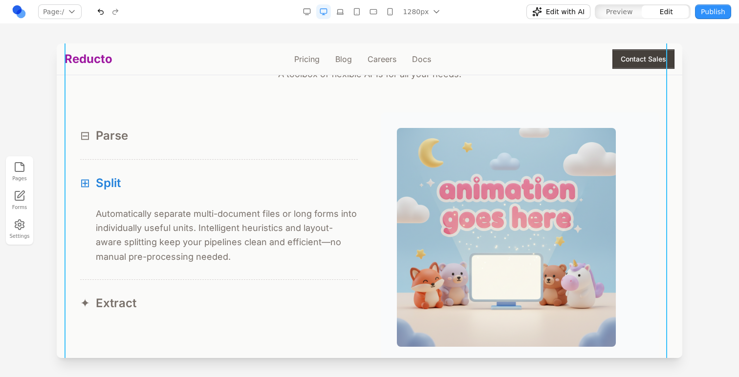
click at [502, 171] on img at bounding box center [506, 237] width 219 height 219
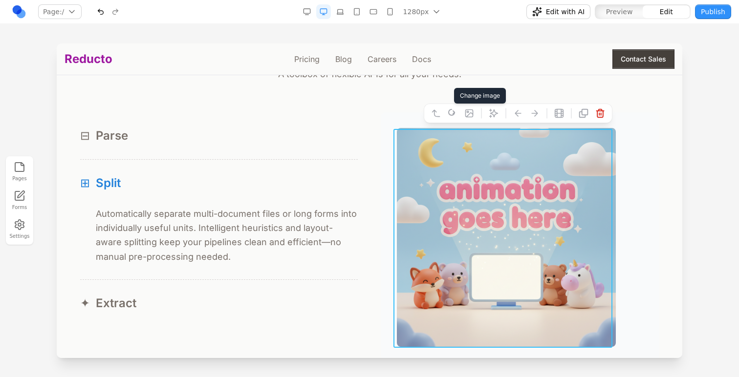
click at [461, 107] on button at bounding box center [469, 114] width 16 height 16
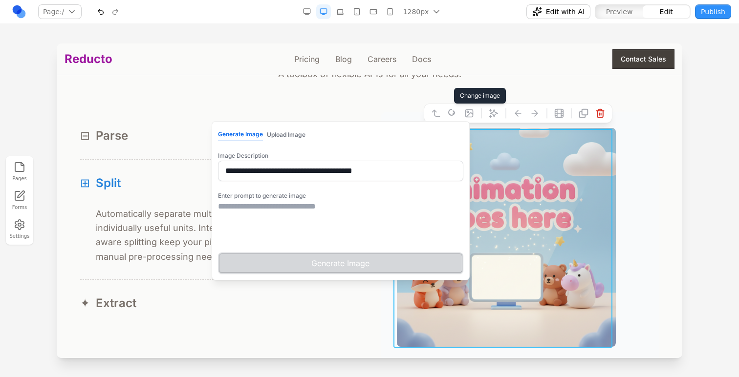
click at [353, 213] on textarea at bounding box center [340, 225] width 245 height 49
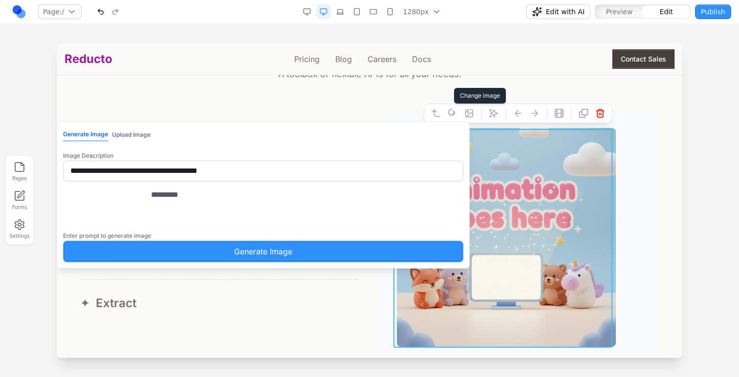
type textarea "*********"
click at [310, 333] on div "⊟ Parse ⊟ Reducto's parser reads documents like a human would—capturing layout,…" at bounding box center [369, 237] width 578 height 250
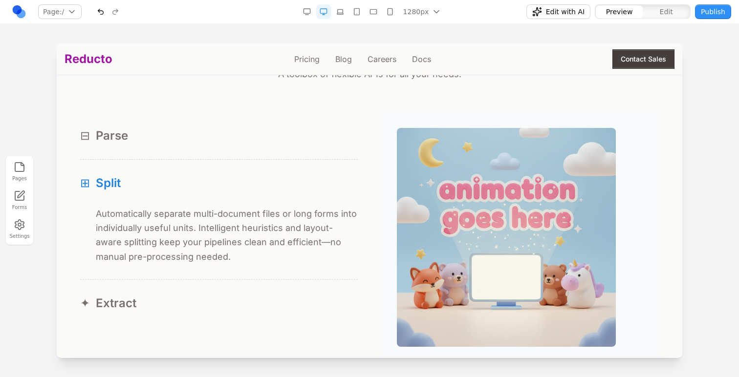
click at [307, 153] on button "⊟ Parse" at bounding box center [218, 135] width 277 height 47
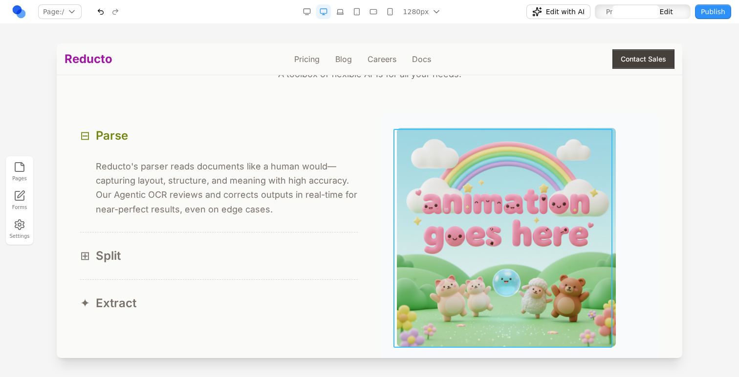
click at [472, 166] on img at bounding box center [506, 237] width 219 height 219
click at [478, 117] on button at bounding box center [486, 114] width 16 height 16
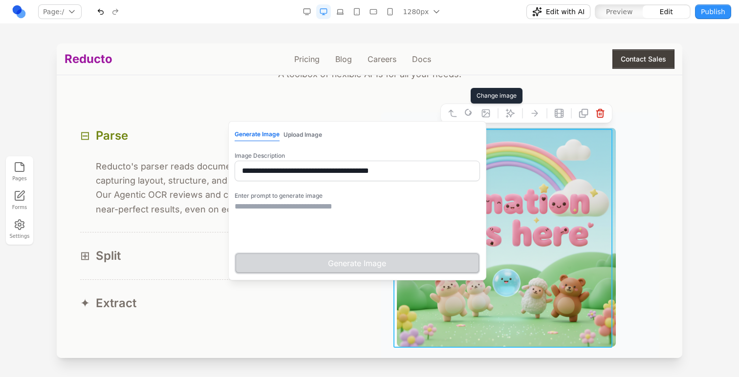
click at [368, 203] on textarea at bounding box center [356, 225] width 245 height 49
click at [290, 133] on button "Upload Image" at bounding box center [302, 134] width 39 height 13
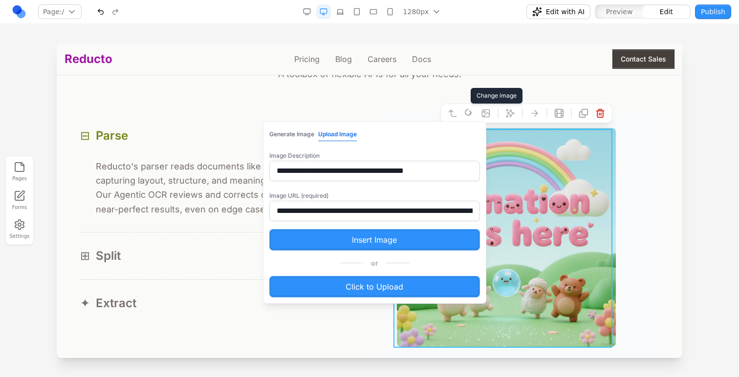
click at [308, 215] on input "**********" at bounding box center [374, 211] width 211 height 21
paste input "text"
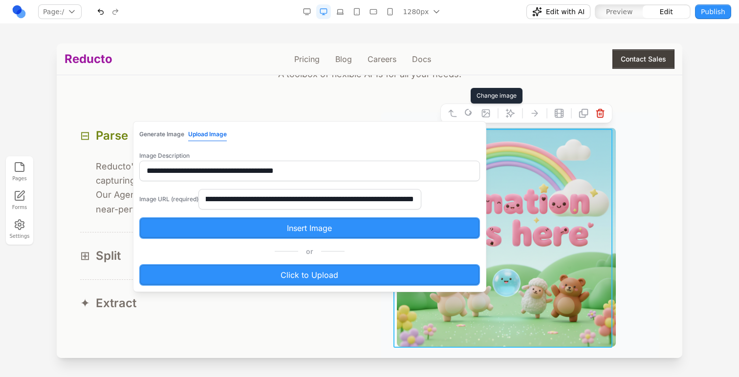
type input "**********"
click at [309, 229] on button "Insert Image" at bounding box center [309, 227] width 340 height 21
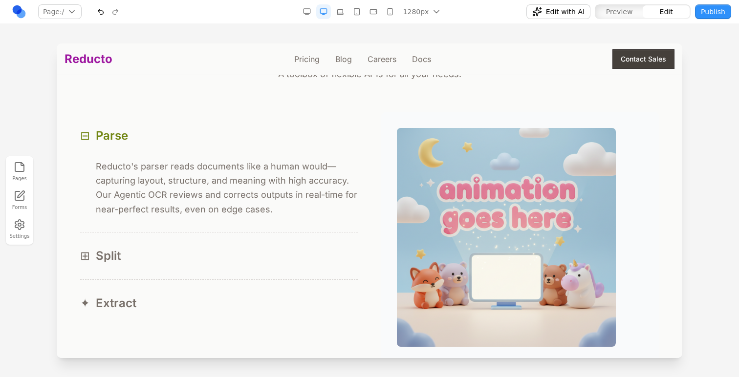
click at [299, 263] on div "⊞ Split" at bounding box center [218, 256] width 277 height 16
click at [294, 239] on button "⊞ Split" at bounding box center [218, 256] width 277 height 47
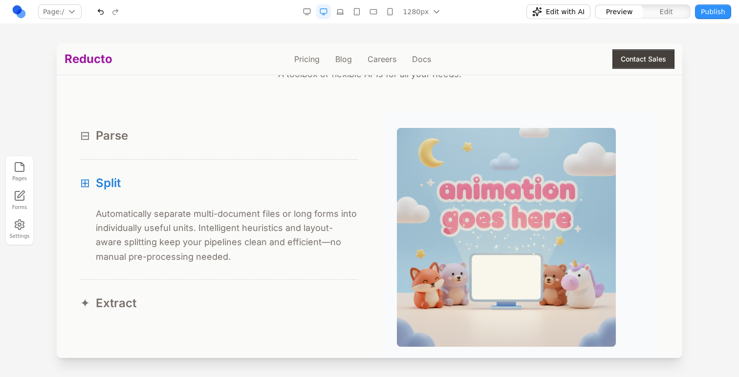
click at [293, 253] on p "Automatically separate multi-document files or long forms into individually use…" at bounding box center [227, 235] width 262 height 57
click at [299, 274] on div "⊞ Automatically separate multi-document files or long forms into individually u…" at bounding box center [218, 243] width 277 height 73
click at [298, 297] on div "✦ Extract" at bounding box center [218, 304] width 277 height 16
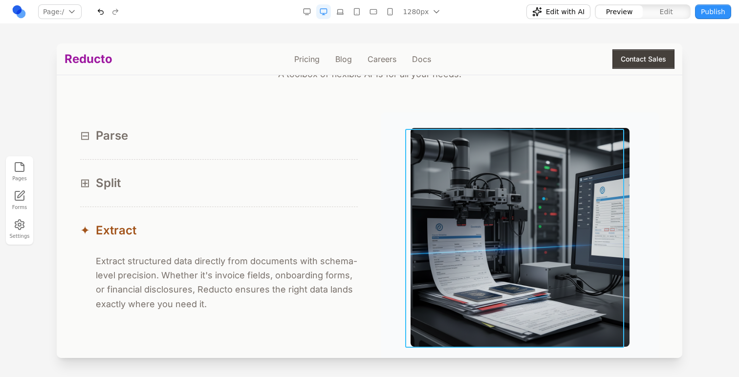
click at [456, 196] on img at bounding box center [519, 237] width 219 height 219
click at [477, 112] on icon at bounding box center [480, 113] width 7 height 7
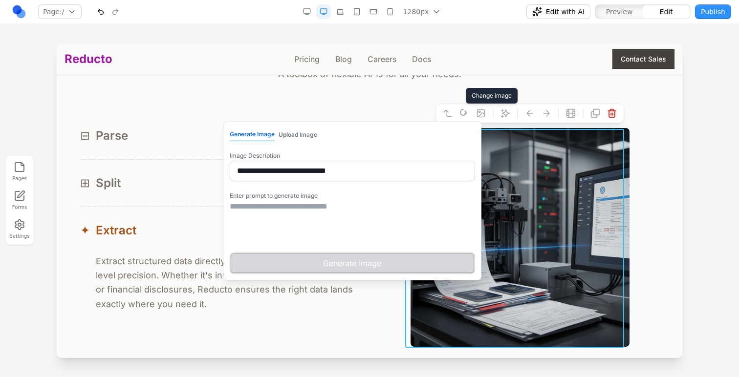
click at [276, 252] on div "Enter prompt to generate image Generate Image" at bounding box center [352, 231] width 245 height 85
click at [276, 223] on textarea at bounding box center [352, 225] width 245 height 49
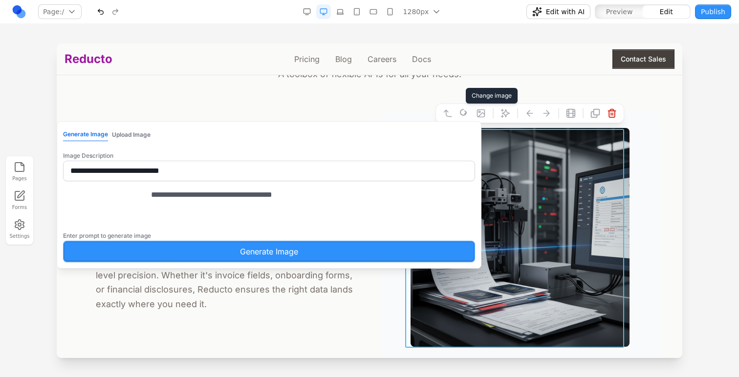
type textarea "**********"
click at [267, 254] on button "Generate Image" at bounding box center [269, 251] width 412 height 21
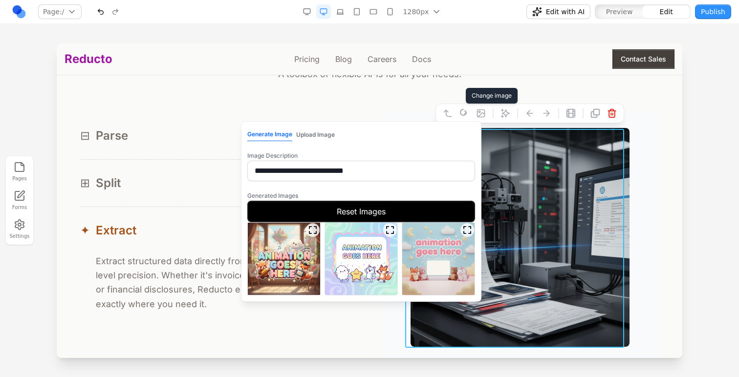
click at [285, 261] on img at bounding box center [284, 259] width 72 height 72
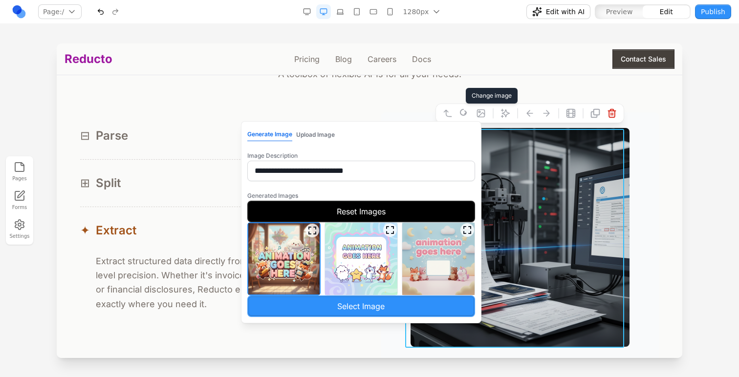
click at [306, 306] on button "Select Image" at bounding box center [361, 306] width 228 height 21
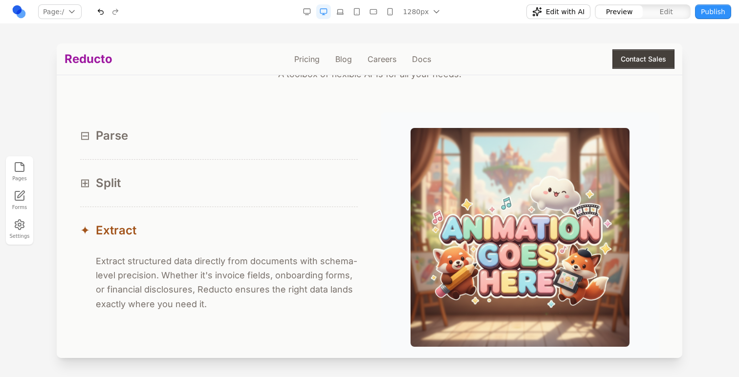
click at [298, 189] on div "⊞ Split" at bounding box center [218, 183] width 277 height 16
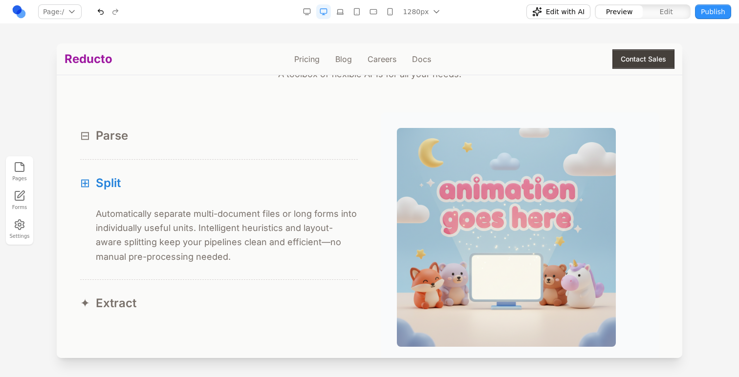
click at [276, 129] on div "⊟ Parse" at bounding box center [218, 136] width 277 height 16
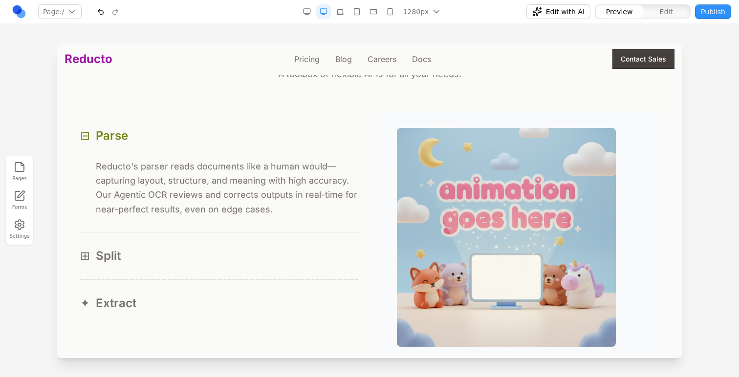
click at [285, 232] on div "⊟ Reducto's parser reads documents like a human would—capturing layout, structu…" at bounding box center [218, 195] width 277 height 73
click at [284, 249] on div "⊞ Split" at bounding box center [218, 256] width 277 height 16
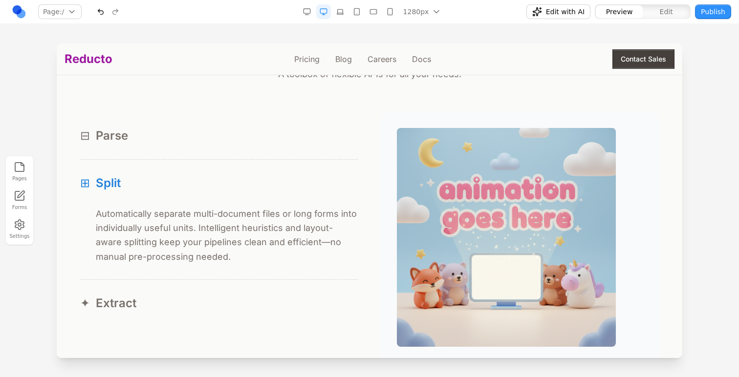
click at [274, 298] on div "✦ Extract" at bounding box center [218, 304] width 277 height 16
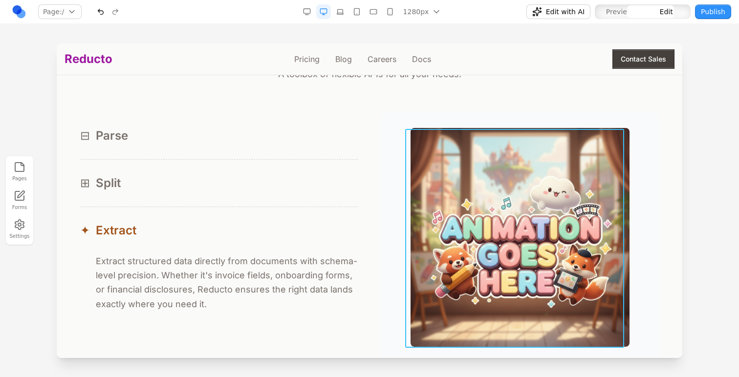
click at [471, 227] on img at bounding box center [519, 237] width 219 height 219
click at [476, 116] on icon at bounding box center [481, 113] width 10 height 10
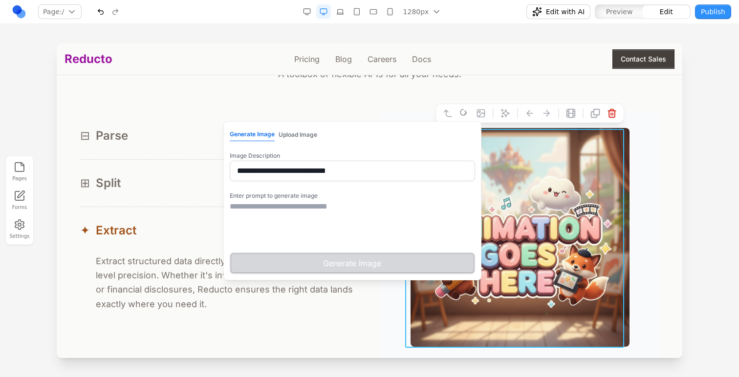
click at [303, 125] on div "**********" at bounding box center [352, 200] width 258 height 159
click at [302, 128] on div "**********" at bounding box center [352, 200] width 258 height 159
click at [300, 135] on button "Upload Image" at bounding box center [297, 134] width 39 height 13
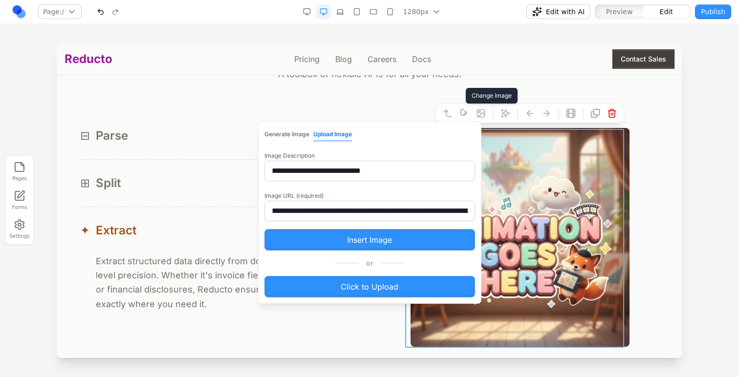
click at [302, 213] on input "**********" at bounding box center [369, 211] width 211 height 21
paste input "text"
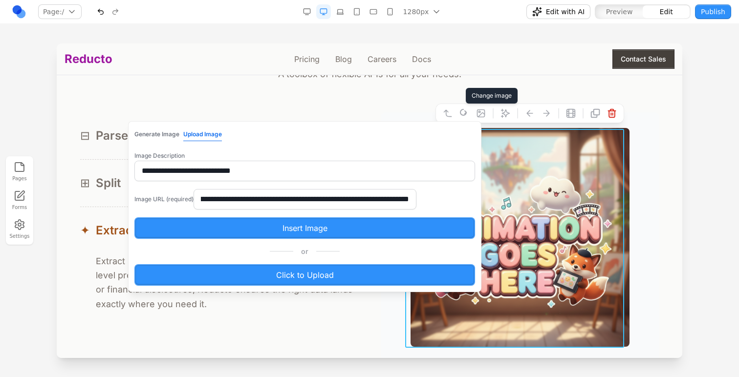
type input "**********"
click at [303, 230] on button "Insert Image" at bounding box center [304, 227] width 340 height 21
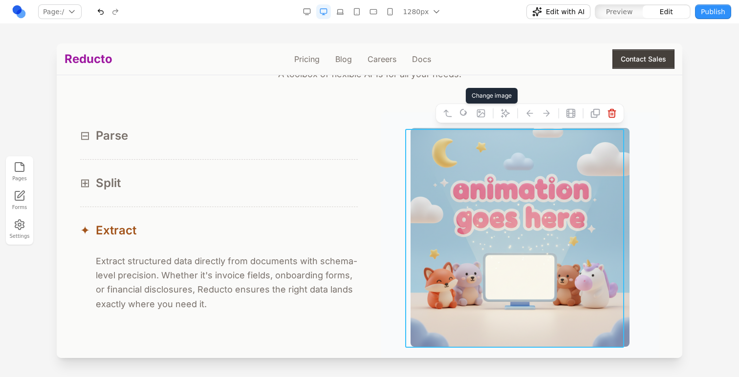
click at [419, 234] on img at bounding box center [519, 237] width 219 height 219
click at [596, 226] on img at bounding box center [519, 237] width 219 height 219
click at [647, 226] on div at bounding box center [519, 237] width 277 height 250
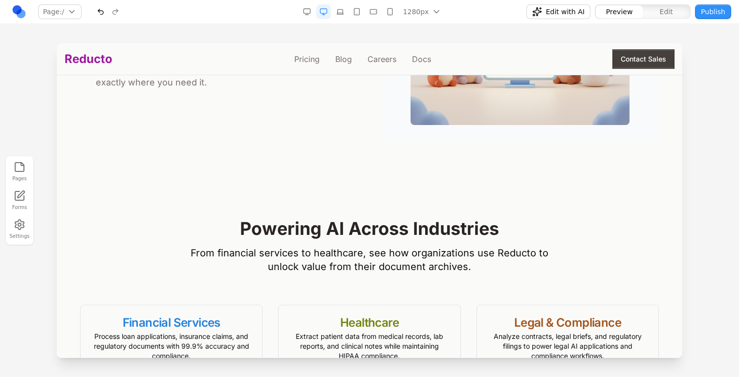
scroll to position [1136, 0]
click at [199, 124] on div "⊟ Parse ⊟ Reducto's parser reads documents like a human would—capturing layout,…" at bounding box center [369, 16] width 578 height 250
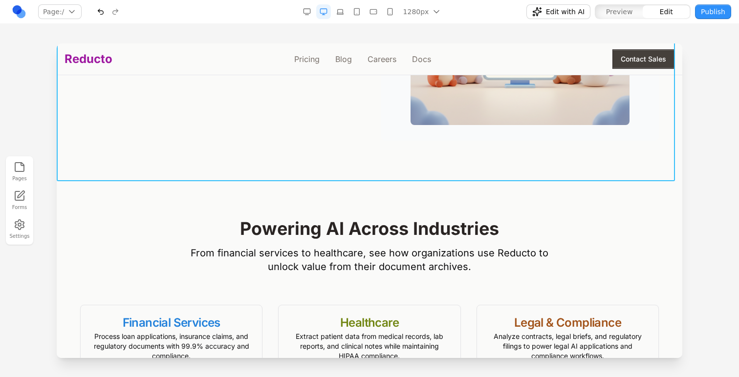
click at [311, 190] on button at bounding box center [313, 195] width 16 height 16
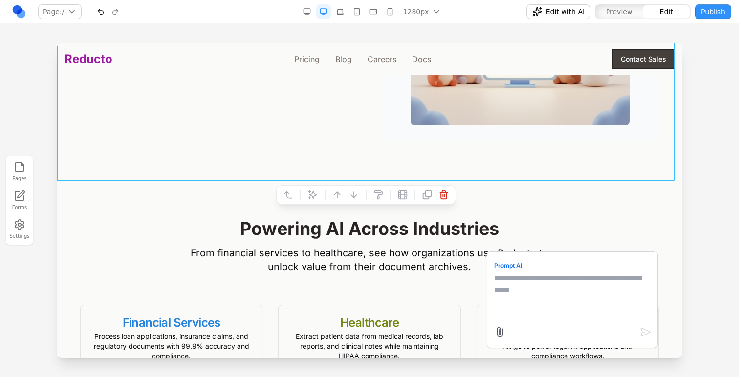
click at [584, 324] on div at bounding box center [572, 332] width 157 height 16
click at [545, 312] on textarea at bounding box center [572, 297] width 156 height 49
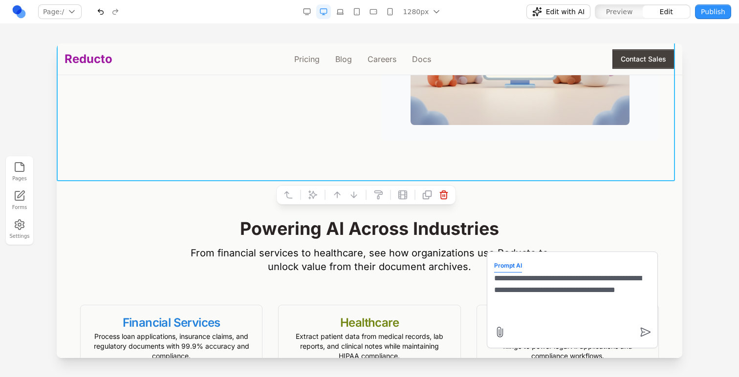
type textarea "**********"
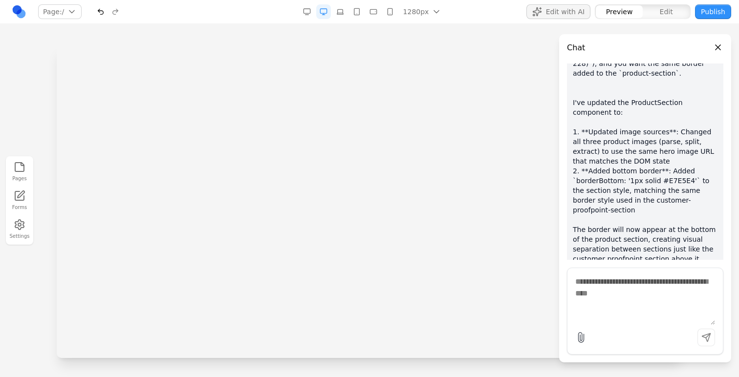
scroll to position [0, 0]
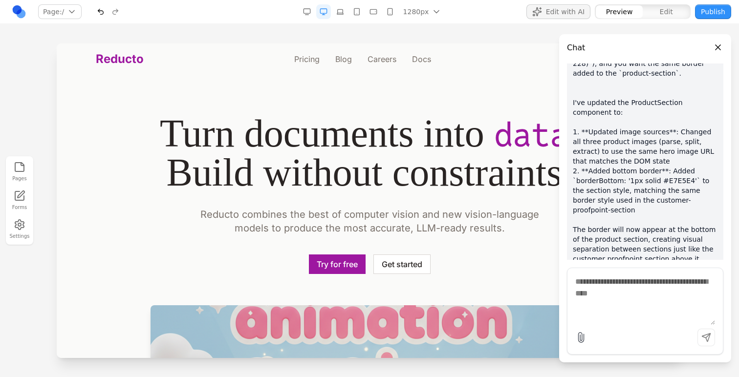
click at [450, 254] on div "Turn documents into data . Build without constraints . Reducto combines the bes…" at bounding box center [369, 319] width 610 height 410
click at [15, 85] on div at bounding box center [369, 209] width 739 height 333
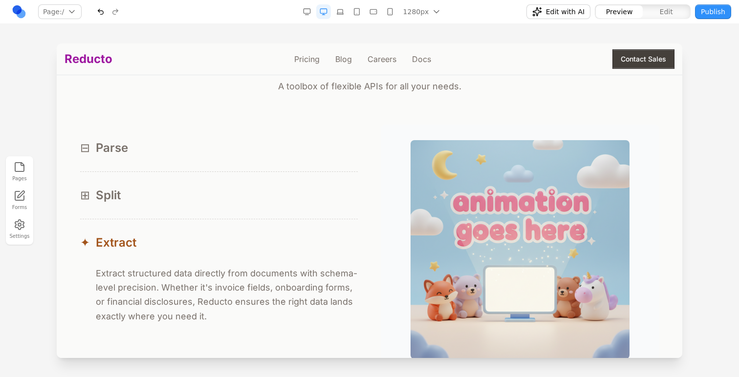
scroll to position [905, 0]
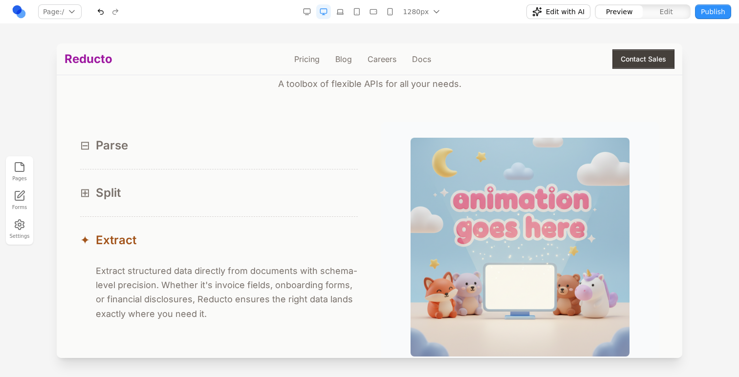
click at [166, 191] on div "⊞ Split" at bounding box center [218, 193] width 277 height 16
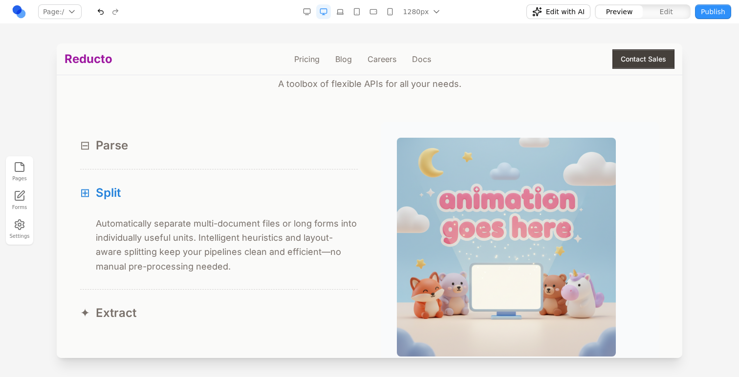
click at [168, 160] on button "⊟ Parse" at bounding box center [218, 145] width 277 height 47
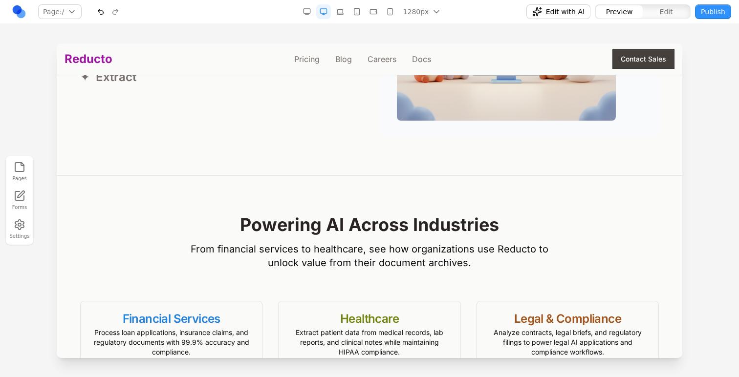
scroll to position [1011, 0]
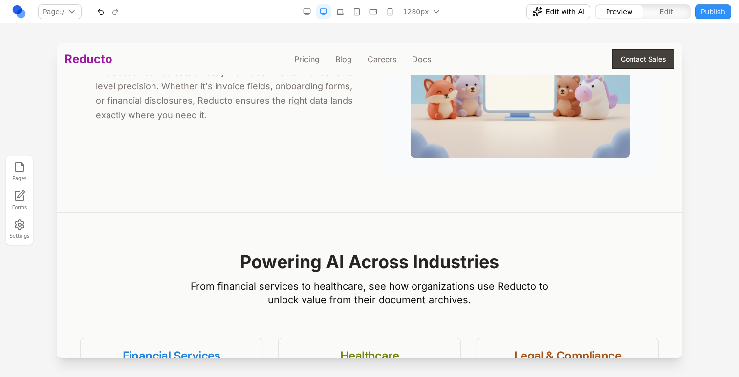
scroll to position [947, 0]
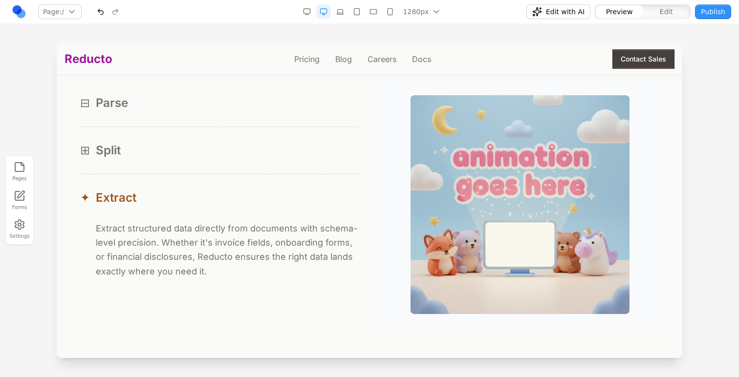
click at [245, 136] on button "⊞ Split" at bounding box center [218, 150] width 277 height 47
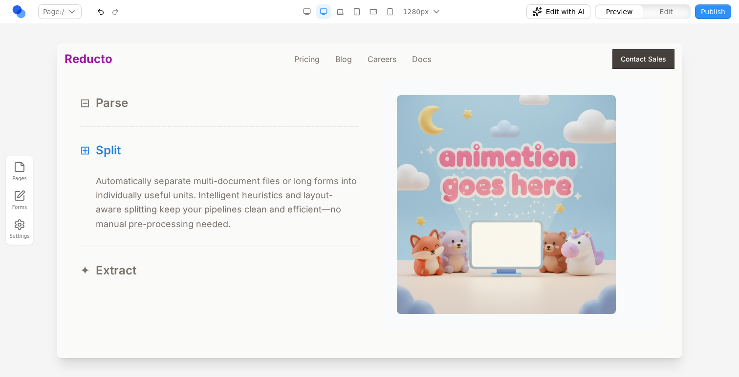
click at [245, 120] on button "⊟ Parse" at bounding box center [218, 103] width 277 height 47
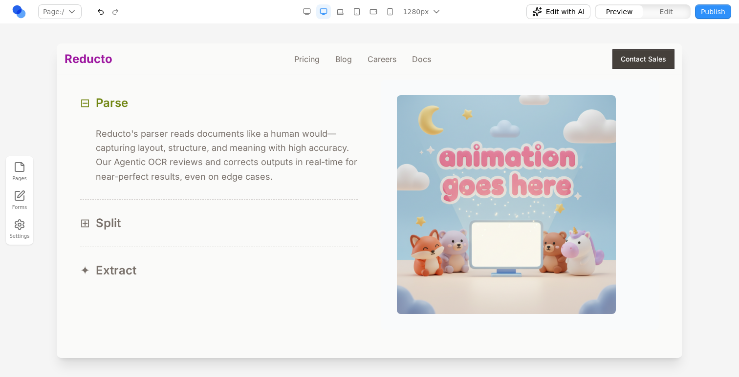
scroll to position [916, 0]
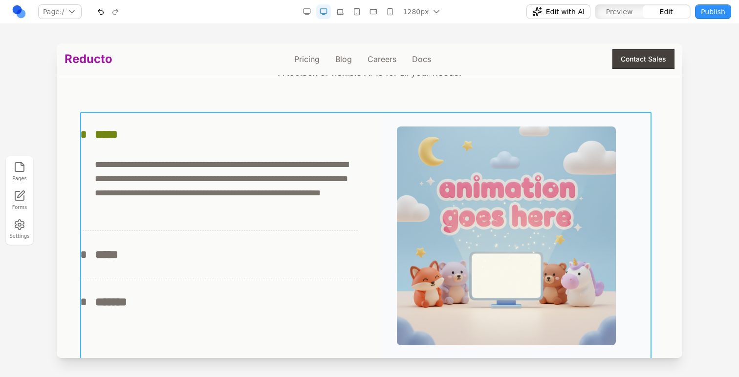
click at [359, 148] on div "**********" at bounding box center [369, 236] width 578 height 250
click at [334, 99] on icon at bounding box center [333, 96] width 10 height 10
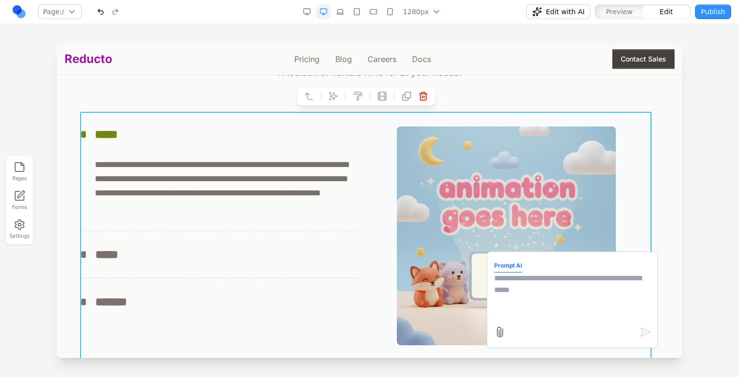
click at [513, 287] on textarea at bounding box center [572, 297] width 156 height 49
type textarea "**********"
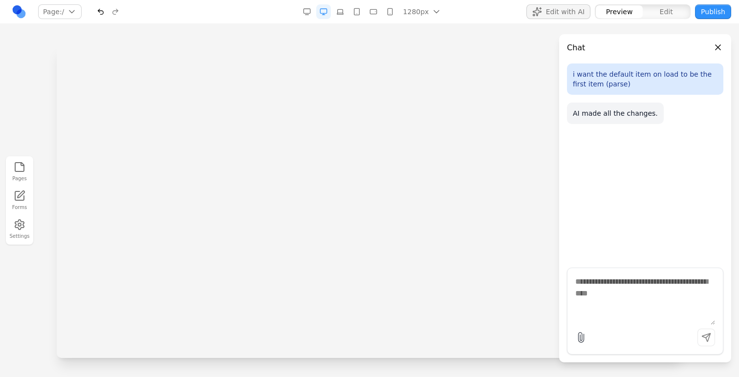
scroll to position [0, 0]
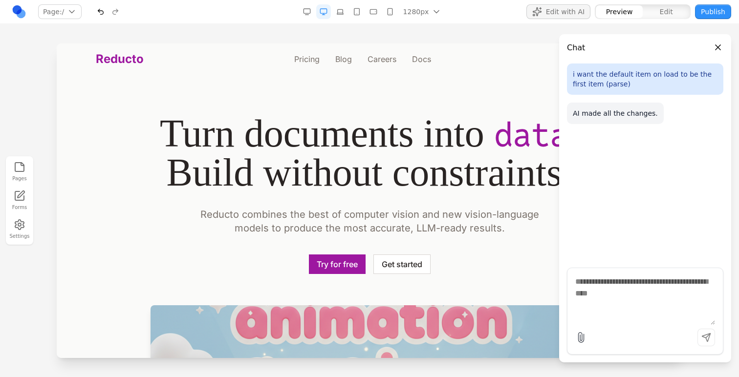
click at [226, 14] on div "Page: / / /pricing /blog /careers /docs Manage pages" at bounding box center [129, 12] width 234 height 16
click at [224, 24] on div "Pages Forms Settings" at bounding box center [369, 200] width 739 height 353
click at [222, 49] on div "Reducto Pricing Blog Careers Docs Contact Sales" at bounding box center [369, 58] width 547 height 31
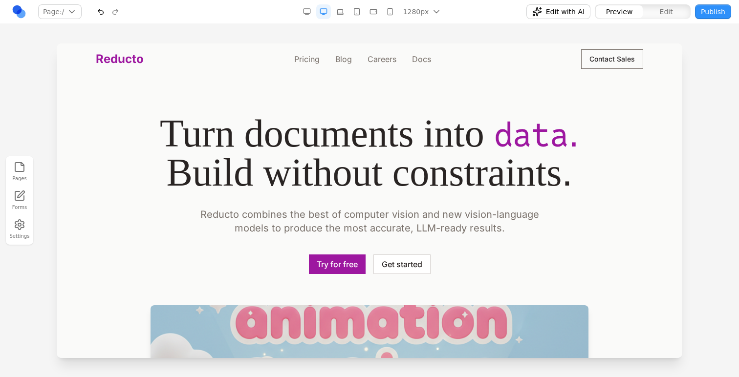
click at [228, 81] on section "Turn documents into data . Build without constraints . Reducto combines the bes…" at bounding box center [369, 319] width 625 height 489
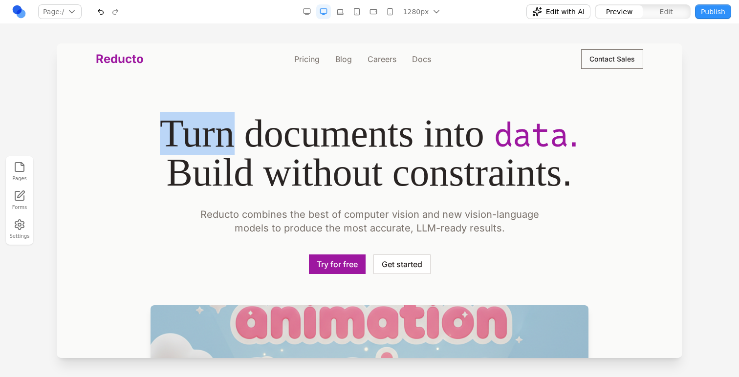
click at [228, 81] on section "Turn documents into data . Build without constraints . Reducto combines the bes…" at bounding box center [369, 319] width 625 height 489
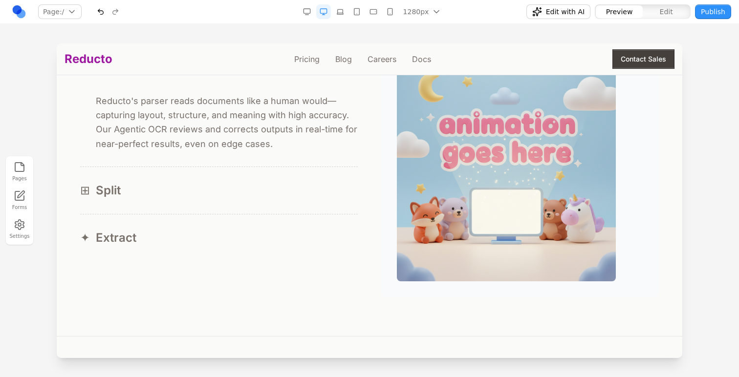
scroll to position [978, 0]
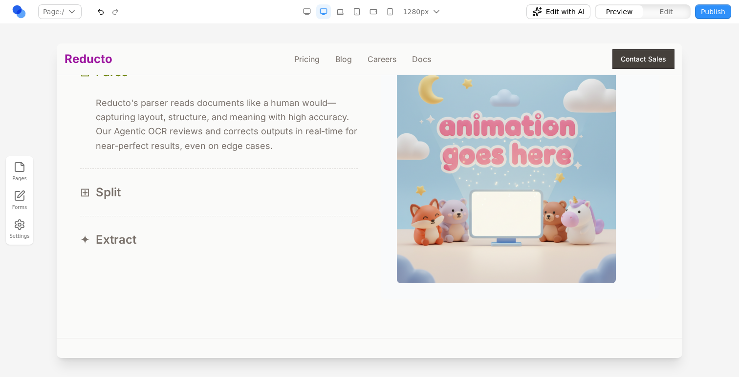
click at [222, 207] on button "⊞ Split" at bounding box center [218, 192] width 277 height 47
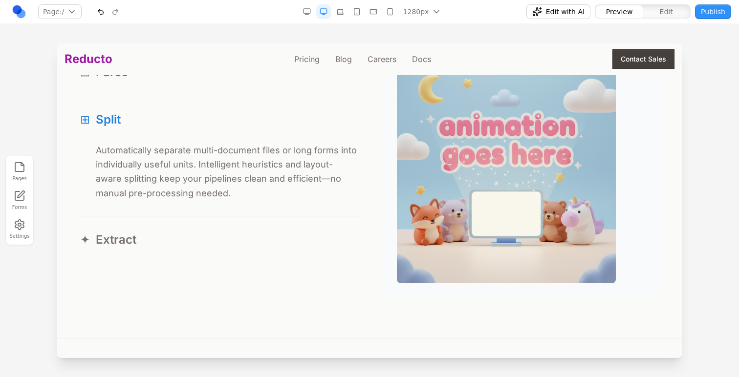
click at [220, 259] on button "✦ Extract" at bounding box center [218, 239] width 277 height 47
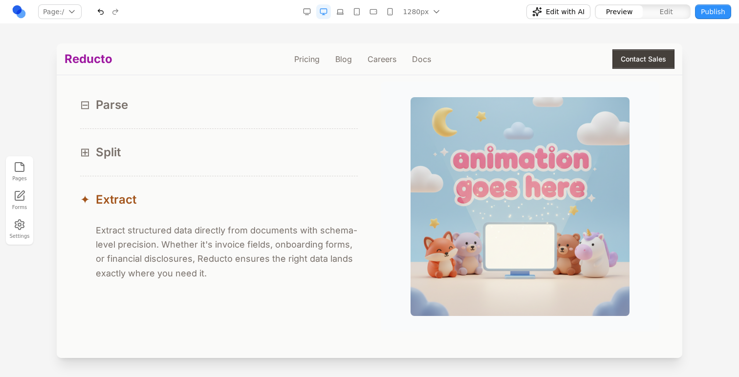
scroll to position [939, 0]
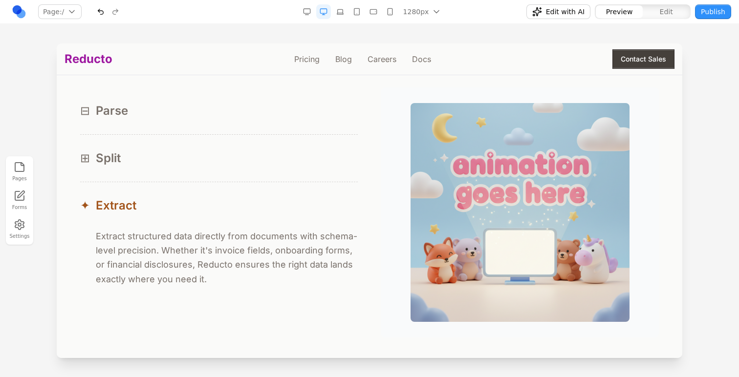
click at [229, 149] on button "⊞ Split" at bounding box center [218, 158] width 277 height 47
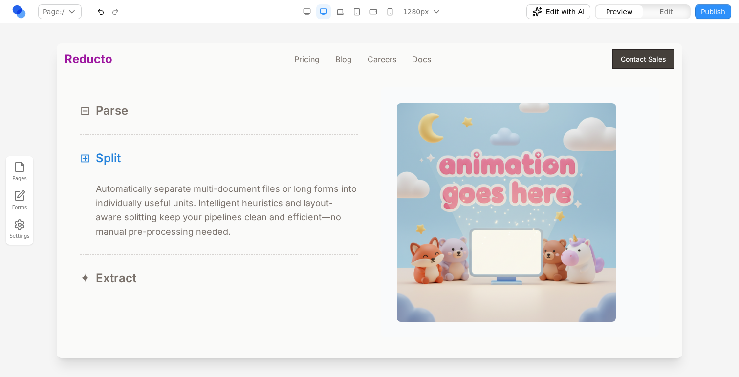
click at [232, 119] on div "⊟ Parse" at bounding box center [218, 111] width 277 height 16
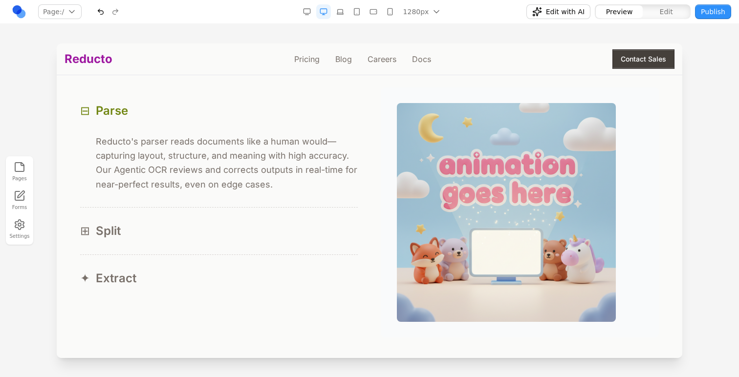
click at [231, 202] on div "⊟ Reducto's parser reads documents like a human would—capturing layout, structu…" at bounding box center [218, 170] width 277 height 73
click at [237, 219] on button "⊞ Split" at bounding box center [218, 231] width 277 height 47
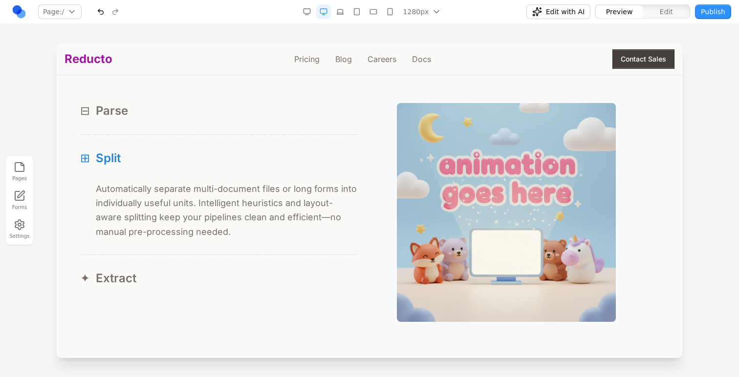
click at [245, 128] on button "⊟ Parse" at bounding box center [218, 110] width 277 height 47
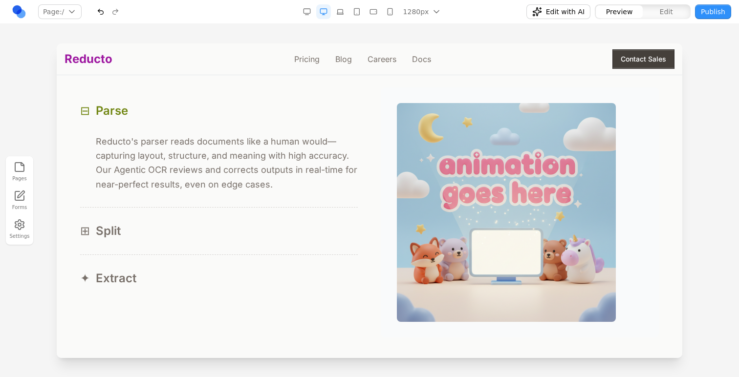
click at [249, 205] on div "⊟ Reducto's parser reads documents like a human would—capturing layout, structu…" at bounding box center [218, 170] width 277 height 73
click at [251, 216] on button "⊞ Split" at bounding box center [218, 231] width 277 height 47
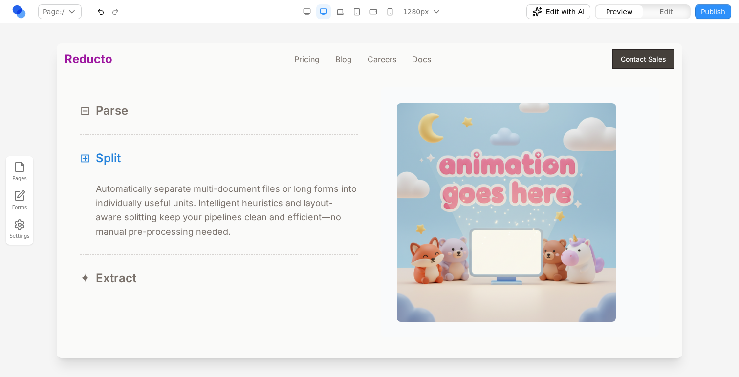
click at [257, 117] on div "⊟ Parse" at bounding box center [218, 111] width 277 height 16
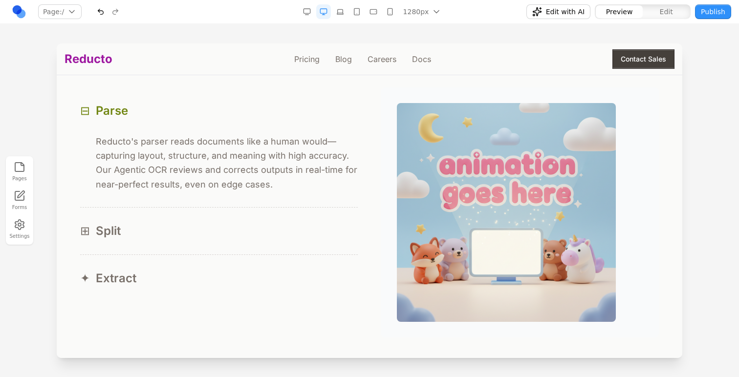
click at [257, 205] on div "⊟ Reducto's parser reads documents like a human would—capturing layout, structu…" at bounding box center [218, 170] width 277 height 73
click at [258, 216] on button "⊞ Split" at bounding box center [218, 231] width 277 height 47
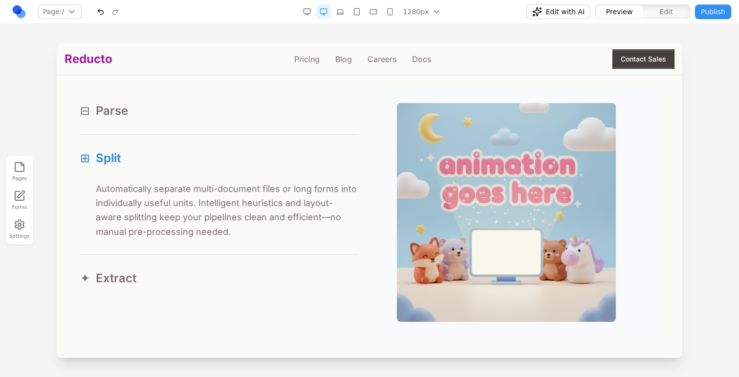
click at [259, 277] on div "✦ Extract" at bounding box center [218, 279] width 277 height 16
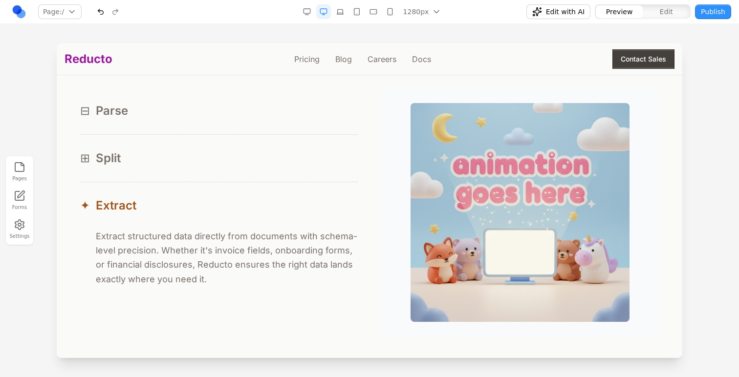
click at [279, 128] on button "⊟ Parse" at bounding box center [218, 110] width 277 height 47
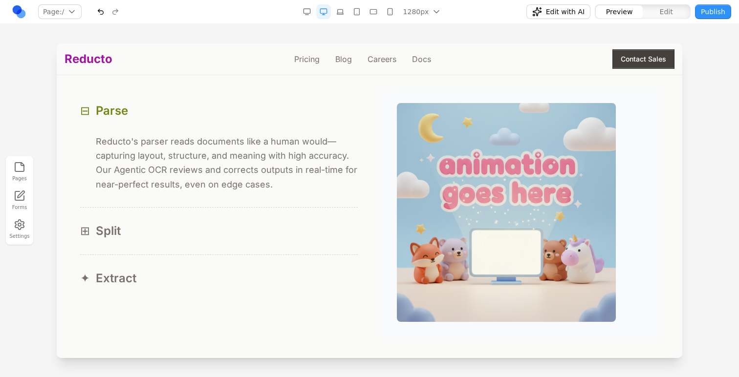
click at [275, 260] on button "✦ Extract" at bounding box center [218, 278] width 277 height 47
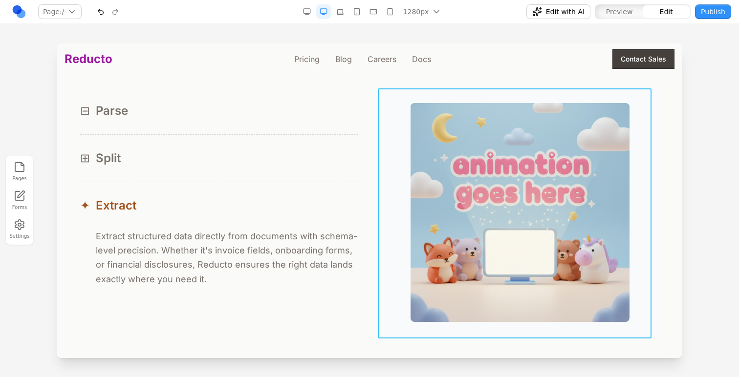
click at [390, 149] on div at bounding box center [519, 212] width 277 height 250
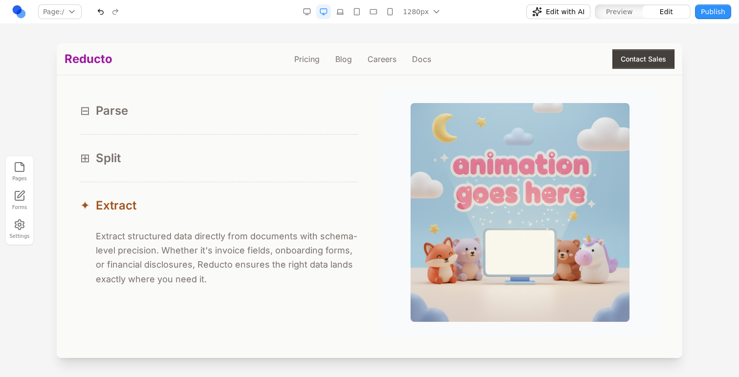
click at [361, 111] on div "⊟ Parse ⊟ Reducto's parser reads documents like a human would—capturing layout,…" at bounding box center [369, 212] width 578 height 250
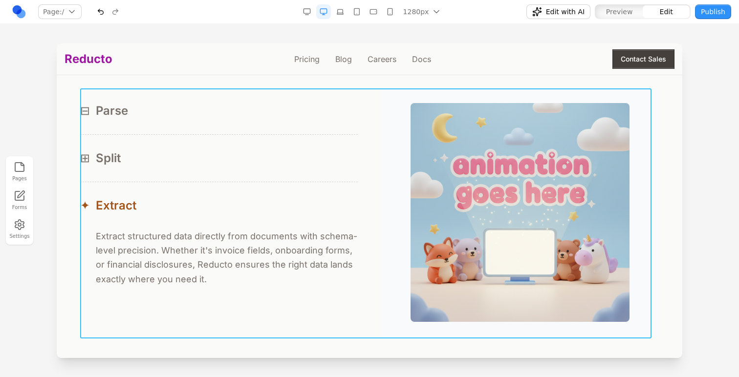
click at [364, 112] on div "⊟ Parse ⊟ Reducto's parser reads documents like a human would—capturing layout,…" at bounding box center [369, 212] width 578 height 250
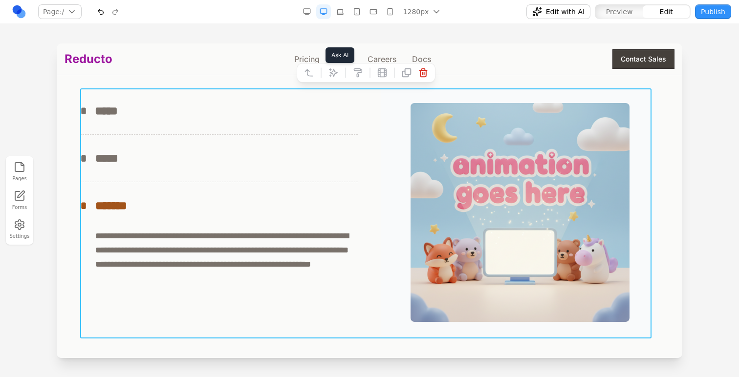
click at [339, 73] on button at bounding box center [333, 73] width 16 height 16
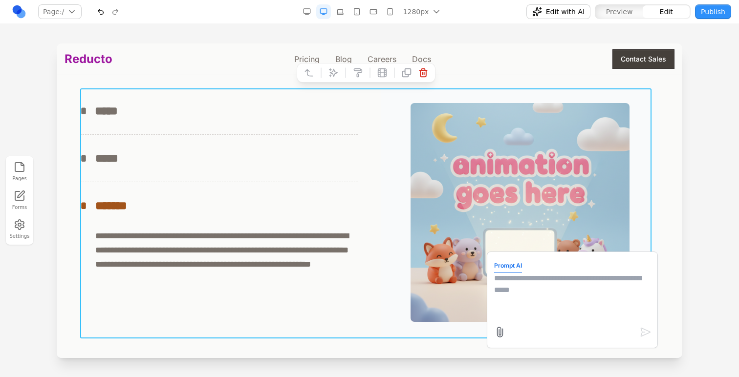
click at [570, 302] on textarea at bounding box center [572, 297] width 156 height 49
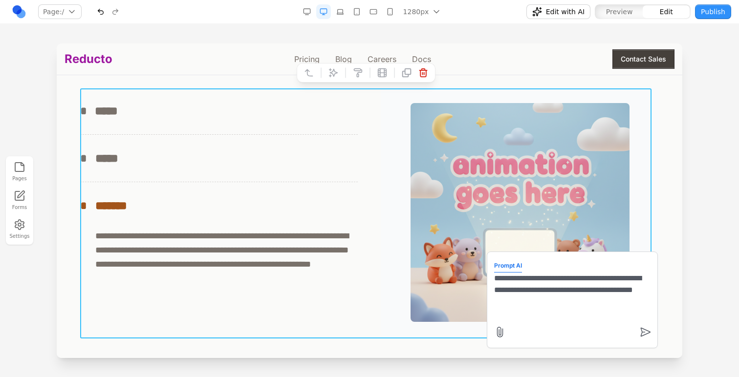
type textarea "**********"
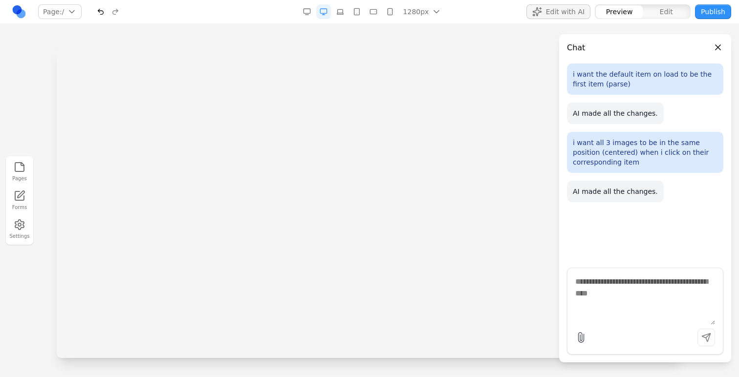
scroll to position [0, 0]
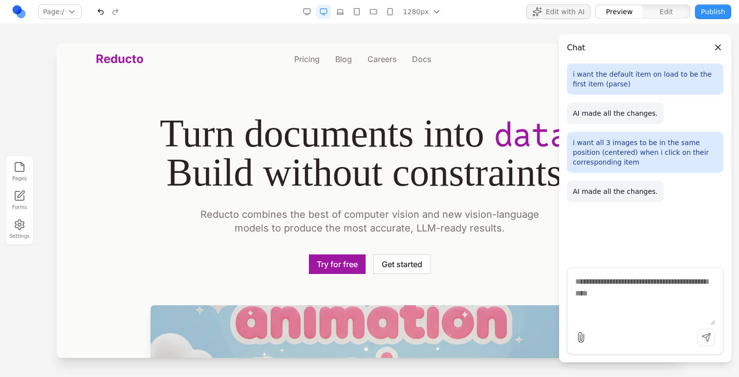
click at [387, 219] on p "Reducto combines the best of computer vision and new vision-language models to …" at bounding box center [369, 221] width 375 height 27
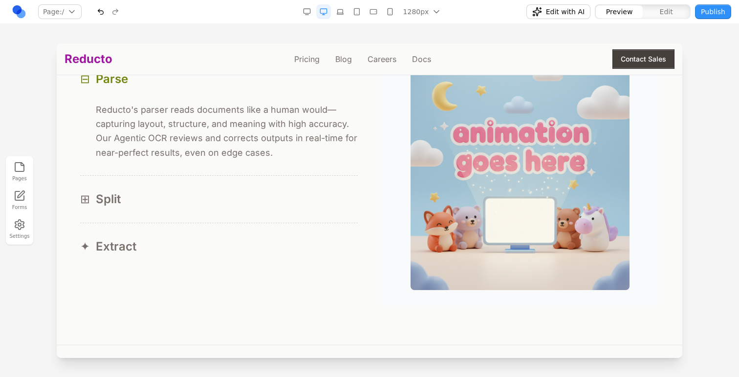
scroll to position [950, 0]
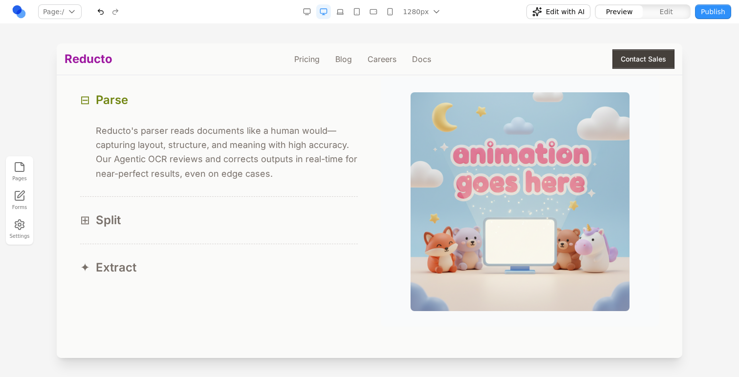
click at [298, 213] on div "⊞ Split" at bounding box center [218, 221] width 277 height 16
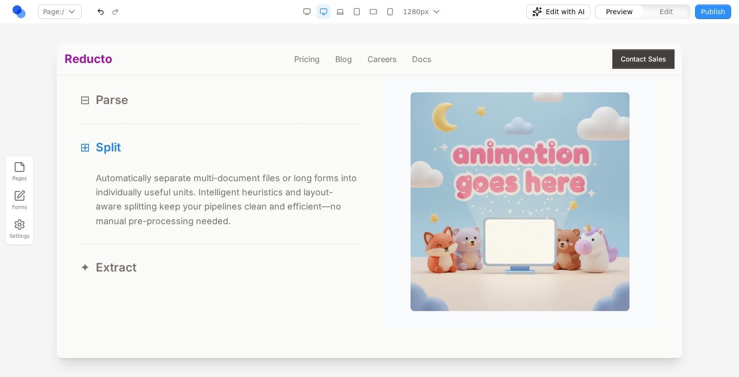
click at [294, 248] on button "✦ Extract" at bounding box center [218, 267] width 277 height 47
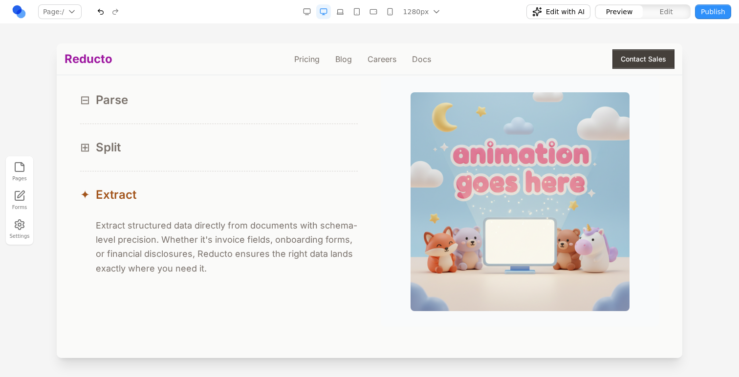
click at [294, 153] on div "⊞ Split" at bounding box center [218, 148] width 277 height 16
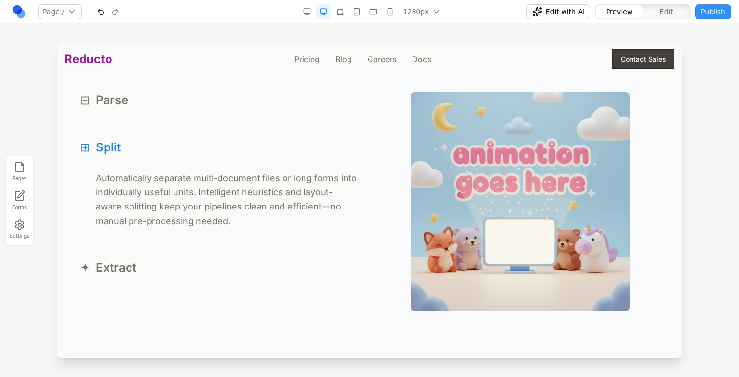
click at [294, 121] on button "⊟ Parse" at bounding box center [218, 100] width 277 height 47
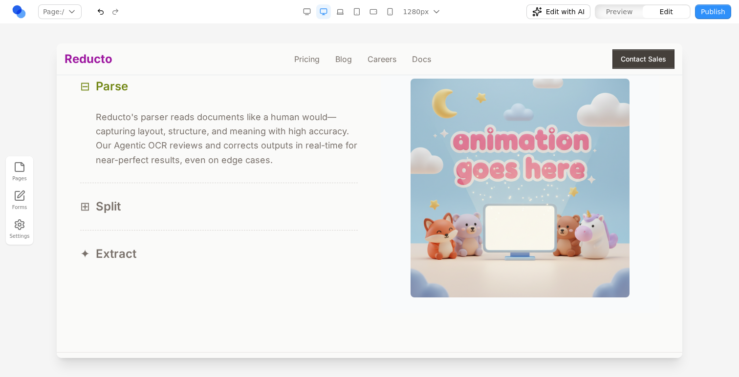
scroll to position [970, 0]
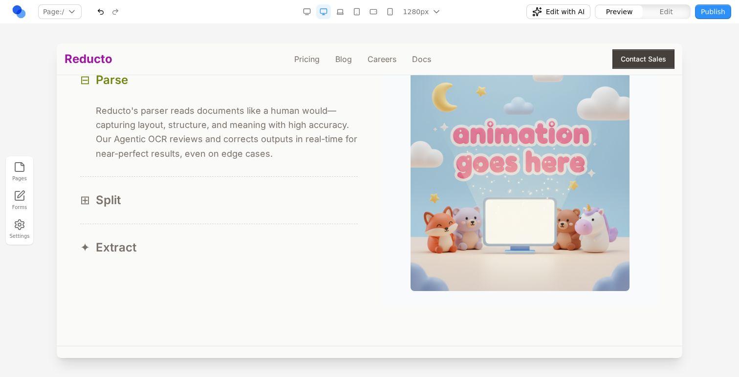
click at [316, 189] on button "⊞ Split" at bounding box center [218, 200] width 277 height 47
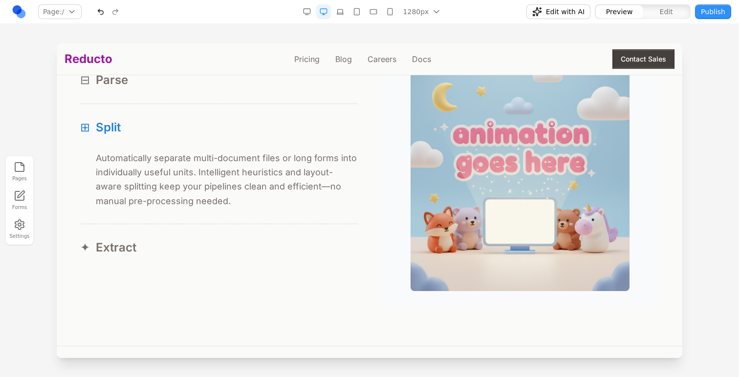
click at [311, 239] on button "✦ Extract" at bounding box center [218, 247] width 277 height 47
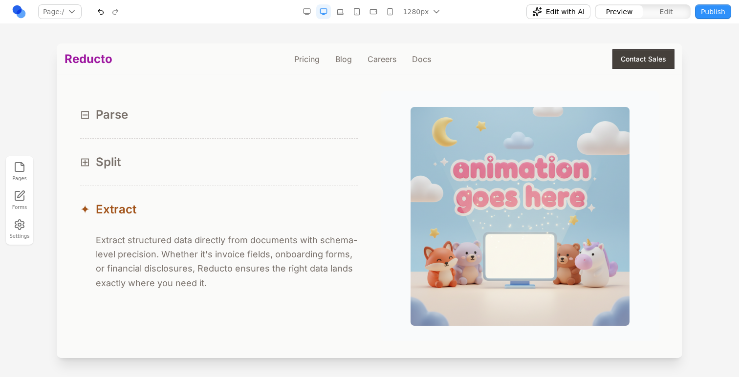
scroll to position [888, 0]
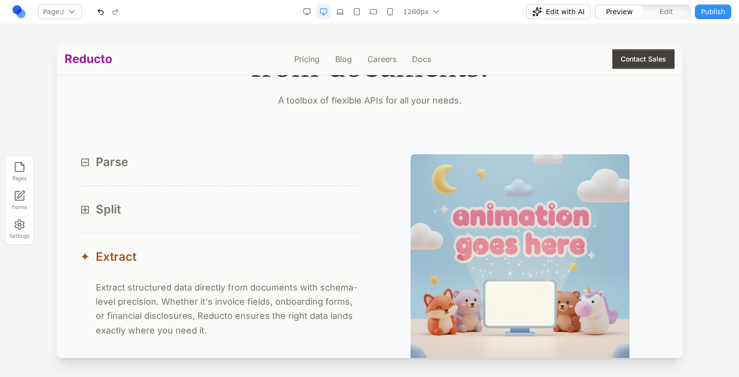
click at [314, 213] on div "⊞ Split" at bounding box center [218, 210] width 277 height 16
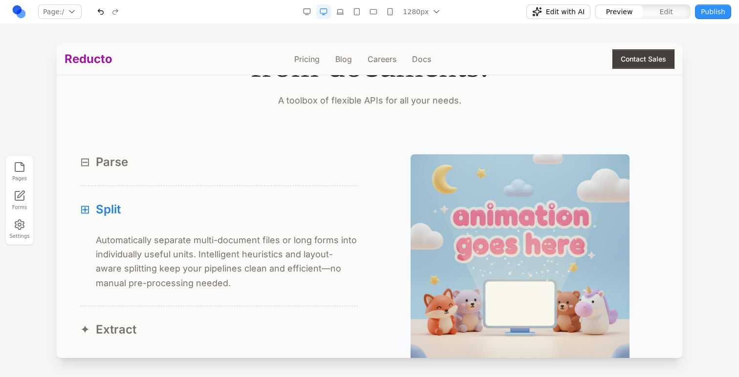
click at [313, 169] on div "⊟ Parse" at bounding box center [218, 162] width 277 height 16
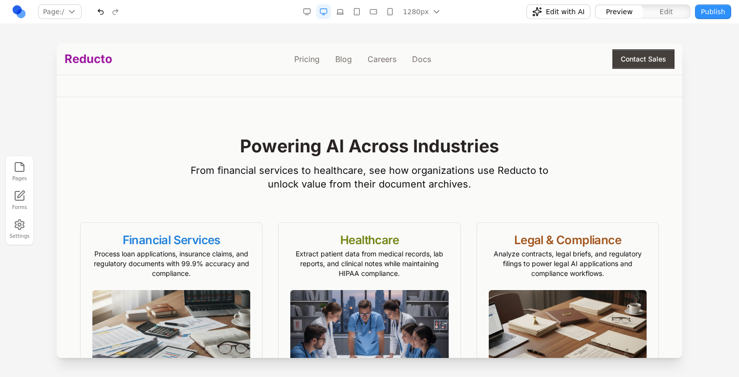
scroll to position [1219, 0]
click at [306, 109] on section "Powering AI Across Industries From financial services to healthcare, see how or…" at bounding box center [369, 267] width 625 height 338
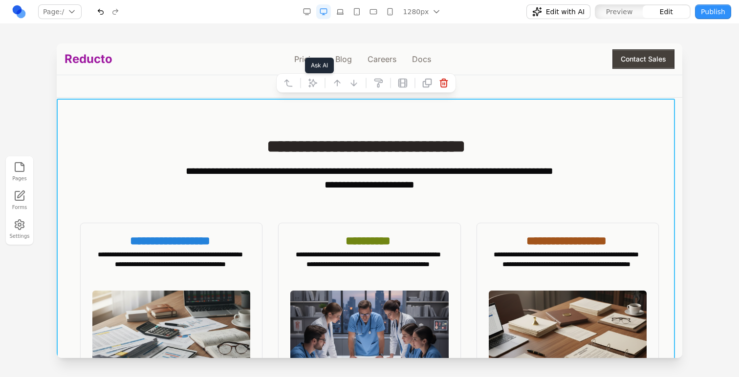
click at [312, 87] on icon at bounding box center [313, 83] width 10 height 10
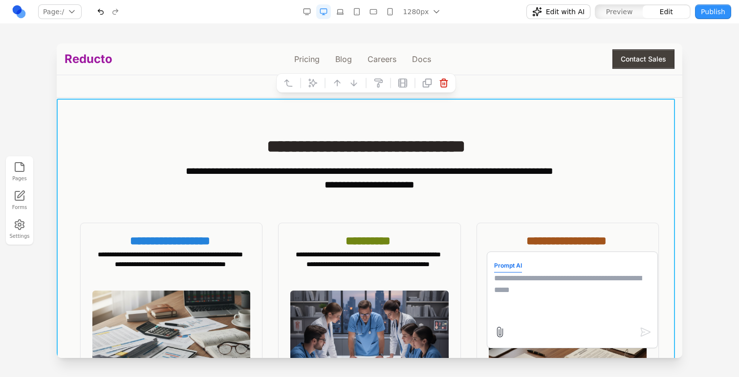
click at [496, 300] on textarea at bounding box center [572, 297] width 156 height 49
paste textarea "********"
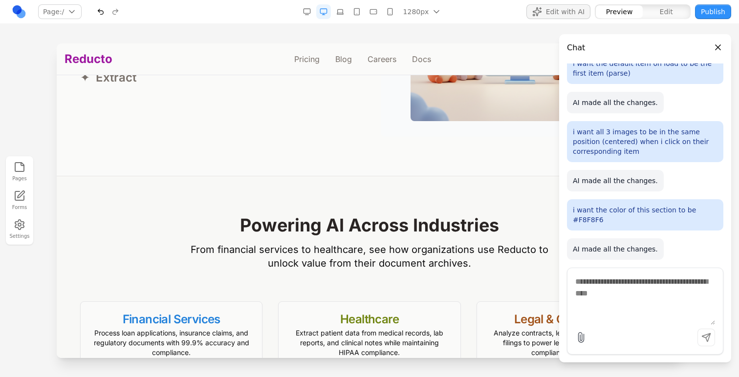
scroll to position [1148, 0]
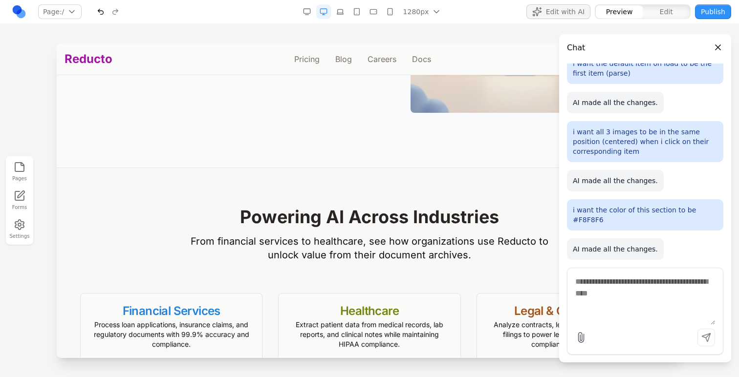
click at [191, 177] on section "Powering AI Across Industries From financial services to healthcare, see how or…" at bounding box center [369, 337] width 625 height 338
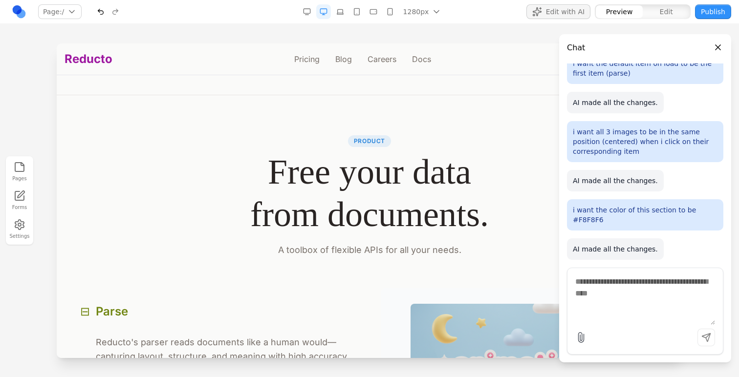
scroll to position [740, 0]
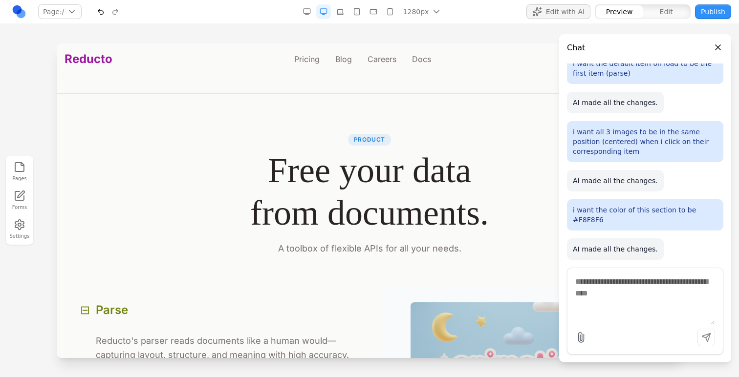
click at [348, 147] on div "Product Free your data from documents. A toolbox of flexible APIs for all your …" at bounding box center [369, 194] width 578 height 123
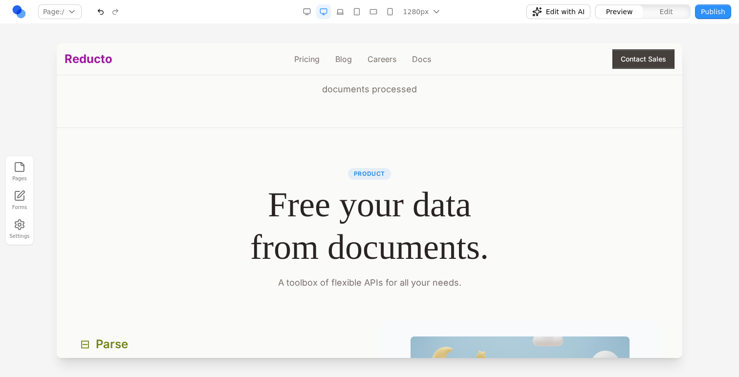
scroll to position [707, 0]
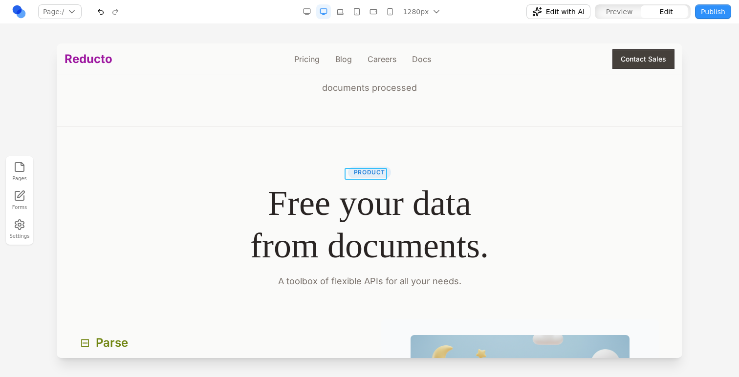
click at [368, 171] on p "Product" at bounding box center [369, 173] width 43 height 12
click at [253, 149] on icon at bounding box center [255, 154] width 10 height 10
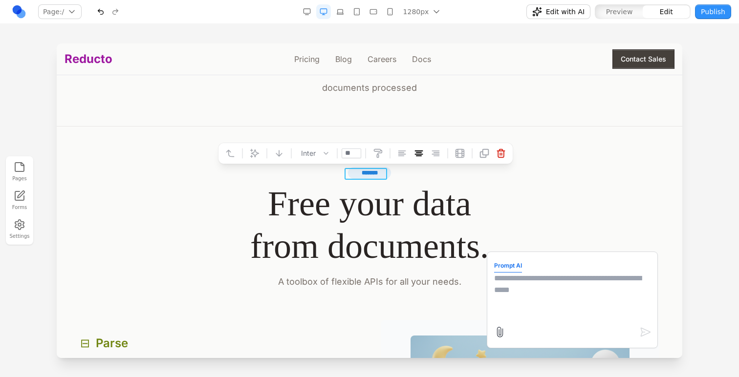
click at [528, 290] on textarea at bounding box center [572, 297] width 156 height 49
type textarea "**********"
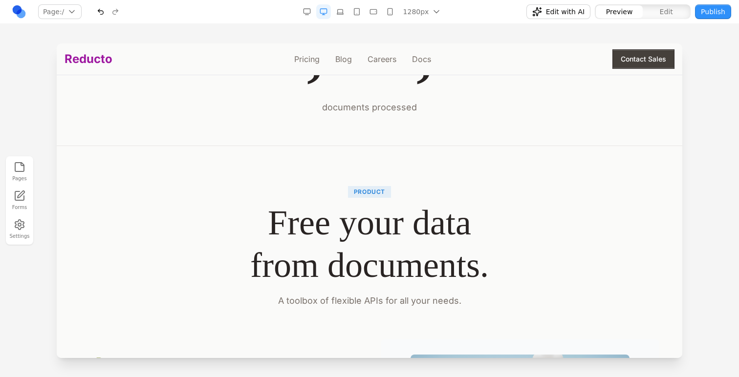
scroll to position [691, 0]
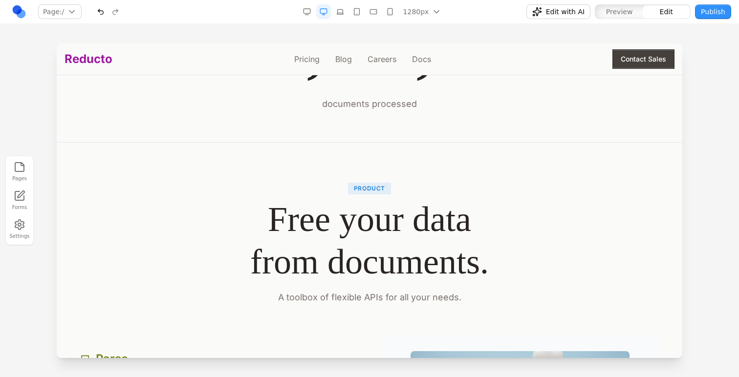
click at [366, 189] on p "Product" at bounding box center [369, 189] width 43 height 12
click at [253, 165] on icon at bounding box center [255, 170] width 10 height 10
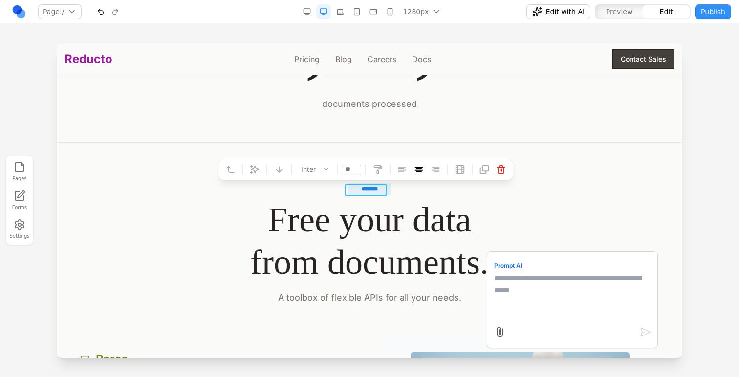
click at [544, 312] on textarea at bounding box center [572, 297] width 156 height 49
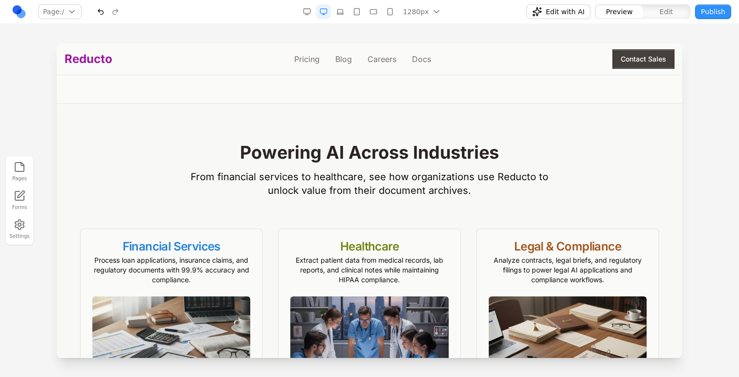
scroll to position [1220, 0]
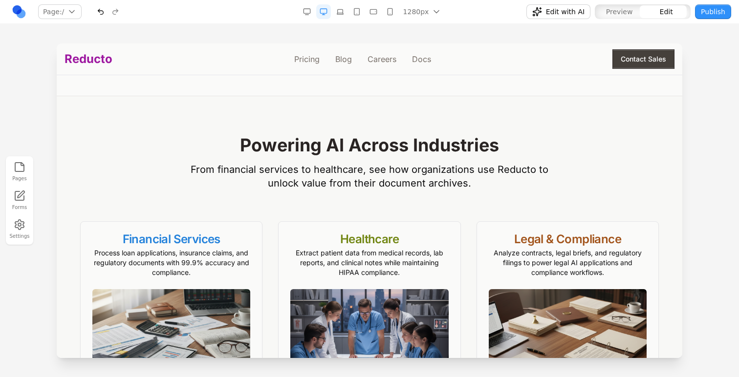
click at [352, 151] on h2 "Powering AI Across Industries" at bounding box center [369, 145] width 578 height 20
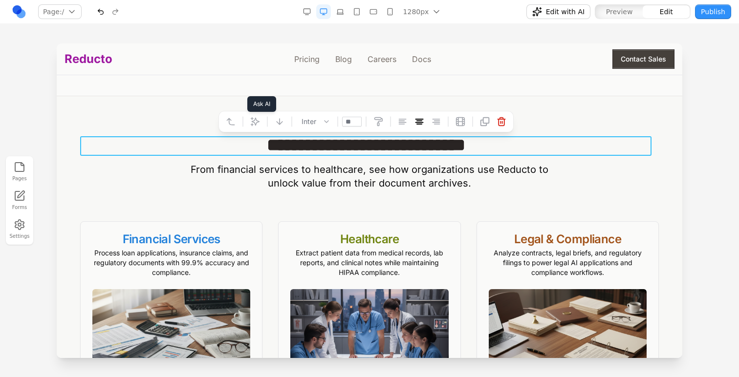
click at [251, 124] on icon at bounding box center [255, 122] width 10 height 10
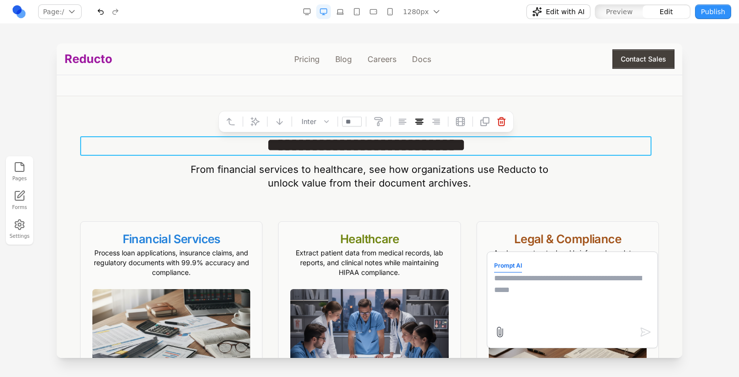
click at [553, 274] on textarea at bounding box center [572, 297] width 156 height 49
paste textarea "**********"
type textarea "**********"
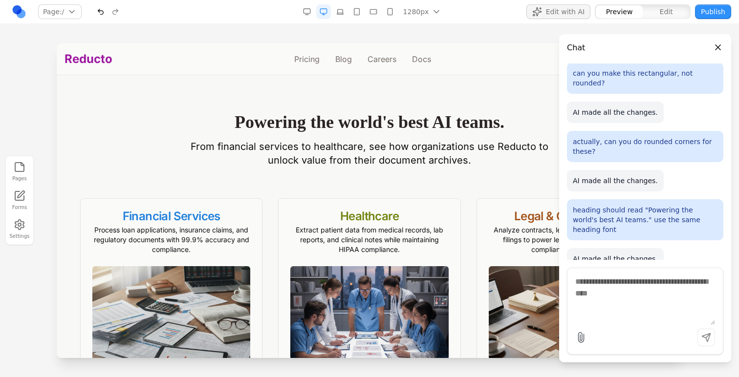
scroll to position [1231, 0]
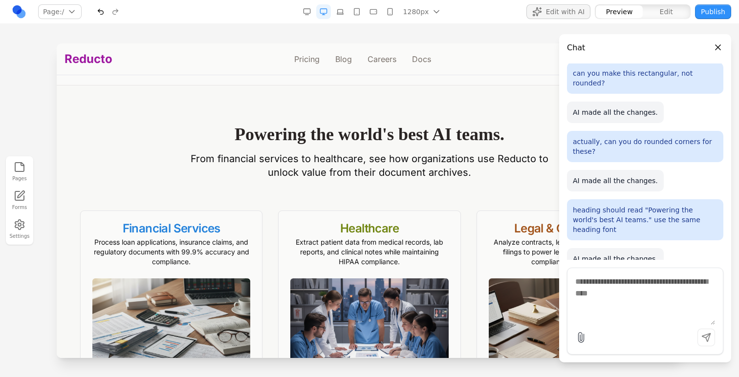
click at [341, 134] on h2 "Powering the world's best AI teams." at bounding box center [369, 135] width 578 height 20
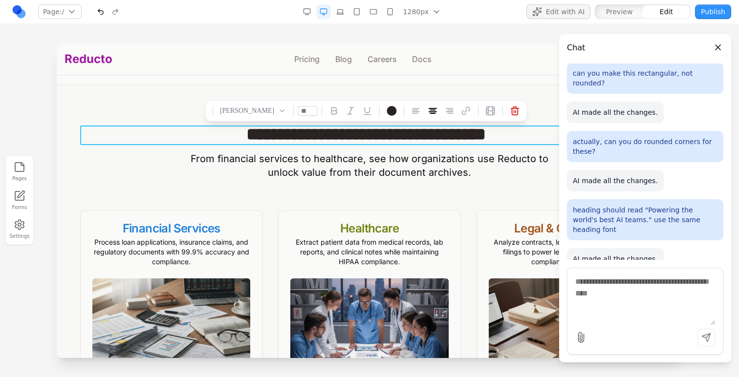
click at [311, 135] on h2 "**********" at bounding box center [365, 135] width 571 height 20
click at [242, 113] on icon at bounding box center [238, 111] width 10 height 10
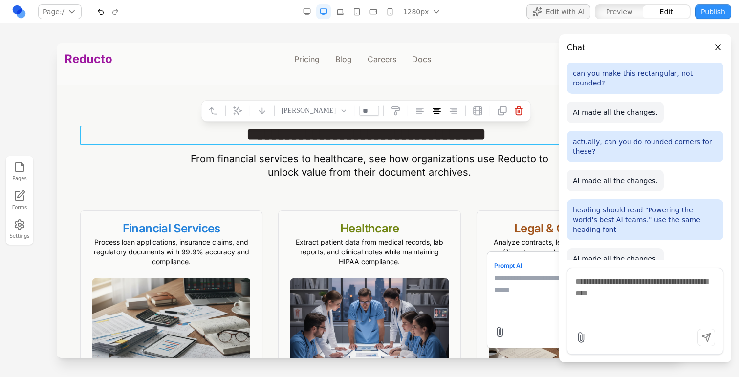
click at [527, 291] on textarea at bounding box center [572, 297] width 156 height 49
type textarea "*"
type textarea "**********"
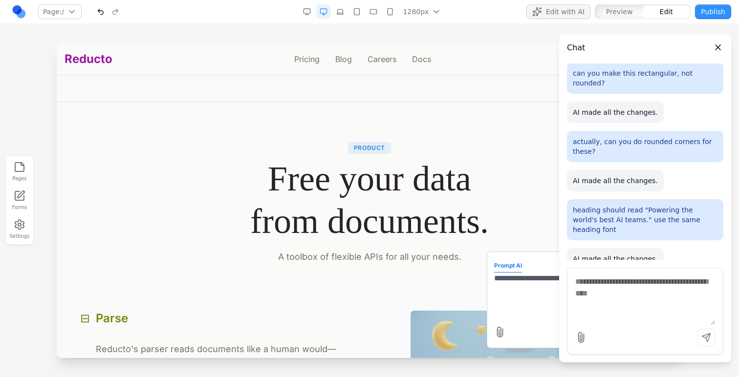
scroll to position [748, 0]
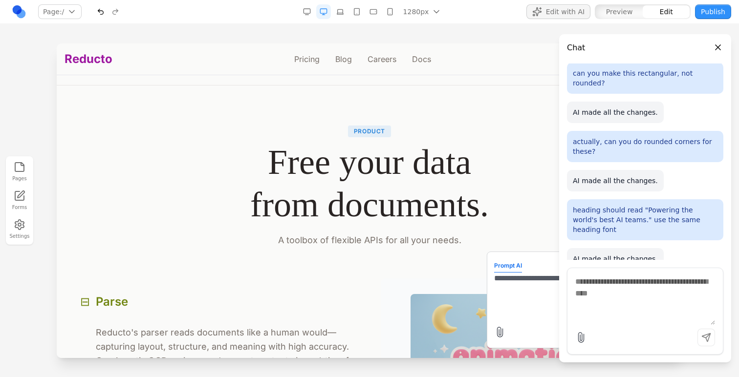
click at [720, 43] on button "Close panel" at bounding box center [717, 47] width 11 height 11
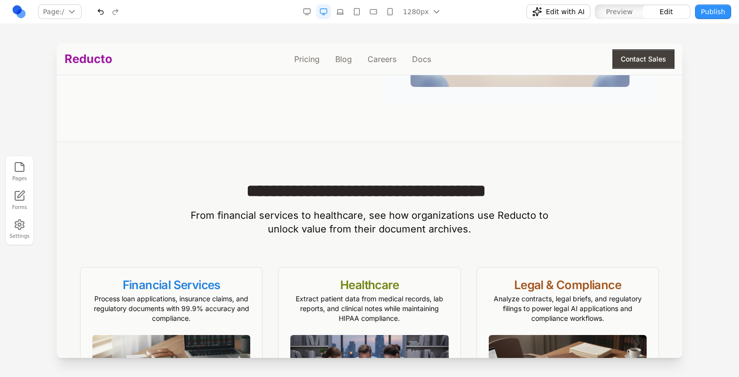
scroll to position [1172, 0]
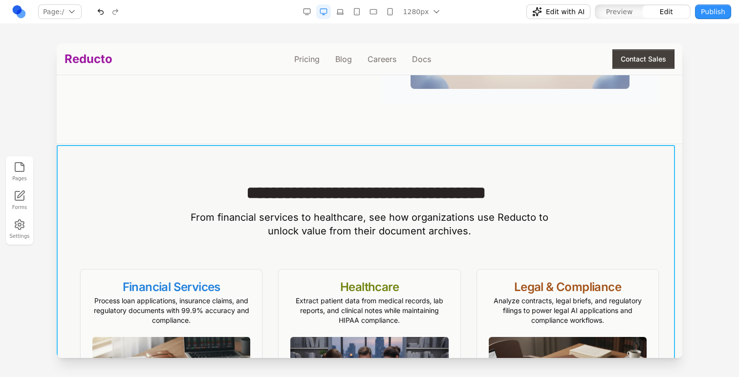
click at [477, 181] on section "**********" at bounding box center [369, 313] width 625 height 338
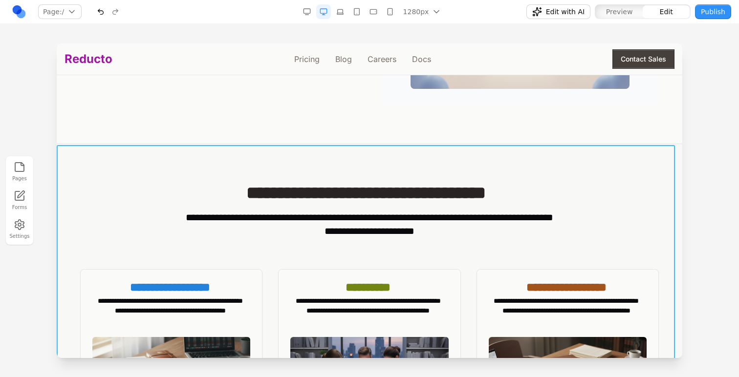
click at [477, 199] on h2 "**********" at bounding box center [365, 193] width 571 height 20
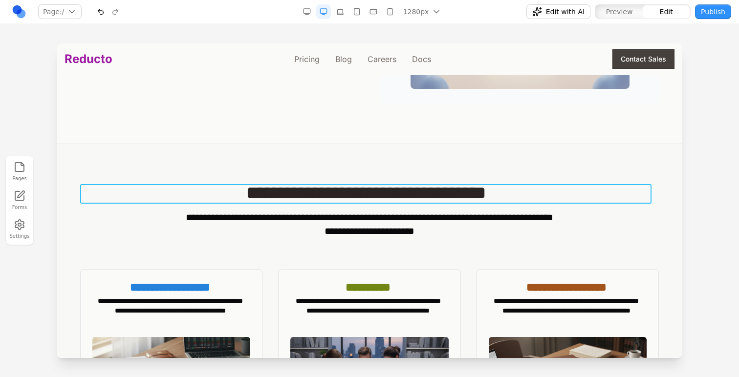
click at [486, 193] on h2 "**********" at bounding box center [365, 193] width 571 height 20
click at [244, 175] on button at bounding box center [238, 170] width 16 height 16
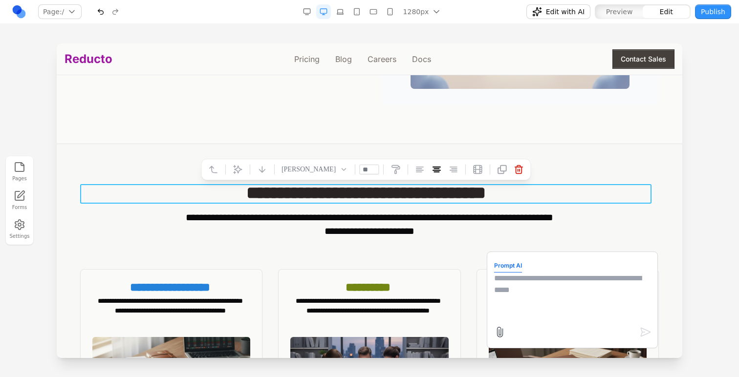
click at [494, 287] on textarea at bounding box center [572, 297] width 156 height 49
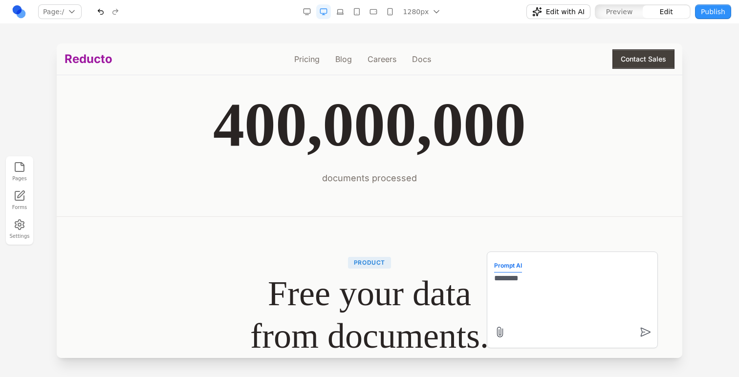
scroll to position [617, 0]
type textarea "**********"
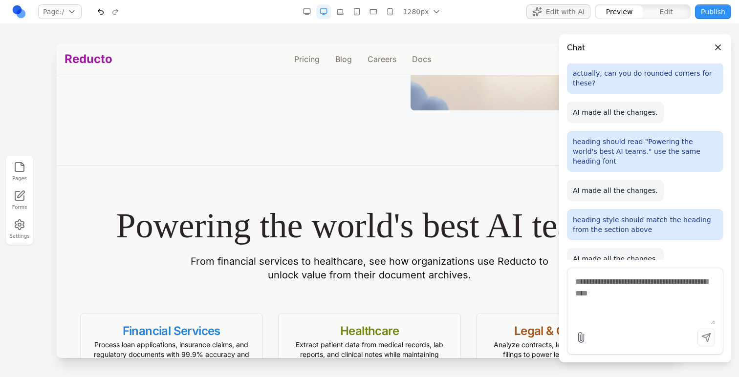
scroll to position [1141, 0]
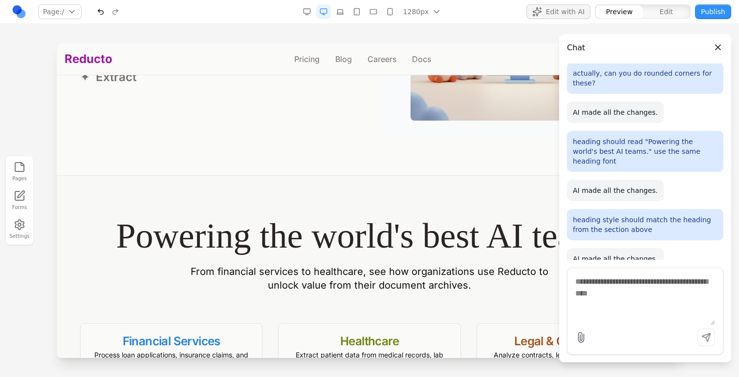
click at [722, 44] on button "Close panel" at bounding box center [717, 47] width 11 height 11
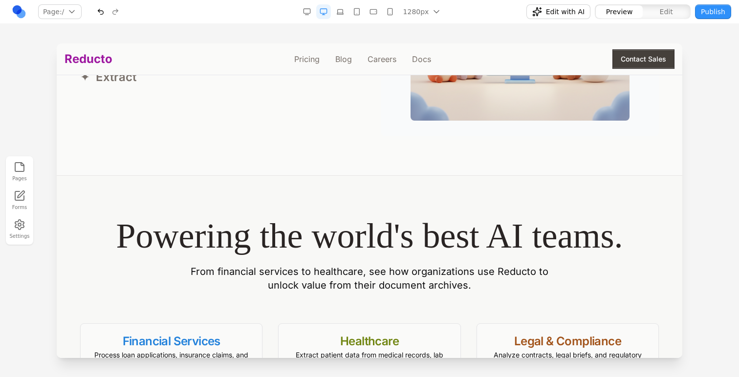
click at [479, 238] on h2 "Powering the world's best AI teams." at bounding box center [369, 236] width 578 height 42
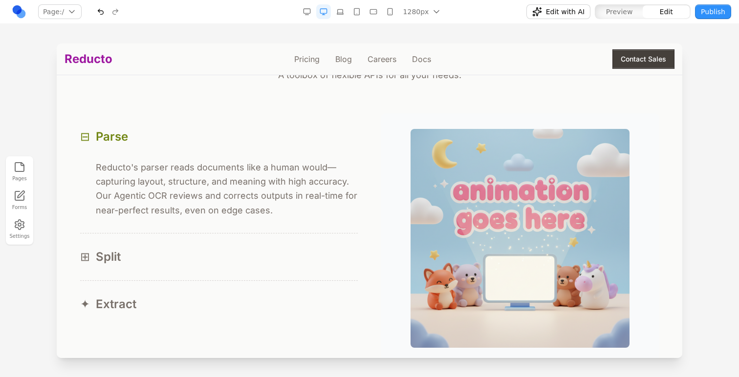
scroll to position [737, 0]
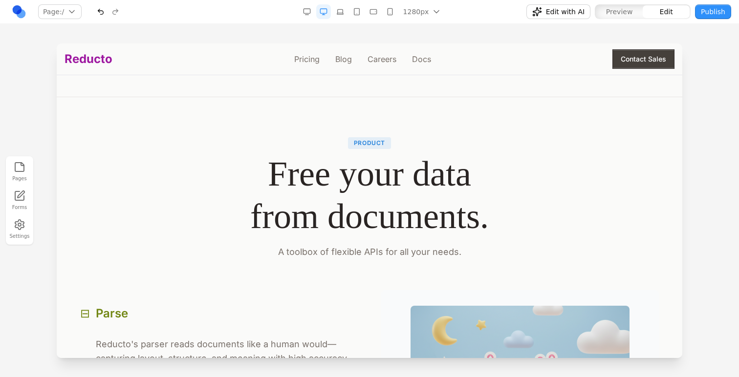
click at [407, 185] on h2 "Free your data from documents." at bounding box center [369, 195] width 578 height 85
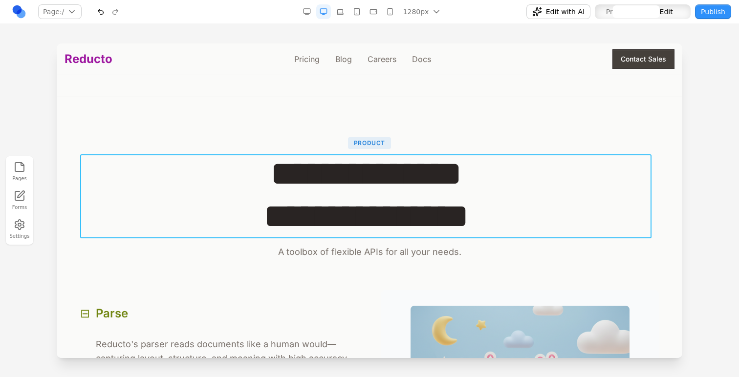
click at [408, 185] on h2 "**********" at bounding box center [365, 195] width 571 height 85
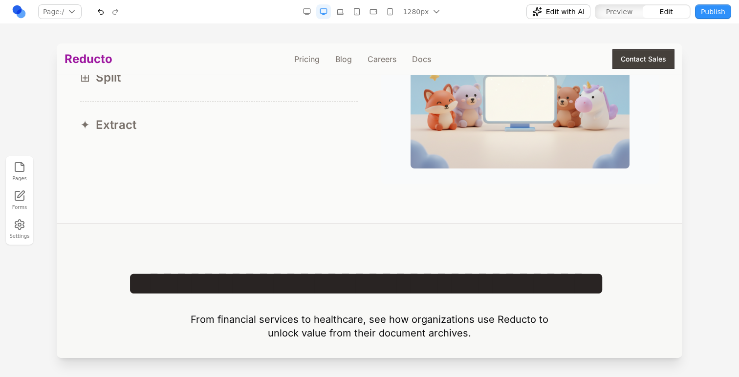
scroll to position [1212, 0]
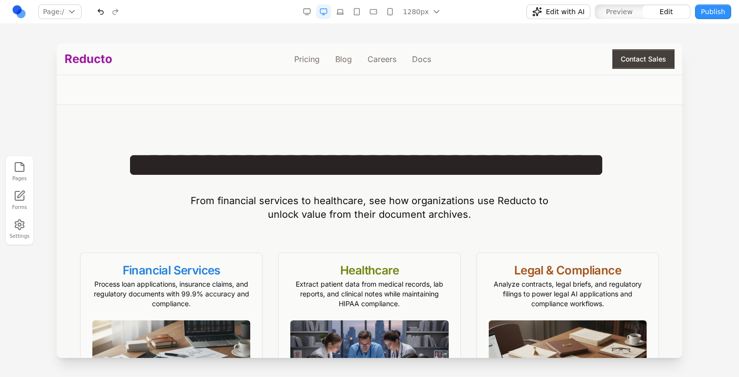
click at [401, 168] on h2 "**********" at bounding box center [365, 165] width 571 height 42
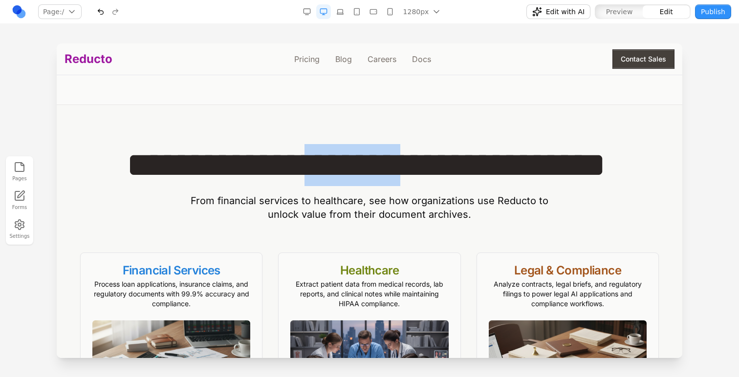
click at [401, 168] on h2 "**********" at bounding box center [365, 165] width 571 height 42
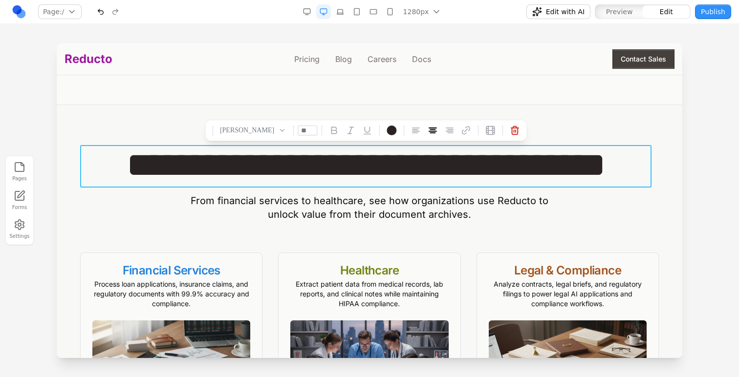
click at [280, 168] on h2 "**********" at bounding box center [365, 165] width 571 height 42
click at [242, 130] on icon at bounding box center [238, 131] width 10 height 10
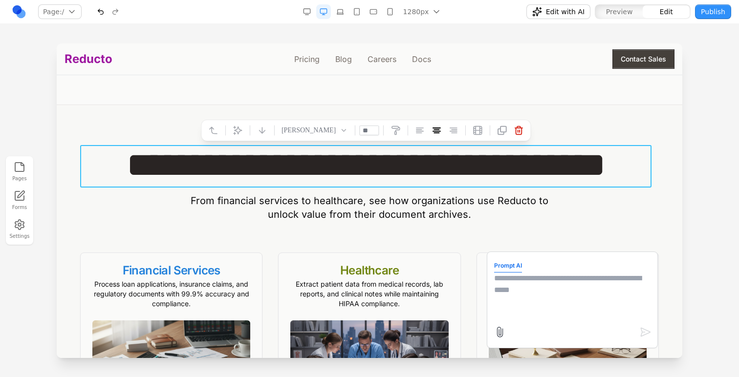
click at [535, 280] on textarea at bounding box center [572, 297] width 156 height 49
type textarea "**********"
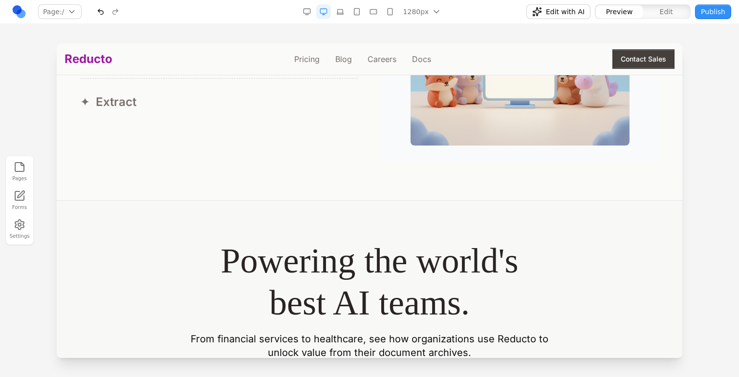
scroll to position [1204, 0]
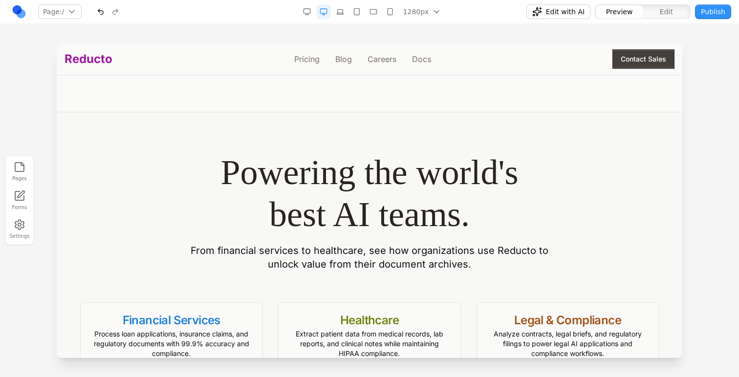
click at [315, 263] on p "From financial services to healthcare, see how organizations use Reducto to unl…" at bounding box center [369, 257] width 375 height 27
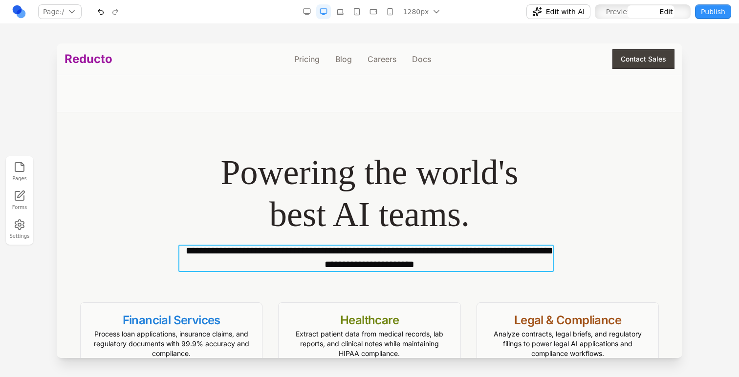
click at [315, 262] on p "**********" at bounding box center [369, 257] width 375 height 27
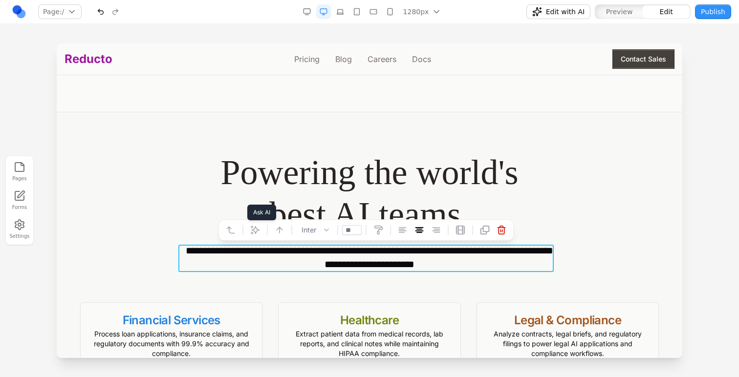
click at [253, 229] on icon at bounding box center [255, 230] width 8 height 8
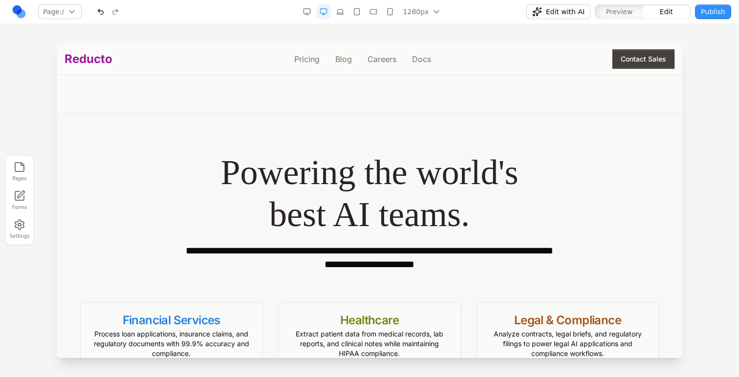
click at [471, 274] on div "**********" at bounding box center [369, 313] width 610 height 325
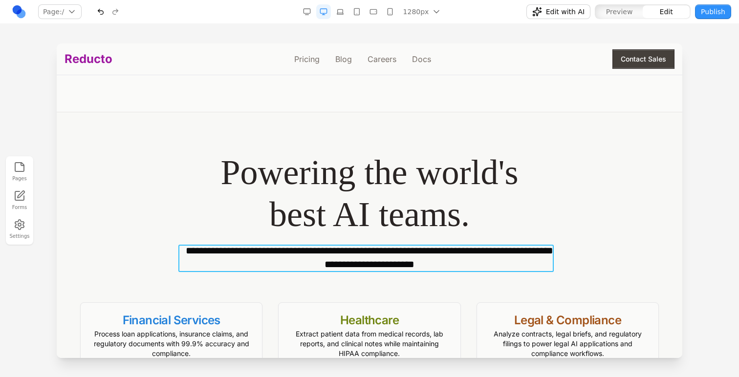
click at [454, 261] on p "**********" at bounding box center [369, 257] width 375 height 27
click at [259, 234] on icon at bounding box center [255, 230] width 10 height 10
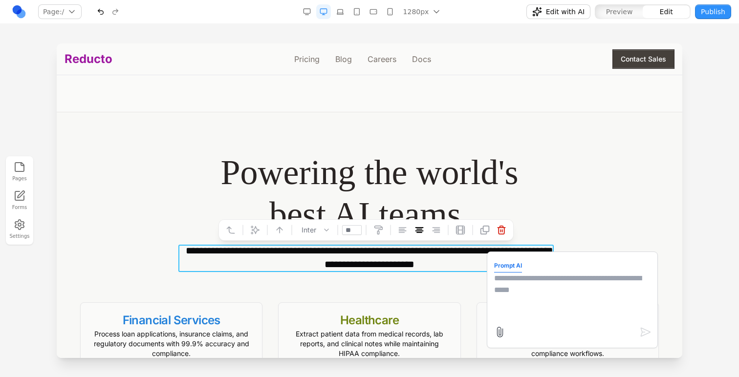
click at [542, 304] on textarea at bounding box center [572, 297] width 156 height 49
paste textarea "**********"
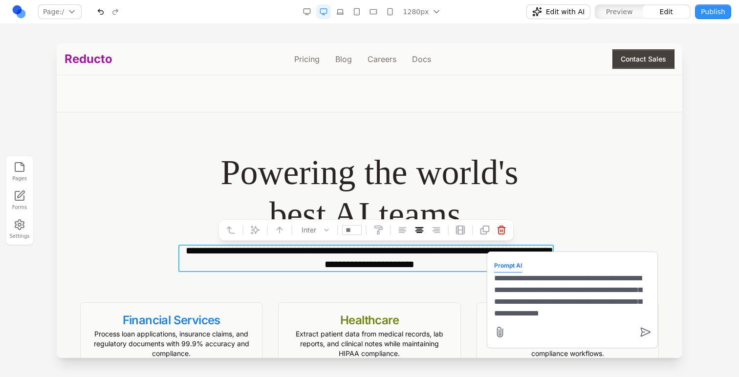
scroll to position [8, 0]
type textarea "**********"
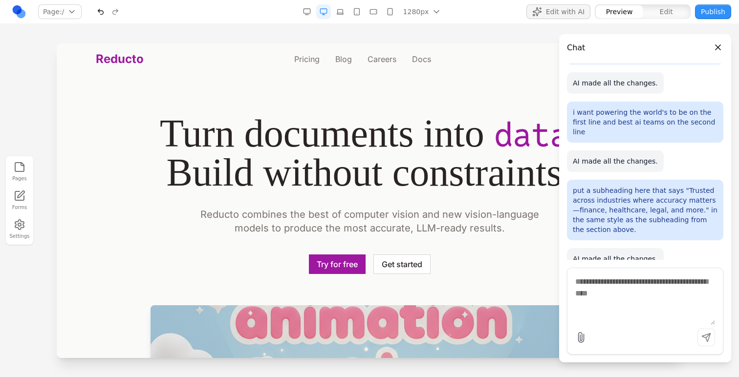
scroll to position [0, 0]
click at [715, 45] on button "Close panel" at bounding box center [717, 47] width 11 height 11
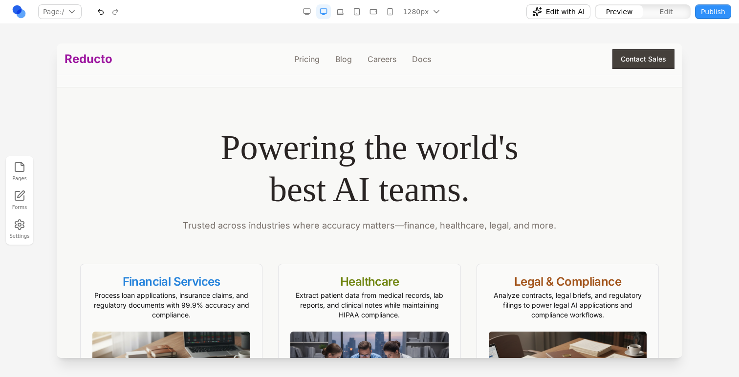
scroll to position [1224, 0]
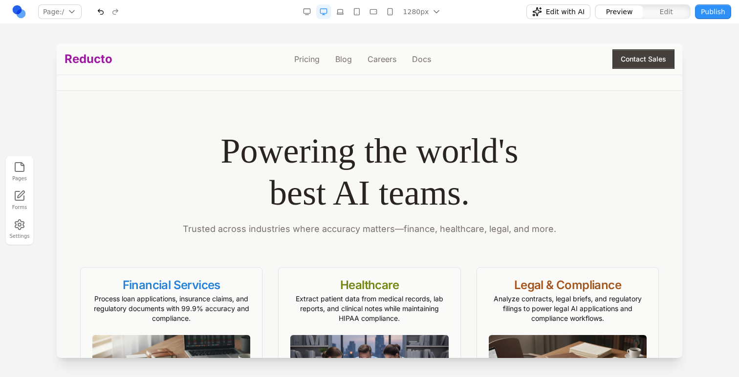
click at [361, 222] on div "Powering the world's best AI teams. Trusted across industries where accuracy ma…" at bounding box center [369, 183] width 578 height 106
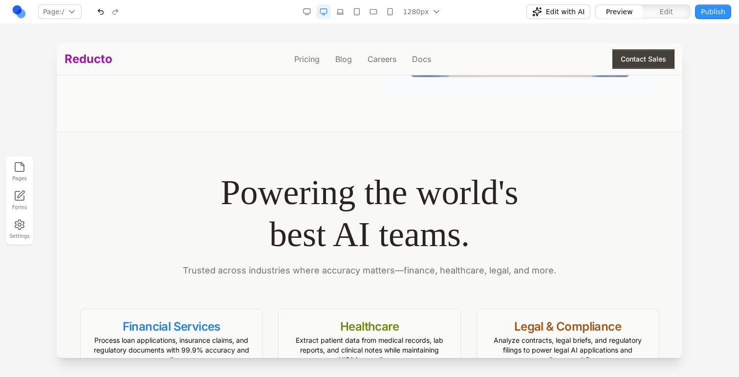
scroll to position [1183, 0]
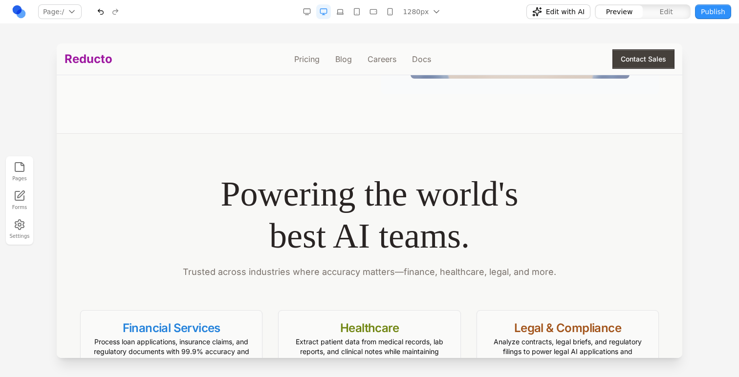
click at [273, 189] on h2 "Powering the world's best AI teams." at bounding box center [369, 215] width 578 height 85
click at [333, 188] on h2 "Powering the world's best AI teams." at bounding box center [369, 215] width 578 height 85
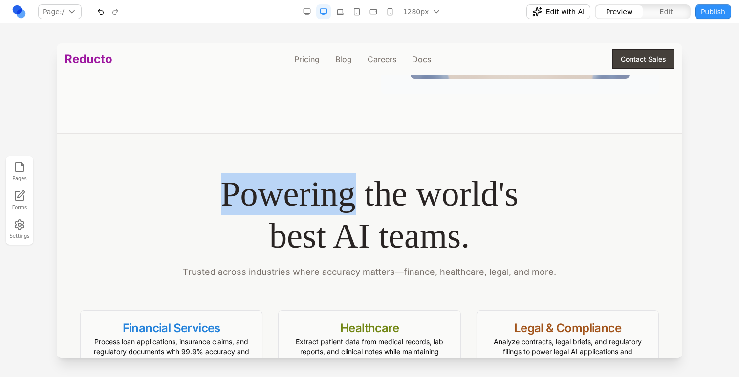
click at [333, 188] on h2 "Powering the world's best AI teams." at bounding box center [369, 215] width 578 height 85
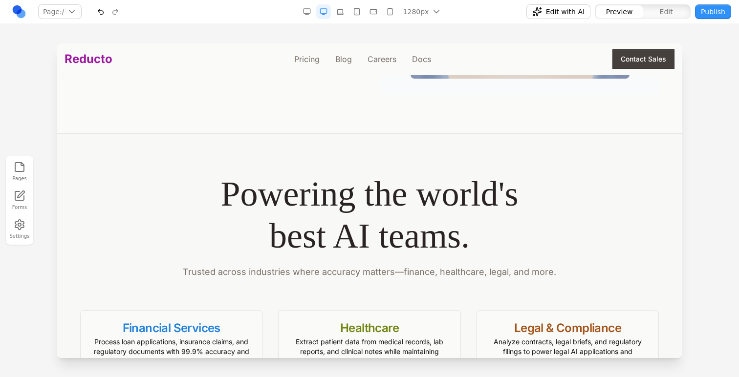
click at [443, 212] on h2 "Powering the world's best AI teams." at bounding box center [369, 215] width 578 height 85
click at [418, 209] on h2 "Powering the world's best AI teams." at bounding box center [369, 215] width 578 height 85
click at [395, 198] on h2 "Powering the world's best AI teams." at bounding box center [369, 215] width 578 height 85
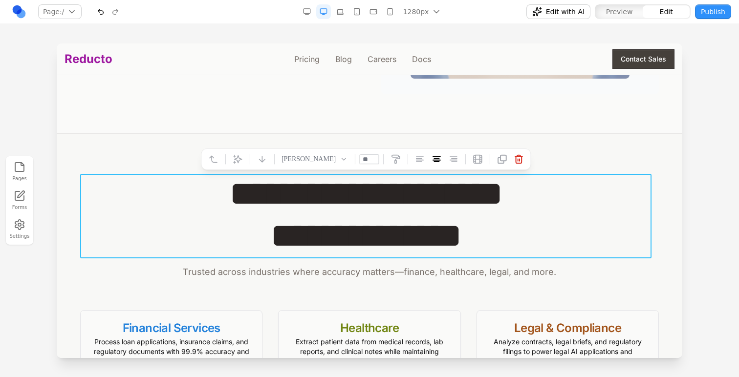
click at [253, 162] on div at bounding box center [249, 159] width 7 height 19
click at [242, 162] on icon at bounding box center [238, 159] width 10 height 10
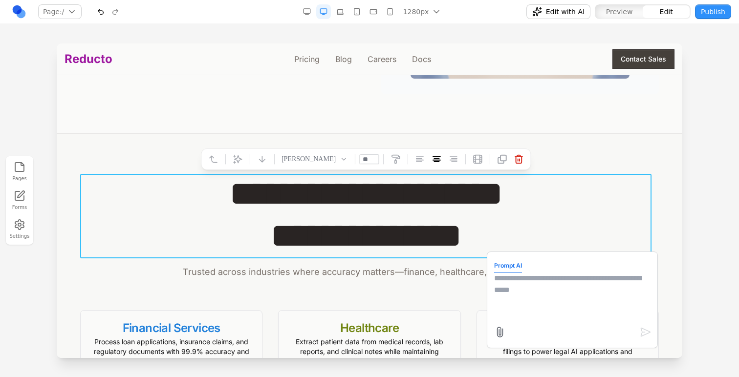
click at [526, 281] on textarea at bounding box center [572, 297] width 156 height 49
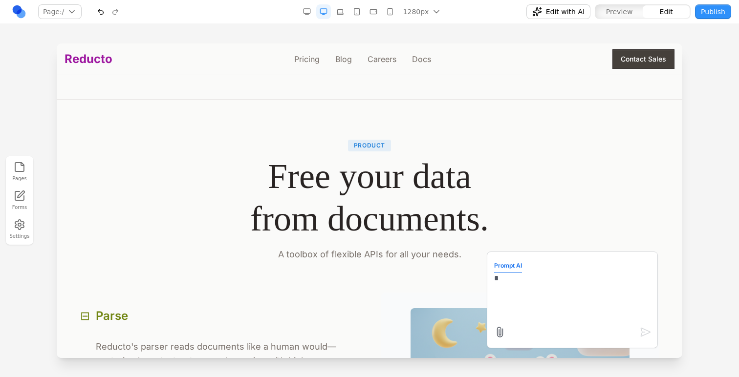
scroll to position [733, 0]
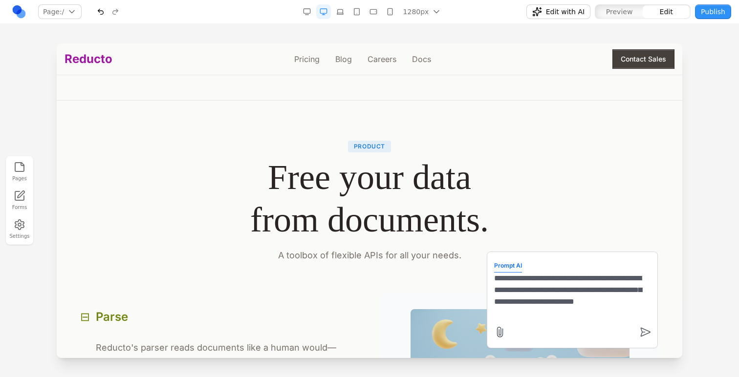
type textarea "**********"
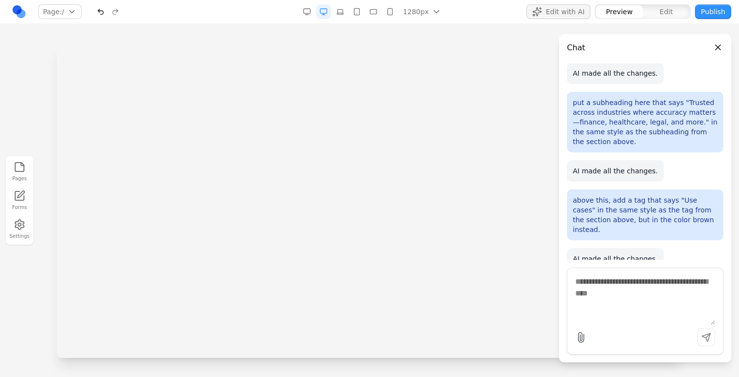
scroll to position [0, 0]
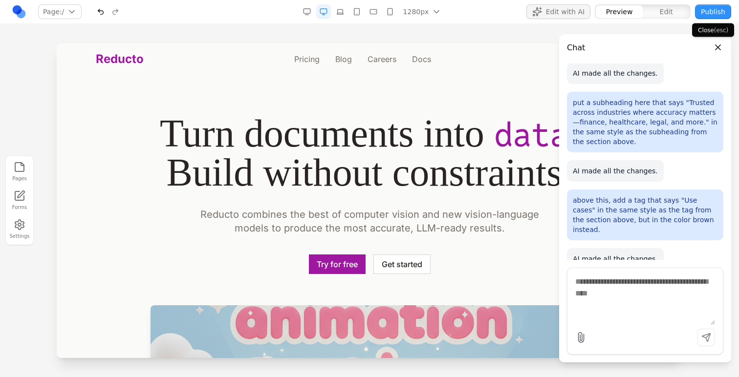
click at [718, 49] on button "Close panel" at bounding box center [717, 47] width 11 height 11
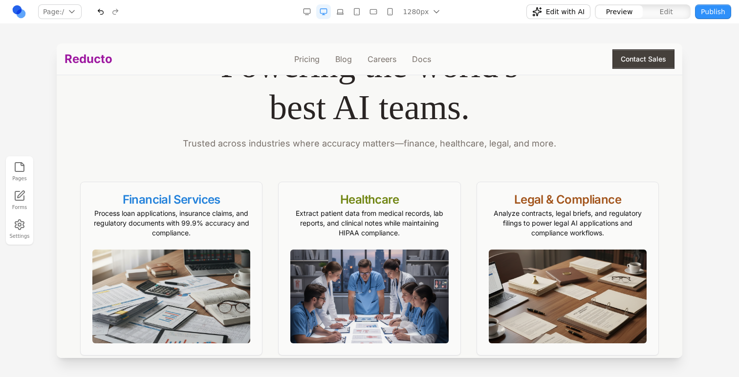
scroll to position [1324, 0]
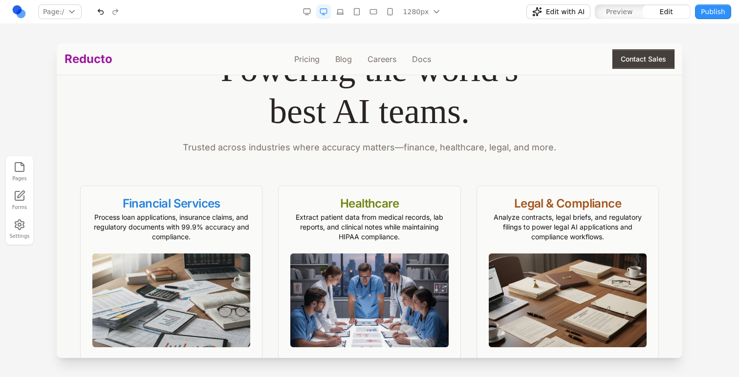
click at [447, 150] on p "Trusted across industries where accuracy matters—finance, healthcare, legal, an…" at bounding box center [369, 148] width 578 height 14
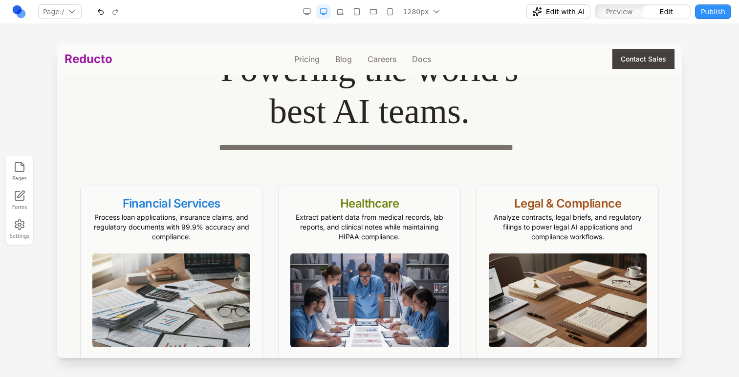
click at [448, 169] on div "**********" at bounding box center [369, 196] width 610 height 328
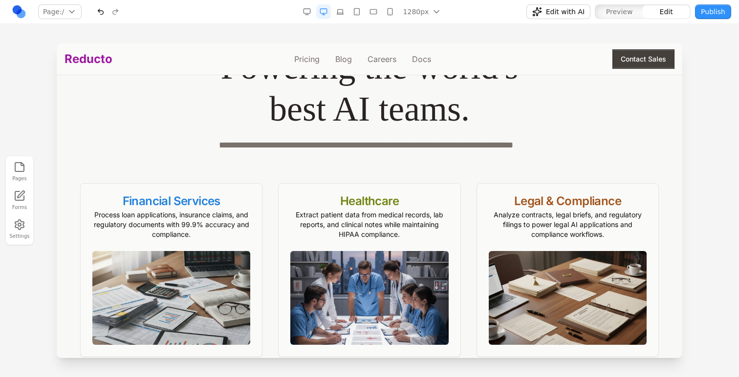
scroll to position [1321, 0]
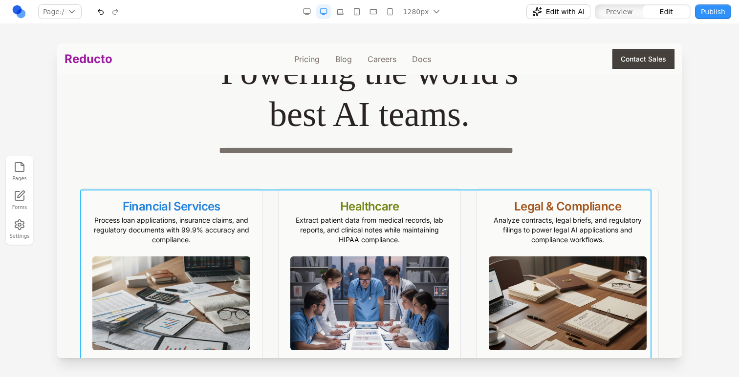
click at [467, 206] on div "Financial Services Process loan applications, insurance claims, and regulatory …" at bounding box center [369, 276] width 578 height 174
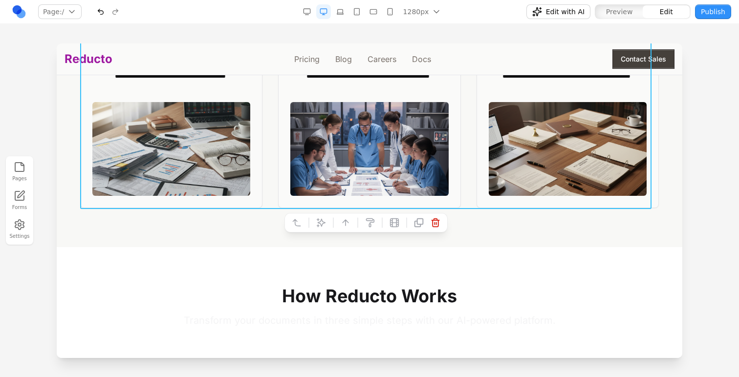
scroll to position [1465, 0]
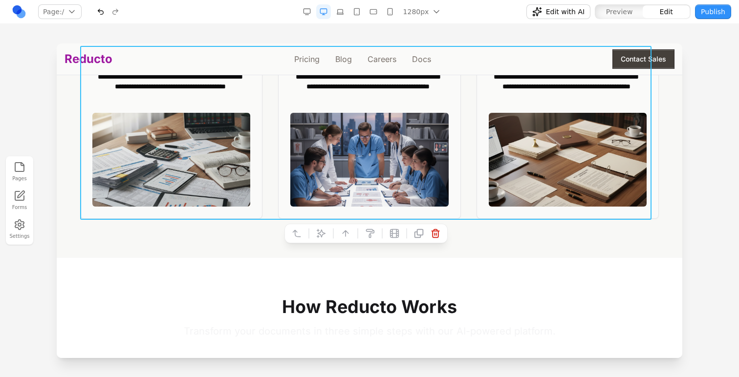
click at [323, 230] on icon at bounding box center [321, 234] width 10 height 10
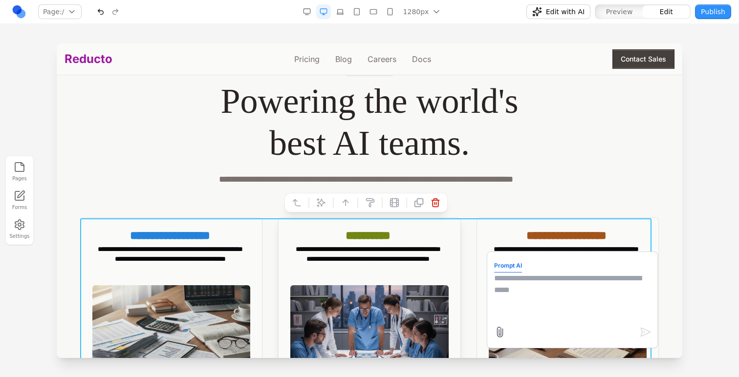
scroll to position [1297, 0]
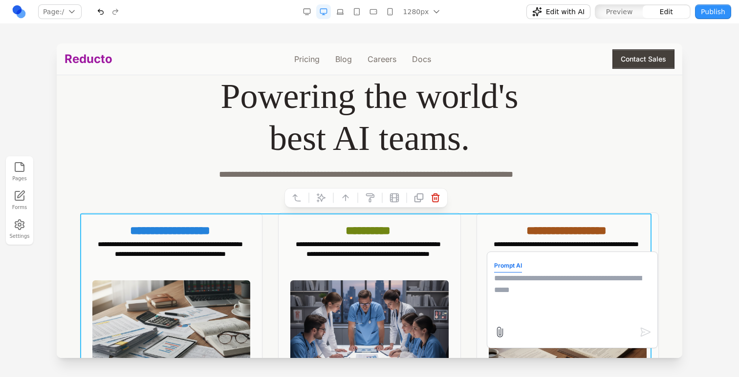
click at [524, 291] on textarea at bounding box center [572, 297] width 156 height 49
type textarea "**********"
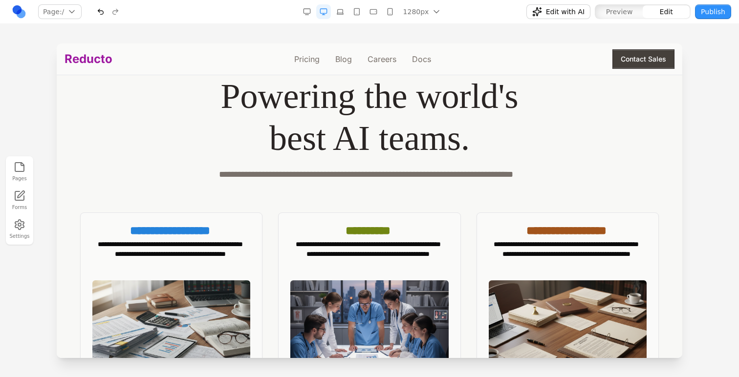
click at [538, 206] on div "**********" at bounding box center [369, 223] width 610 height 328
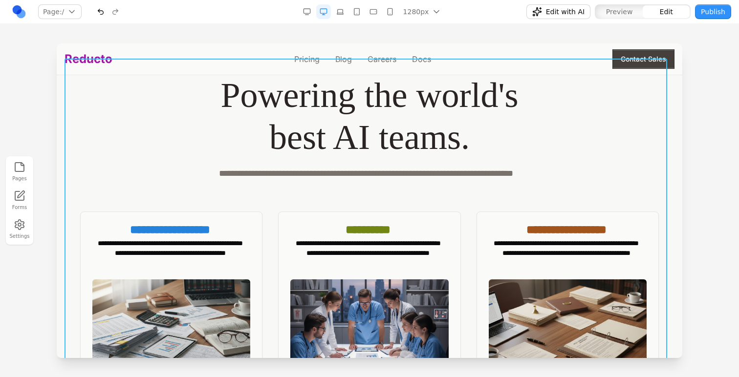
scroll to position [1333, 0]
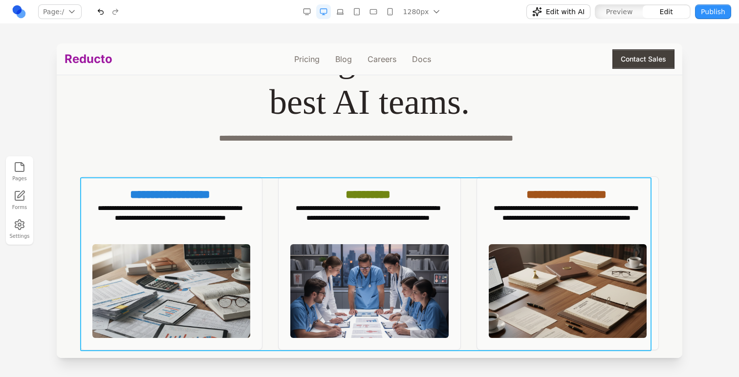
click at [456, 204] on div "**********" at bounding box center [369, 263] width 578 height 174
click at [319, 160] on icon at bounding box center [321, 162] width 10 height 10
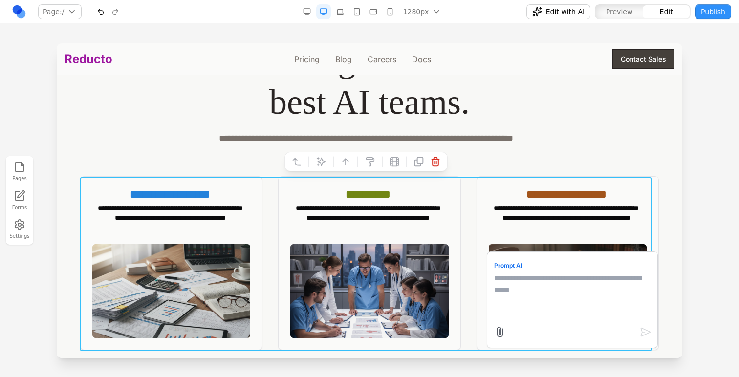
click at [522, 285] on textarea at bounding box center [572, 297] width 156 height 49
paste textarea "**"
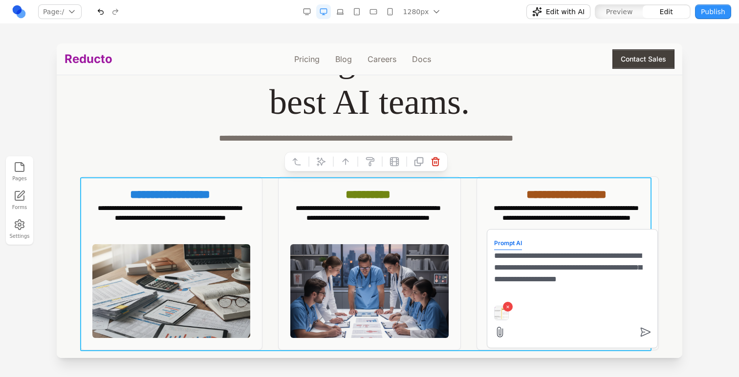
type textarea "**********"
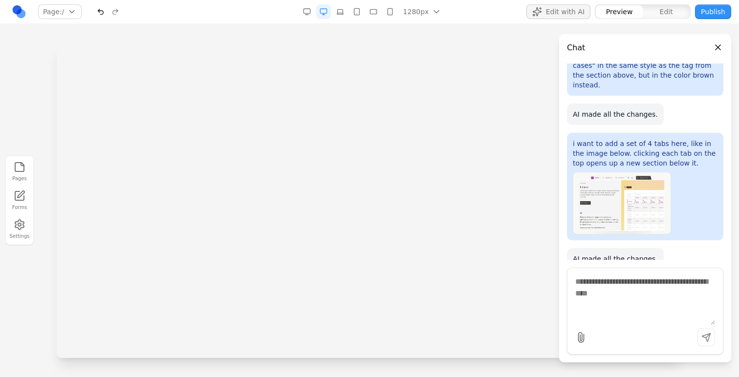
scroll to position [0, 0]
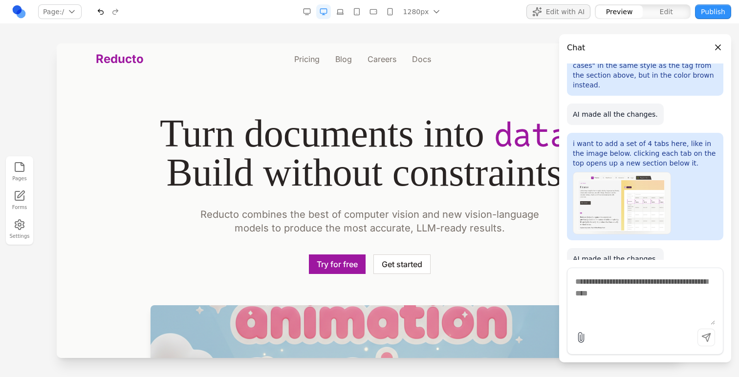
click at [718, 45] on button "Close panel" at bounding box center [717, 47] width 11 height 11
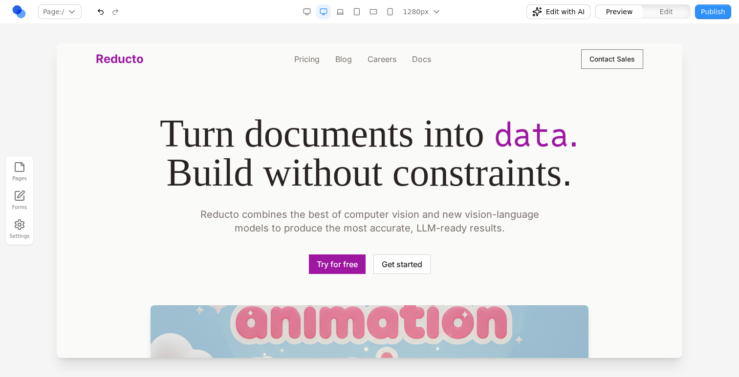
click at [717, 49] on div at bounding box center [369, 209] width 739 height 333
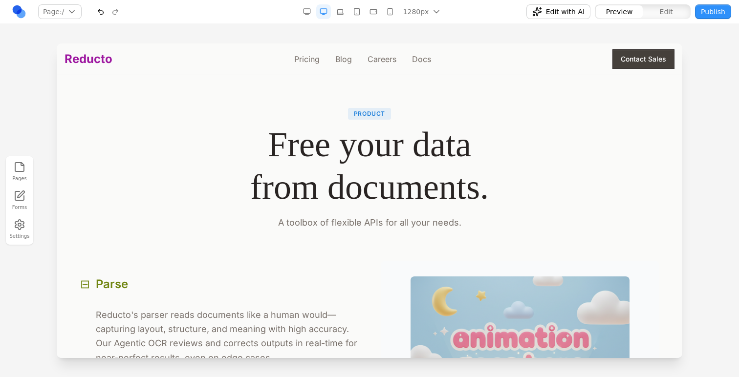
click at [539, 155] on h2 "Free your data from documents." at bounding box center [369, 166] width 578 height 85
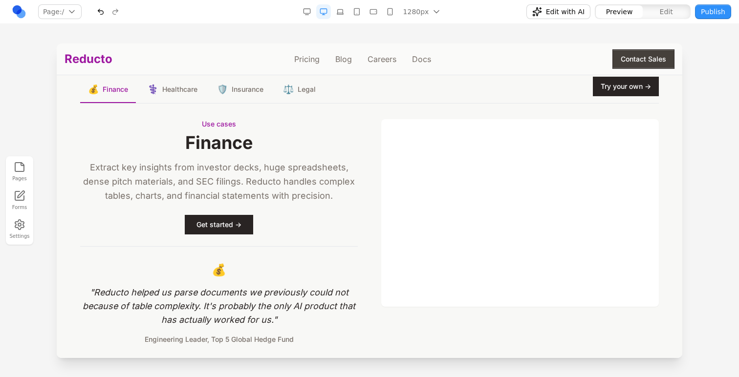
scroll to position [1431, 0]
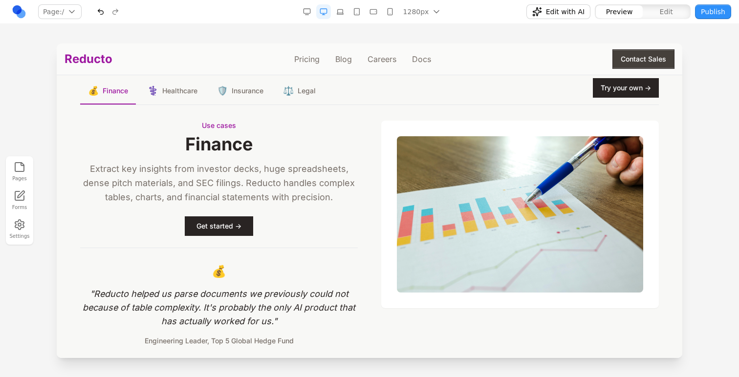
click at [189, 92] on span "Healthcare" at bounding box center [179, 91] width 35 height 10
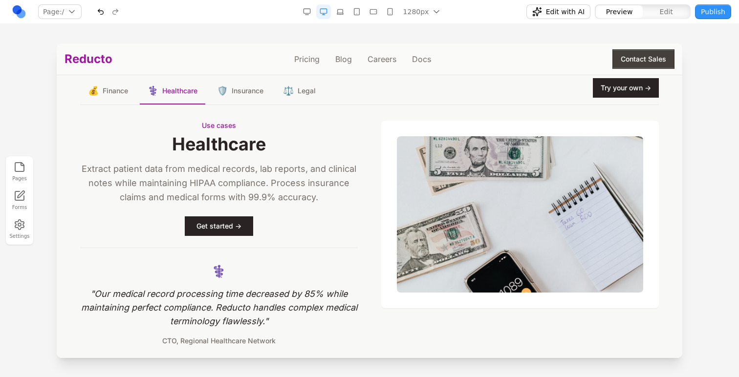
click at [233, 92] on span "Insurance" at bounding box center [248, 91] width 32 height 10
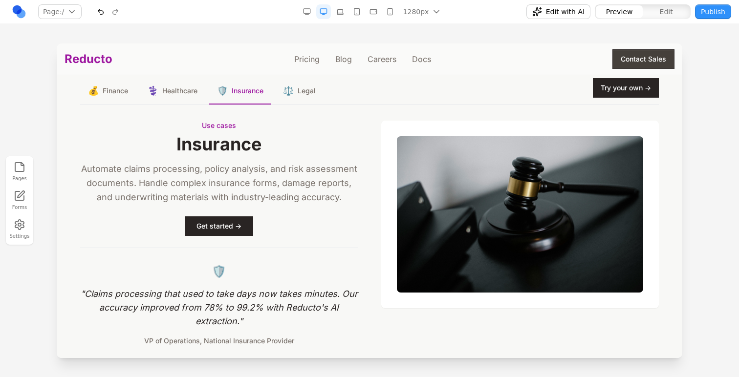
click at [263, 92] on button "🛡️ Insurance" at bounding box center [240, 91] width 62 height 26
click at [275, 92] on button "⚖️ Legal" at bounding box center [299, 91] width 48 height 26
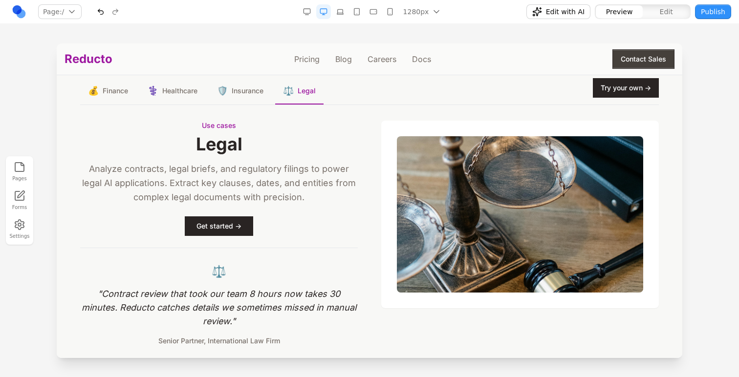
click at [243, 92] on span "Insurance" at bounding box center [248, 91] width 32 height 10
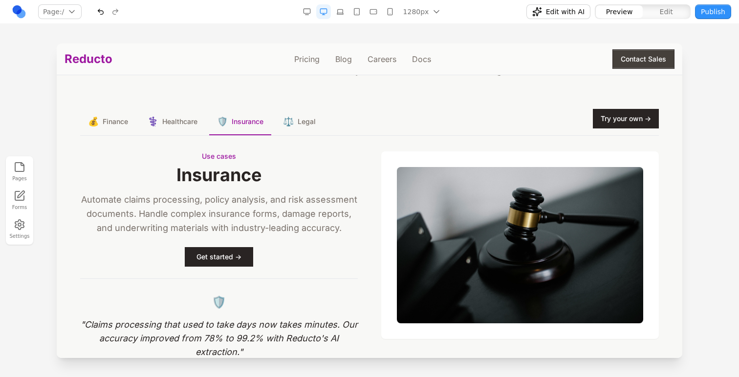
scroll to position [1403, 0]
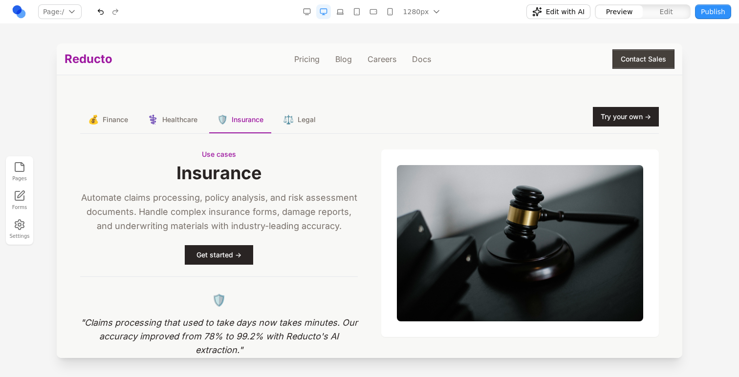
click at [365, 148] on div "💰 Finance ⚕️ Healthcare 🛡️ Insurance ⚖️ Legal Try your own → Use cases Insuranc…" at bounding box center [369, 241] width 578 height 268
click at [388, 128] on div "💰 Finance ⚕️ Healthcare 🛡️ Insurance ⚖️ Legal Try your own →" at bounding box center [369, 120] width 578 height 27
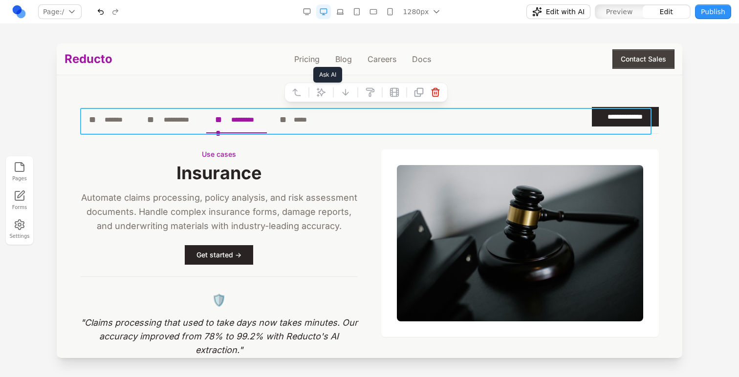
click at [320, 93] on icon at bounding box center [321, 92] width 8 height 8
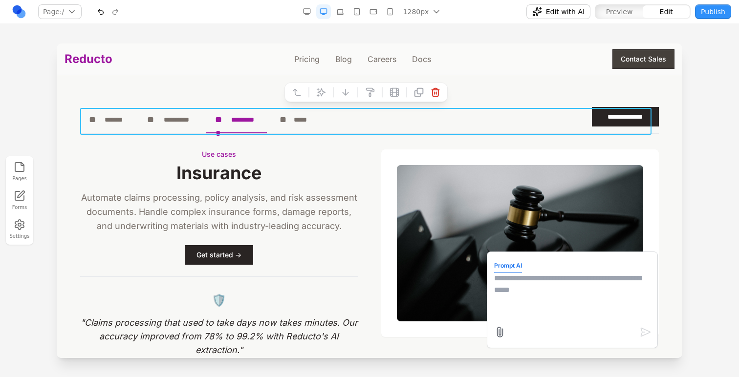
click at [494, 278] on textarea at bounding box center [572, 297] width 156 height 49
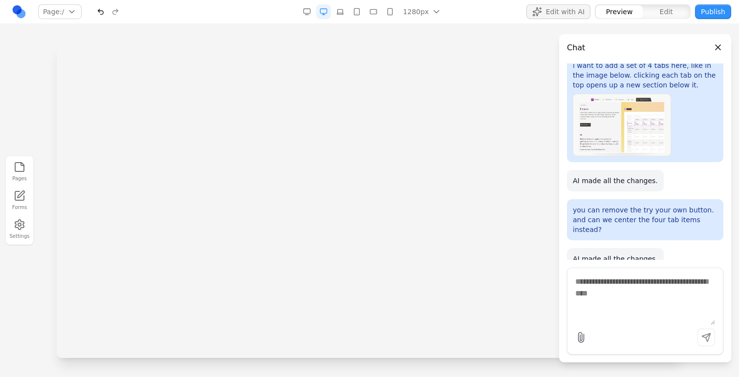
scroll to position [0, 0]
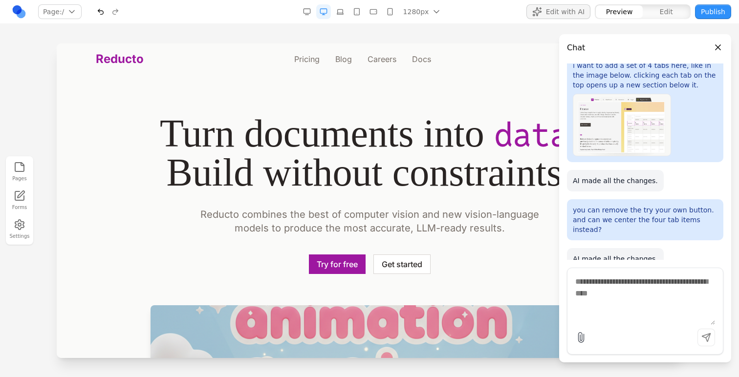
click at [718, 46] on button "Close panel" at bounding box center [717, 47] width 11 height 11
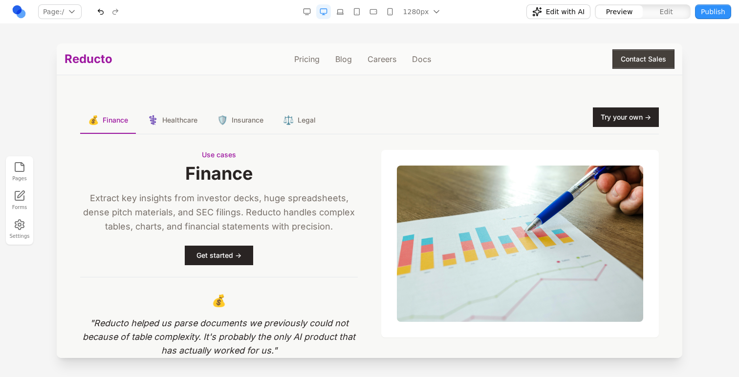
scroll to position [1381, 0]
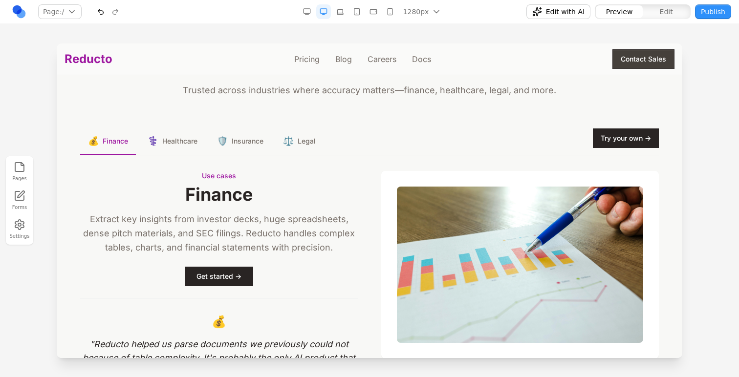
click at [679, 6] on button "Edit" at bounding box center [665, 11] width 47 height 13
click at [562, 20] on nav "Page: / / /pricing /blog /careers /docs Manage pages 1280px 1536px 1280px 1024p…" at bounding box center [369, 12] width 739 height 24
click at [562, 11] on span "Edit with AI" at bounding box center [565, 12] width 39 height 10
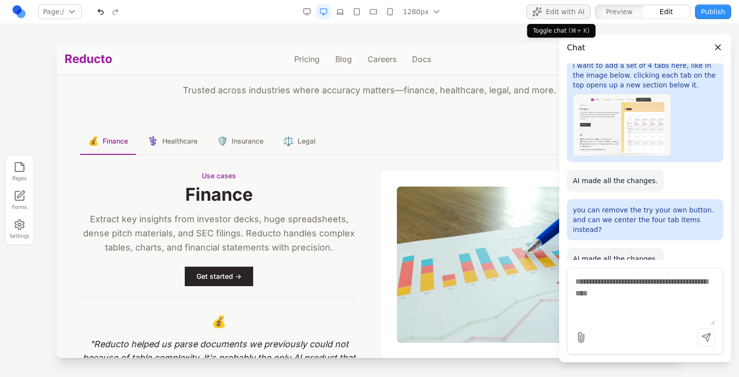
click at [563, 11] on span "Edit with AI" at bounding box center [565, 12] width 39 height 10
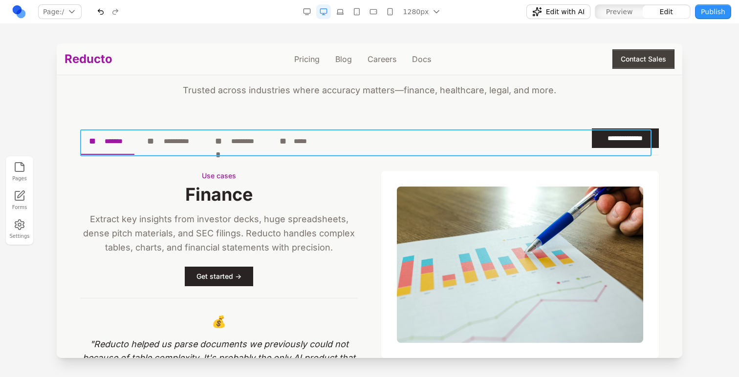
click at [578, 134] on div "**********" at bounding box center [369, 141] width 578 height 27
click at [313, 120] on button at bounding box center [321, 114] width 16 height 16
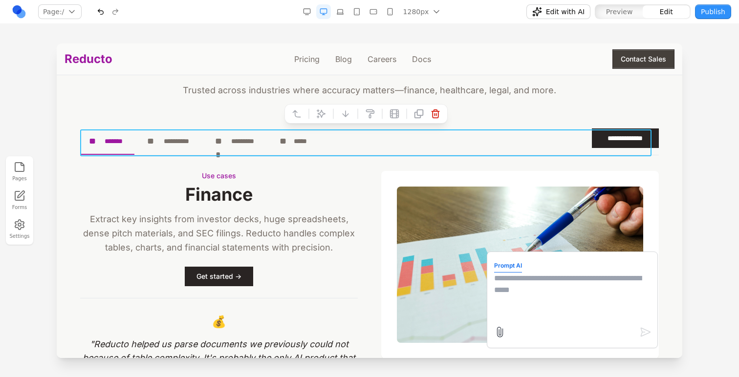
click at [565, 325] on div at bounding box center [572, 332] width 157 height 16
click at [552, 301] on textarea at bounding box center [572, 297] width 156 height 49
type textarea "**********"
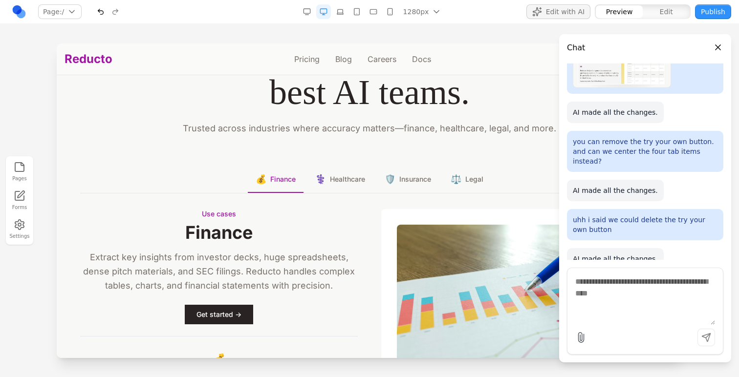
scroll to position [1346, 0]
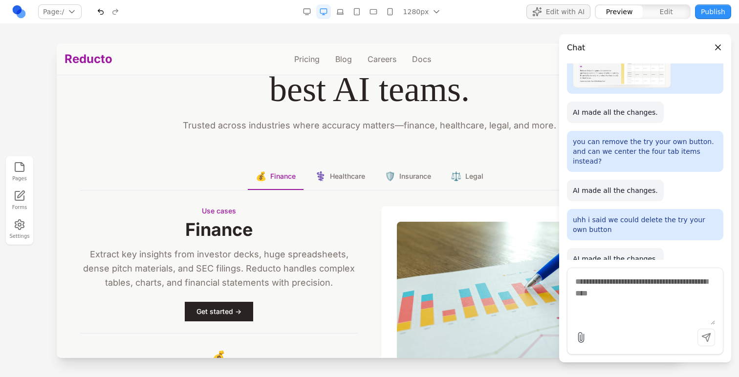
drag, startPoint x: 520, startPoint y: 237, endPoint x: 576, endPoint y: 280, distance: 71.4
click at [520, 237] on img at bounding box center [520, 300] width 246 height 156
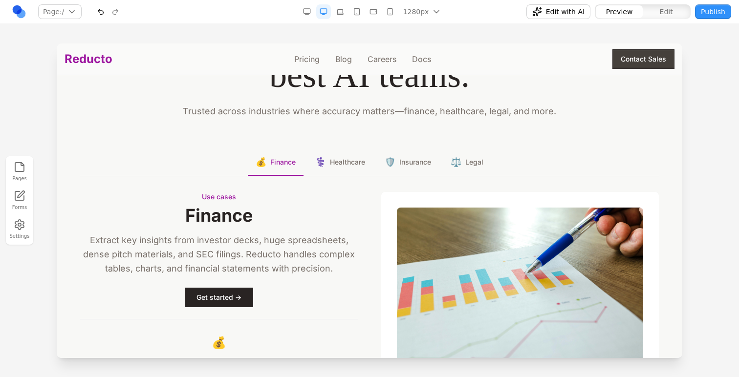
scroll to position [1352, 0]
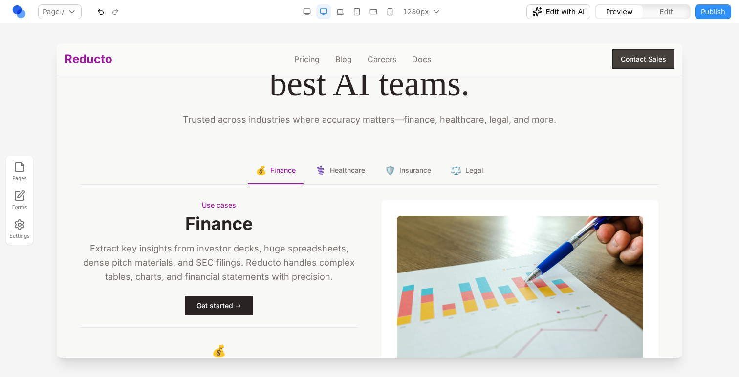
click at [340, 171] on span "Healthcare" at bounding box center [347, 171] width 35 height 10
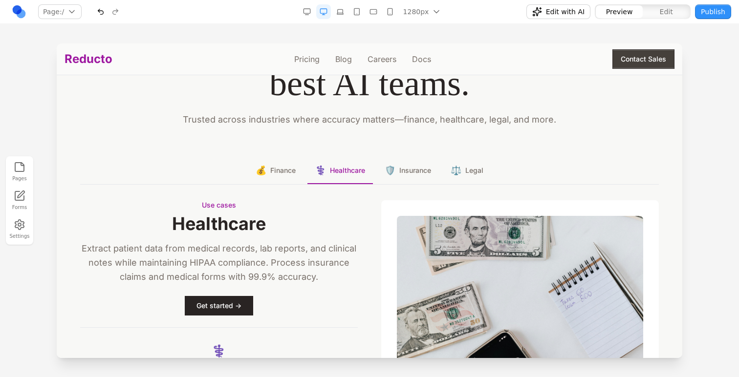
click at [390, 171] on button "🛡️ Insurance" at bounding box center [408, 171] width 62 height 26
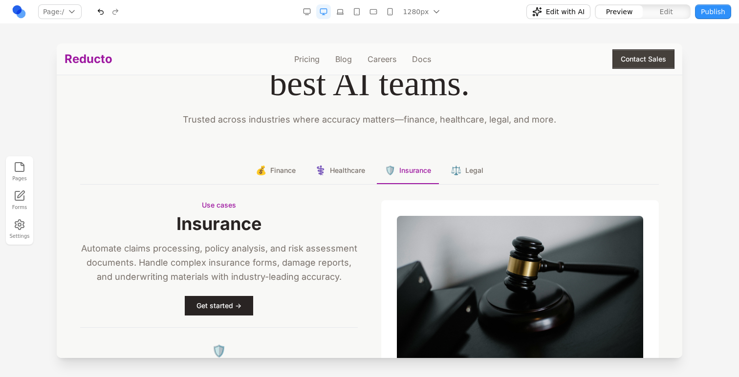
click at [432, 171] on button "🛡️ Insurance" at bounding box center [408, 171] width 62 height 26
click at [443, 171] on button "⚖️ Legal" at bounding box center [467, 171] width 48 height 26
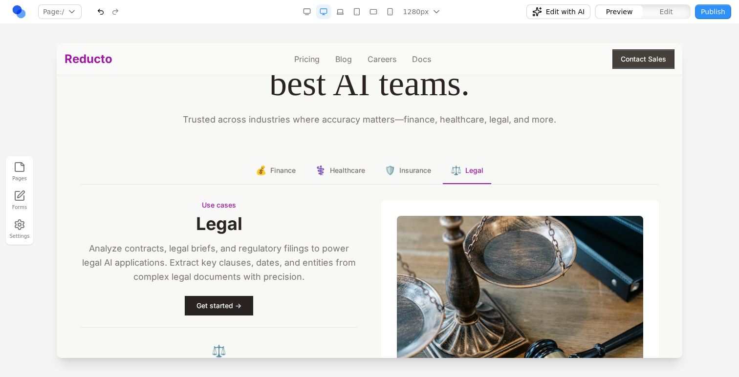
click at [411, 177] on button "🛡️ Insurance" at bounding box center [408, 171] width 62 height 26
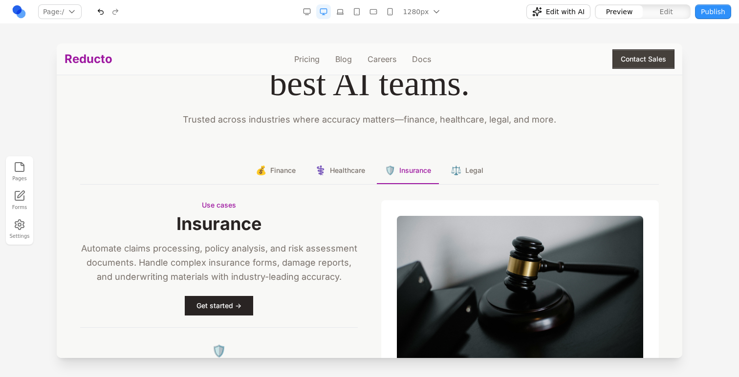
click at [356, 177] on button "⚕️ Healthcare" at bounding box center [339, 171] width 65 height 26
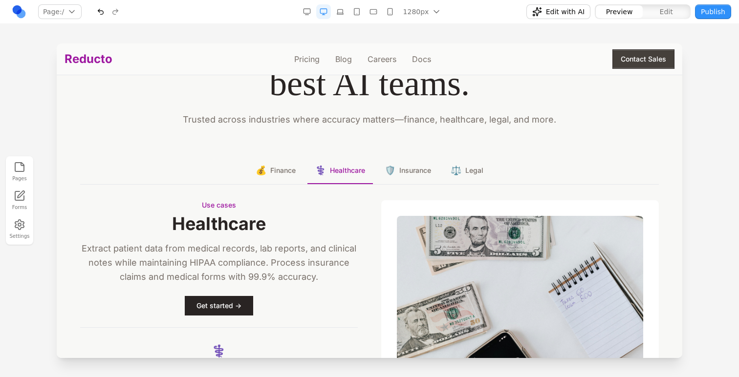
click at [284, 177] on button "💰 Finance" at bounding box center [276, 171] width 56 height 26
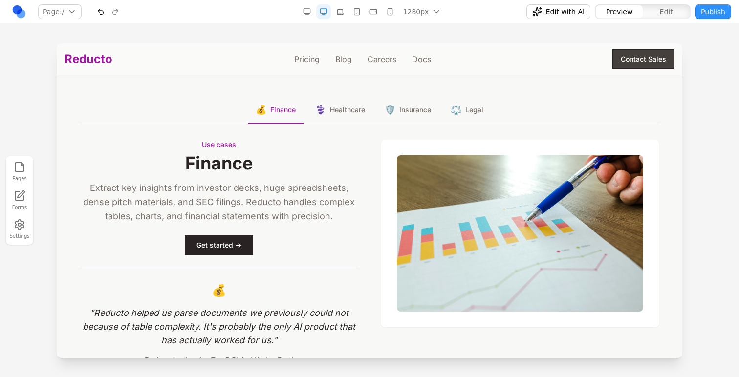
scroll to position [1382, 0]
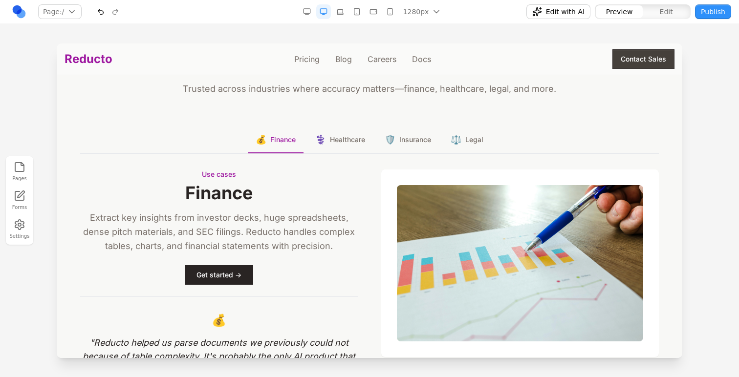
click at [344, 143] on span "Healthcare" at bounding box center [347, 140] width 35 height 10
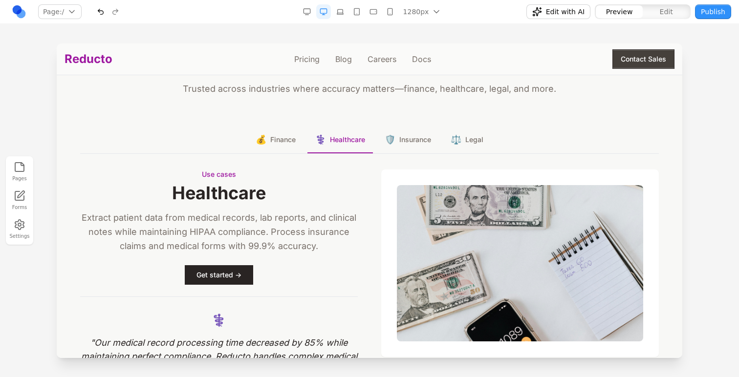
click at [405, 144] on span "Insurance" at bounding box center [415, 140] width 32 height 10
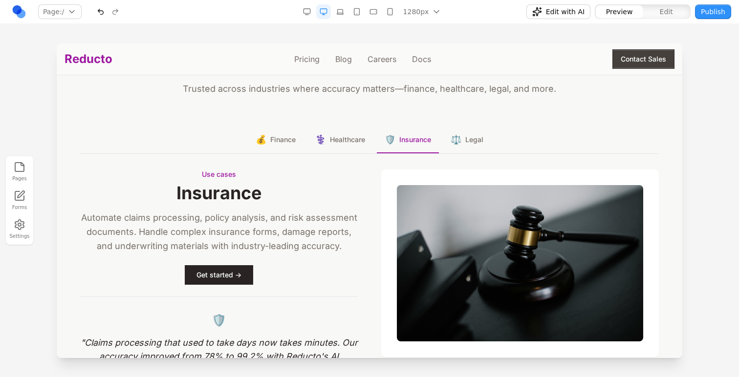
click at [465, 144] on span "Legal" at bounding box center [474, 140] width 18 height 10
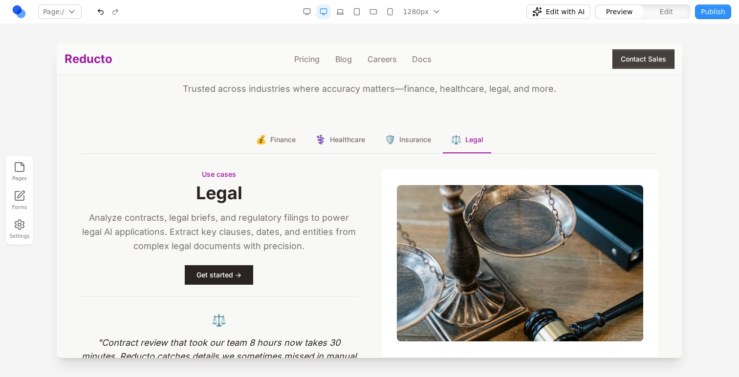
click at [291, 141] on span "Finance" at bounding box center [282, 140] width 25 height 10
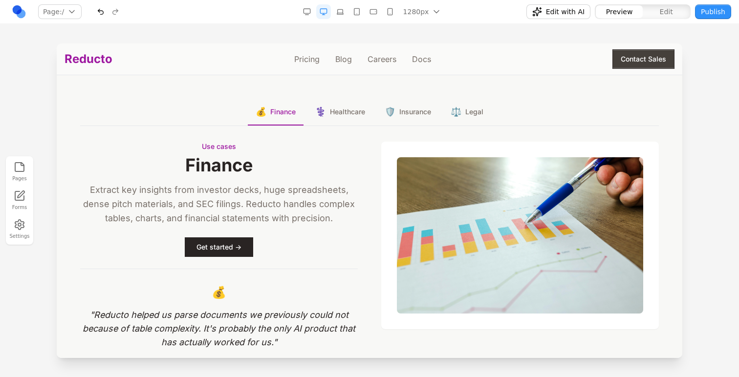
scroll to position [1408, 0]
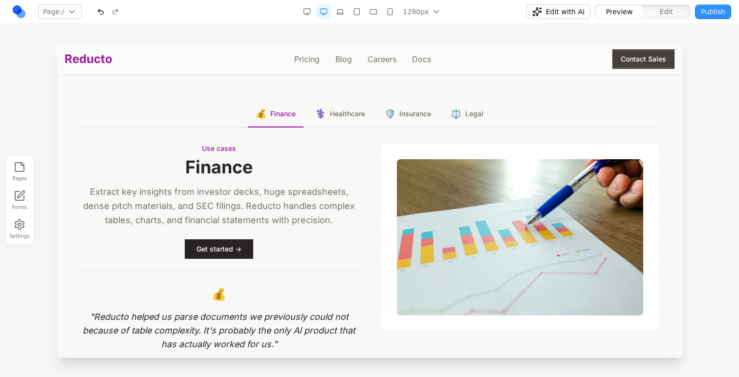
click at [308, 113] on button "⚕️ Healthcare" at bounding box center [339, 114] width 65 height 26
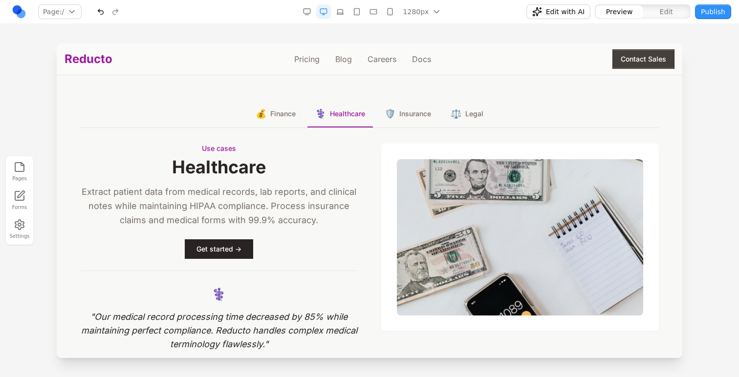
click at [402, 113] on span "Insurance" at bounding box center [415, 114] width 32 height 10
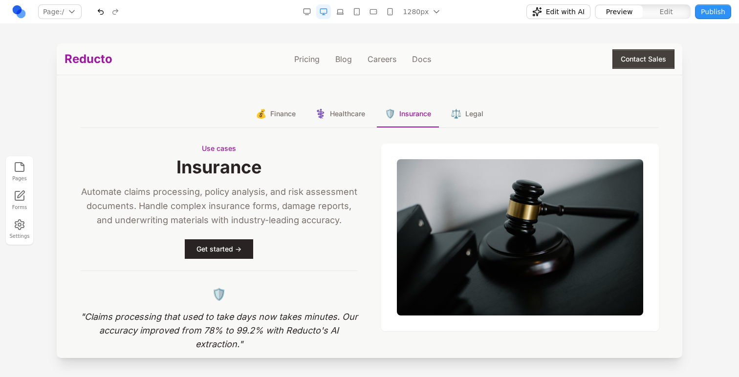
click at [453, 113] on span "⚖️" at bounding box center [455, 114] width 11 height 14
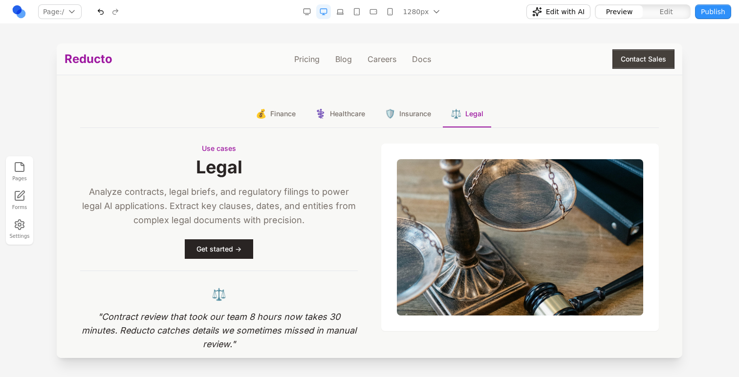
click at [262, 116] on span "💰" at bounding box center [260, 114] width 11 height 14
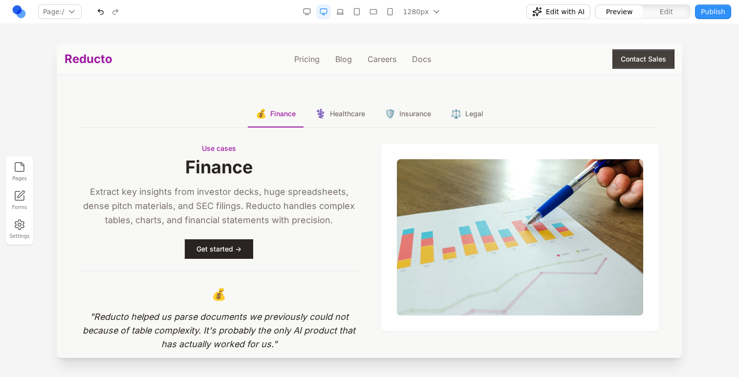
click at [319, 126] on button "⚕️ Healthcare" at bounding box center [339, 114] width 65 height 26
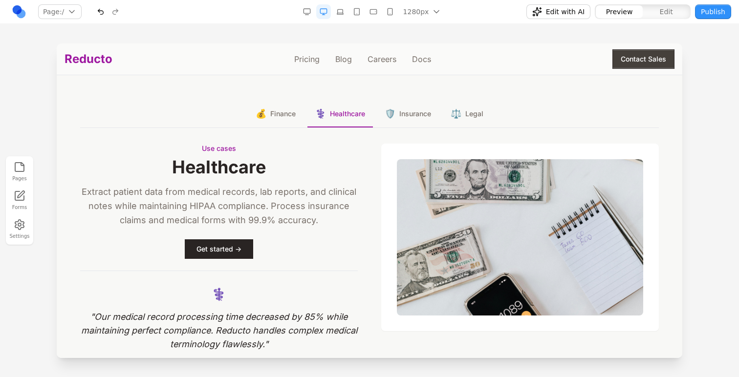
click at [392, 115] on button "🛡️ Insurance" at bounding box center [408, 114] width 62 height 26
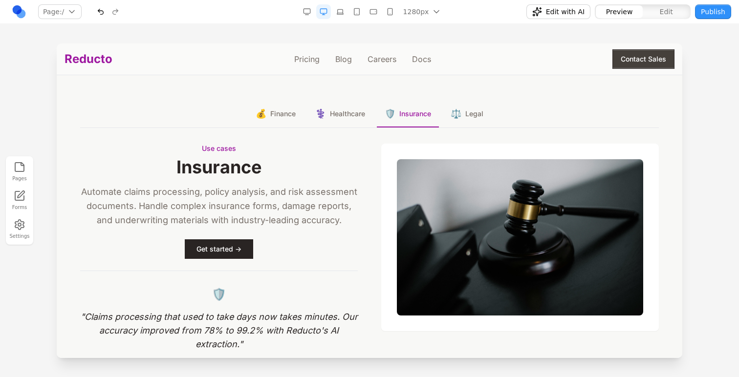
click at [444, 115] on button "⚖️ Legal" at bounding box center [467, 114] width 48 height 26
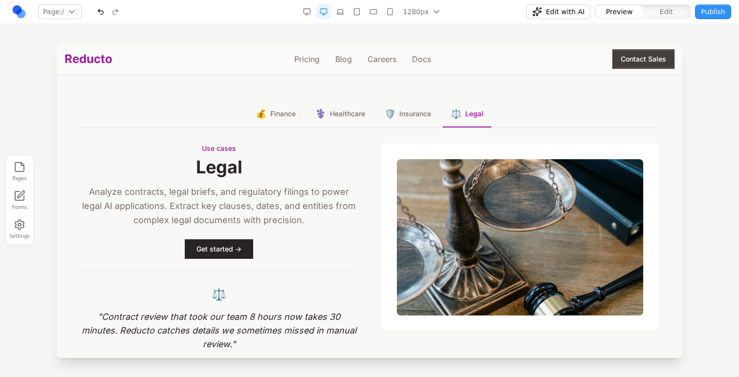
click at [399, 115] on span "Insurance" at bounding box center [415, 114] width 32 height 10
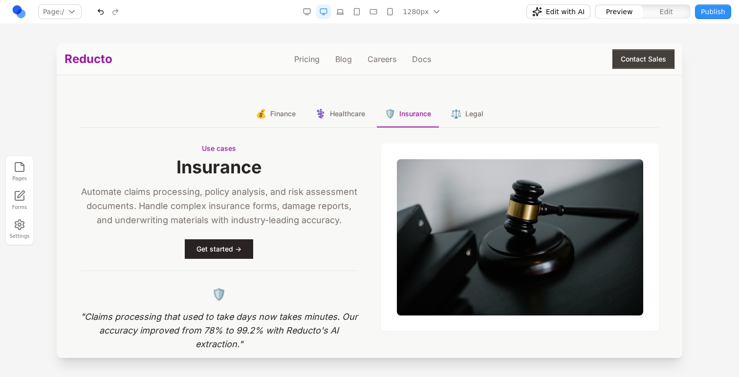
click at [336, 115] on span "Healthcare" at bounding box center [347, 114] width 35 height 10
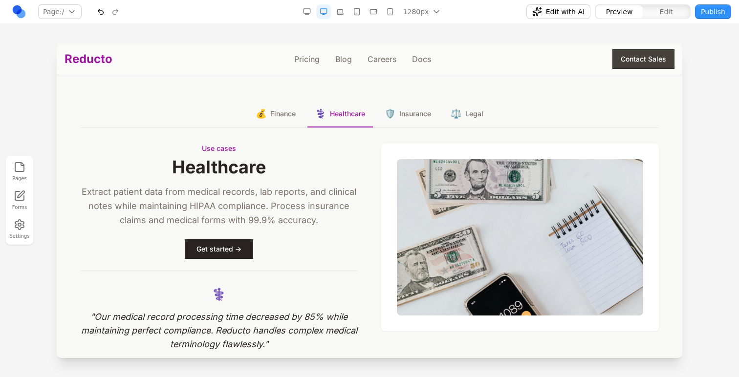
click at [266, 115] on button "💰 Finance" at bounding box center [276, 114] width 56 height 26
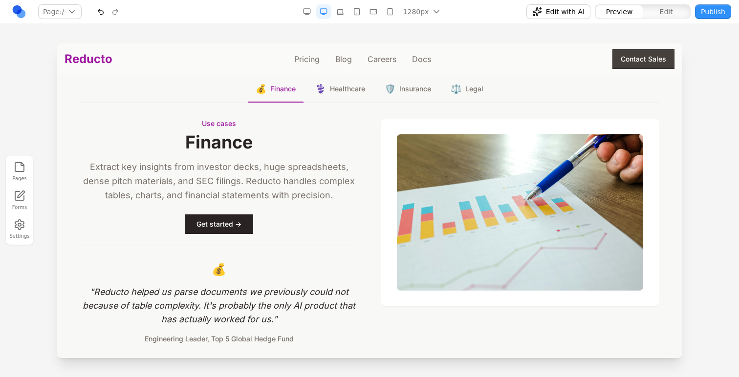
scroll to position [1432, 0]
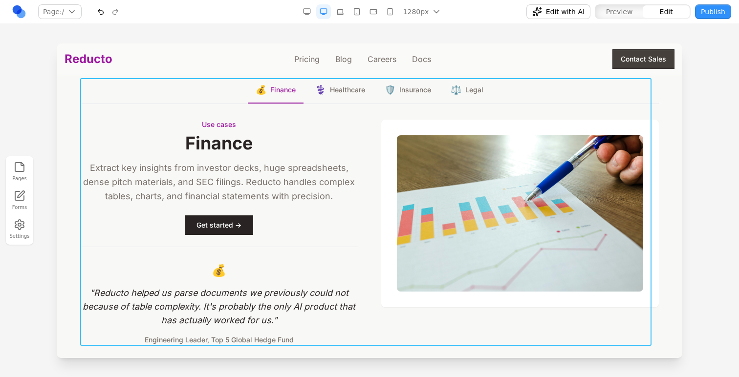
click at [354, 112] on div "💰 Finance ⚕️ Healthcare 🛡️ Insurance ⚖️ Legal Use cases Finance Extract key ins…" at bounding box center [369, 211] width 578 height 268
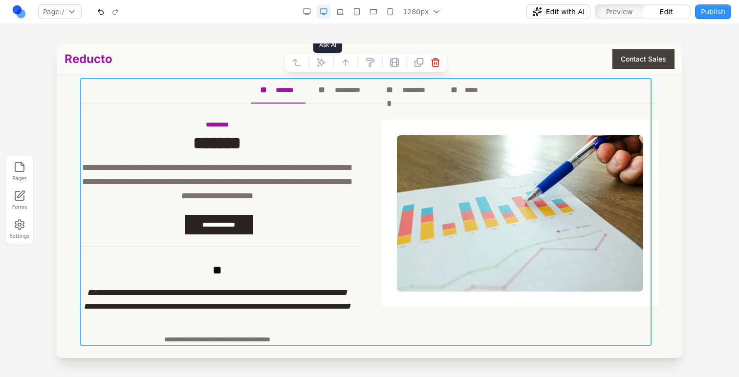
click at [320, 58] on icon at bounding box center [321, 63] width 10 height 10
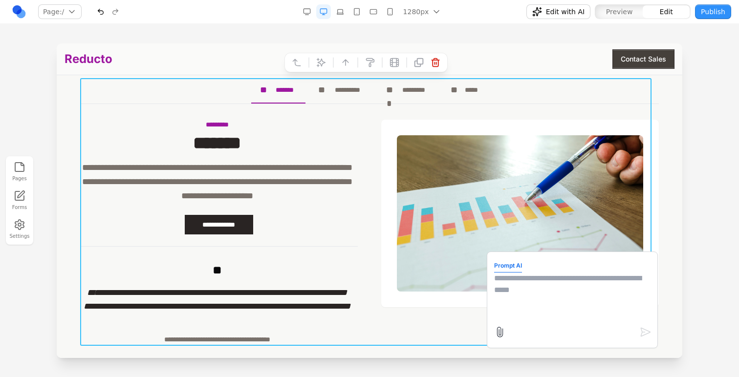
click at [536, 274] on textarea at bounding box center [572, 297] width 156 height 49
paste textarea "**"
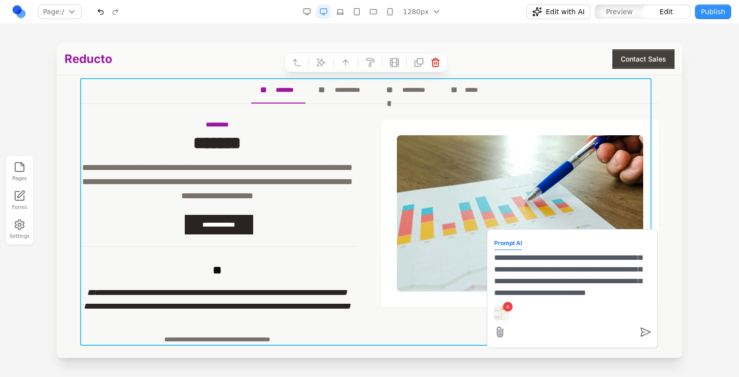
scroll to position [32, 0]
type textarea "**********"
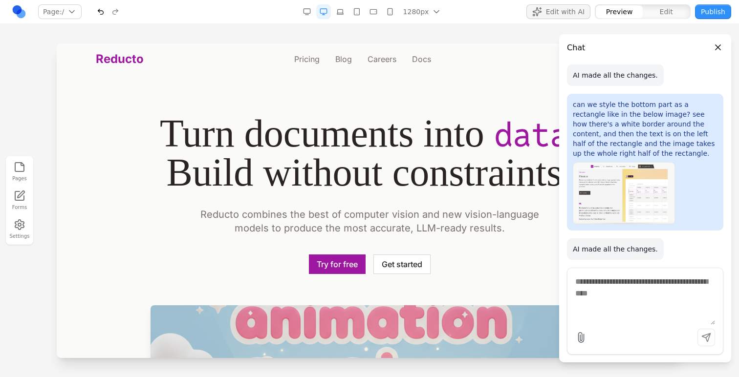
scroll to position [1013, 0]
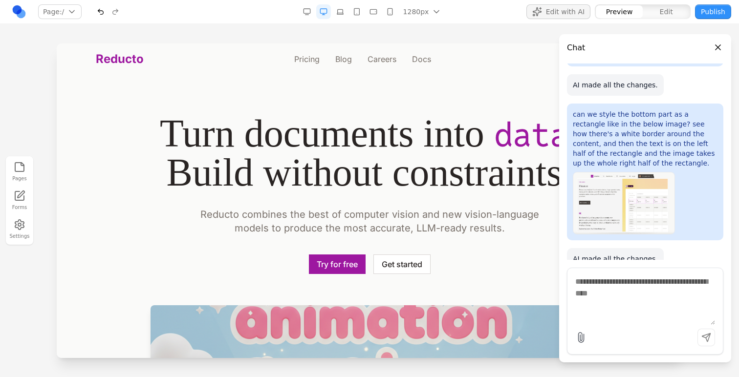
click at [718, 46] on button "Close panel" at bounding box center [717, 47] width 11 height 11
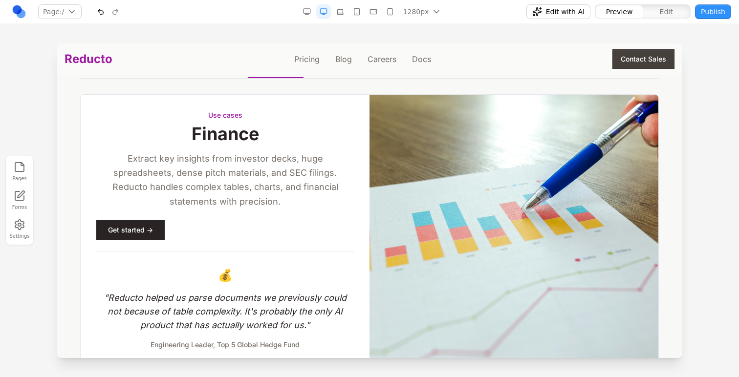
scroll to position [1435, 0]
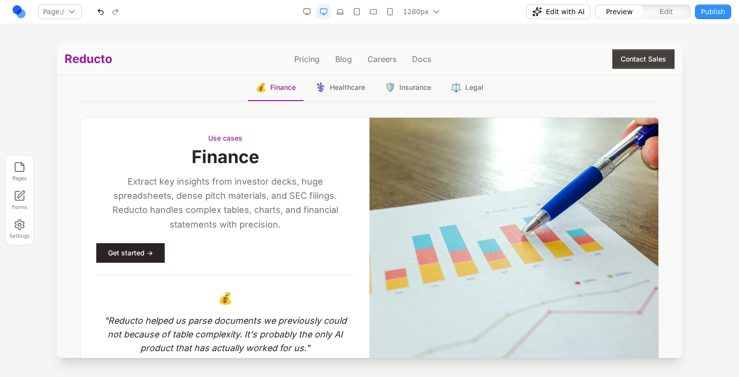
click at [330, 88] on span "Healthcare" at bounding box center [347, 88] width 35 height 10
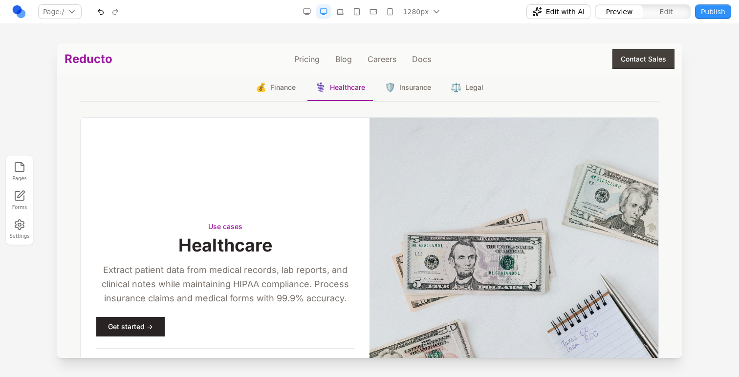
click at [399, 87] on span "Insurance" at bounding box center [415, 88] width 32 height 10
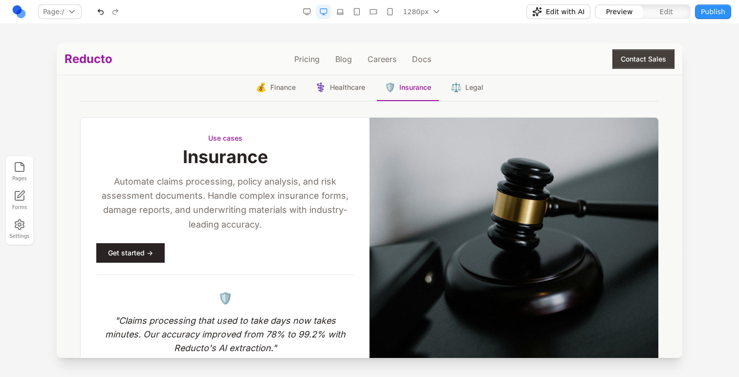
click at [450, 90] on span "⚖️" at bounding box center [455, 88] width 11 height 14
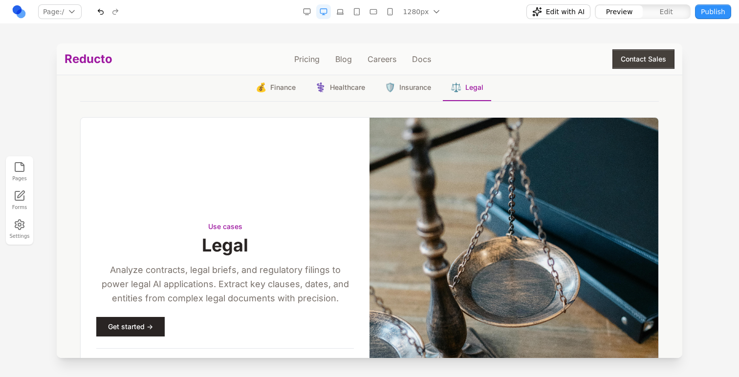
click at [421, 89] on span "Insurance" at bounding box center [415, 88] width 32 height 10
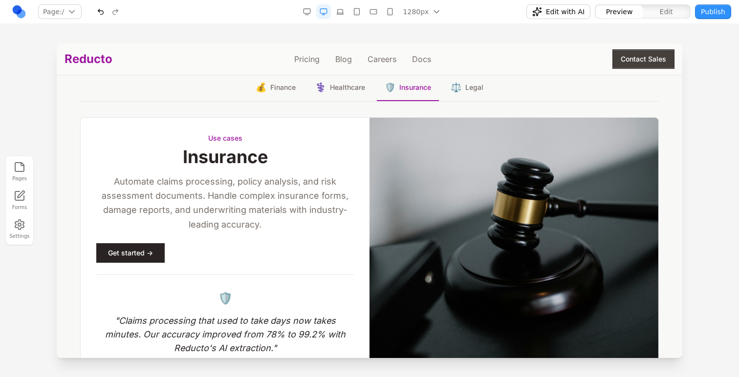
click at [359, 89] on span "Healthcare" at bounding box center [347, 88] width 35 height 10
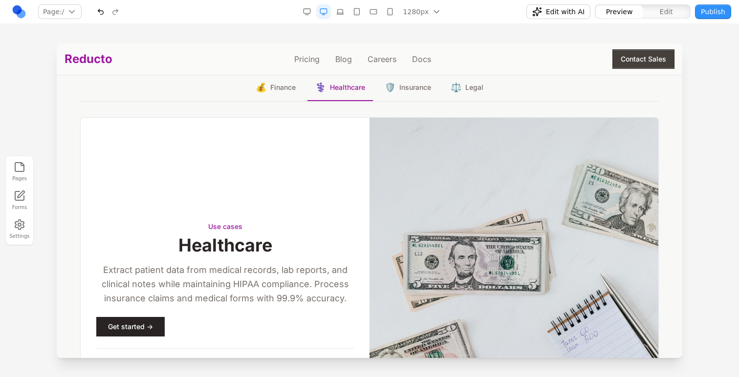
click at [283, 89] on span "Finance" at bounding box center [282, 88] width 25 height 10
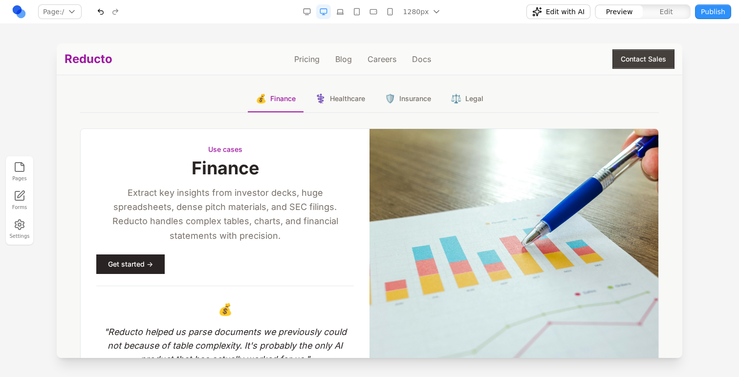
scroll to position [1422, 0]
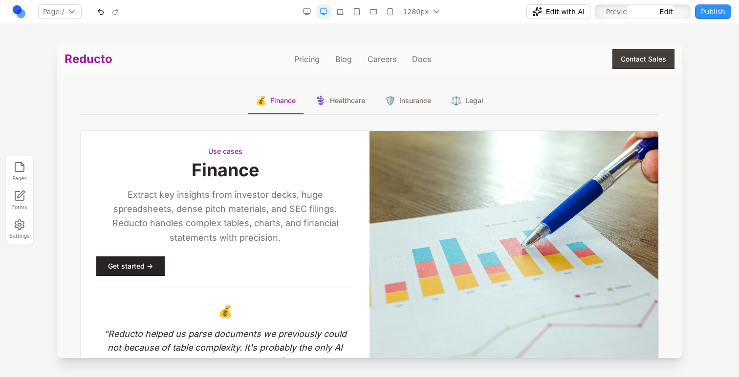
click at [301, 141] on div "Use cases Finance Extract key insights from investor decks, huge spreadsheets, …" at bounding box center [225, 266] width 289 height 271
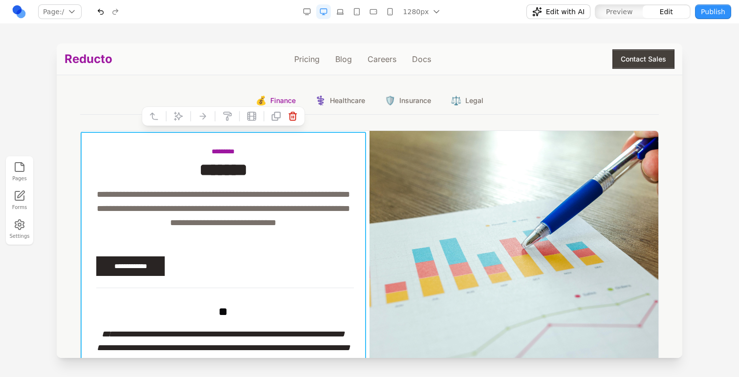
click at [360, 131] on div "**********" at bounding box center [369, 266] width 578 height 272
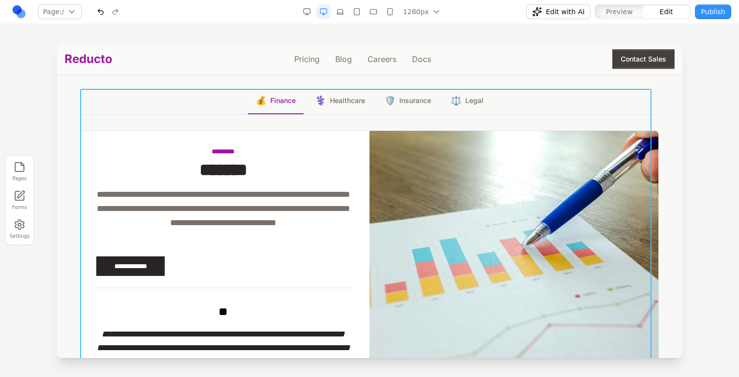
click at [372, 123] on div "**********" at bounding box center [369, 245] width 578 height 314
click at [323, 71] on icon at bounding box center [321, 73] width 10 height 10
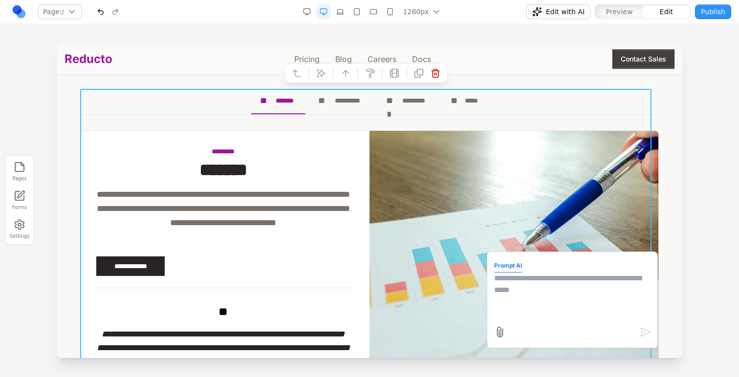
click at [568, 323] on form "Prompt AI" at bounding box center [572, 300] width 156 height 82
click at [532, 293] on textarea at bounding box center [572, 297] width 156 height 49
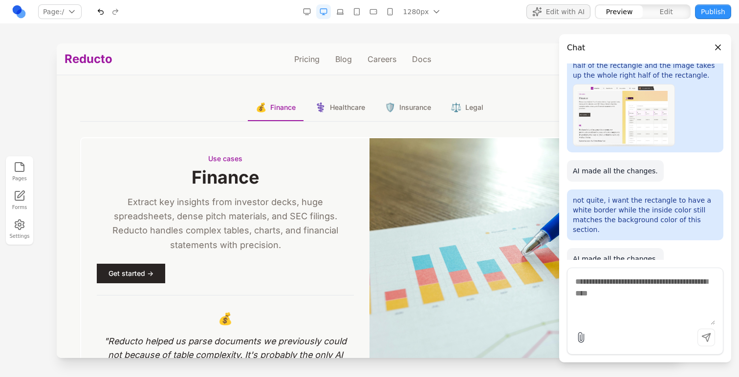
scroll to position [1413, 0]
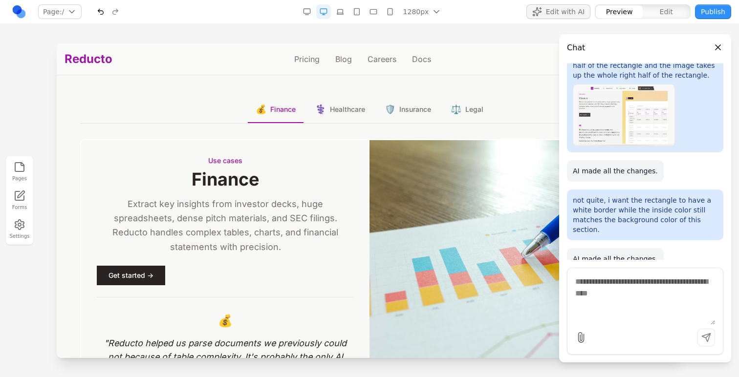
click at [375, 208] on img at bounding box center [513, 275] width 288 height 271
click at [722, 43] on header "Chat" at bounding box center [645, 44] width 172 height 20
click at [721, 43] on button "Close panel" at bounding box center [717, 47] width 11 height 11
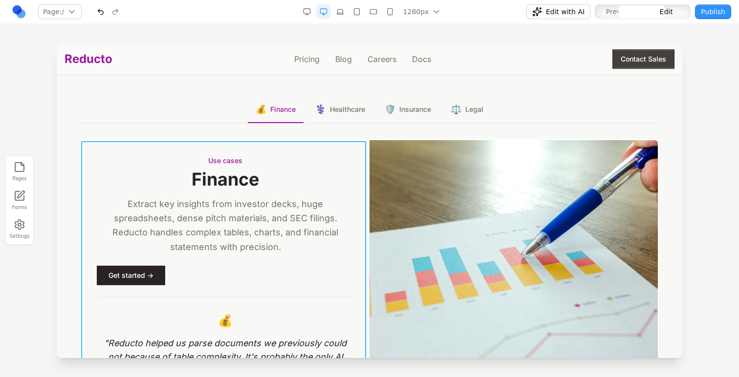
click at [329, 154] on div "Use cases Finance Extract key insights from investor decks, huge spreadsheets, …" at bounding box center [225, 275] width 288 height 271
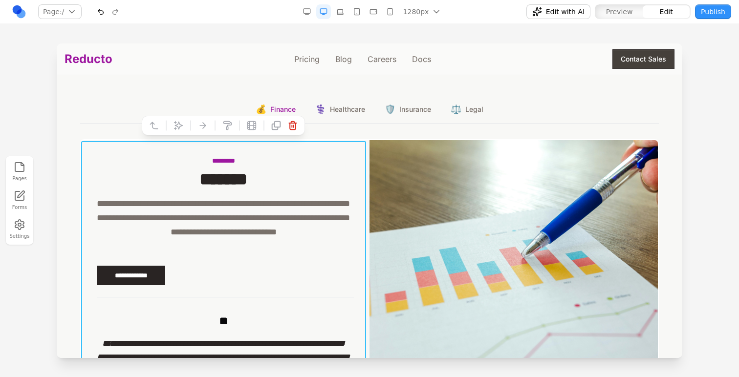
click at [370, 145] on img at bounding box center [513, 275] width 288 height 271
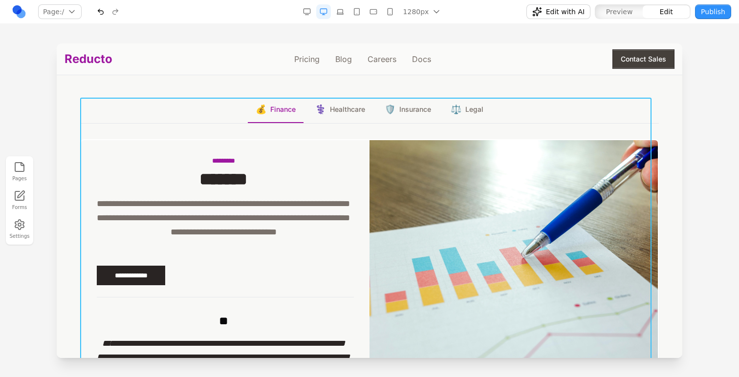
click at [374, 135] on div "**********" at bounding box center [369, 254] width 578 height 315
click at [317, 84] on icon at bounding box center [321, 82] width 10 height 10
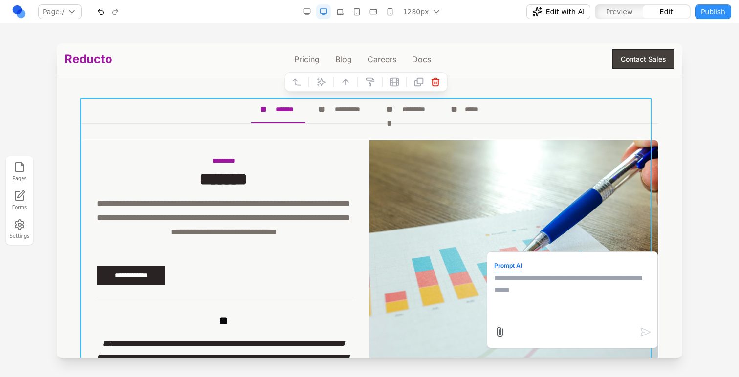
click at [566, 300] on textarea at bounding box center [572, 297] width 156 height 49
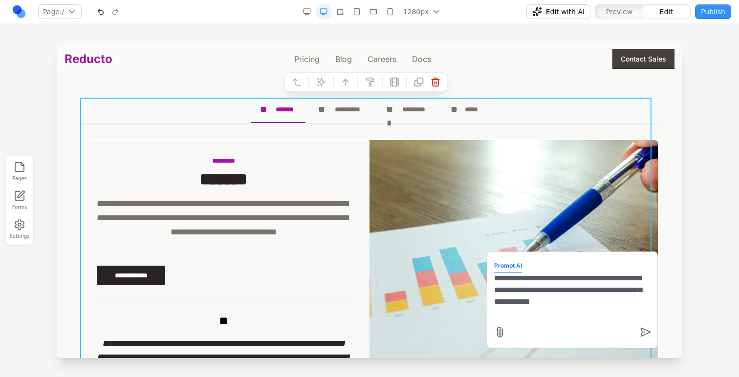
type textarea "**********"
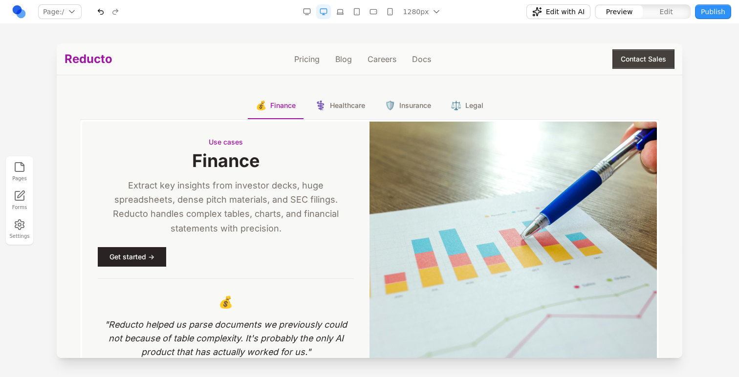
scroll to position [1415, 0]
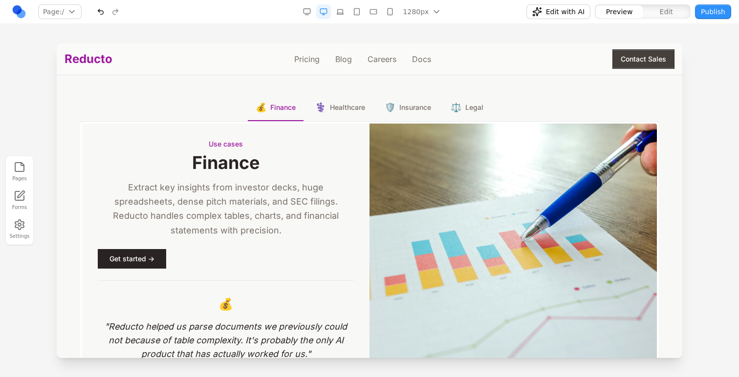
click at [349, 107] on span "Healthcare" at bounding box center [347, 108] width 35 height 10
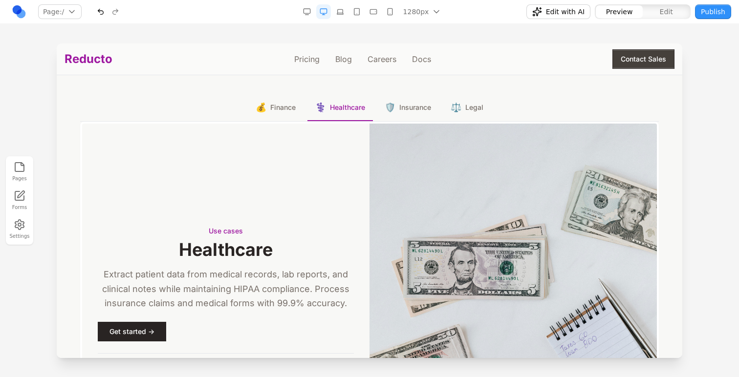
click at [402, 112] on span "Insurance" at bounding box center [415, 108] width 32 height 10
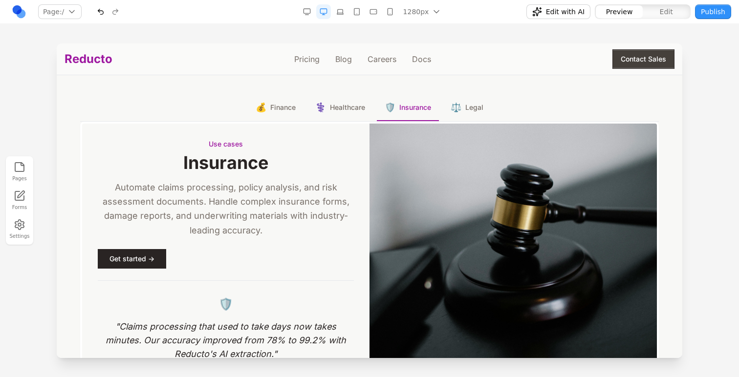
click at [450, 114] on span "⚖️" at bounding box center [455, 108] width 11 height 14
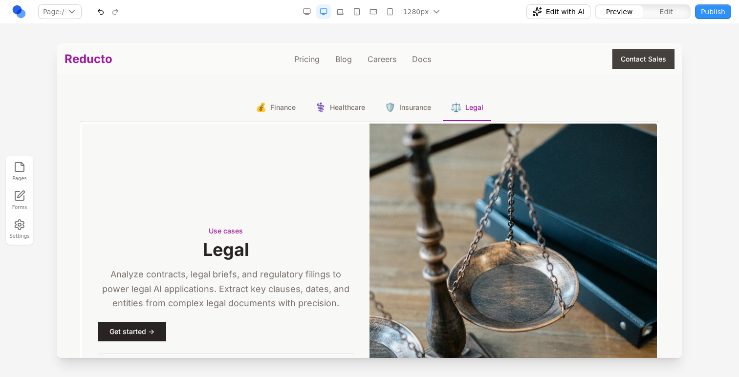
click at [270, 112] on span "Finance" at bounding box center [282, 108] width 25 height 10
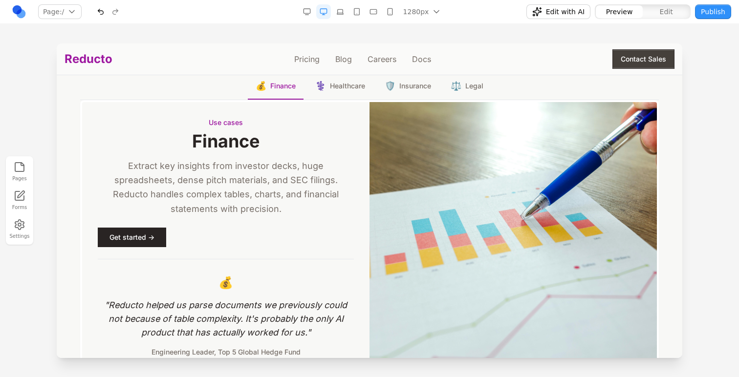
scroll to position [1420, 0]
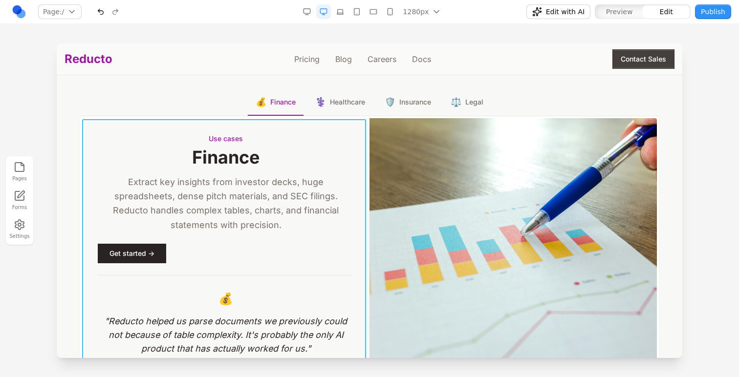
click at [338, 128] on div "Use cases Finance Extract key insights from investor decks, huge spreadsheets, …" at bounding box center [225, 253] width 287 height 271
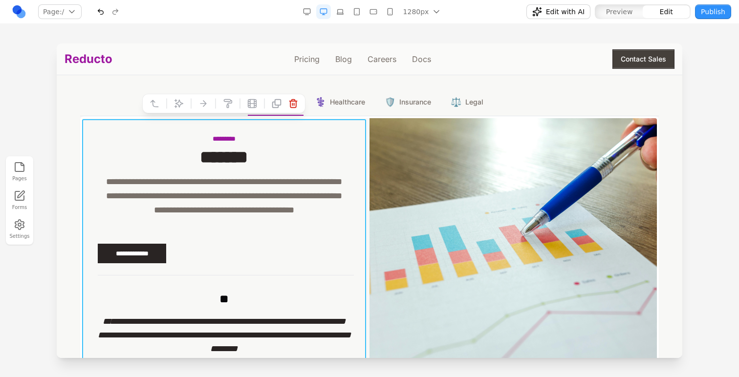
click at [159, 106] on icon at bounding box center [154, 104] width 10 height 10
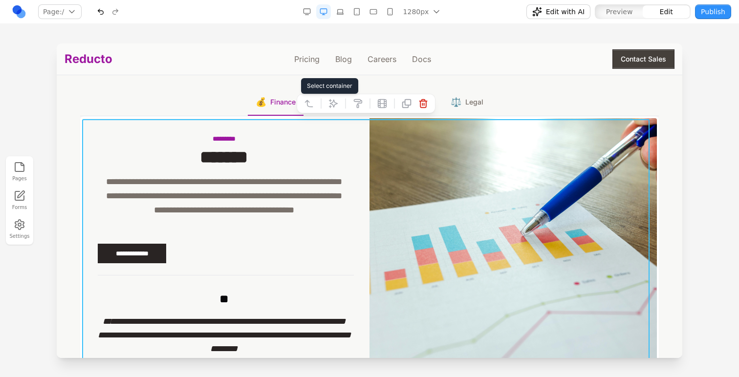
click at [314, 99] on button at bounding box center [309, 104] width 16 height 16
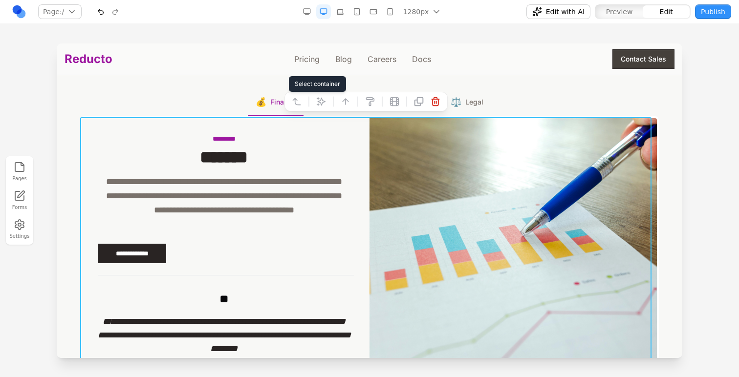
click at [301, 100] on button at bounding box center [297, 102] width 16 height 16
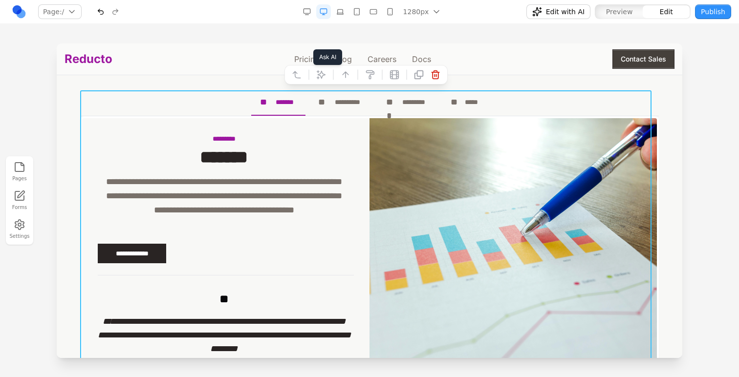
click at [320, 81] on button at bounding box center [321, 75] width 16 height 16
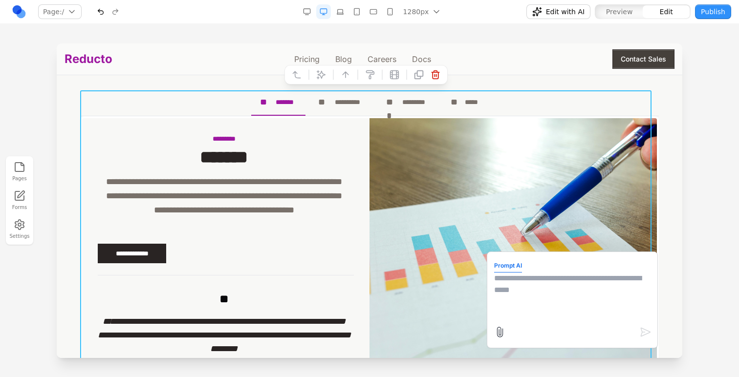
click at [494, 290] on textarea at bounding box center [572, 297] width 156 height 49
type textarea "*"
click at [551, 279] on textarea "**********" at bounding box center [572, 297] width 156 height 49
type textarea "**********"
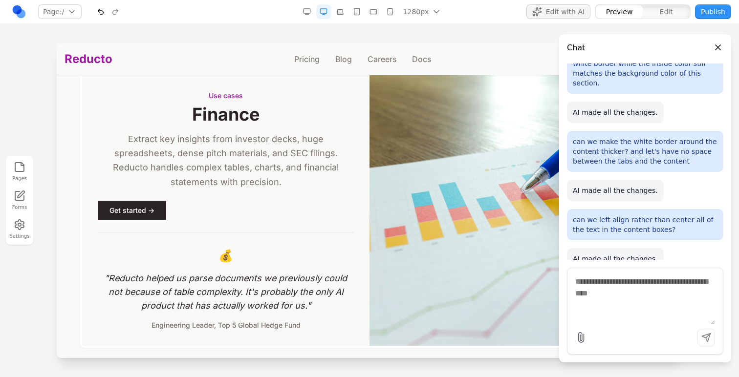
scroll to position [1465, 0]
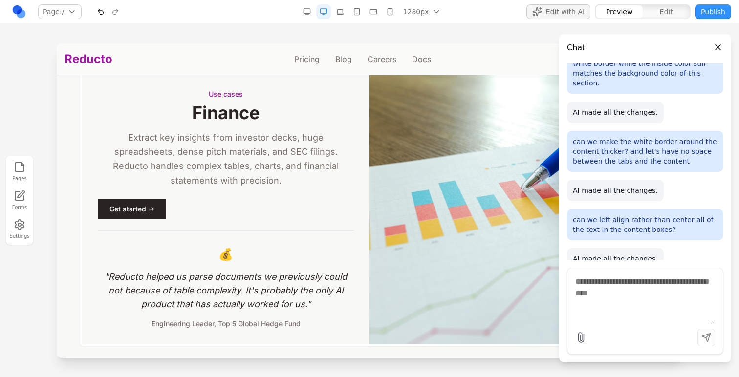
click at [98, 7] on button "button" at bounding box center [100, 11] width 15 height 15
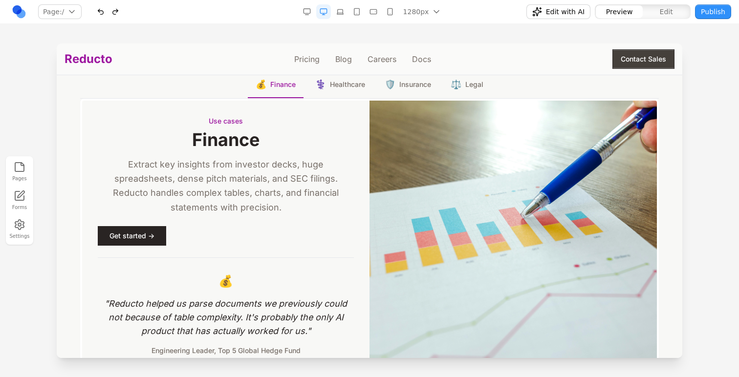
scroll to position [1427, 0]
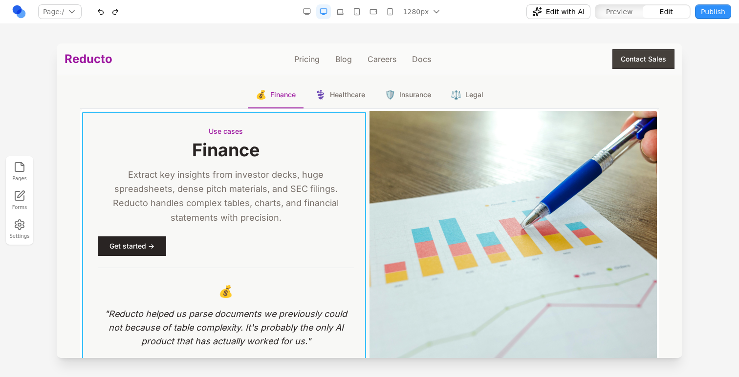
click at [354, 122] on div "Use cases Finance Extract key insights from investor decks, huge spreadsheets, …" at bounding box center [225, 246] width 287 height 271
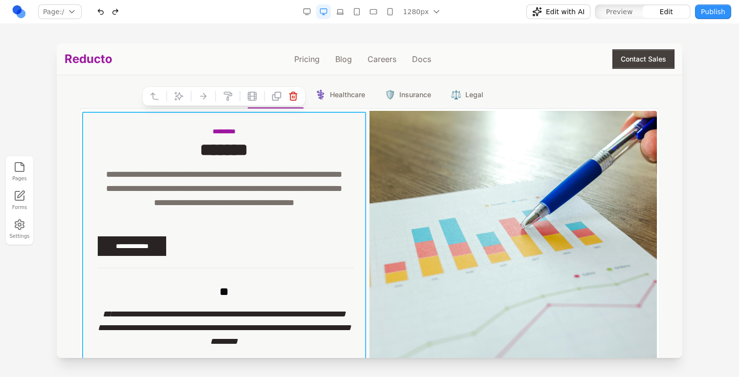
click at [179, 94] on icon at bounding box center [179, 96] width 10 height 10
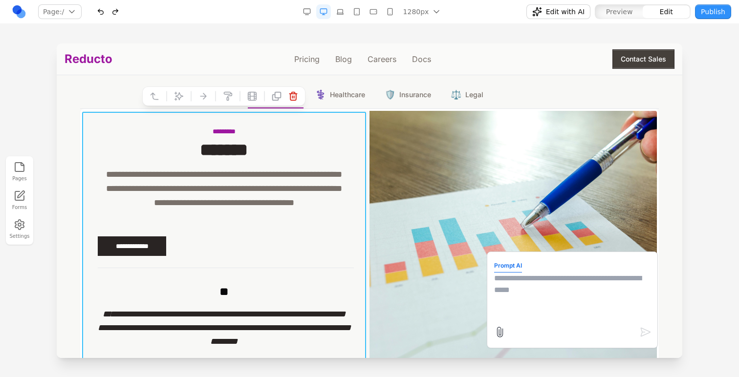
click at [504, 292] on textarea at bounding box center [572, 297] width 156 height 49
type textarea "**********"
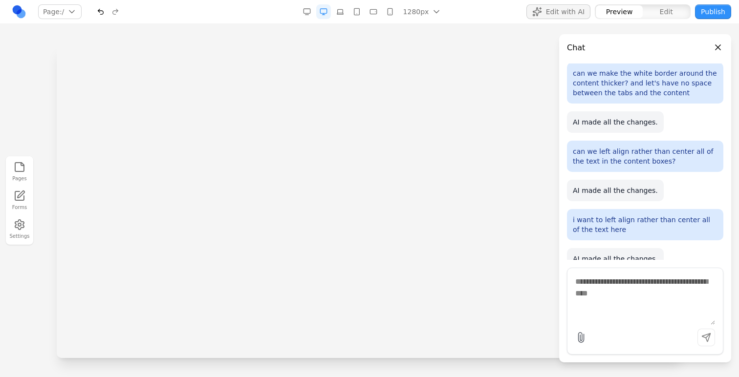
scroll to position [0, 0]
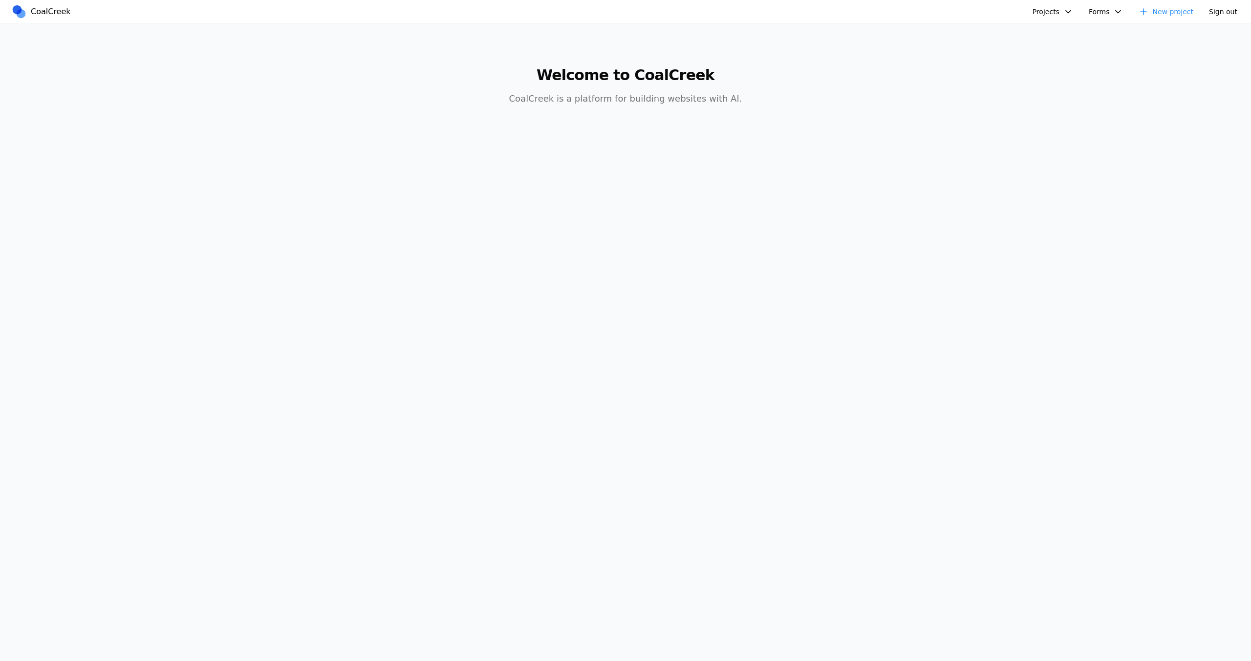
click at [1051, 15] on button "Projects" at bounding box center [1052, 11] width 52 height 15
click at [1046, 35] on link "Databricks Data + AI Summit" at bounding box center [1090, 33] width 114 height 17
click at [1046, 35] on div "Databricks Data + AI Summit Reducto Tech Conference Street Fair Pixel Farms Sil…" at bounding box center [1090, 115] width 119 height 188
click at [1057, 10] on button "Projects" at bounding box center [1052, 11] width 52 height 15
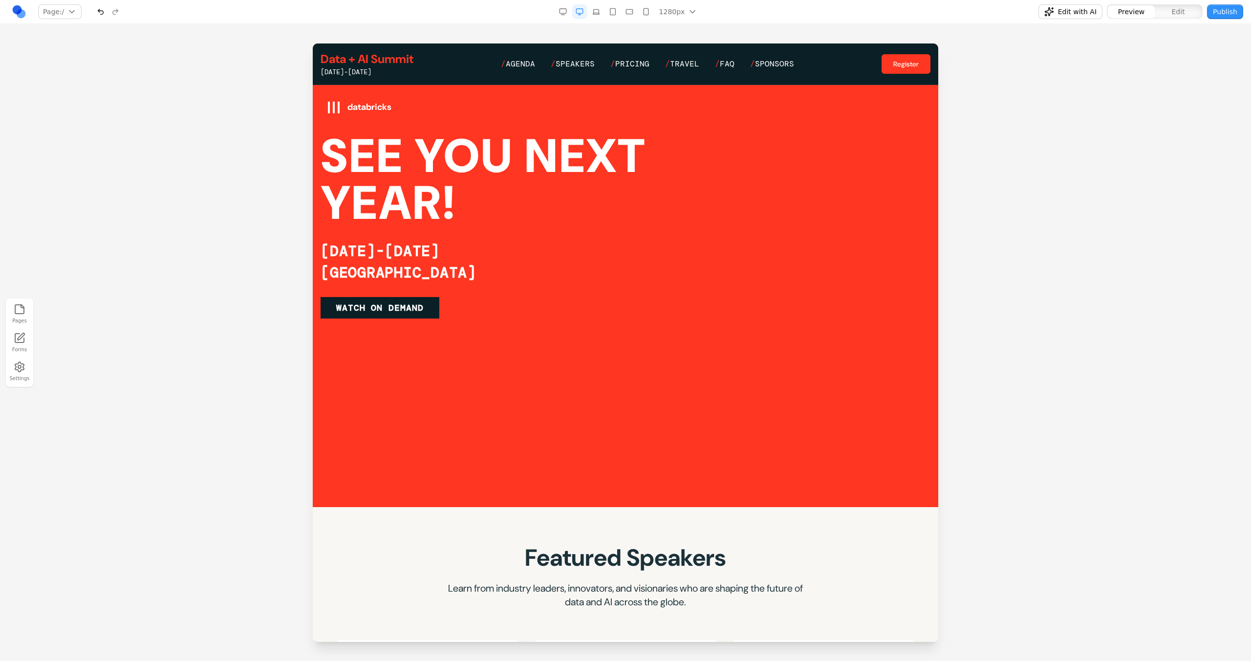
scroll to position [149, 0]
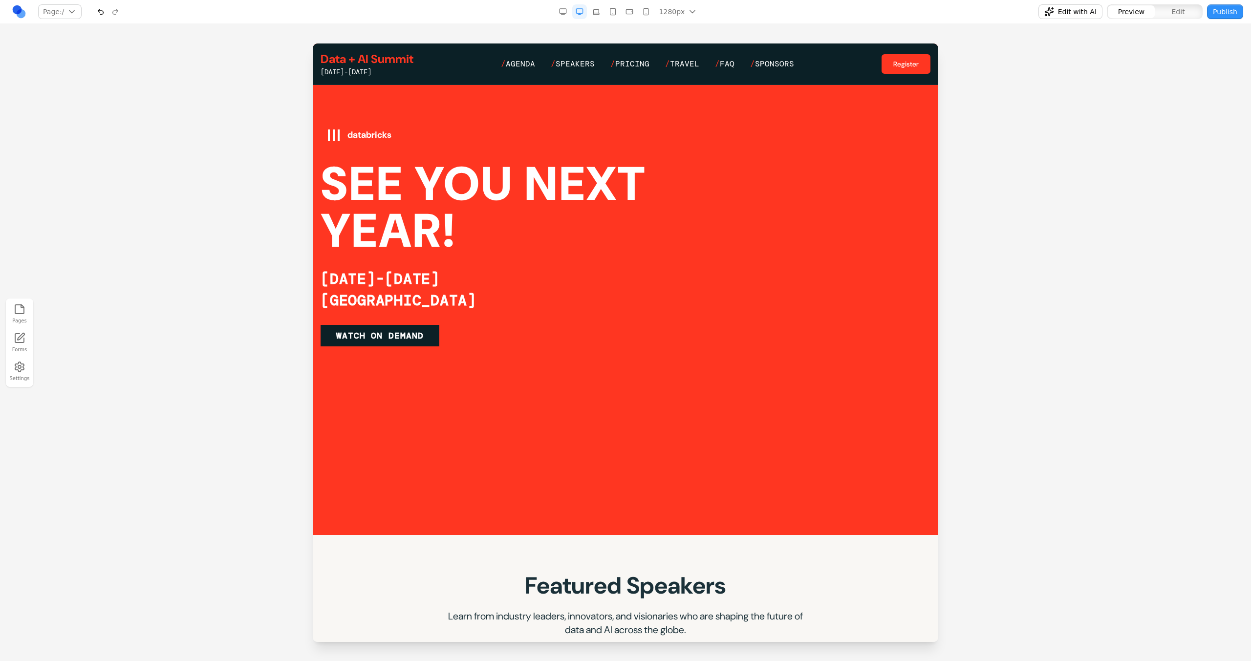
click at [649, 513] on div "databricks SEE YOU NEXT YEAR! [DATE]-[DATE] [GEOGRAPHIC_DATA] WATCH ON DEMAND" at bounding box center [625, 235] width 610 height 598
click at [649, 516] on div "databricks SEE YOU NEXT YEAR! [DATE]-[DATE] [GEOGRAPHIC_DATA] WATCH ON DEMAND" at bounding box center [625, 235] width 610 height 598
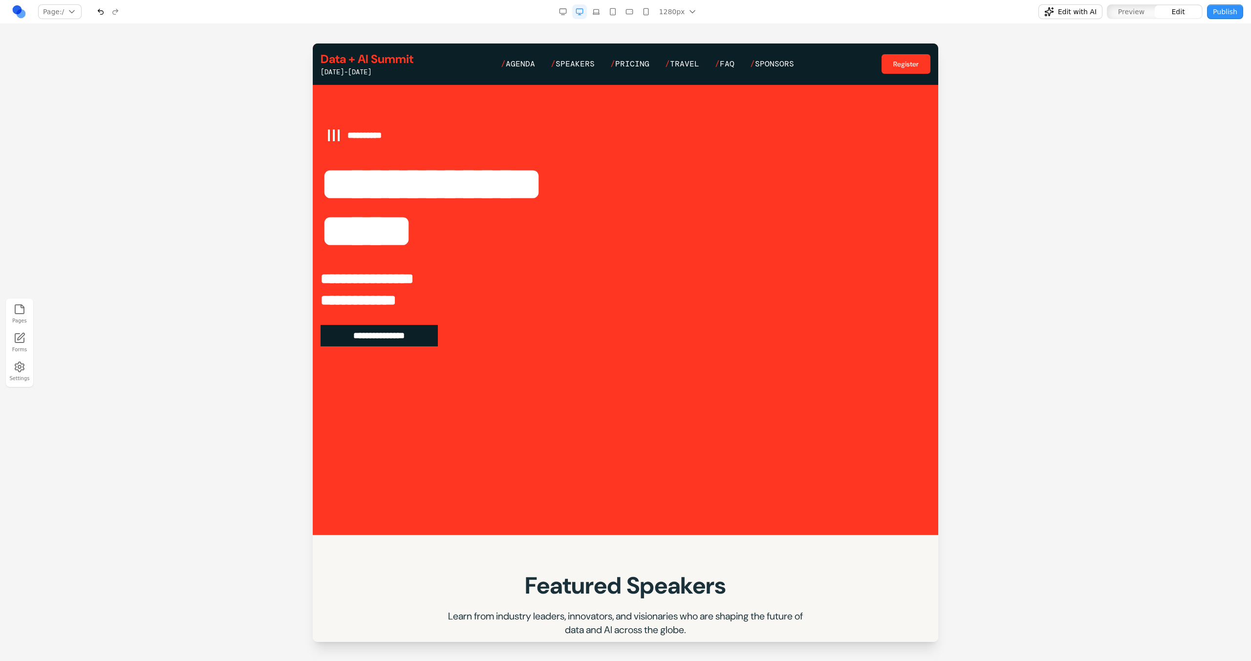
click at [319, 497] on div "**********" at bounding box center [625, 235] width 625 height 598
click at [315, 498] on div "**********" at bounding box center [625, 235] width 625 height 598
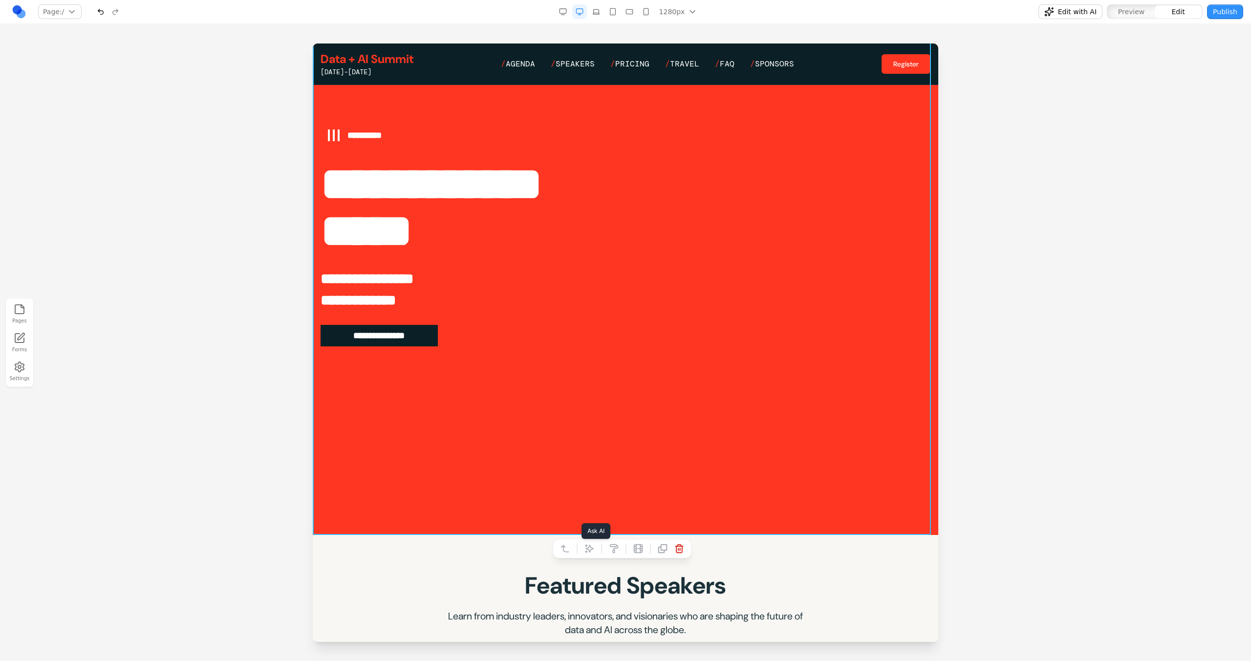
click at [588, 550] on icon at bounding box center [589, 549] width 10 height 10
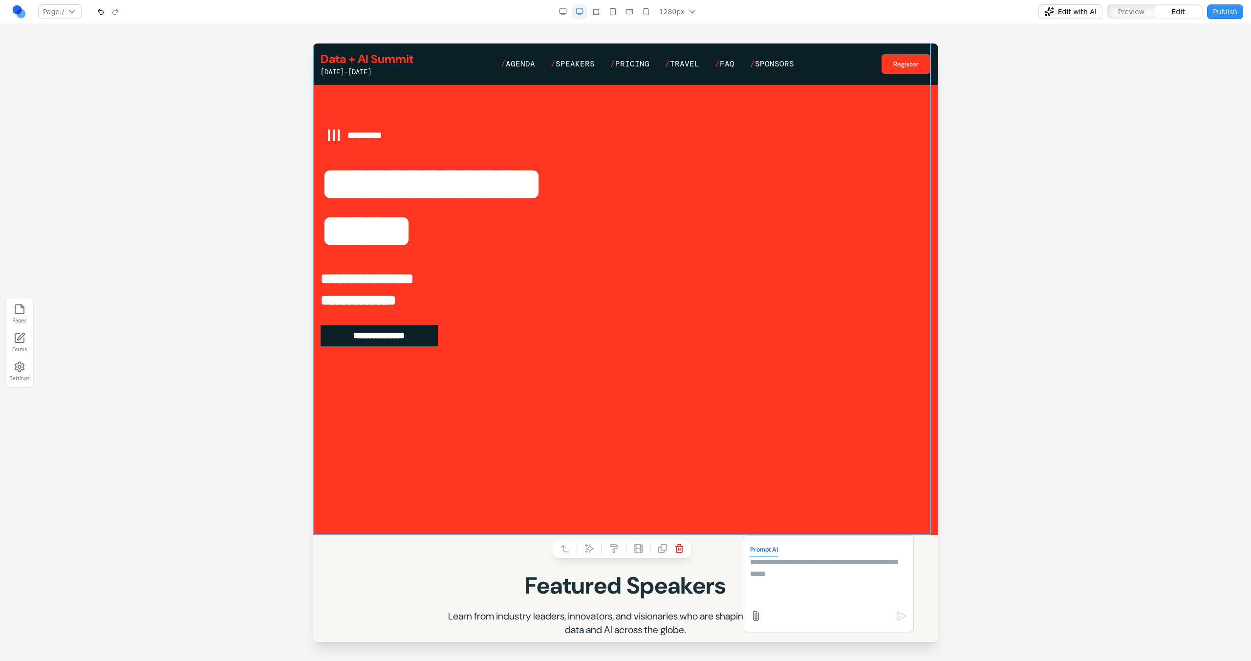
click at [808, 586] on textarea at bounding box center [828, 580] width 156 height 49
paste textarea "**********"
type textarea "**********"
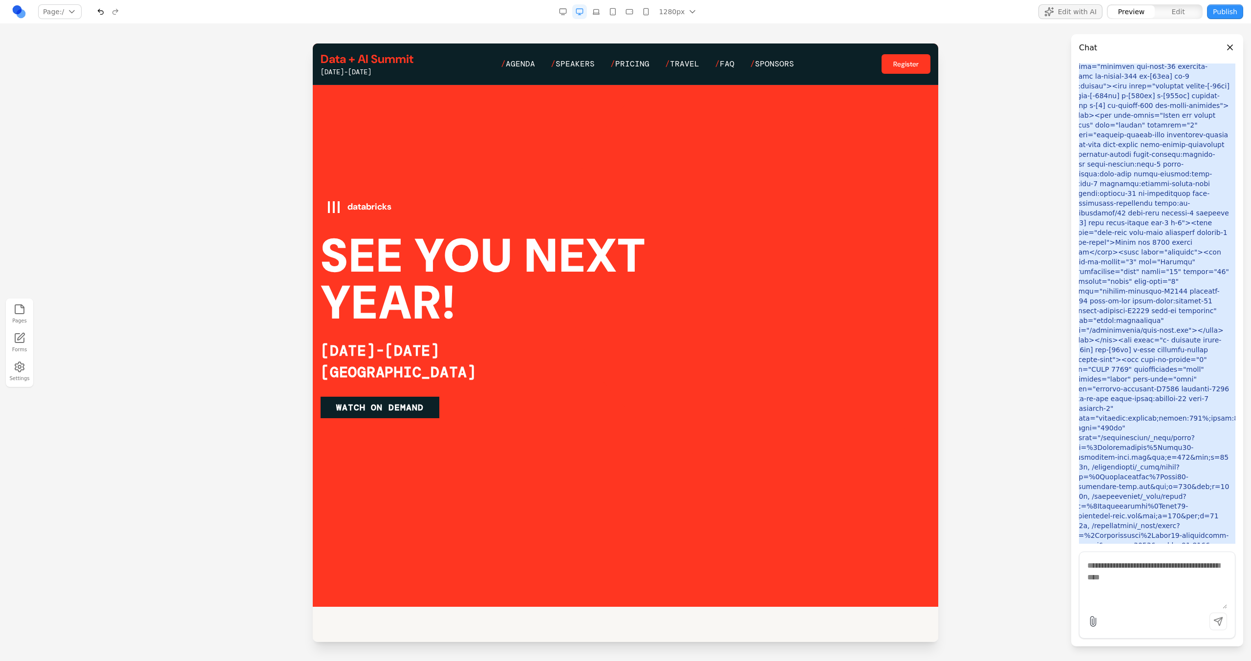
scroll to position [0, 0]
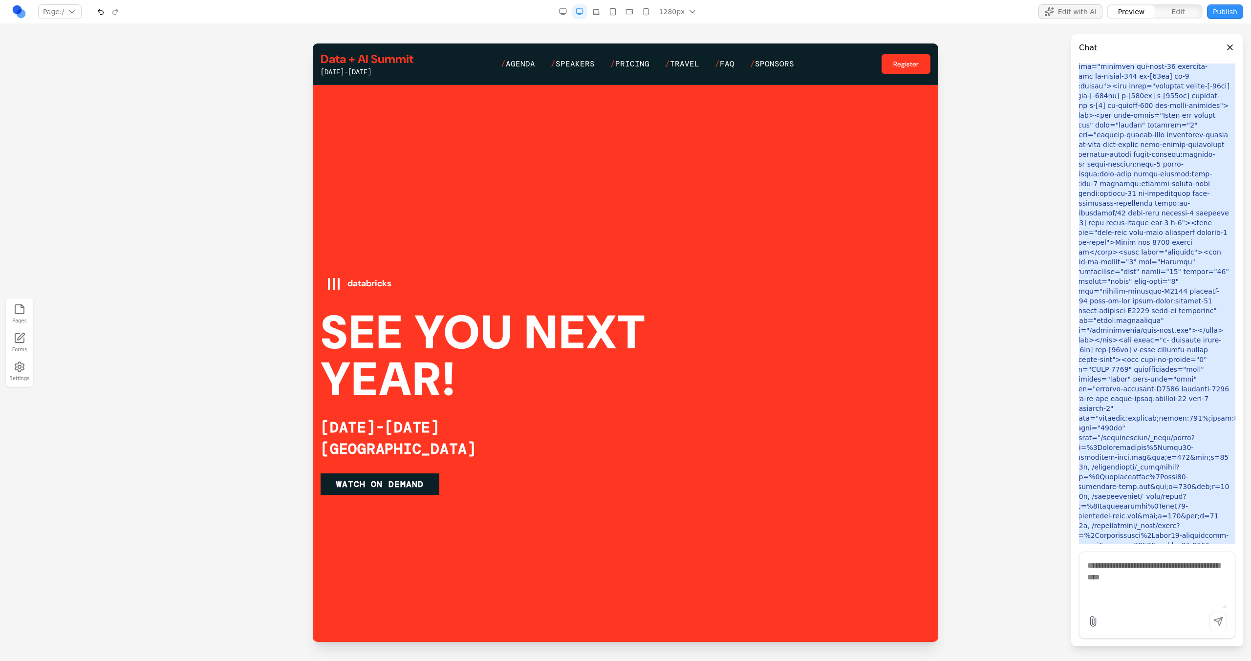
click at [1119, 582] on textarea at bounding box center [1157, 584] width 140 height 49
type textarea "*"
paste textarea "**********"
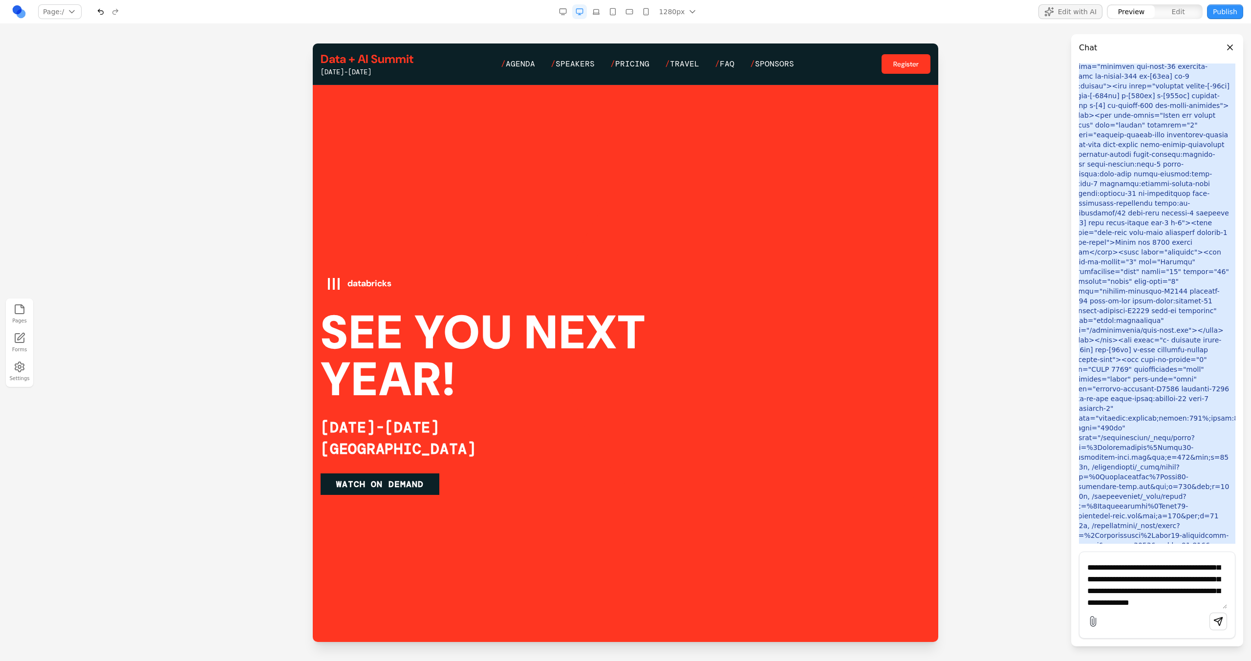
type textarea "**********"
paste textarea
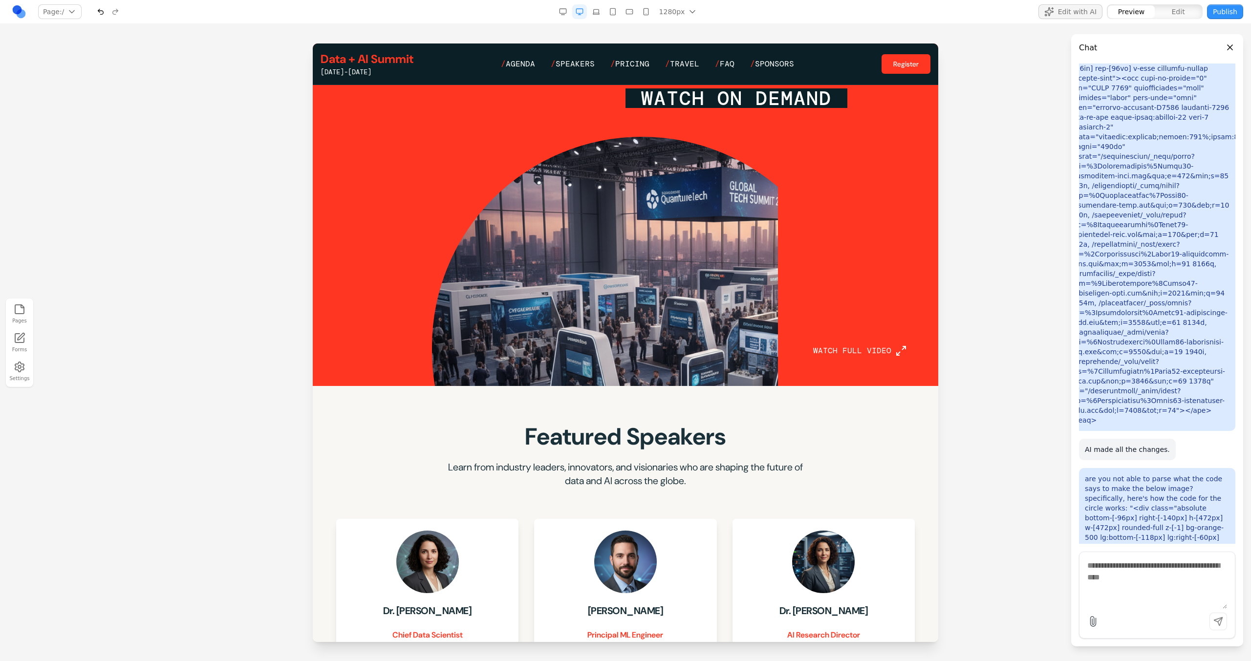
scroll to position [297, 0]
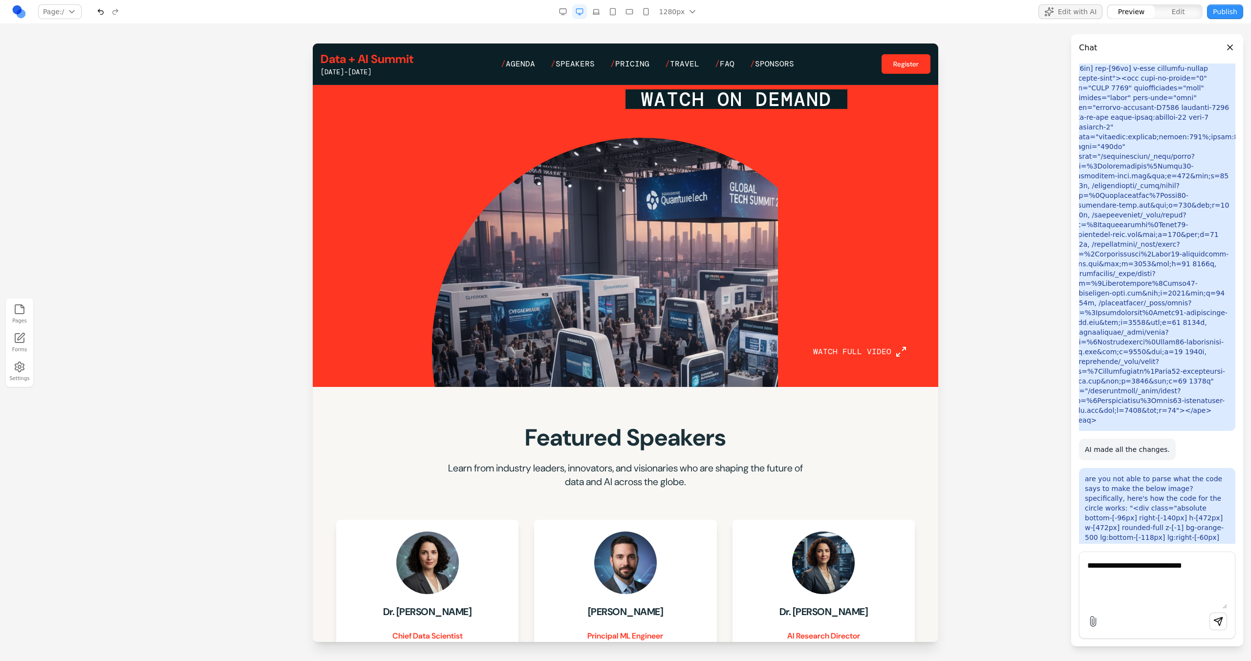
paste textarea "**********"
type textarea "**********"
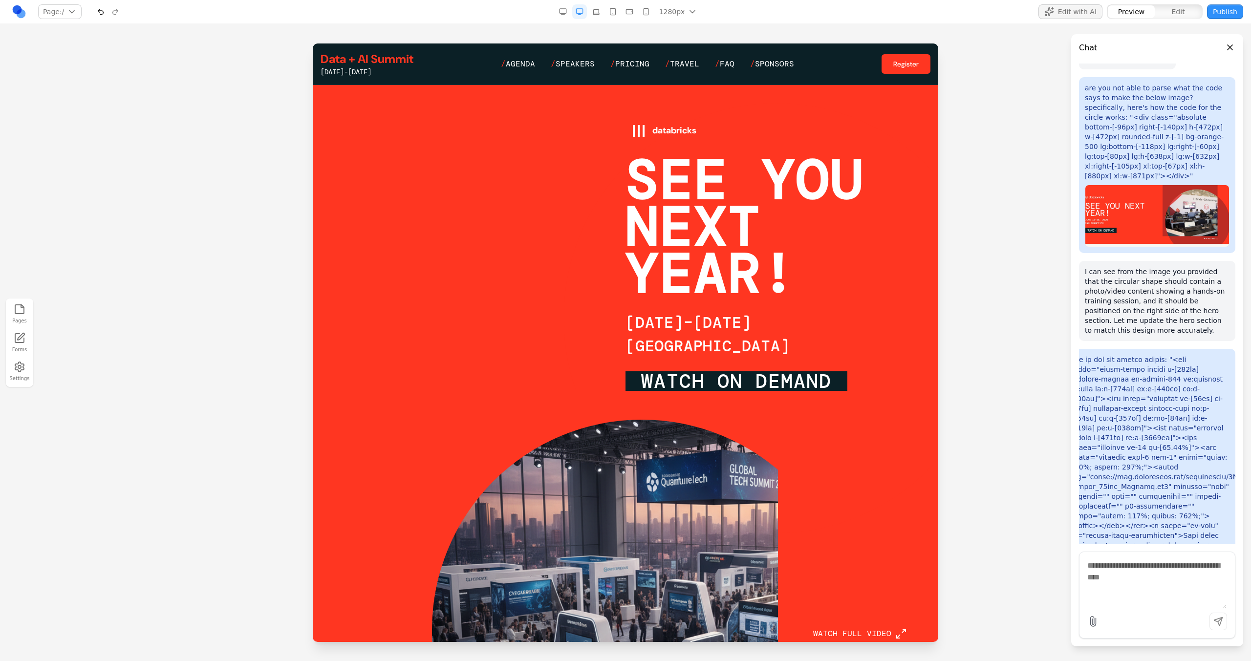
scroll to position [0, 0]
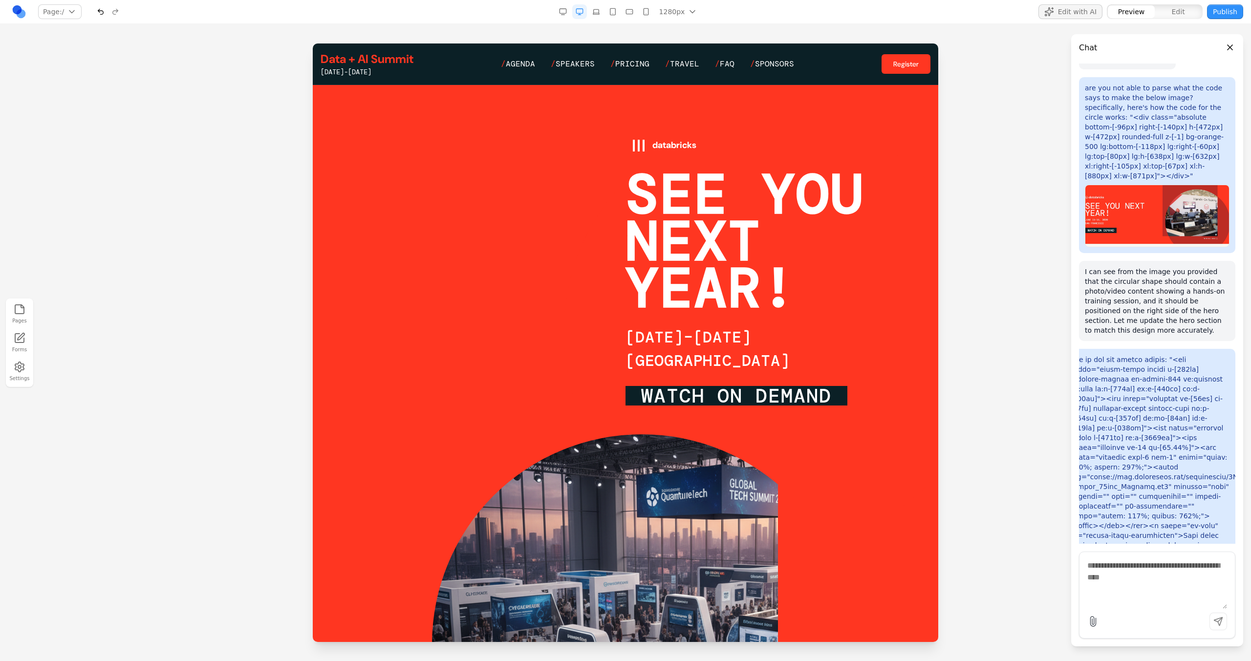
click at [412, 140] on div "databricks SEE YOU NEXT YEAR! [DATE]–[DATE] [GEOGRAPHIC_DATA] WATCH ON DEMAND W…" at bounding box center [625, 384] width 610 height 598
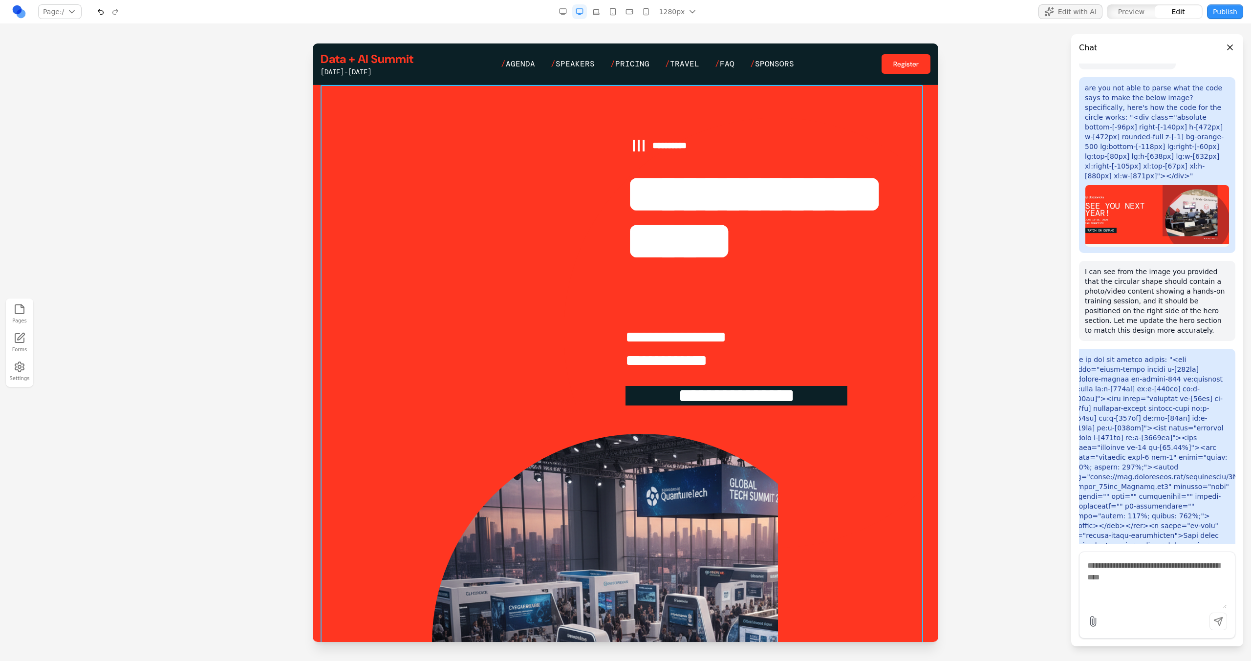
click at [320, 106] on div "**********" at bounding box center [625, 384] width 610 height 598
click at [314, 105] on div "**********" at bounding box center [625, 384] width 625 height 598
click at [318, 101] on div "**********" at bounding box center [625, 384] width 625 height 598
click at [576, 70] on icon at bounding box center [577, 69] width 8 height 8
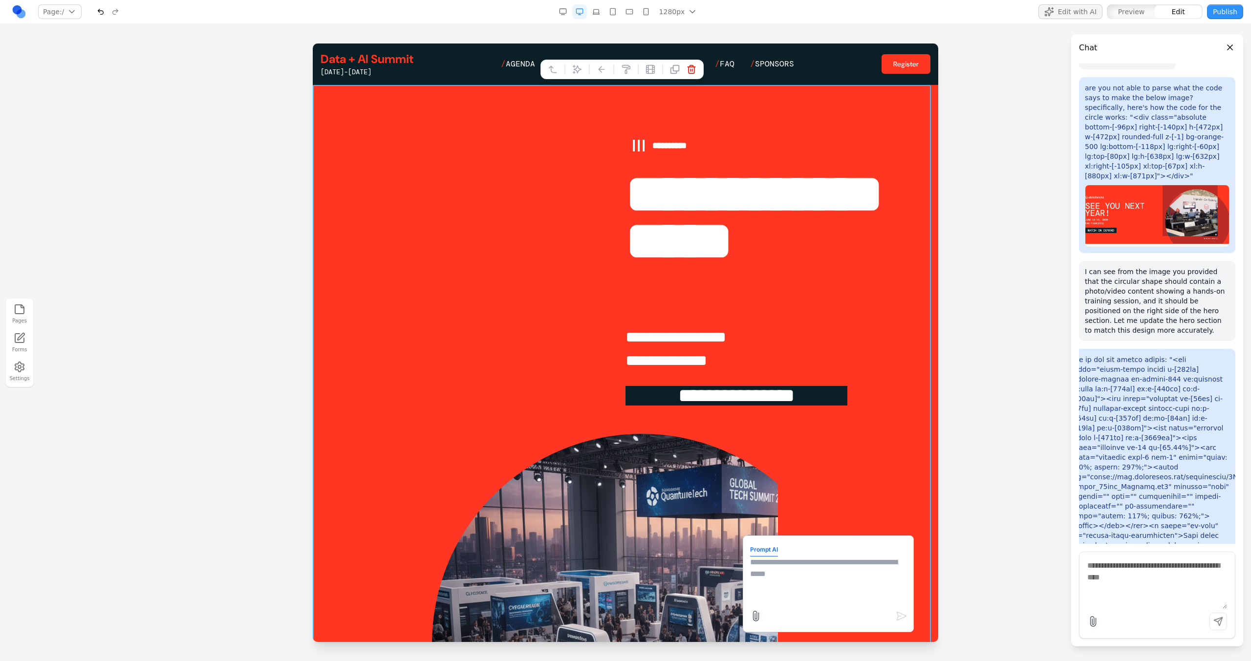
click at [793, 581] on textarea at bounding box center [828, 580] width 156 height 49
paste textarea "**********"
paste textarea "*"
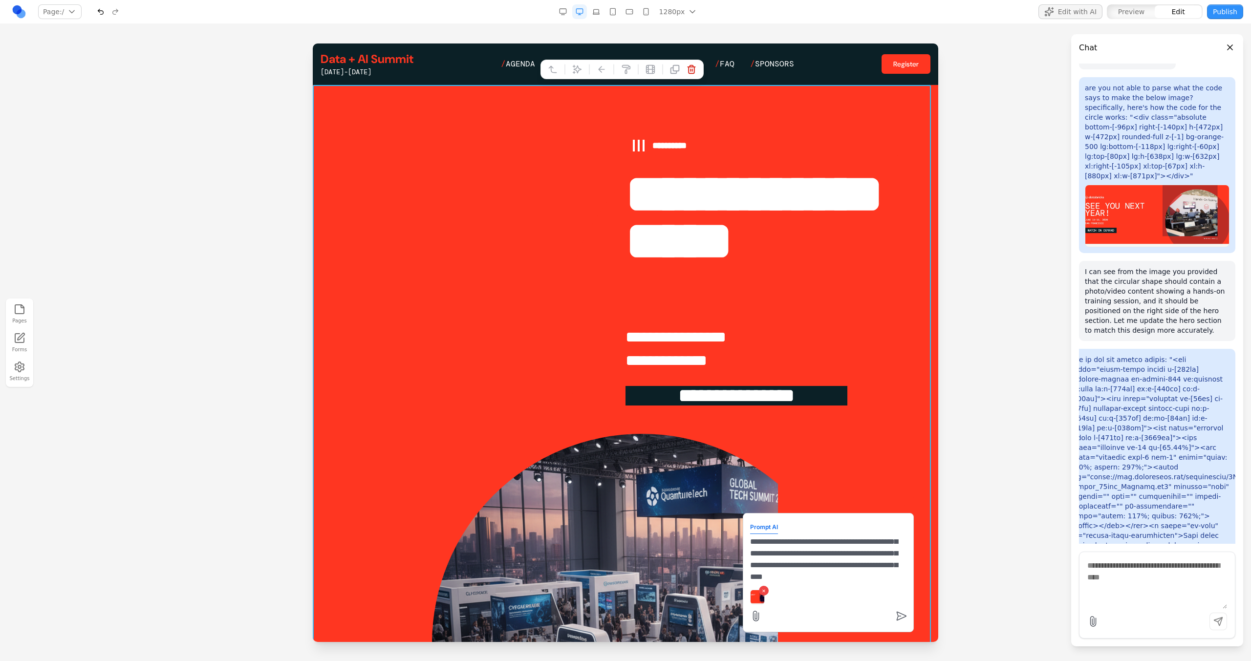
click at [833, 570] on textarea at bounding box center [828, 558] width 156 height 49
click at [868, 569] on textarea at bounding box center [828, 558] width 156 height 49
type textarea "**********"
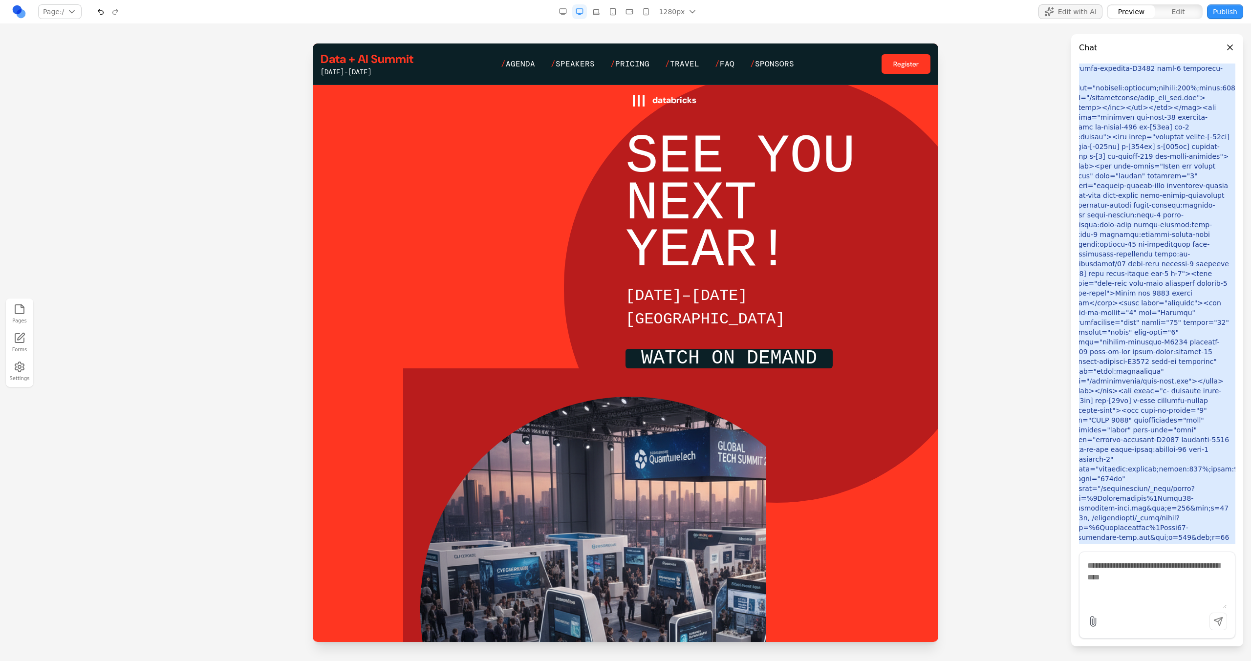
scroll to position [0, 0]
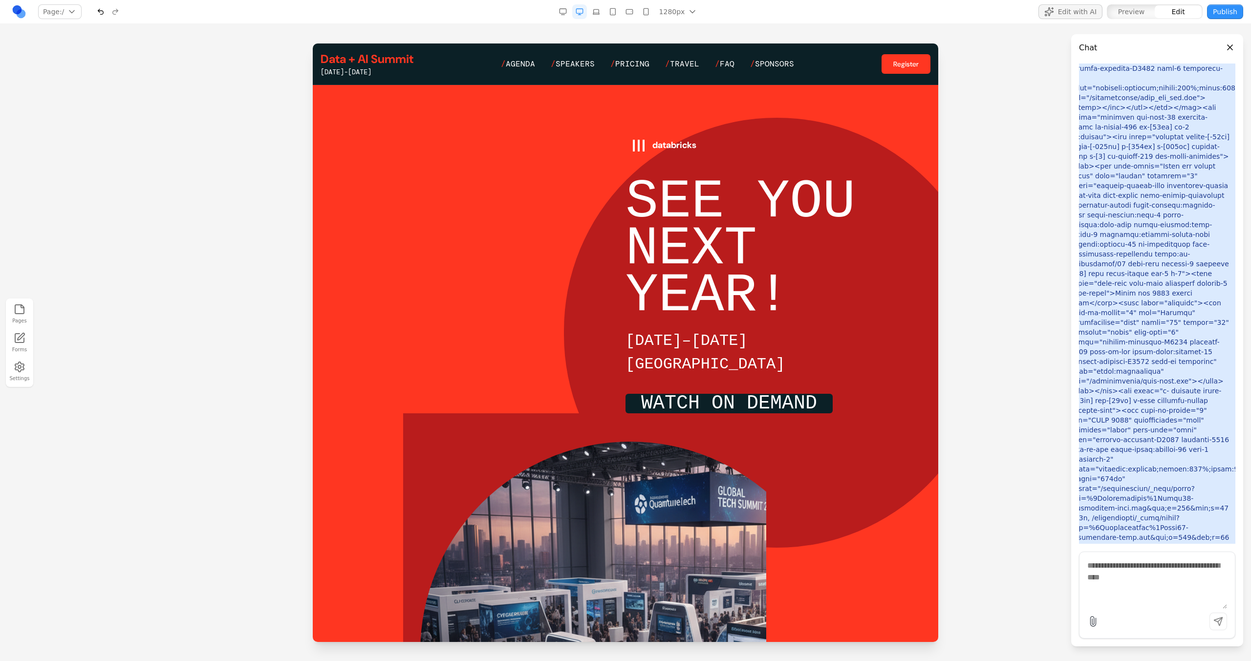
click at [325, 106] on div "databricks SEE YOU NEXT YEAR! JUNE 15–18, 2026 SAN FRANCISCO WATCH ON DEMAND WA…" at bounding box center [625, 444] width 625 height 718
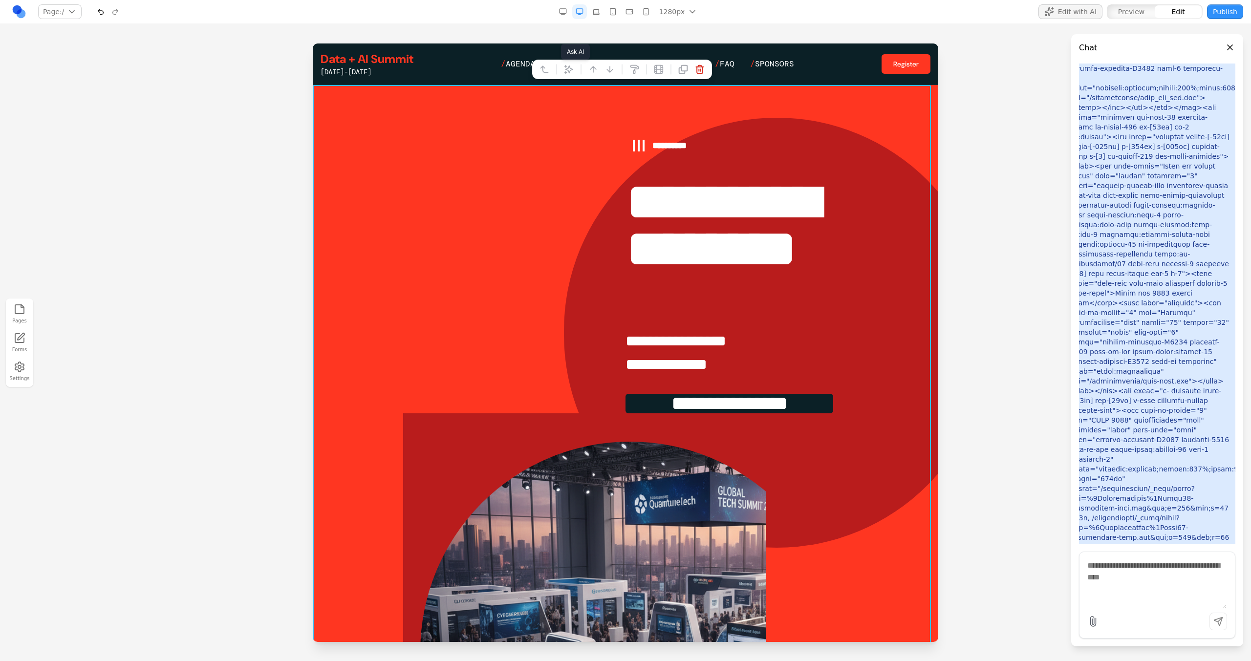
click at [567, 62] on button at bounding box center [569, 70] width 16 height 16
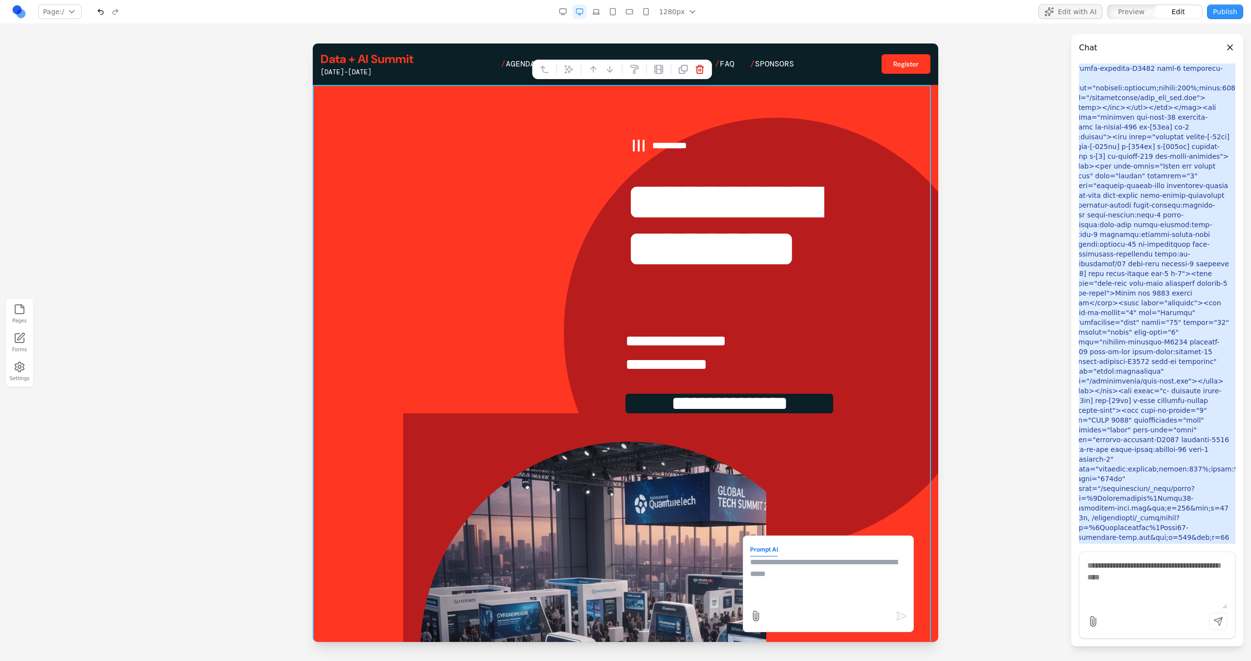
click at [781, 577] on textarea at bounding box center [828, 580] width 156 height 49
type textarea "**********"
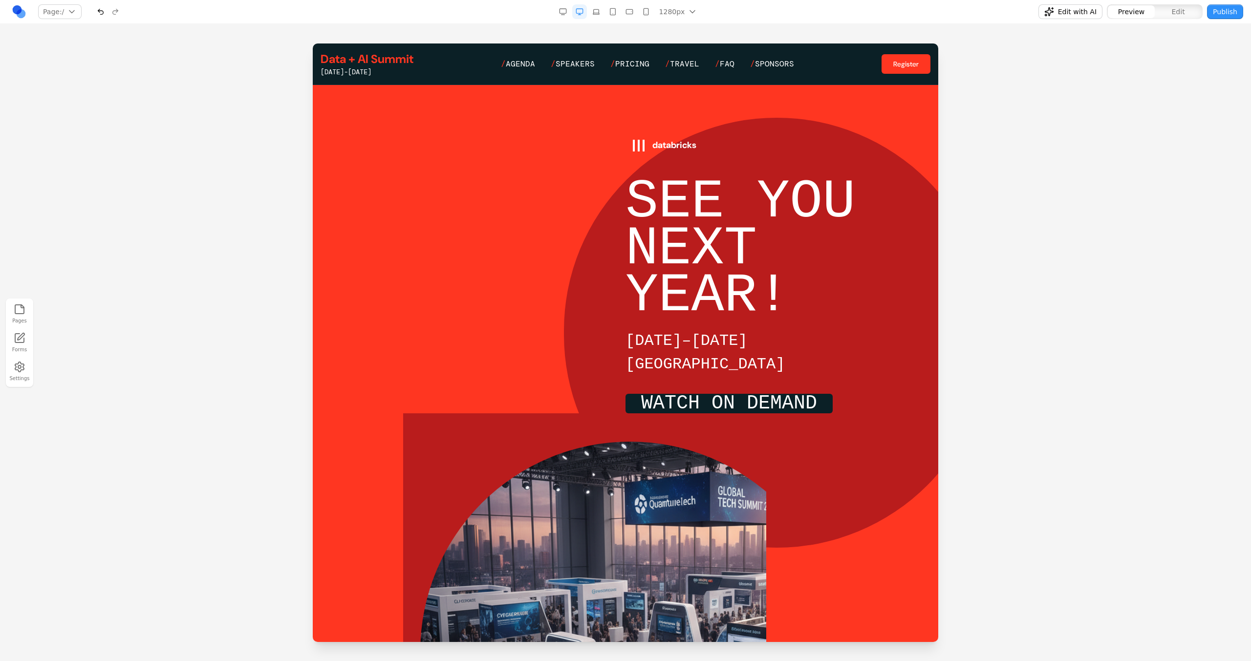
click at [1093, 16] on span "Edit with AI" at bounding box center [1077, 12] width 39 height 10
click at [1125, 584] on textarea at bounding box center [1157, 584] width 140 height 49
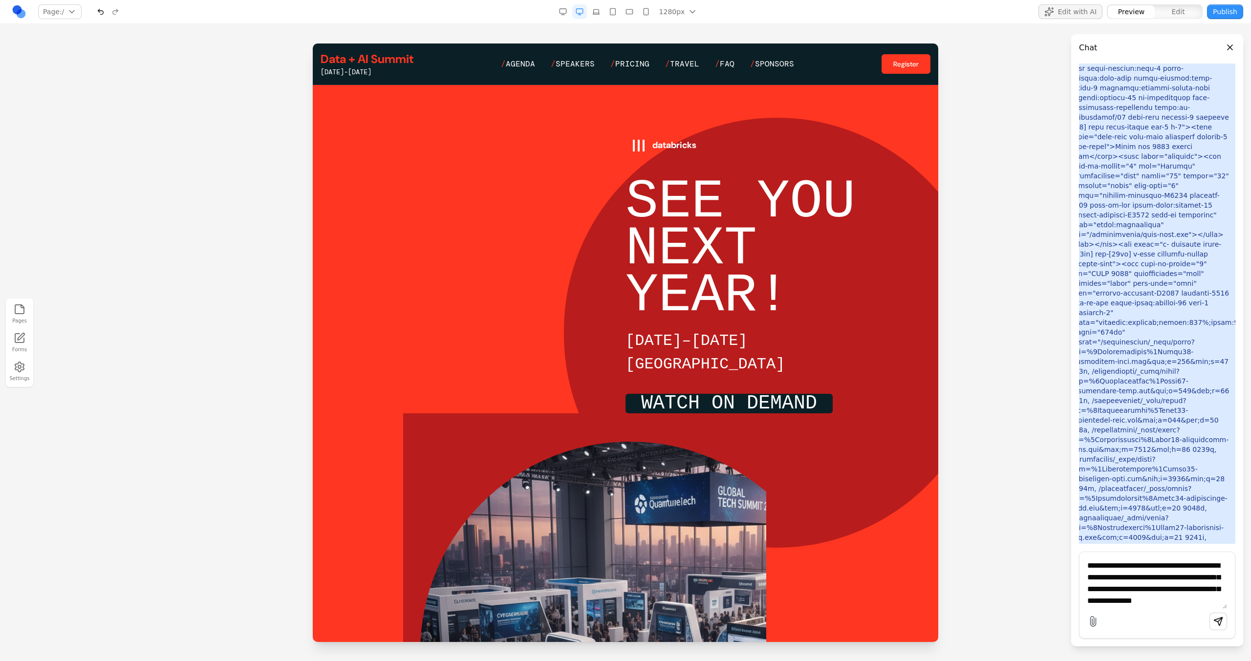
paste textarea "**"
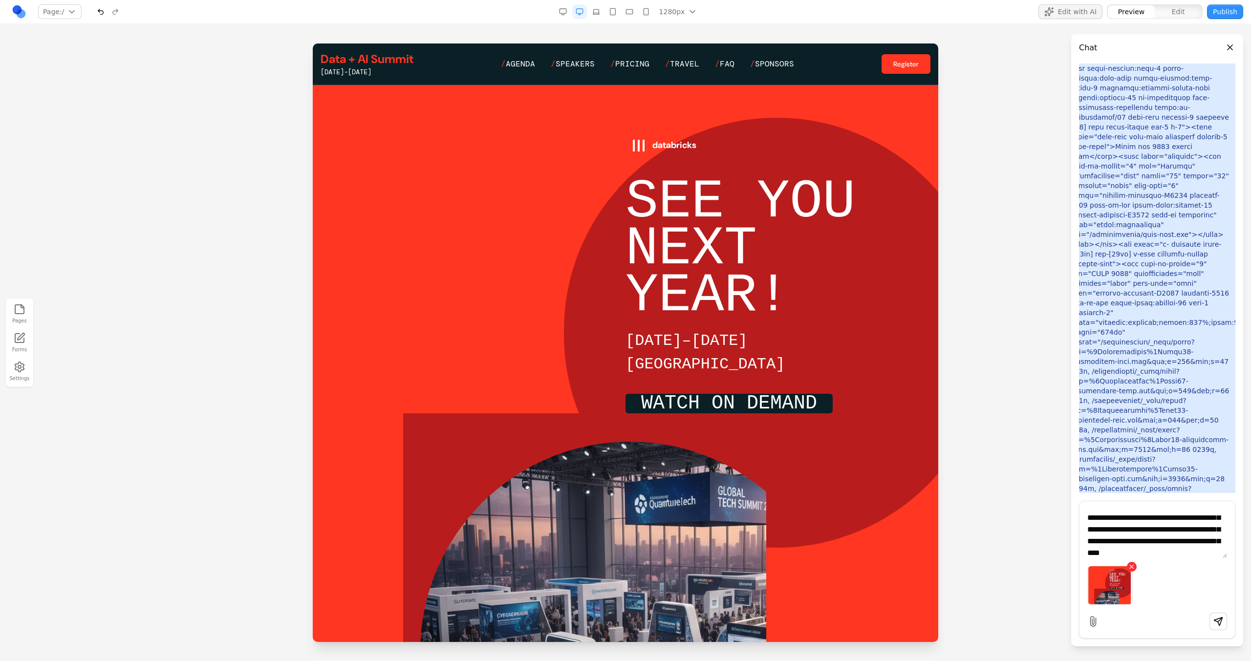
scroll to position [32, 0]
type textarea "**********"
paste textarea
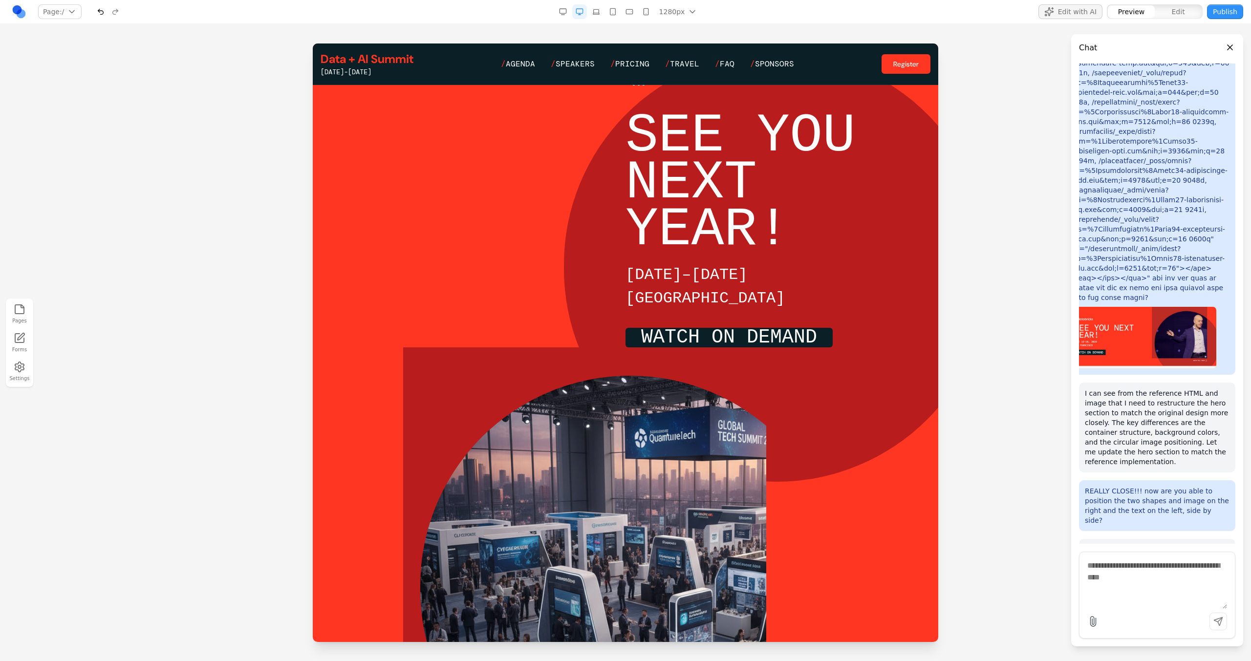
scroll to position [0, 0]
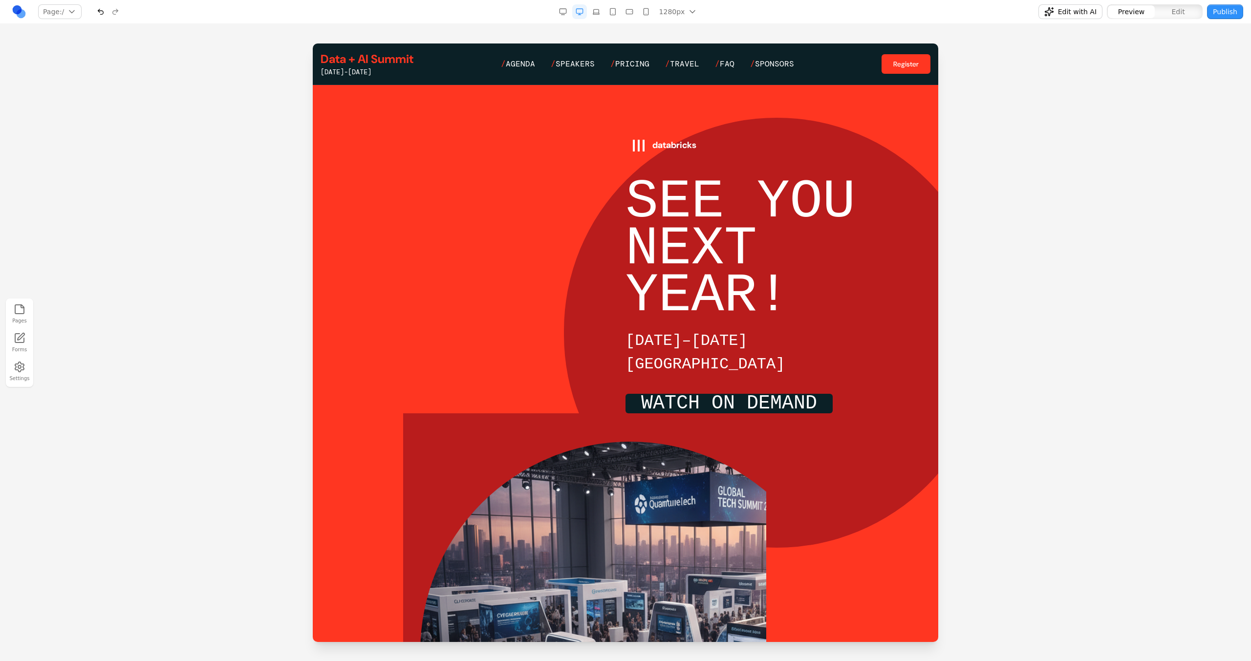
click at [535, 96] on div "databricks SEE YOU NEXT YEAR! [DATE]–[DATE] [GEOGRAPHIC_DATA] WATCH ON DEMAND W…" at bounding box center [625, 444] width 625 height 718
click at [536, 96] on div "databricks SEE YOU NEXT YEAR! [DATE]–[DATE] [GEOGRAPHIC_DATA] WATCH ON DEMAND W…" at bounding box center [625, 444] width 625 height 718
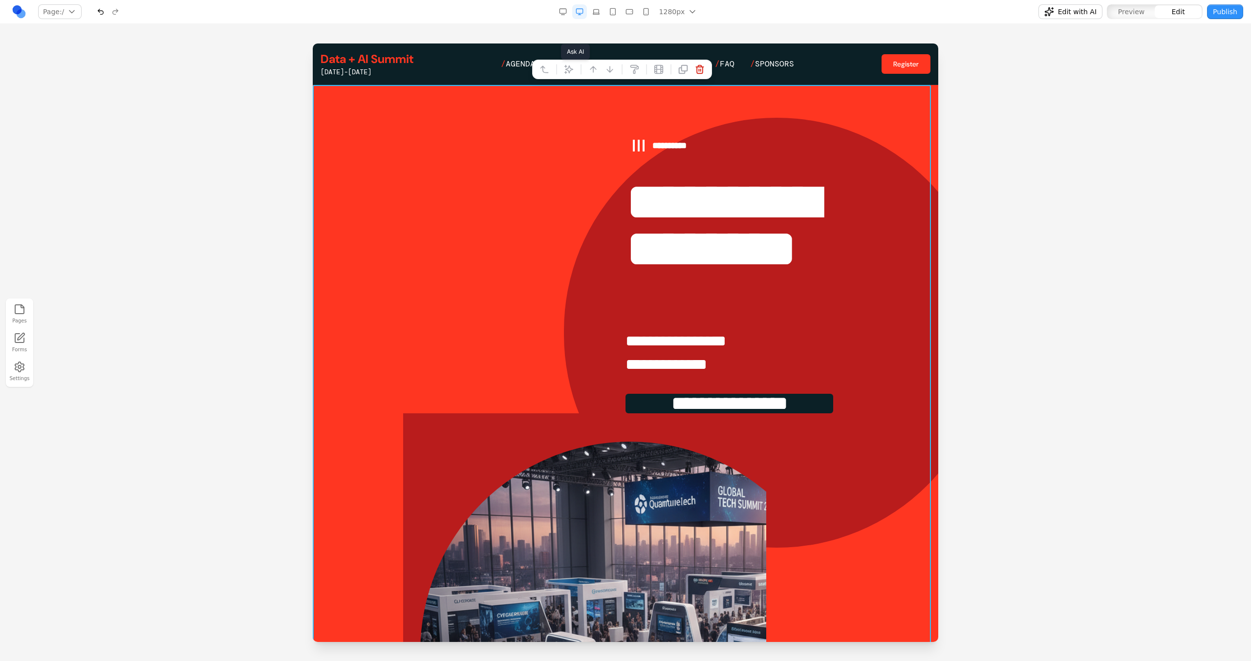
click at [573, 72] on icon at bounding box center [569, 69] width 10 height 10
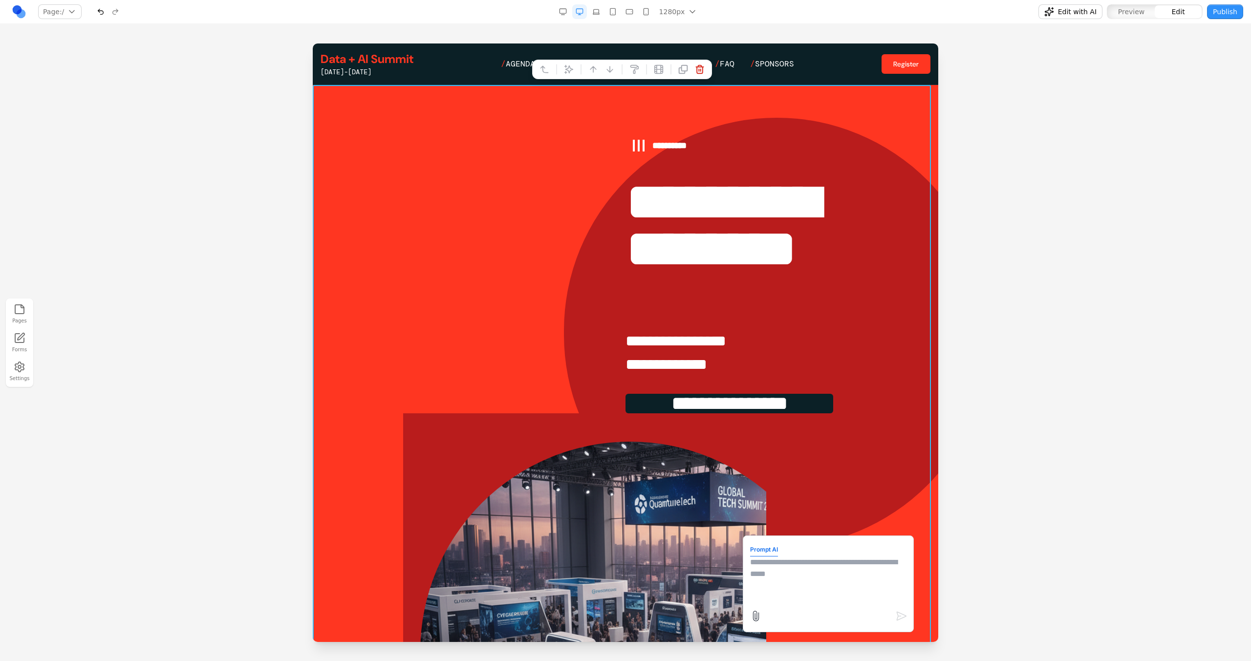
click at [780, 590] on textarea at bounding box center [828, 580] width 156 height 49
type textarea "**********"
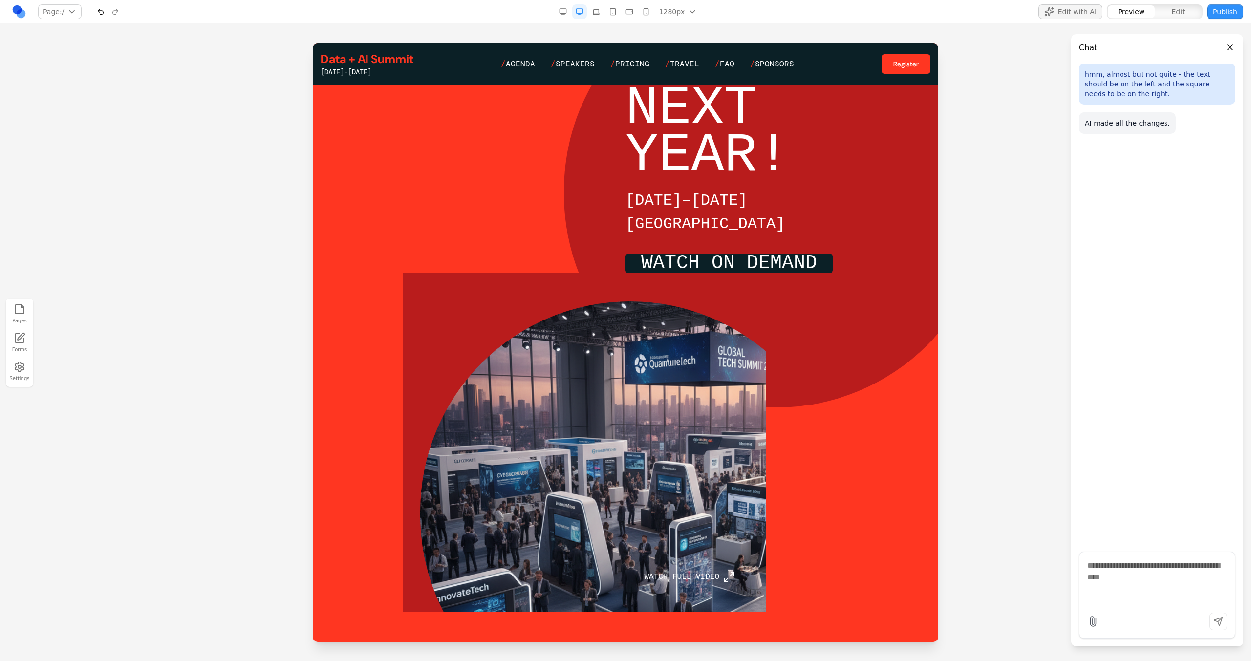
scroll to position [32, 0]
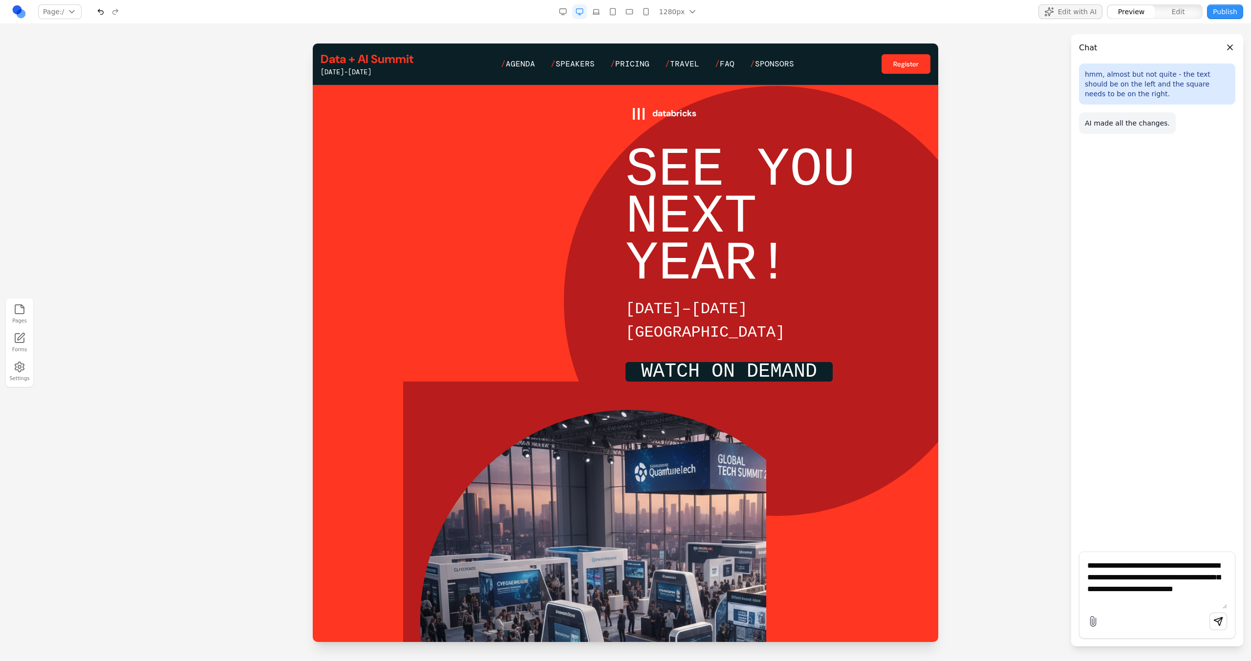
paste textarea "*"
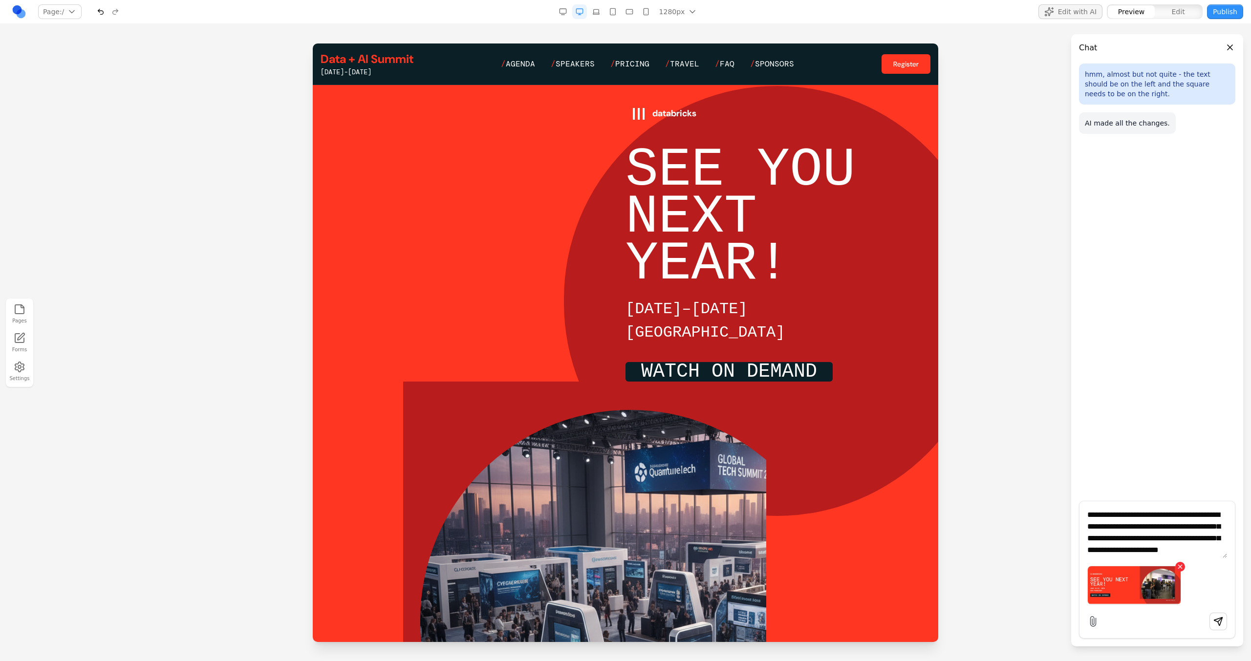
scroll to position [9, 0]
type textarea "**********"
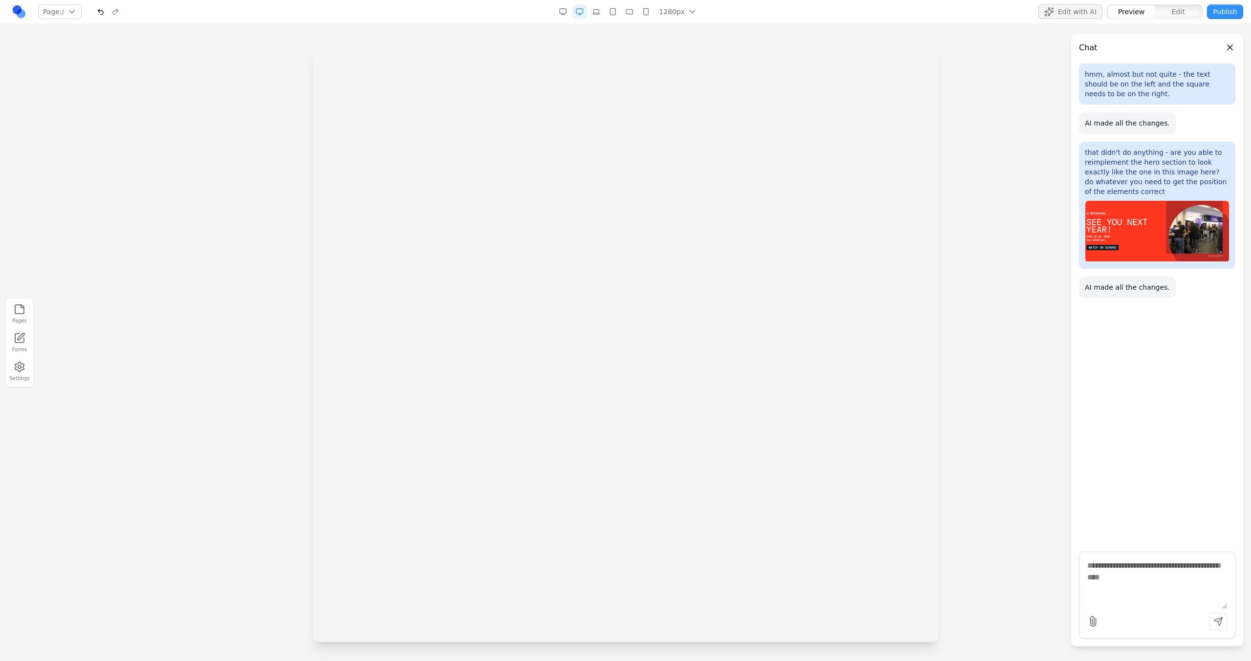
scroll to position [0, 0]
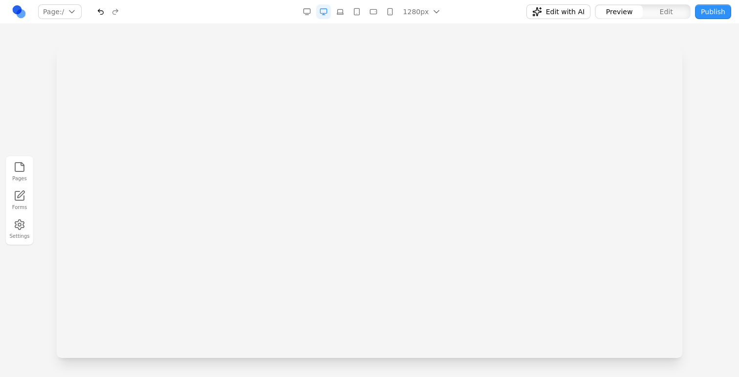
click at [686, 189] on div at bounding box center [369, 209] width 739 height 333
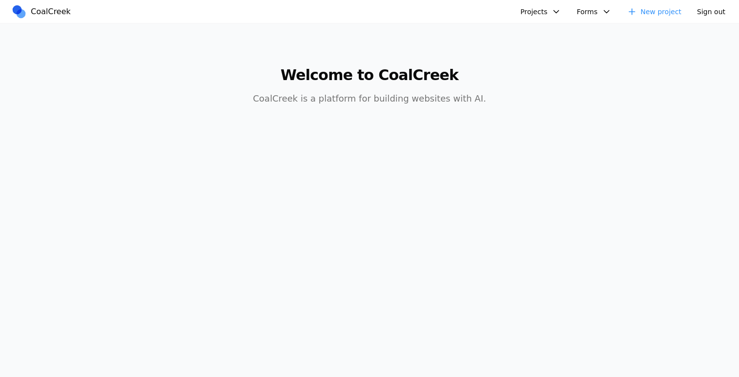
click at [551, 12] on button "Projects" at bounding box center [540, 11] width 52 height 15
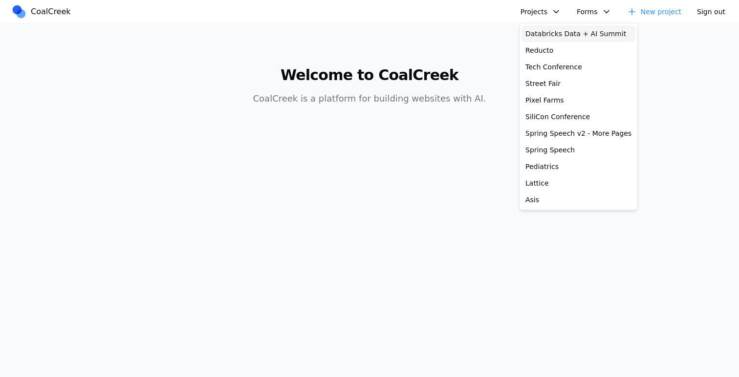
click at [555, 28] on link "Databricks Data + AI Summit" at bounding box center [578, 33] width 114 height 17
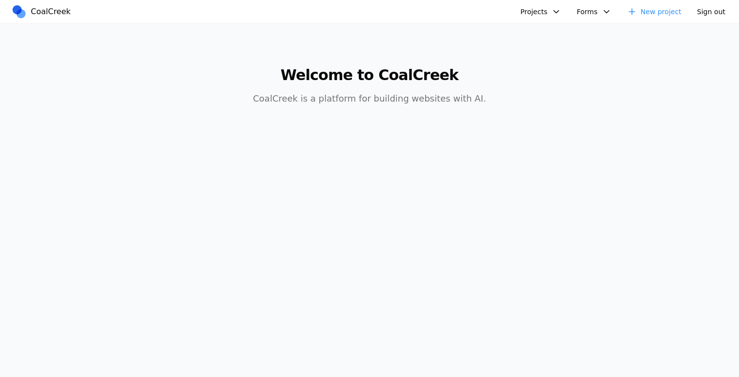
click at [547, 16] on button "Projects" at bounding box center [540, 11] width 52 height 15
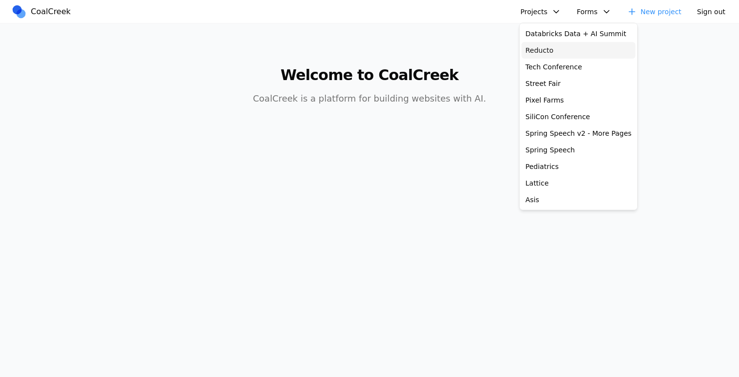
click at [547, 44] on link "Reducto" at bounding box center [578, 50] width 114 height 17
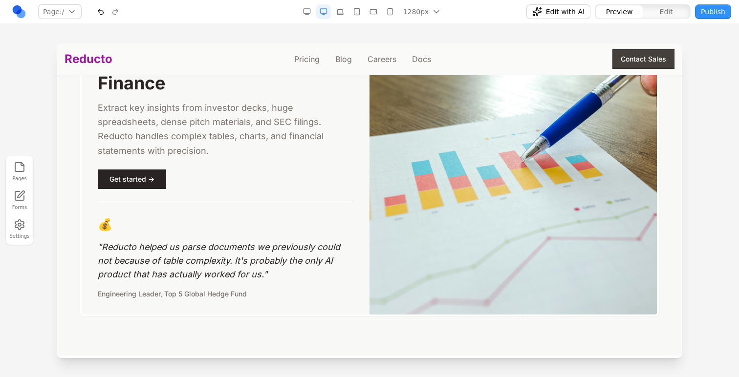
scroll to position [1390, 0]
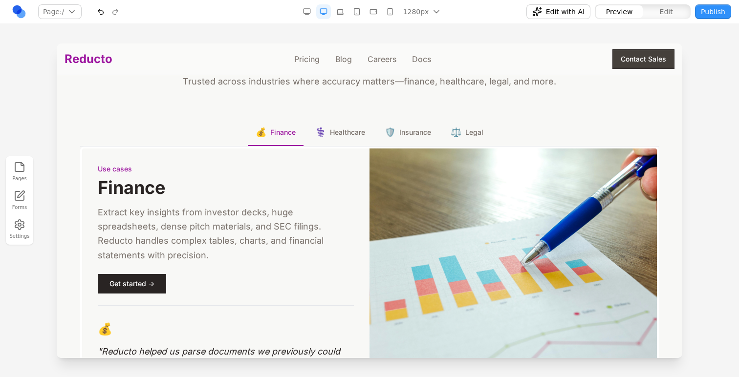
click at [327, 126] on button "⚕️ Healthcare" at bounding box center [339, 133] width 65 height 26
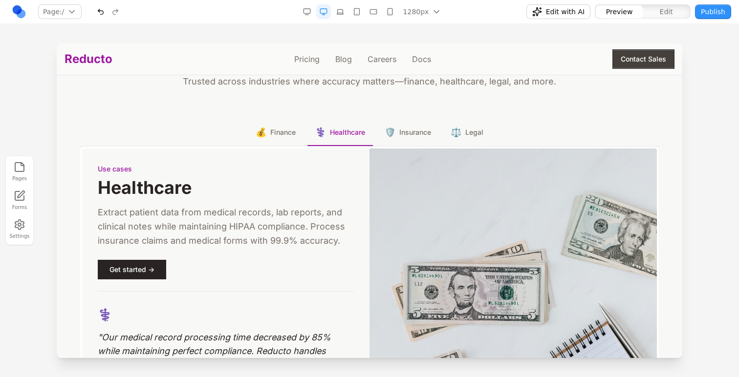
click at [385, 134] on span "🛡️" at bounding box center [389, 133] width 11 height 14
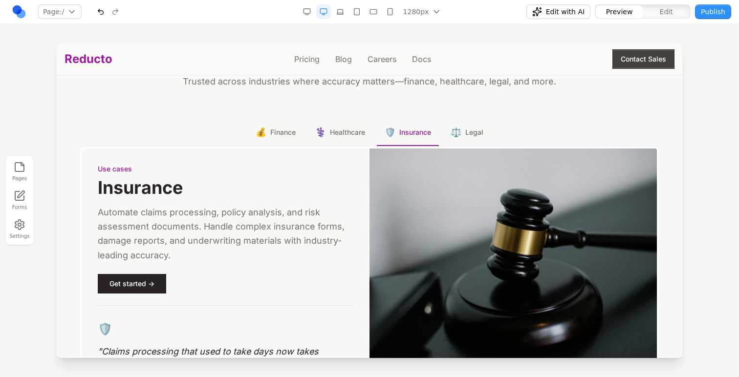
click at [450, 136] on span "⚖️" at bounding box center [455, 133] width 11 height 14
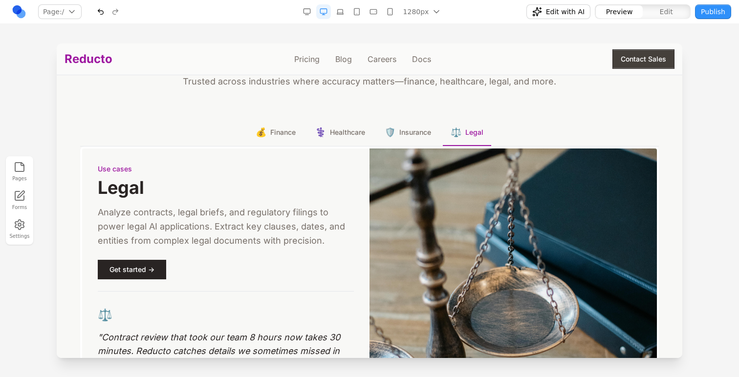
click at [277, 133] on span "Finance" at bounding box center [282, 133] width 25 height 10
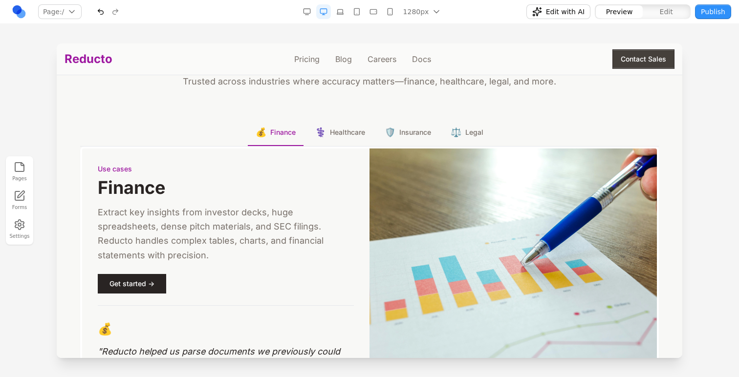
scroll to position [1395, 0]
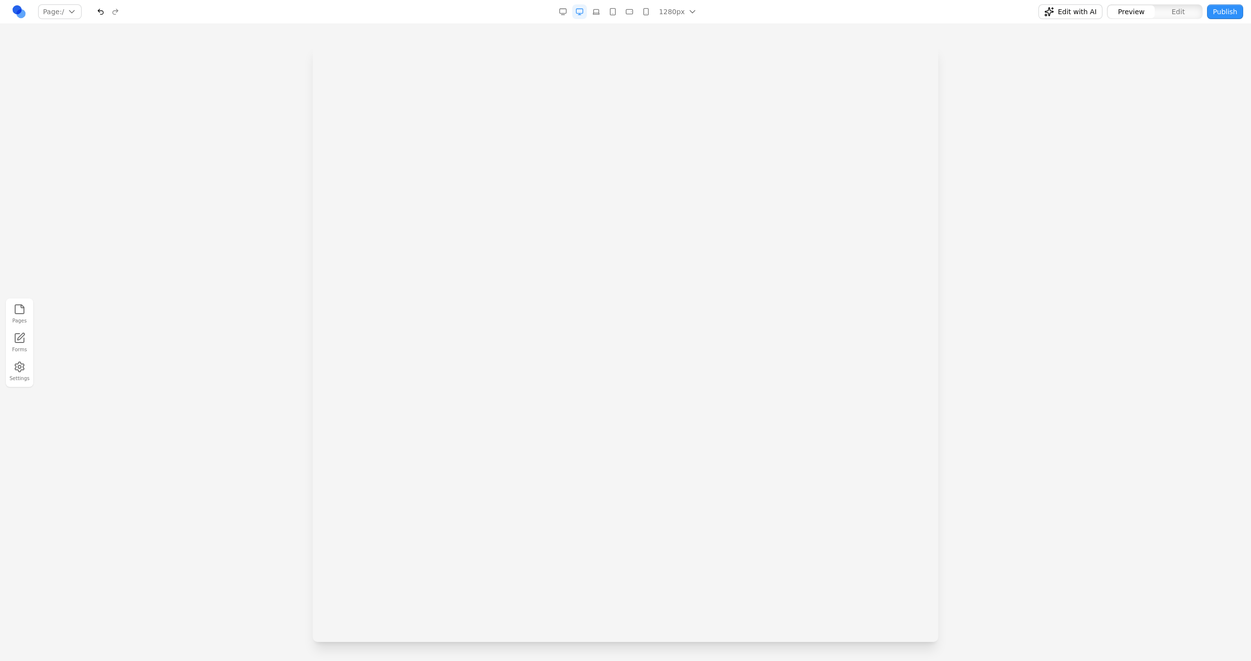
click at [808, 318] on iframe at bounding box center [625, 44] width 625 height 598
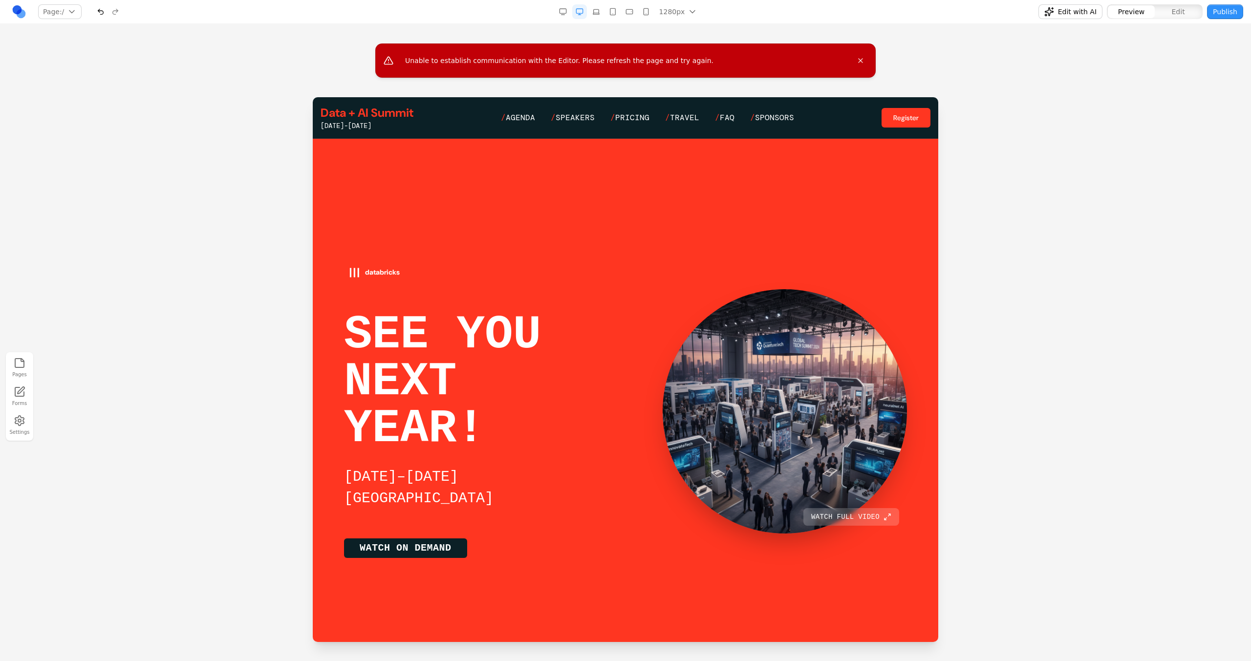
click at [861, 57] on icon "Close error message" at bounding box center [860, 61] width 8 height 8
